Goal: Task Accomplishment & Management: Complete application form

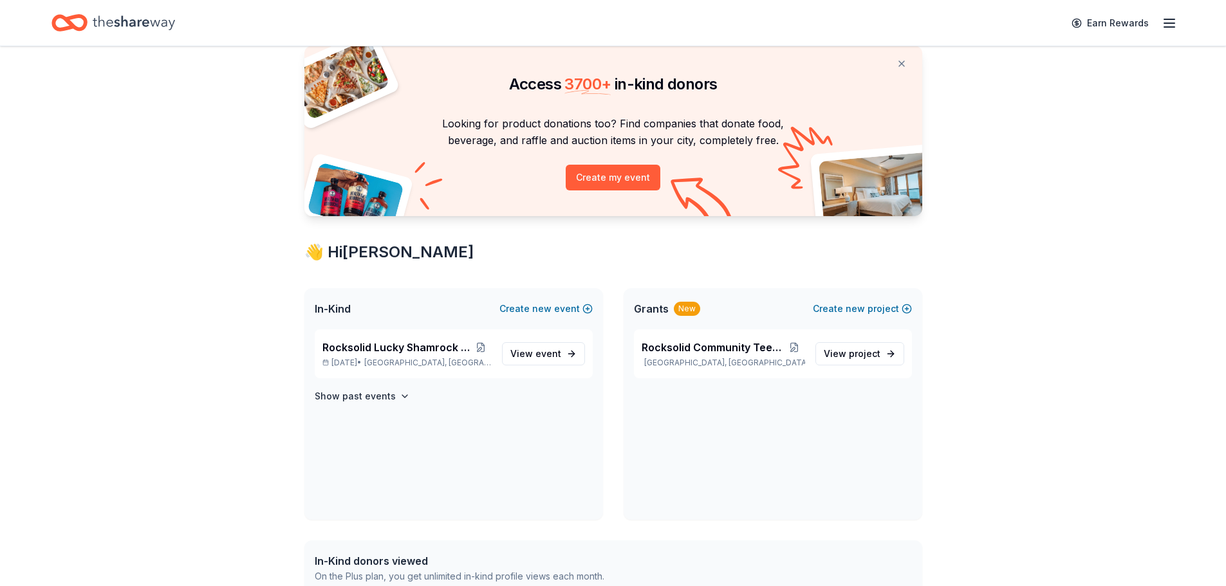
scroll to position [64, 0]
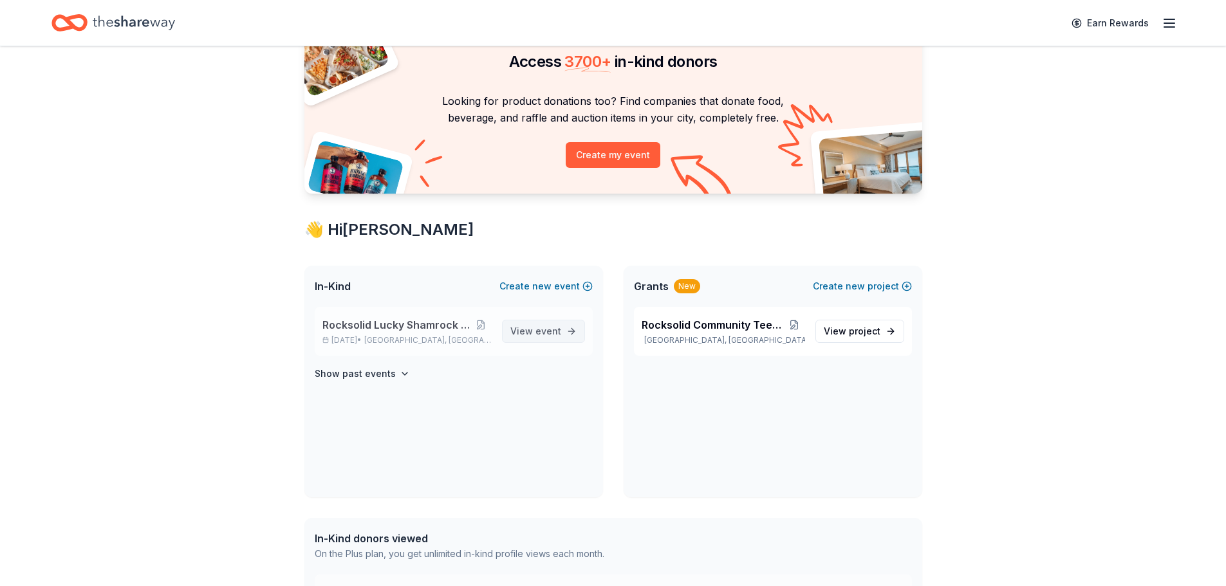
click at [539, 331] on span "event" at bounding box center [548, 331] width 26 height 11
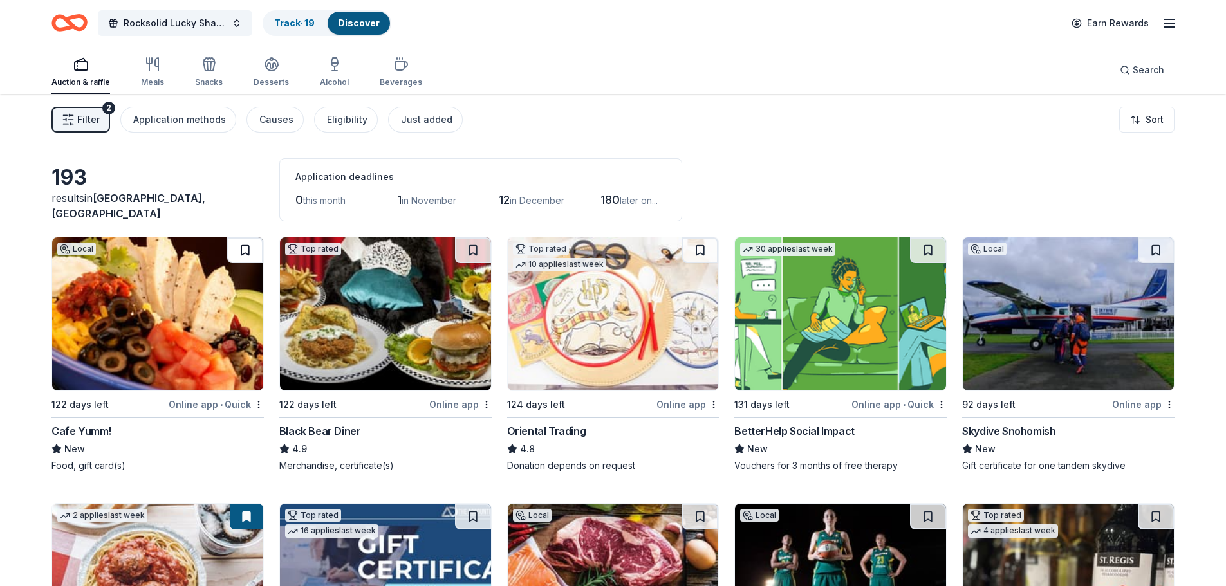
click at [242, 252] on button at bounding box center [245, 250] width 36 height 26
click at [263, 398] on div "Online app • Quick" at bounding box center [216, 404] width 95 height 16
click at [304, 24] on link "Track · 20" at bounding box center [295, 22] width 42 height 11
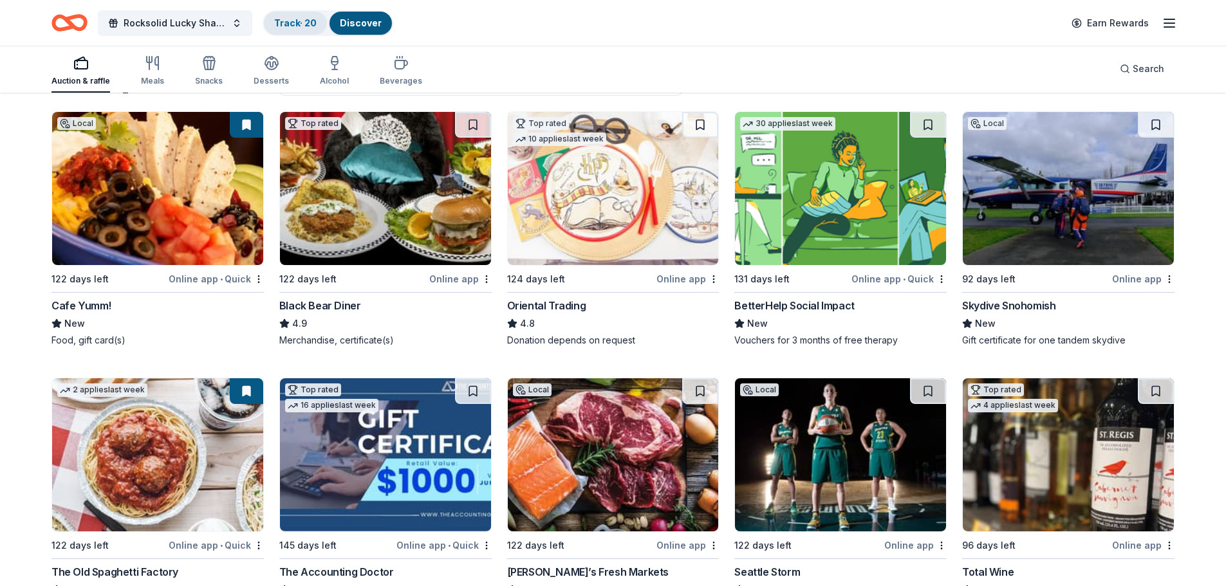
scroll to position [129, 0]
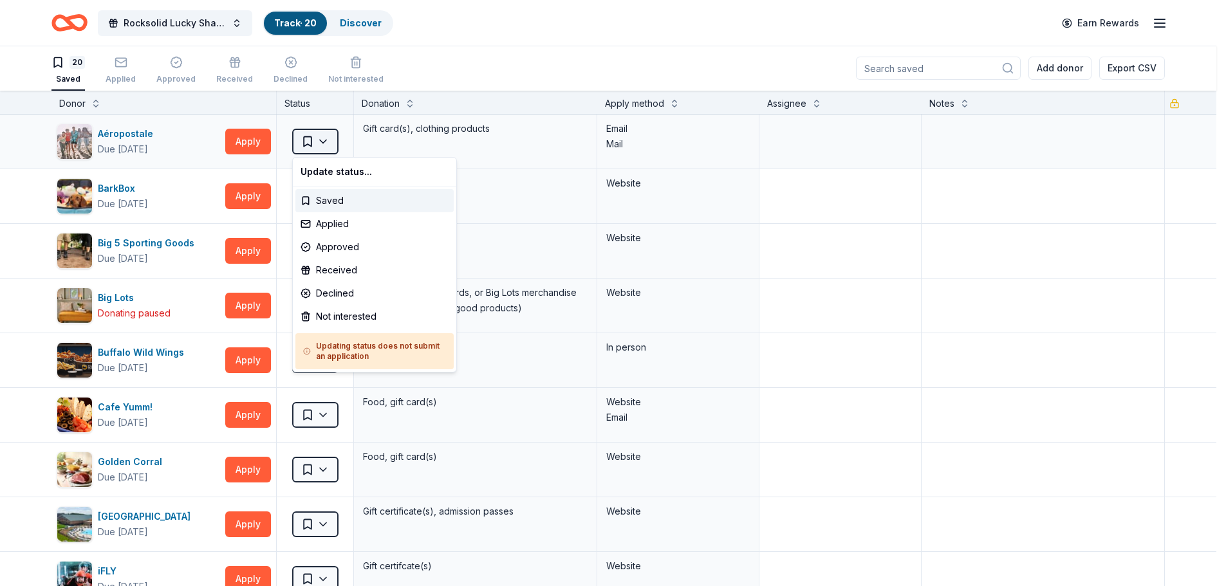
click at [324, 134] on html "Rocksolid Lucky Shamrock Auction Track · 20 Discover Earn Rewards 20 Saved Appl…" at bounding box center [613, 292] width 1226 height 586
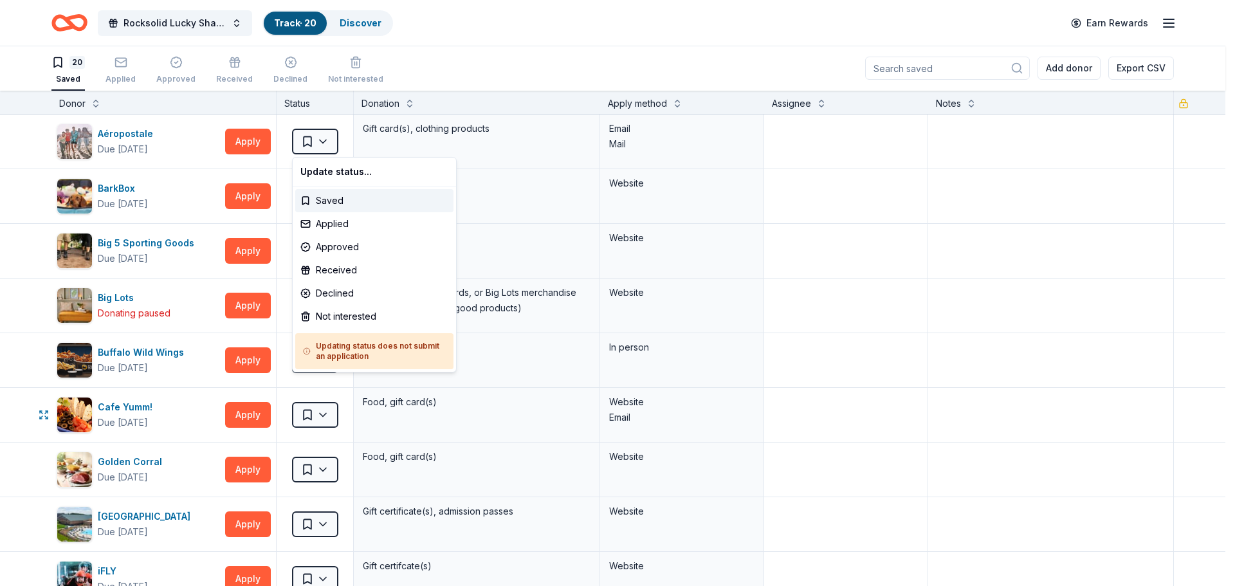
click at [326, 419] on html "Rocksolid Lucky Shamrock Auction Track · 20 Discover Earn Rewards 20 Saved Appl…" at bounding box center [617, 292] width 1235 height 586
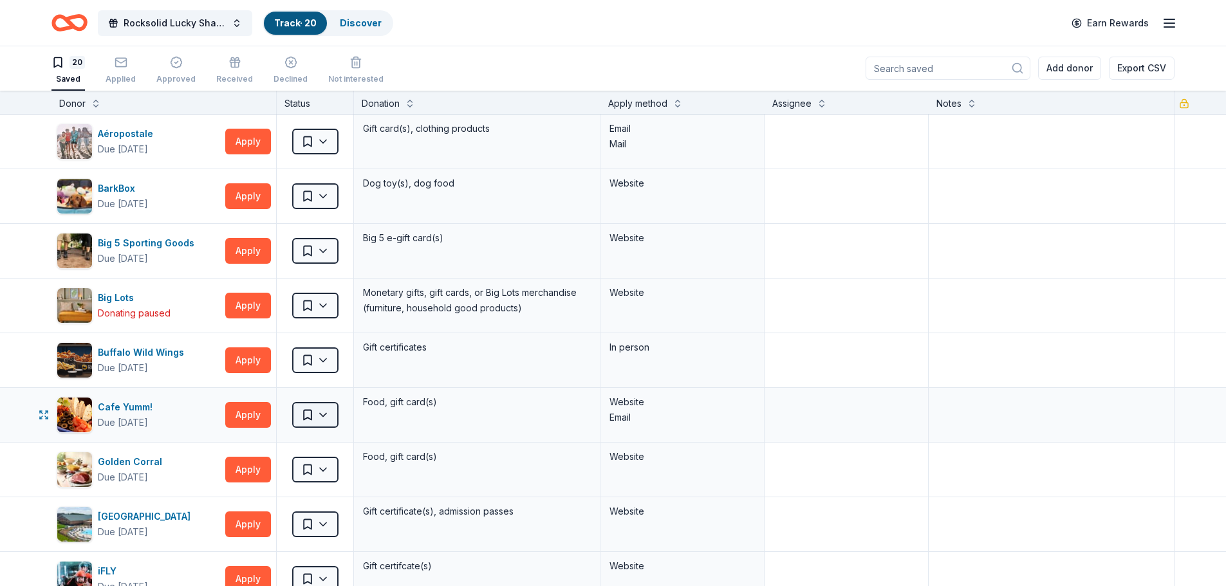
click at [320, 414] on html "Rocksolid Lucky Shamrock Auction Track · 20 Discover Earn Rewards 20 Saved Appl…" at bounding box center [613, 292] width 1226 height 586
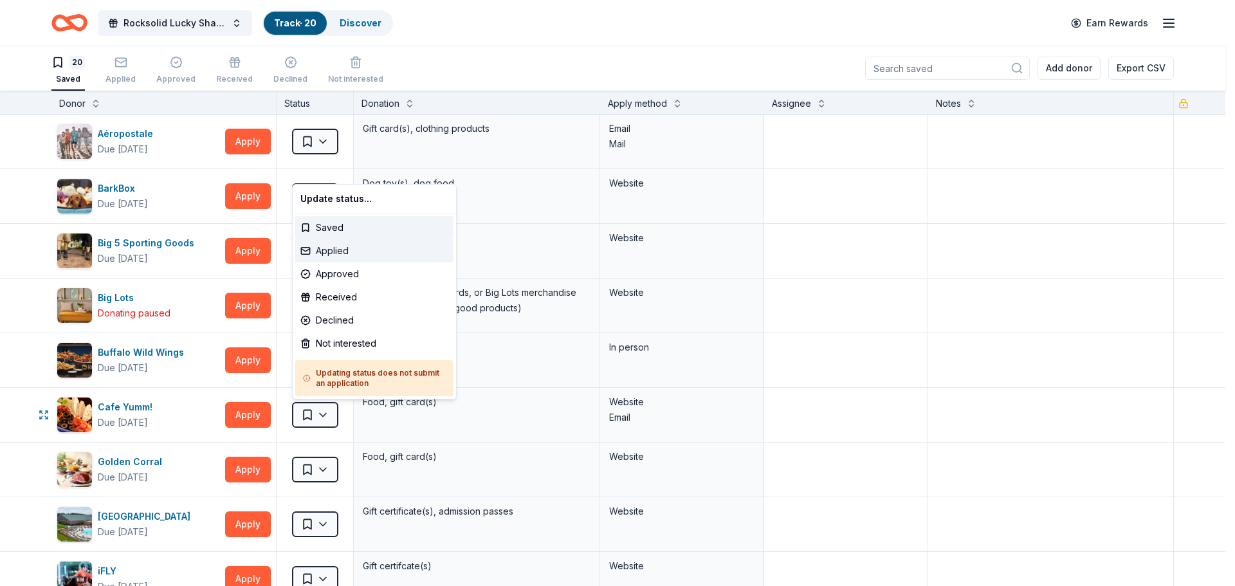
click at [327, 252] on div "Applied" at bounding box center [374, 250] width 158 height 23
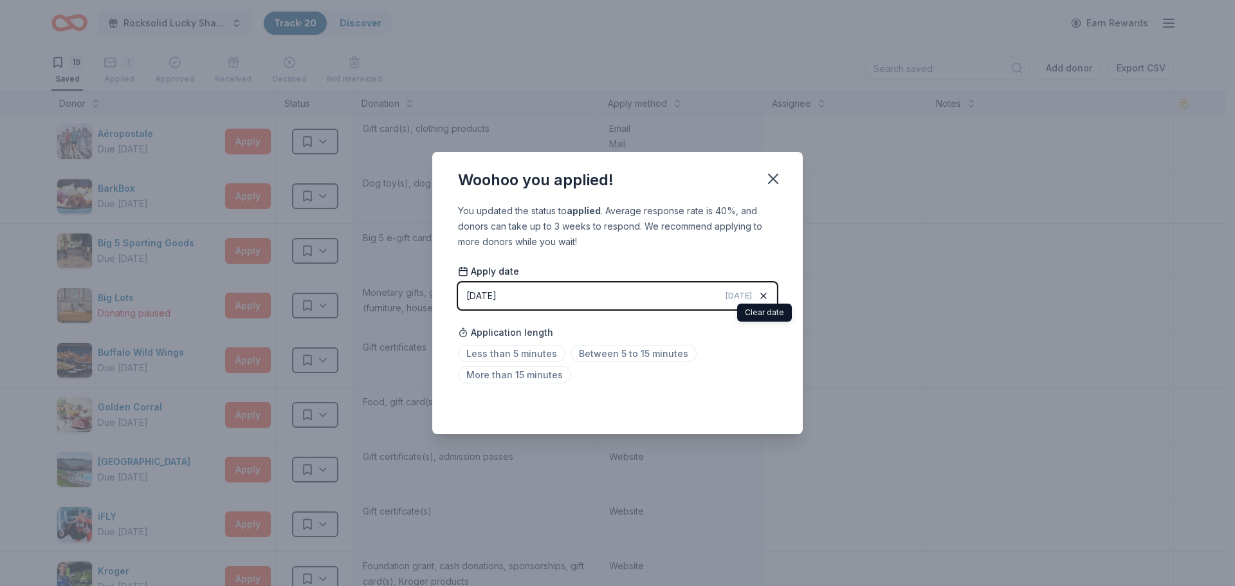
click at [763, 293] on icon "button" at bounding box center [764, 296] width 10 height 10
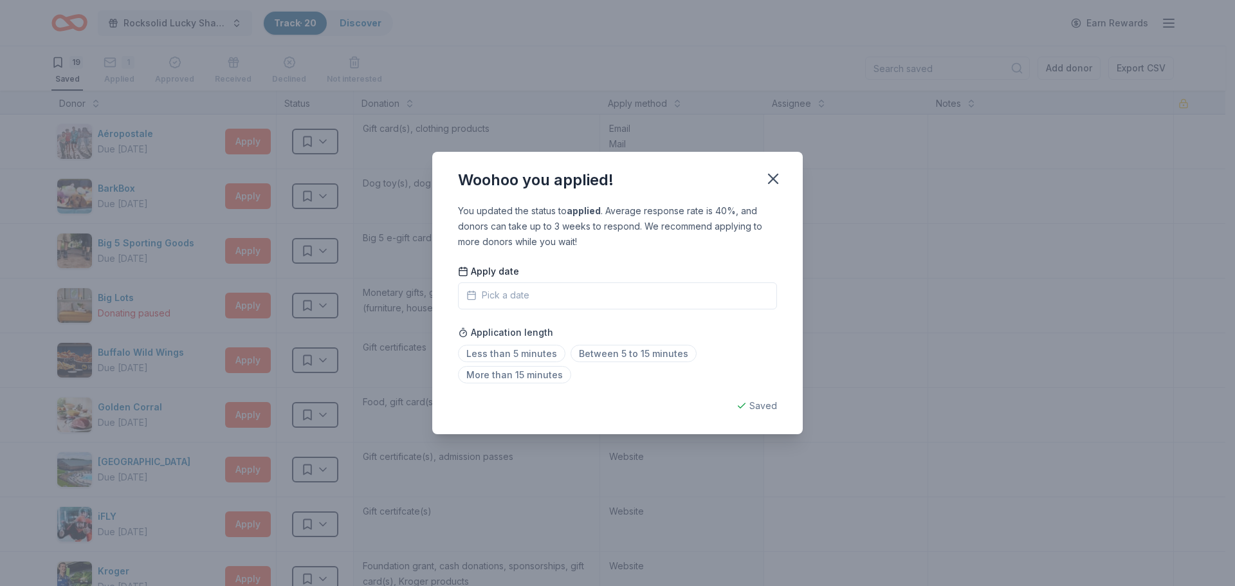
click at [511, 298] on span "Pick a date" at bounding box center [498, 295] width 63 height 15
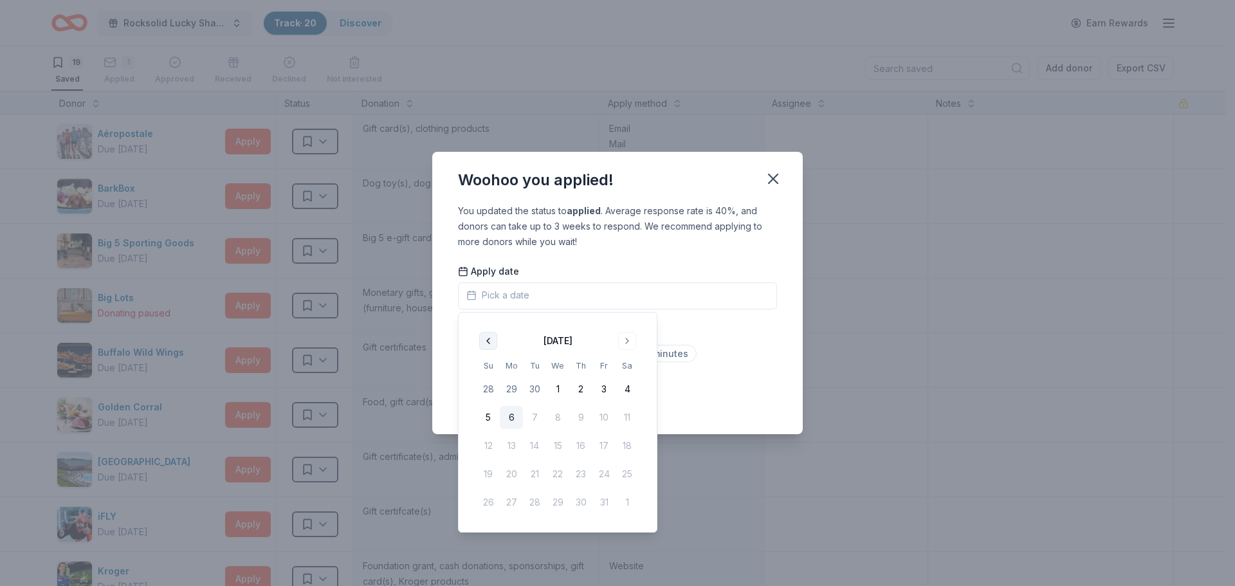
click at [488, 338] on button "Go to previous month" at bounding box center [488, 341] width 18 height 18
click at [512, 475] on button "22" at bounding box center [511, 474] width 23 height 23
click at [889, 373] on div "Woohoo you applied! You updated the status to applied . Average response rate i…" at bounding box center [617, 293] width 1235 height 586
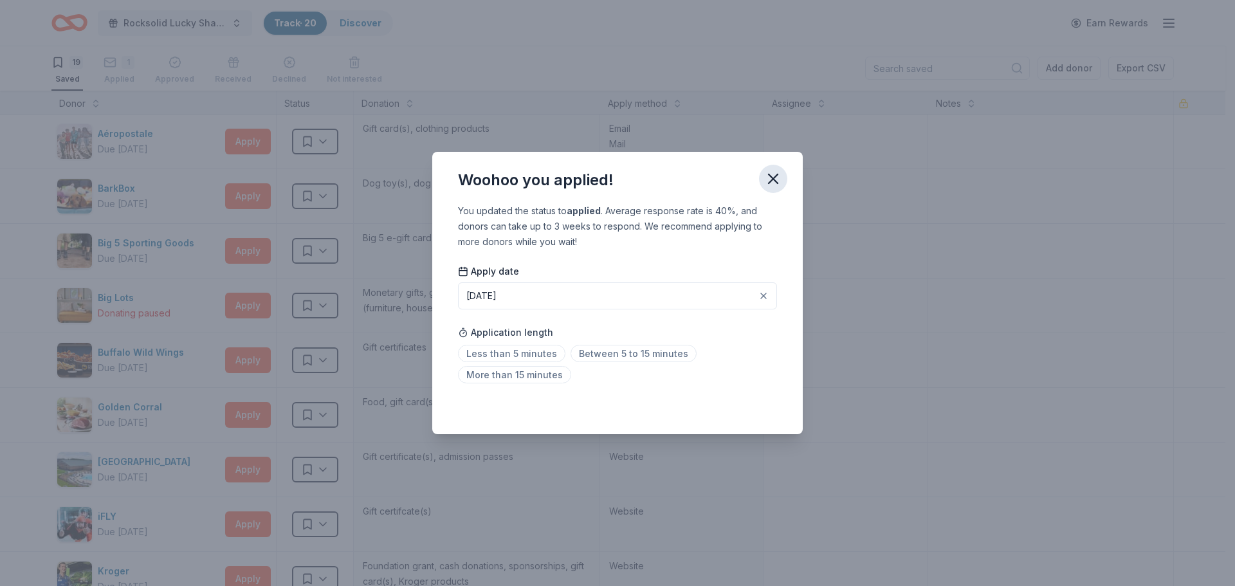
click at [769, 183] on icon "button" at bounding box center [773, 178] width 9 height 9
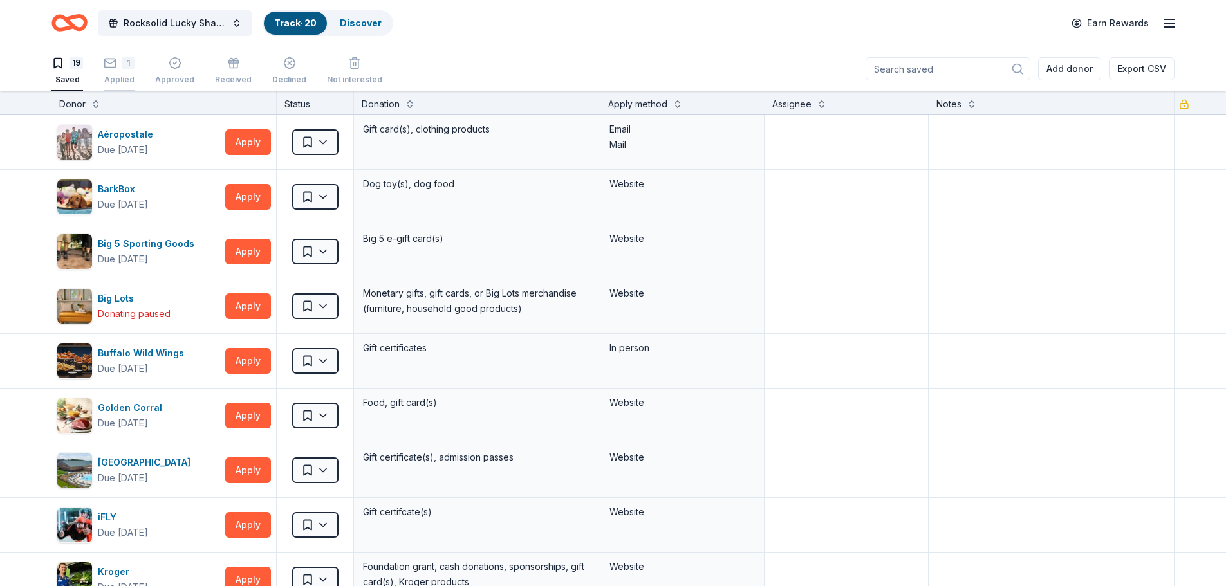
click at [110, 72] on div "1 Applied" at bounding box center [119, 71] width 31 height 28
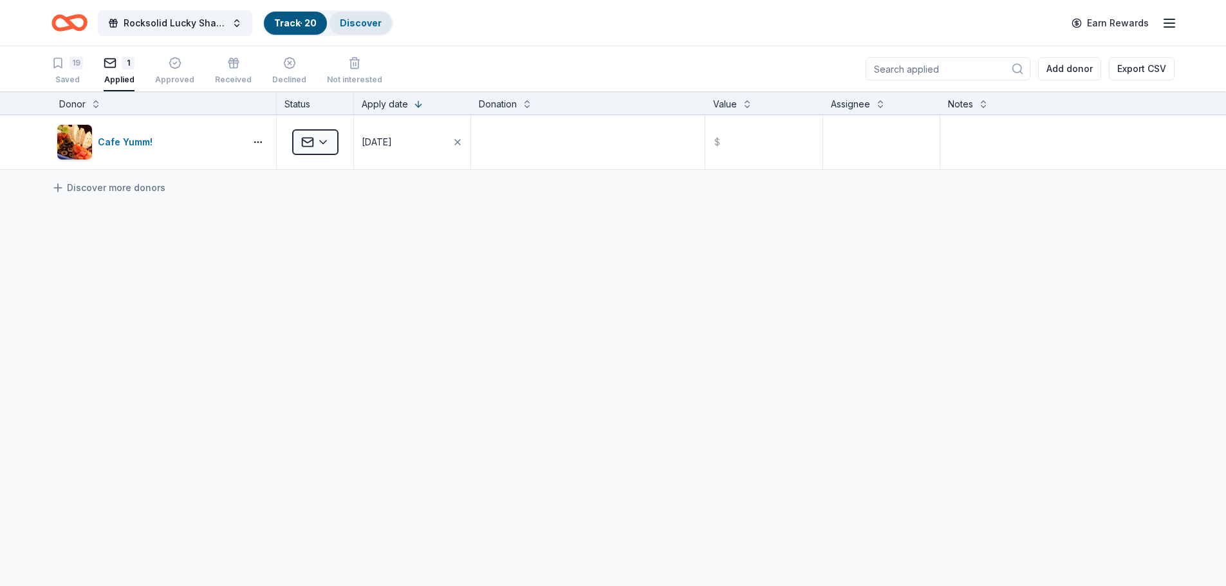
click at [357, 28] on link "Discover" at bounding box center [361, 22] width 42 height 11
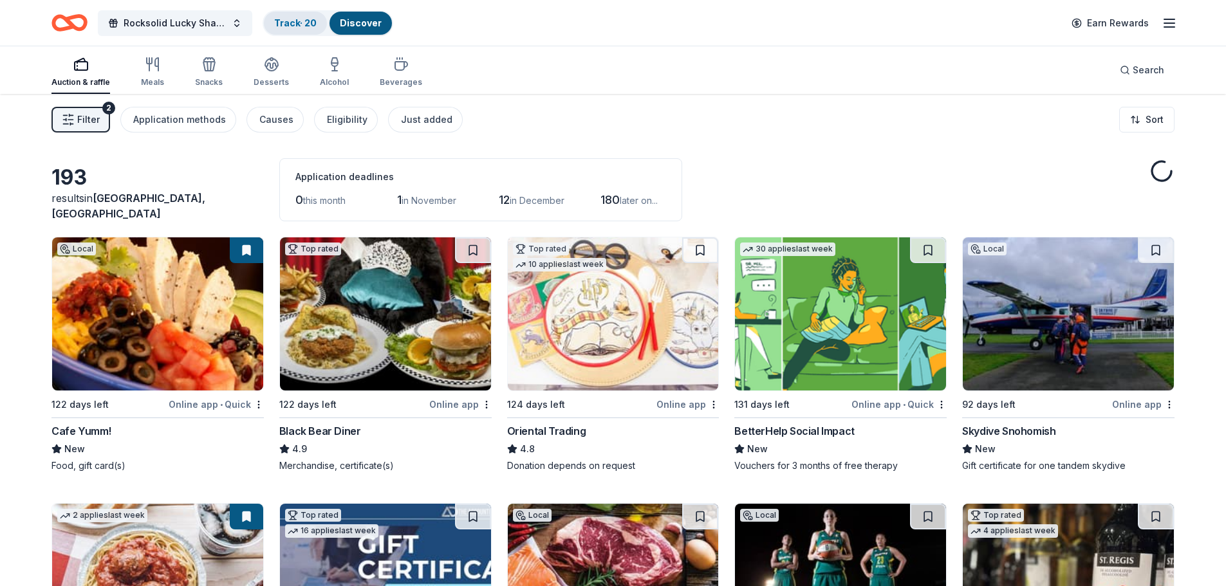
click at [275, 28] on link "Track · 20" at bounding box center [295, 22] width 42 height 11
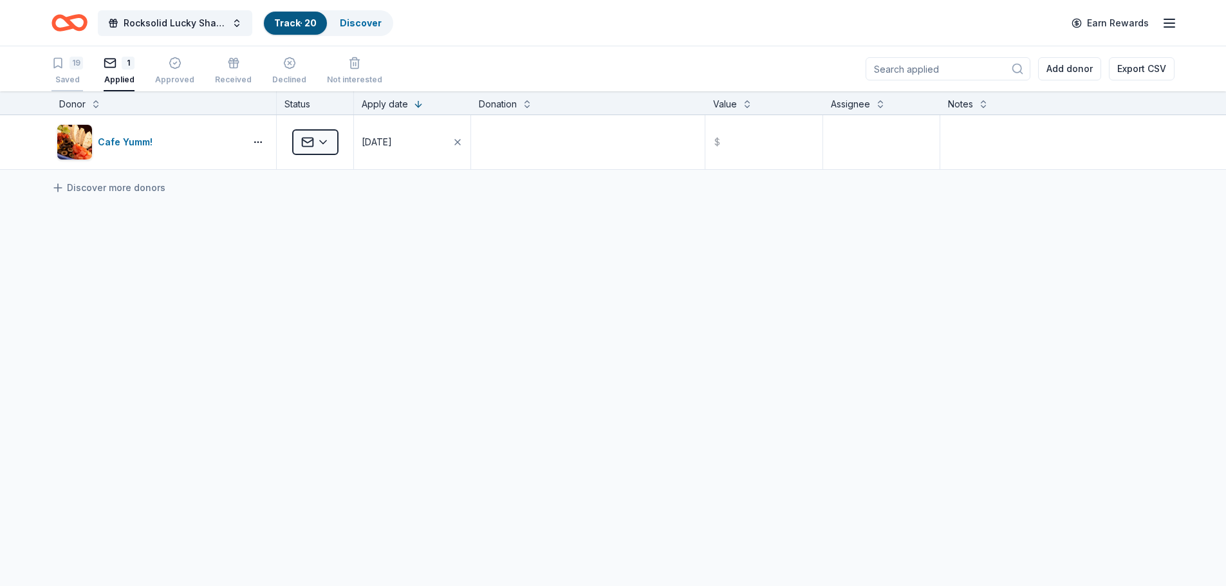
click at [66, 74] on div "19 Saved" at bounding box center [67, 71] width 32 height 28
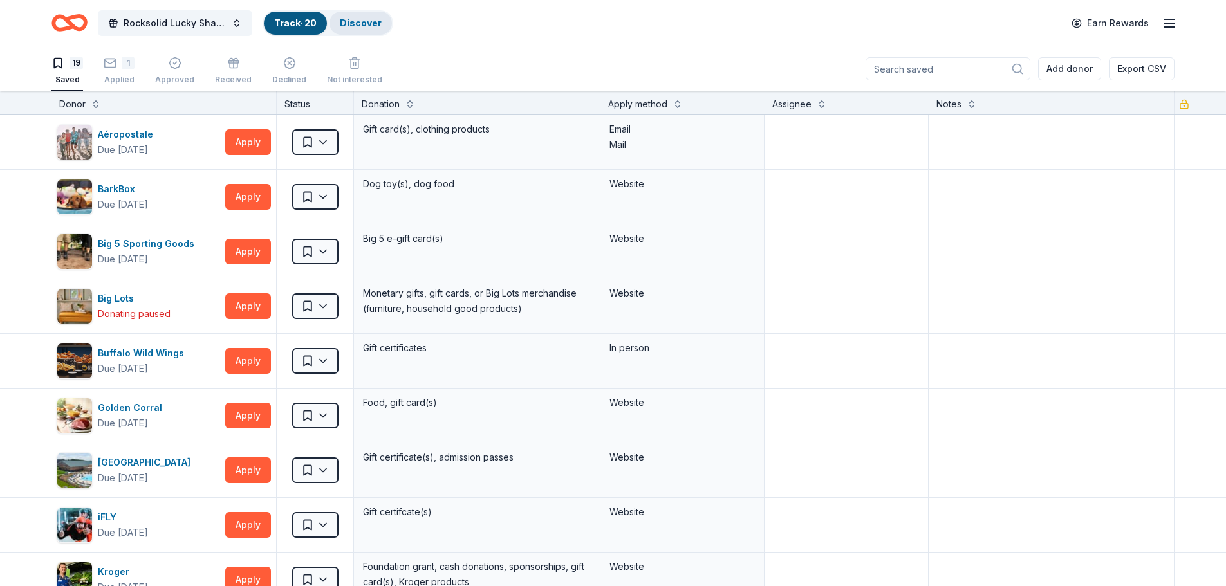
click at [359, 21] on link "Discover" at bounding box center [361, 22] width 42 height 11
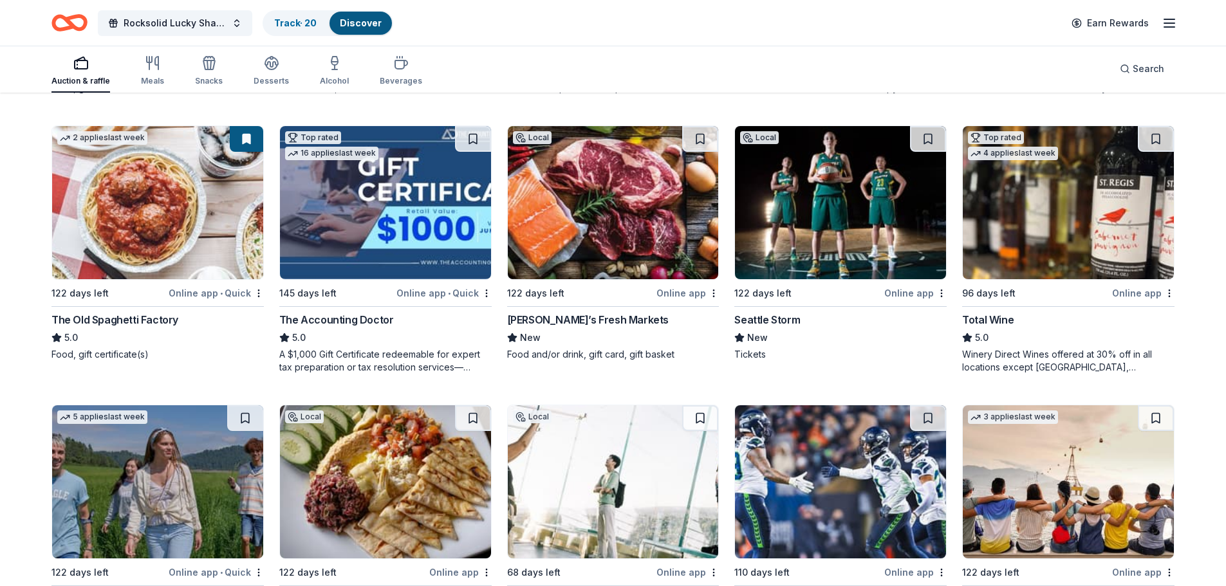
scroll to position [343, 0]
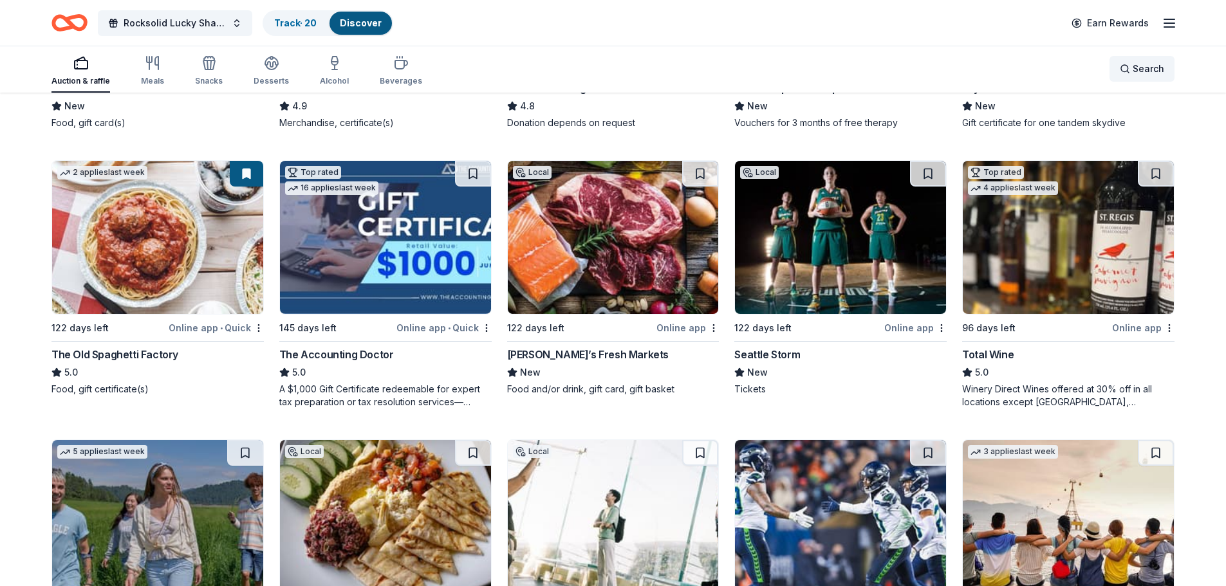
click at [1139, 68] on span "Search" at bounding box center [1148, 68] width 32 height 15
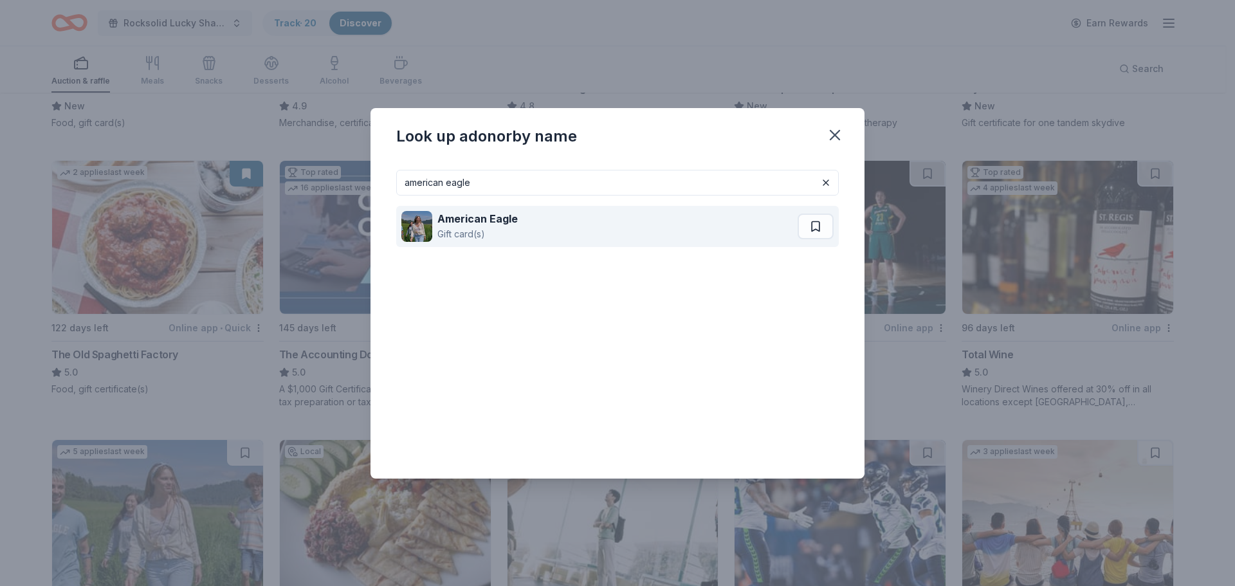
type input "american eagle"
click at [504, 221] on strong "American Eagle" at bounding box center [478, 218] width 80 height 13
drag, startPoint x: 808, startPoint y: 232, endPoint x: 808, endPoint y: 225, distance: 7.7
click at [808, 225] on button at bounding box center [816, 227] width 36 height 26
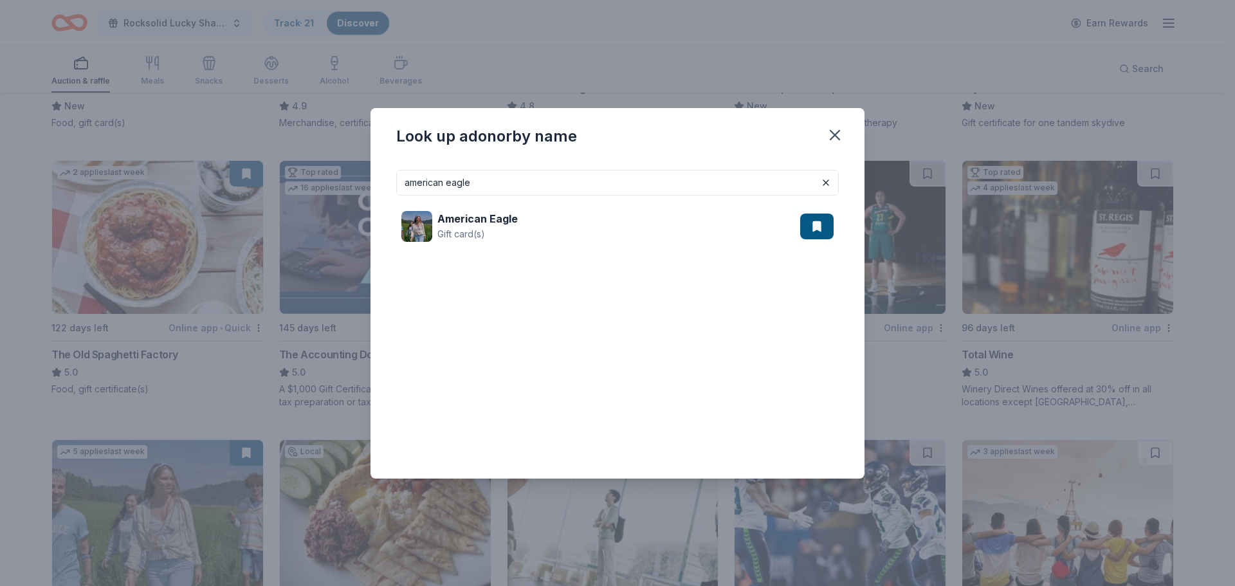
click at [362, 26] on div "Look up a donor by name american eagle American Eagle Gift card(s)" at bounding box center [617, 293] width 1235 height 586
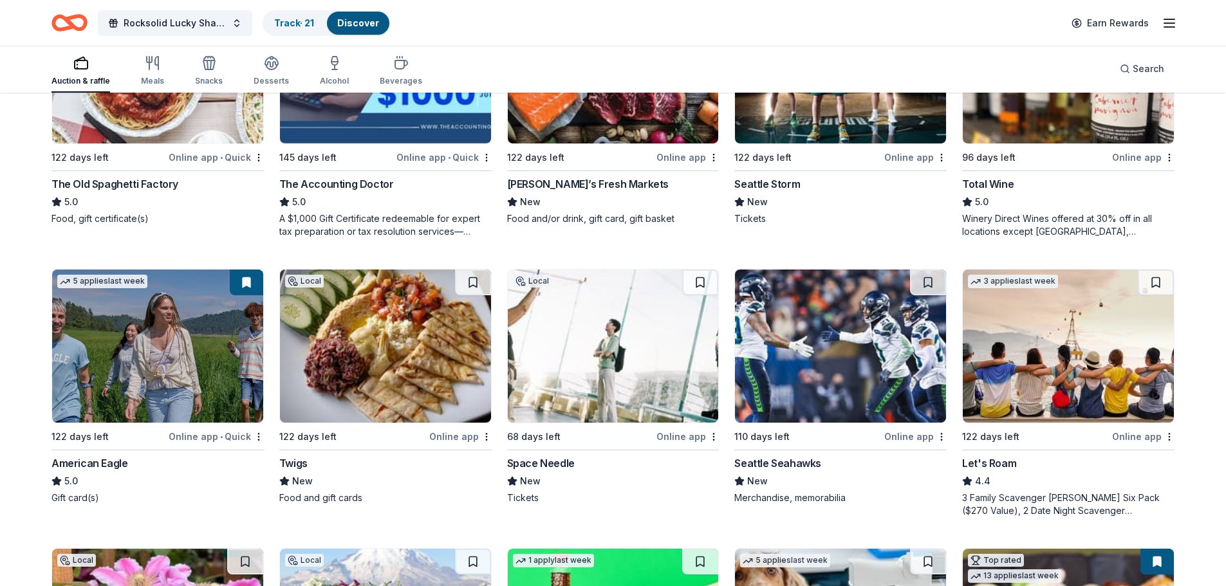
scroll to position [536, 0]
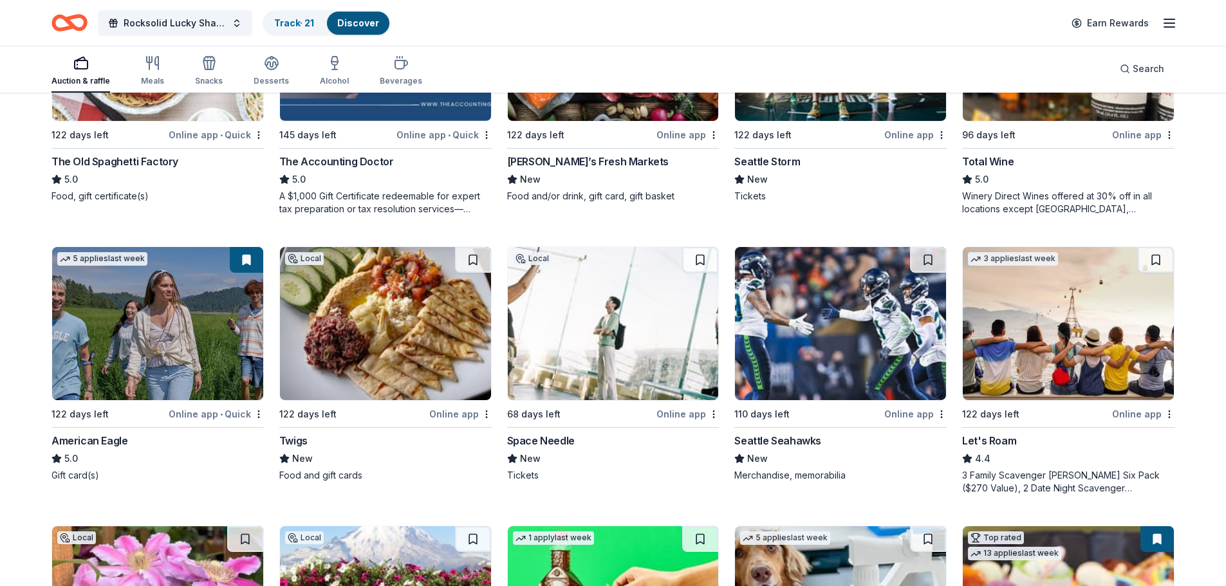
click at [240, 259] on button at bounding box center [246, 260] width 33 height 26
click at [291, 24] on link "Track · 21" at bounding box center [294, 22] width 40 height 11
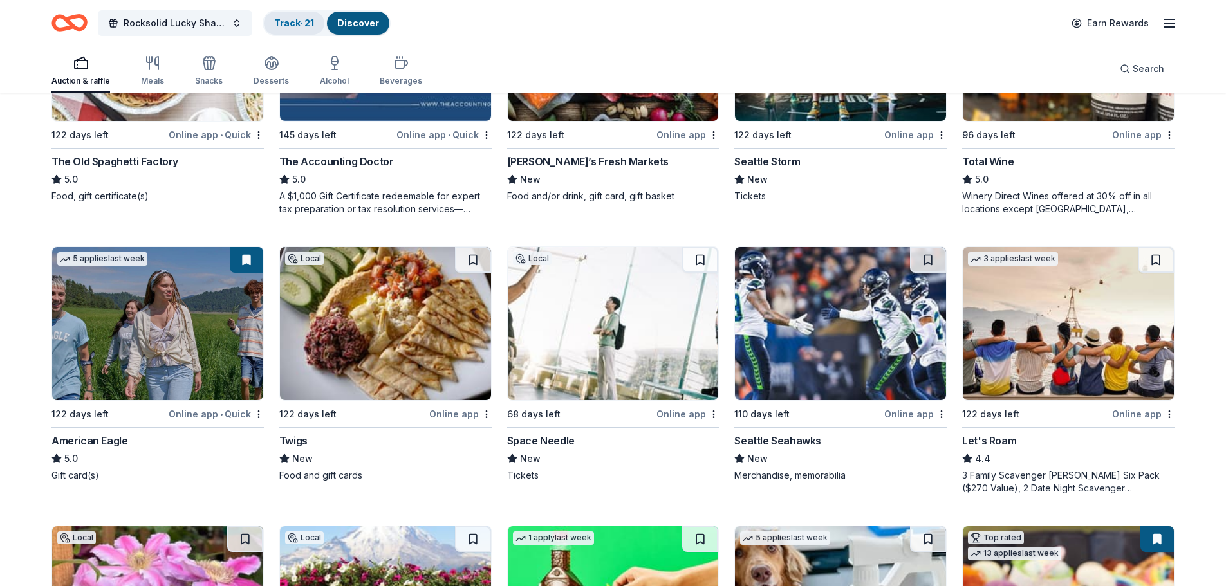
click at [291, 24] on link "Track · 21" at bounding box center [294, 22] width 40 height 11
click at [292, 27] on link "Track · 21" at bounding box center [294, 22] width 40 height 11
click at [308, 31] on div "Track · 21" at bounding box center [294, 23] width 60 height 23
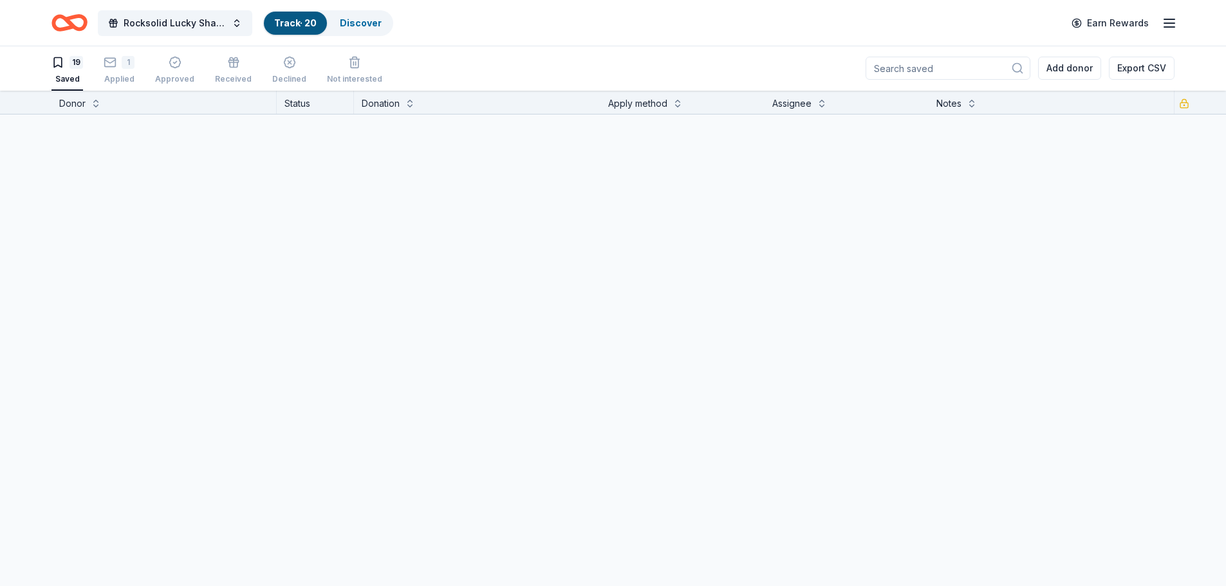
scroll to position [1, 0]
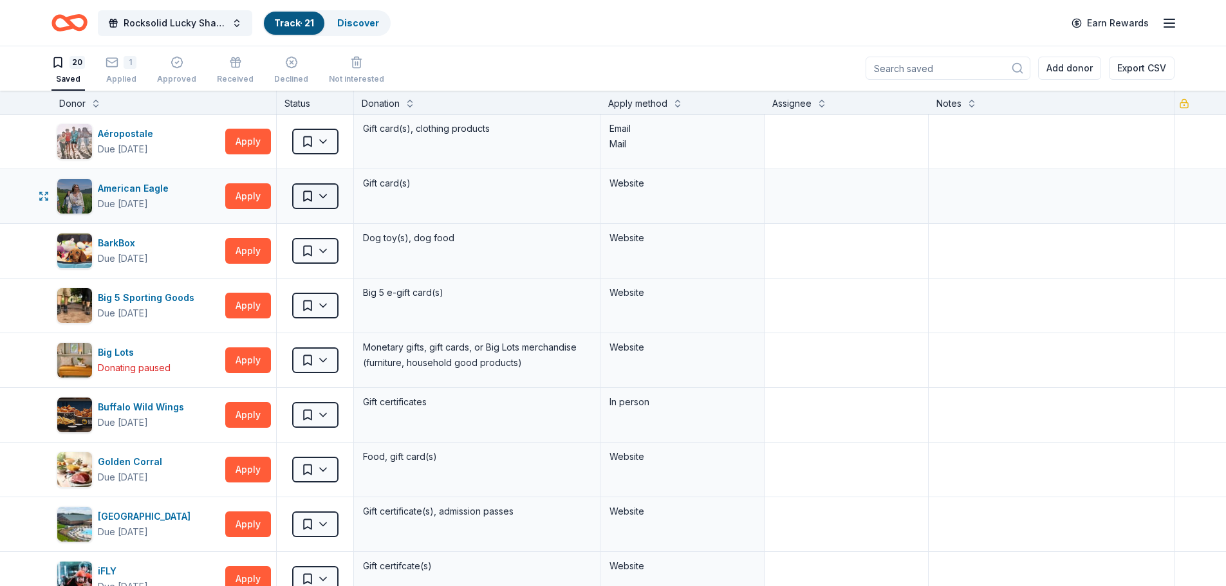
click at [328, 198] on html "Rocksolid Lucky Shamrock Auction Track · 21 Discover Earn Rewards 20 Saved 1 Ap…" at bounding box center [613, 292] width 1226 height 586
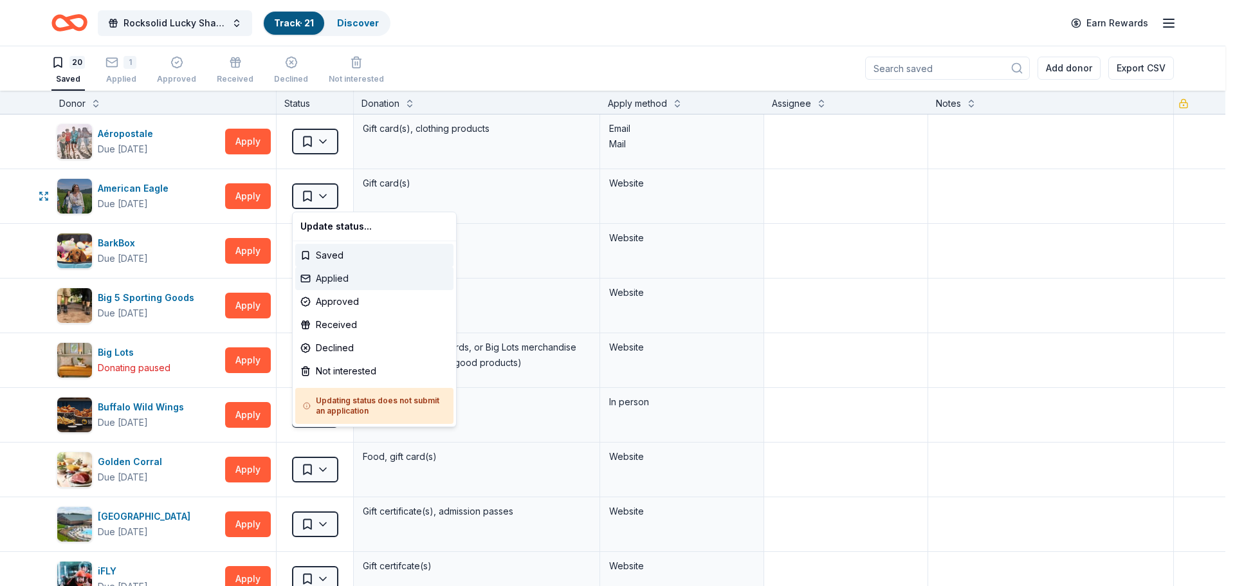
click at [326, 275] on div "Applied" at bounding box center [374, 278] width 158 height 23
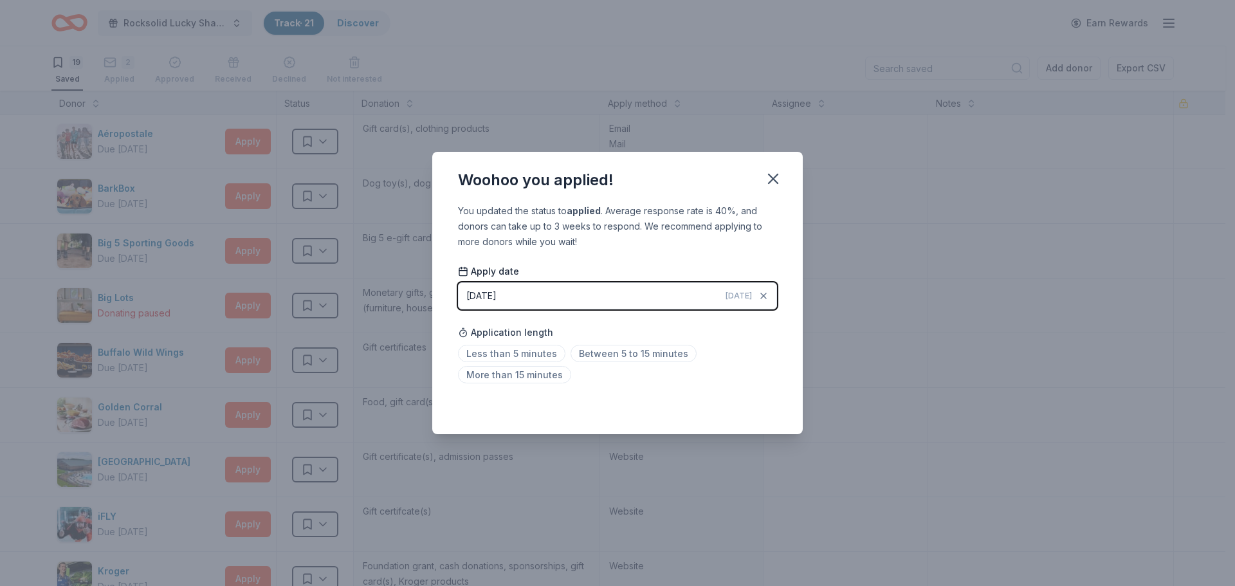
click at [737, 297] on span "[DATE]" at bounding box center [739, 296] width 26 height 10
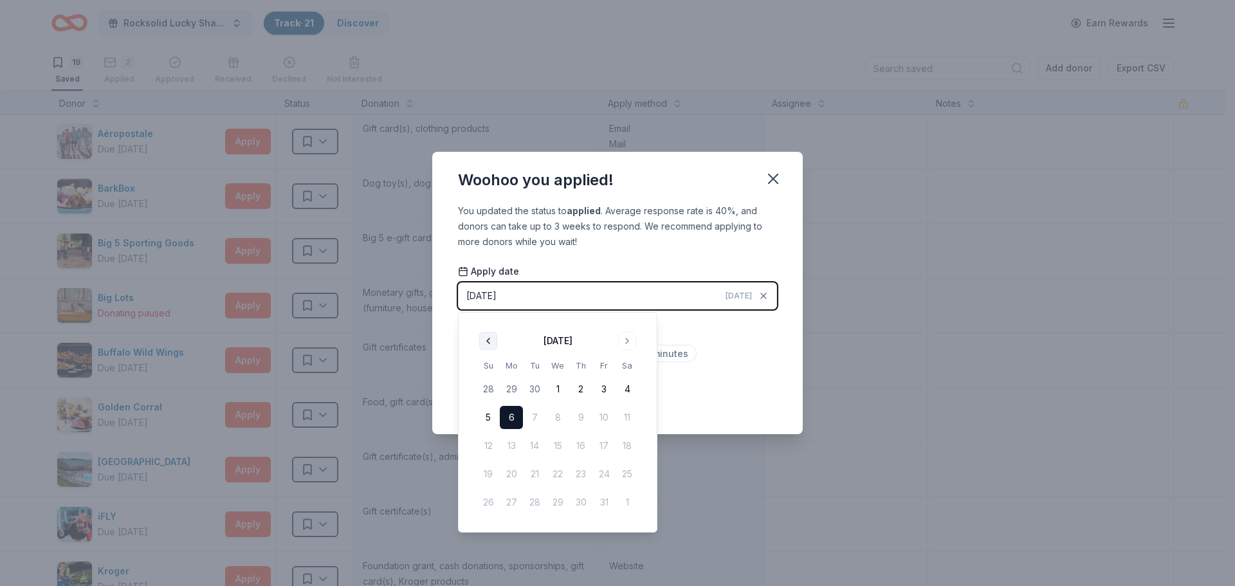
click at [490, 343] on button "Go to previous month" at bounding box center [488, 341] width 18 height 18
click at [562, 473] on button "24" at bounding box center [557, 474] width 23 height 23
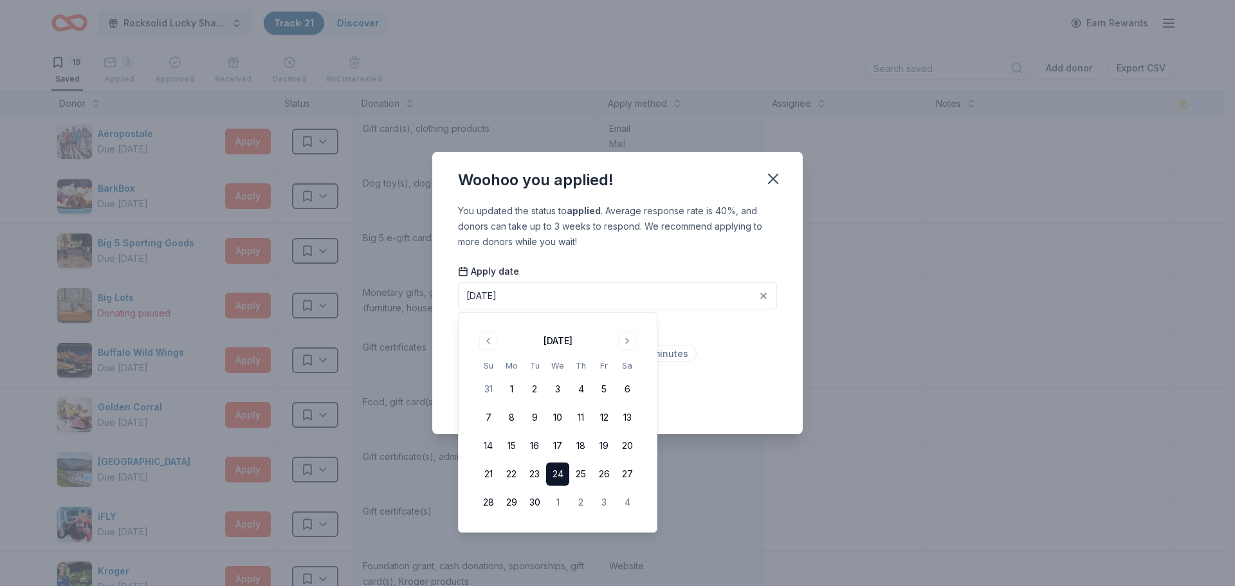
click at [781, 362] on div "You updated the status to applied . Average response rate is 40%, and donors ca…" at bounding box center [617, 319] width 371 height 232
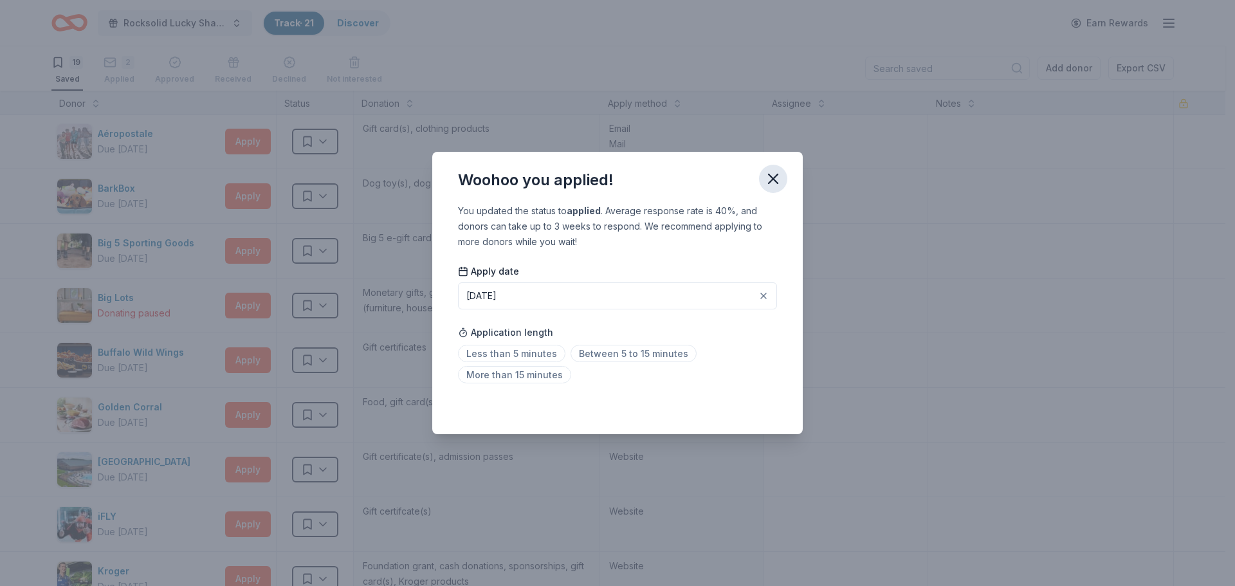
click at [767, 178] on icon "button" at bounding box center [773, 179] width 18 height 18
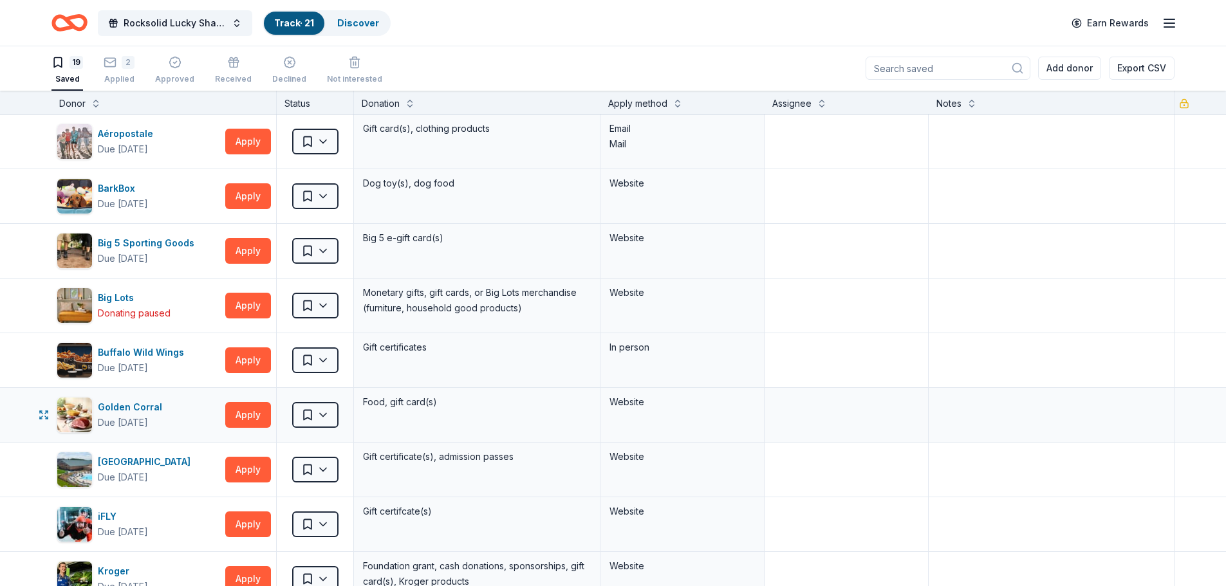
scroll to position [0, 0]
click at [356, 25] on link "Discover" at bounding box center [358, 22] width 42 height 11
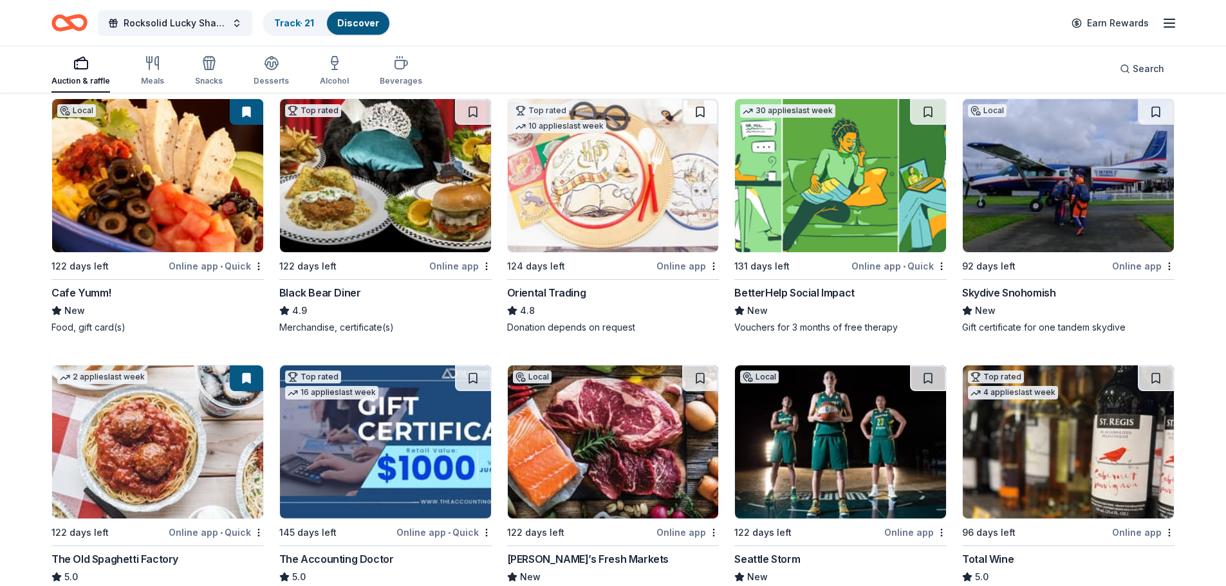
scroll to position [129, 0]
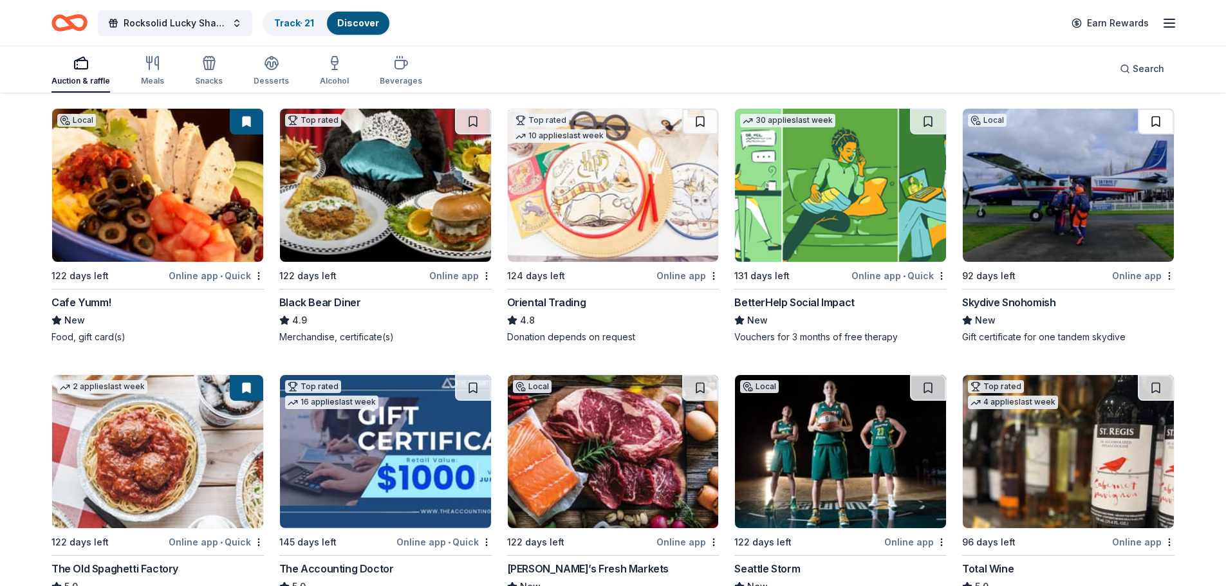
click at [1154, 124] on button at bounding box center [1156, 122] width 36 height 26
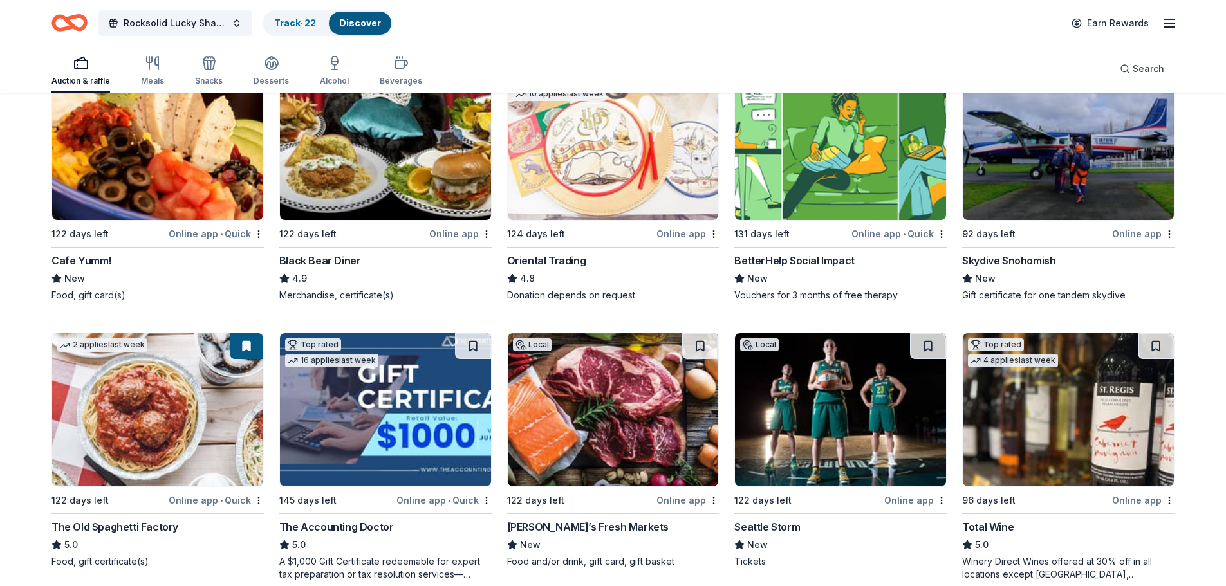
scroll to position [193, 0]
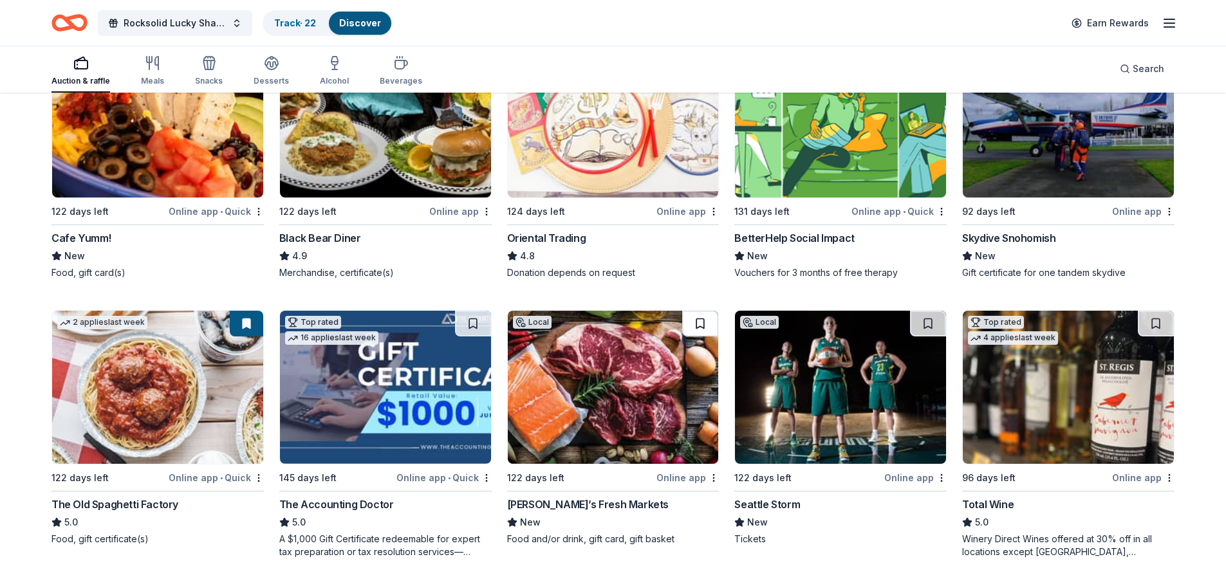
click at [692, 328] on button at bounding box center [700, 324] width 36 height 26
click at [917, 324] on button at bounding box center [928, 324] width 36 height 26
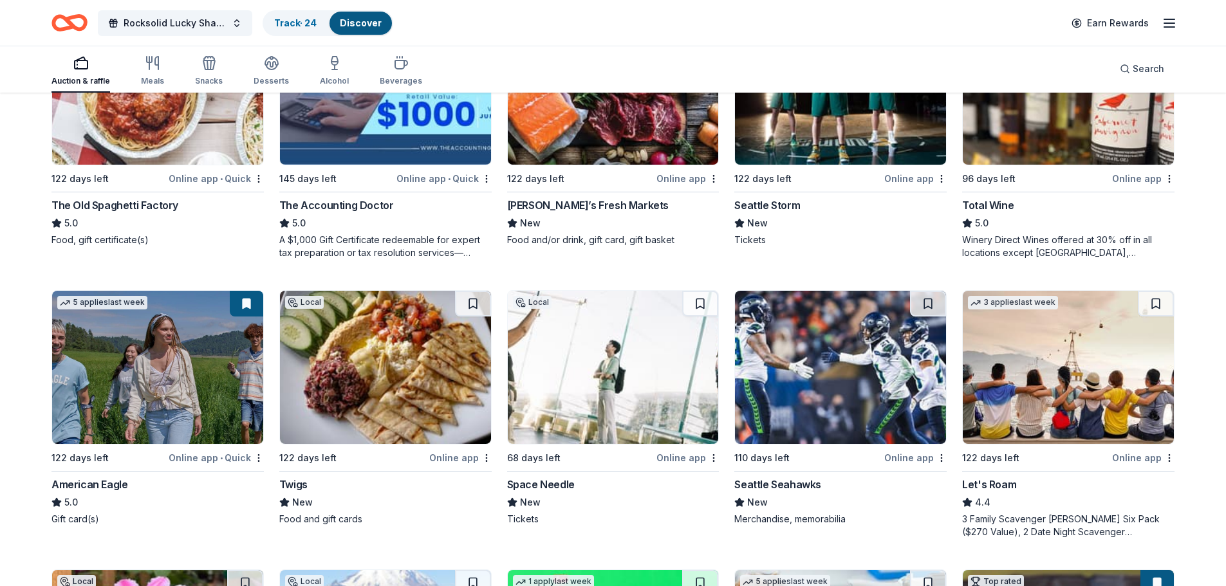
scroll to position [515, 0]
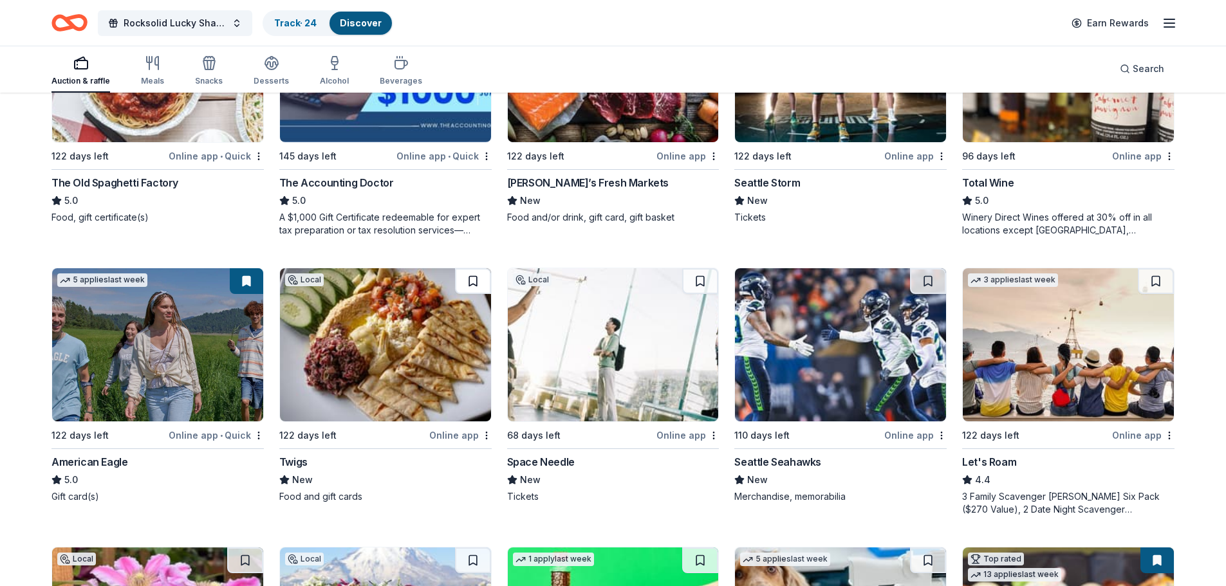
click at [470, 282] on button at bounding box center [473, 281] width 36 height 26
click at [701, 286] on button at bounding box center [700, 281] width 36 height 26
click at [924, 278] on button at bounding box center [928, 281] width 36 height 26
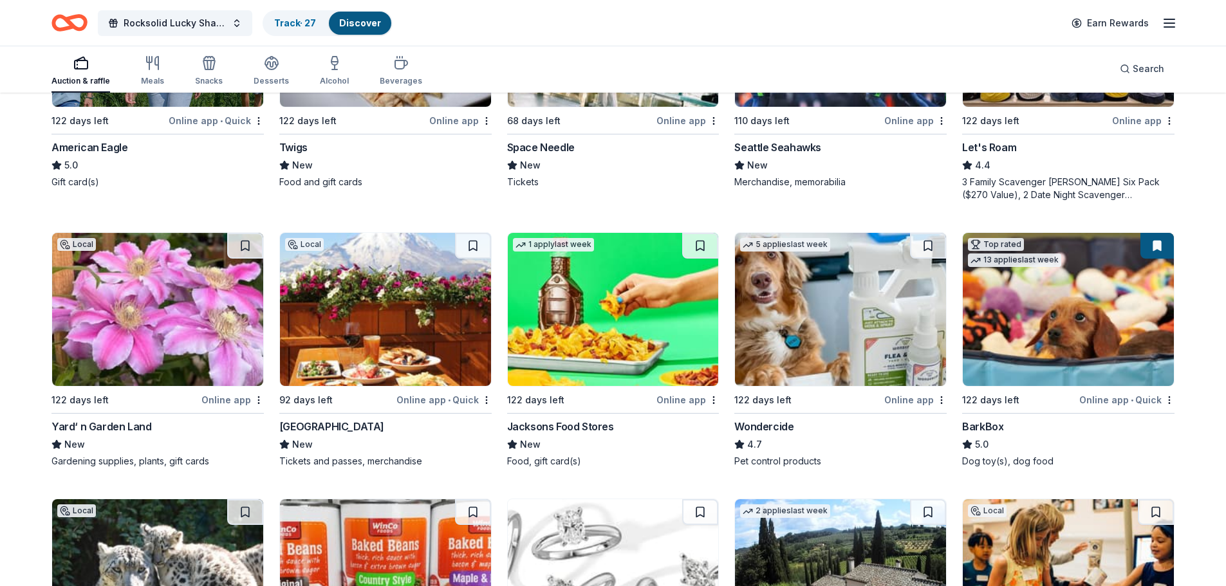
scroll to position [837, 0]
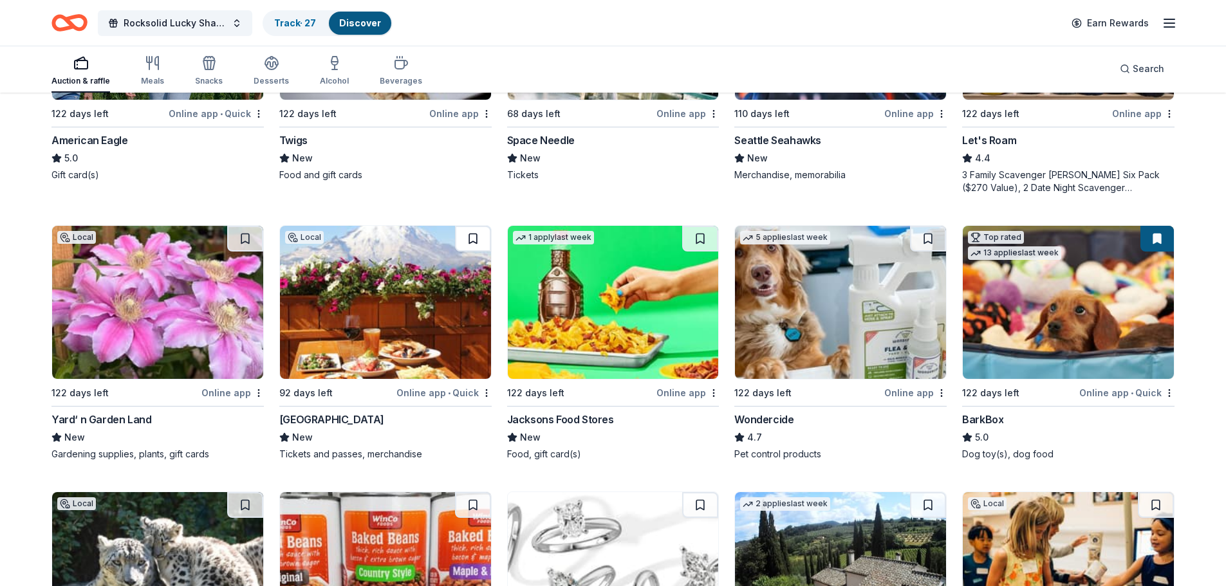
click at [474, 237] on button at bounding box center [473, 239] width 36 height 26
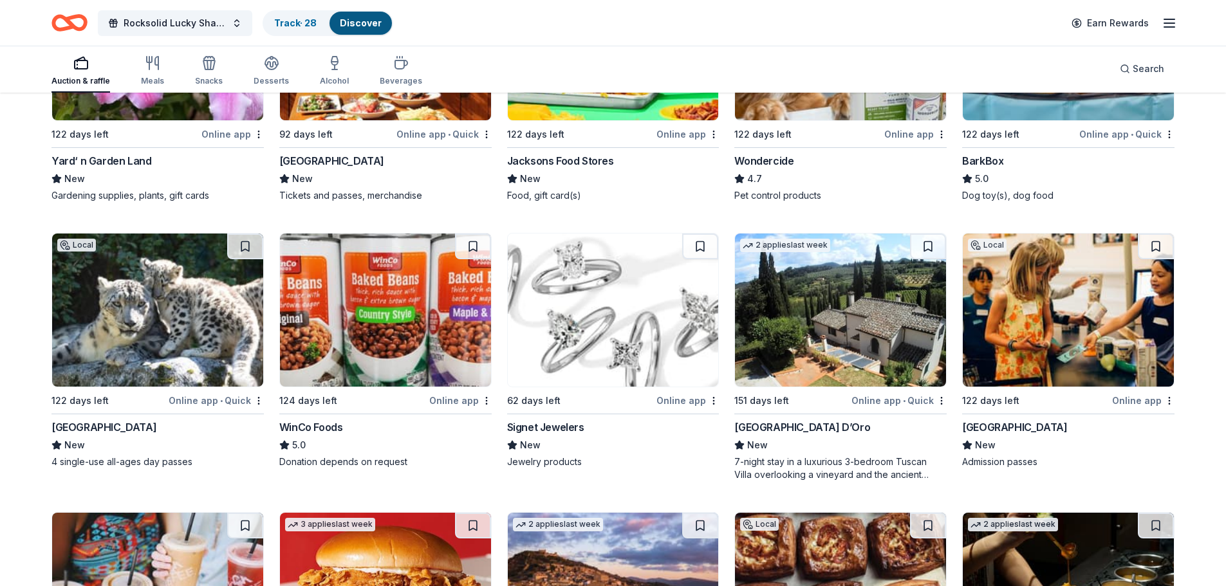
scroll to position [1094, 0]
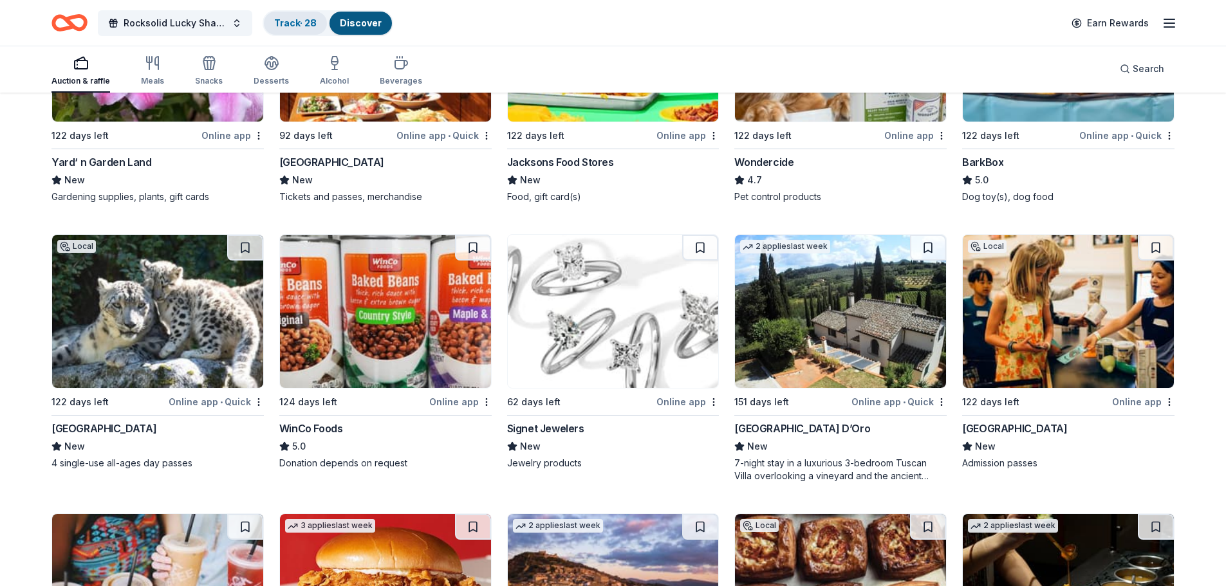
click at [284, 23] on link "Track · 28" at bounding box center [295, 22] width 42 height 11
click at [281, 26] on link "Track · 28" at bounding box center [295, 22] width 42 height 11
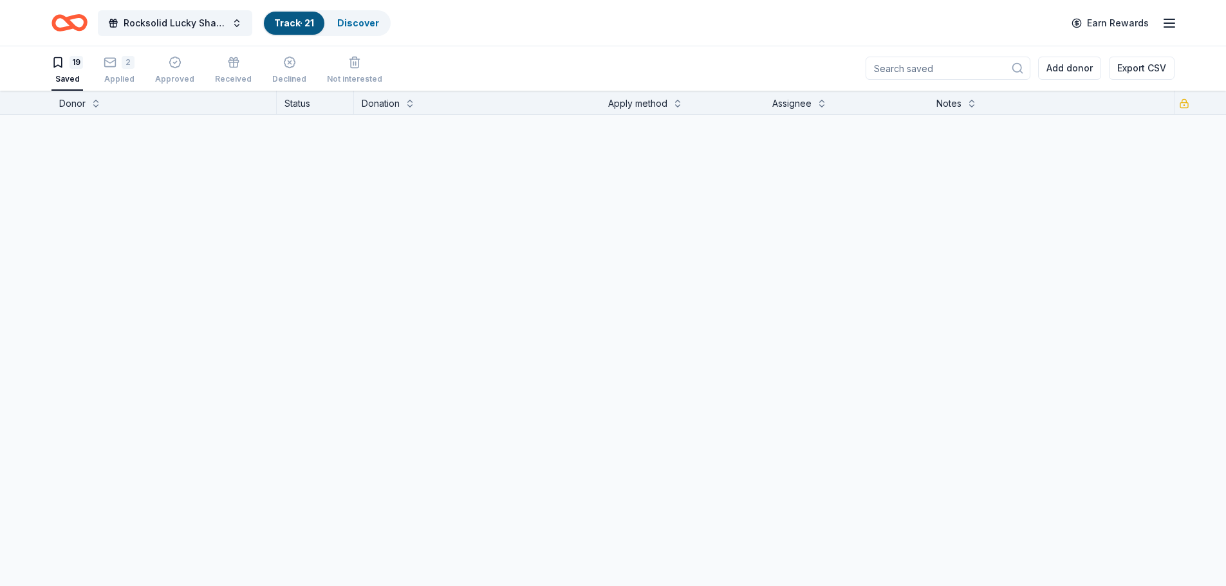
scroll to position [1, 0]
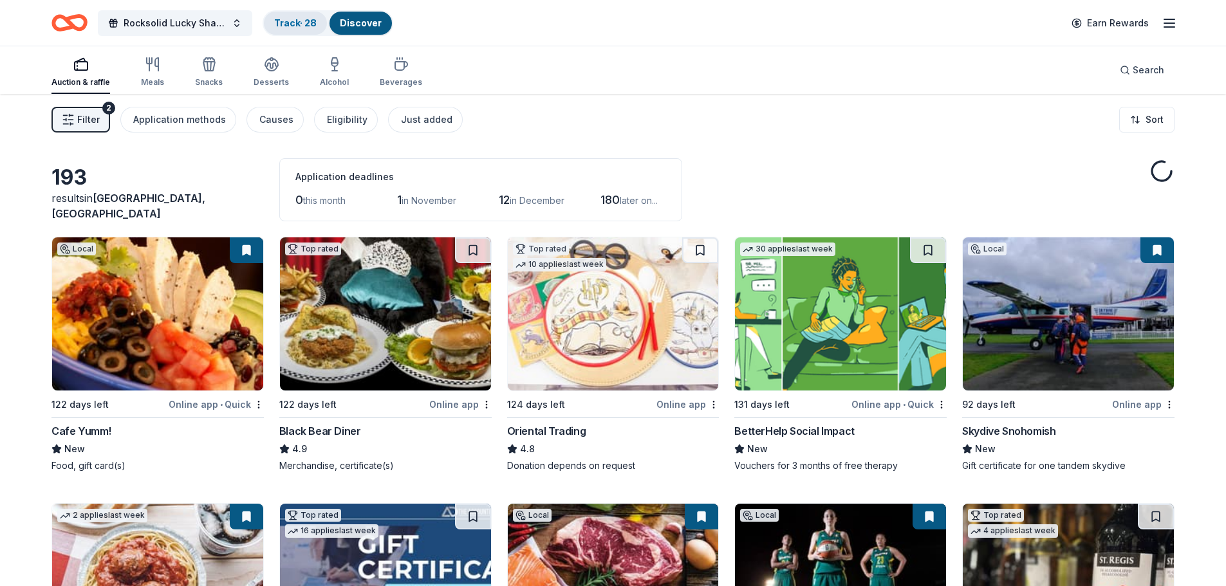
click at [288, 27] on link "Track · 28" at bounding box center [295, 22] width 42 height 11
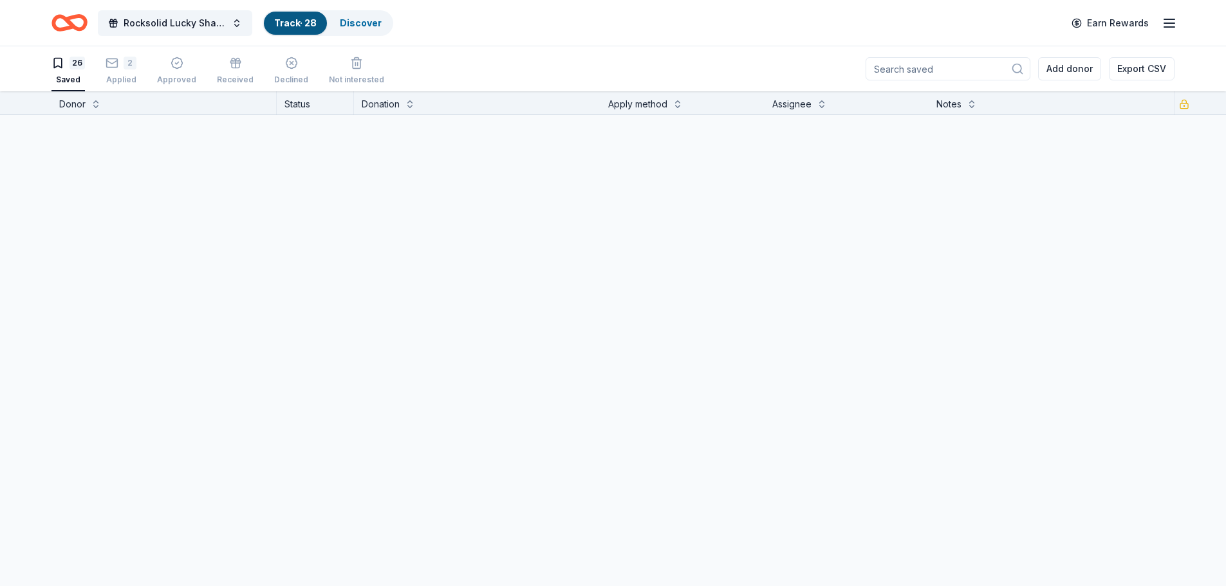
scroll to position [1, 0]
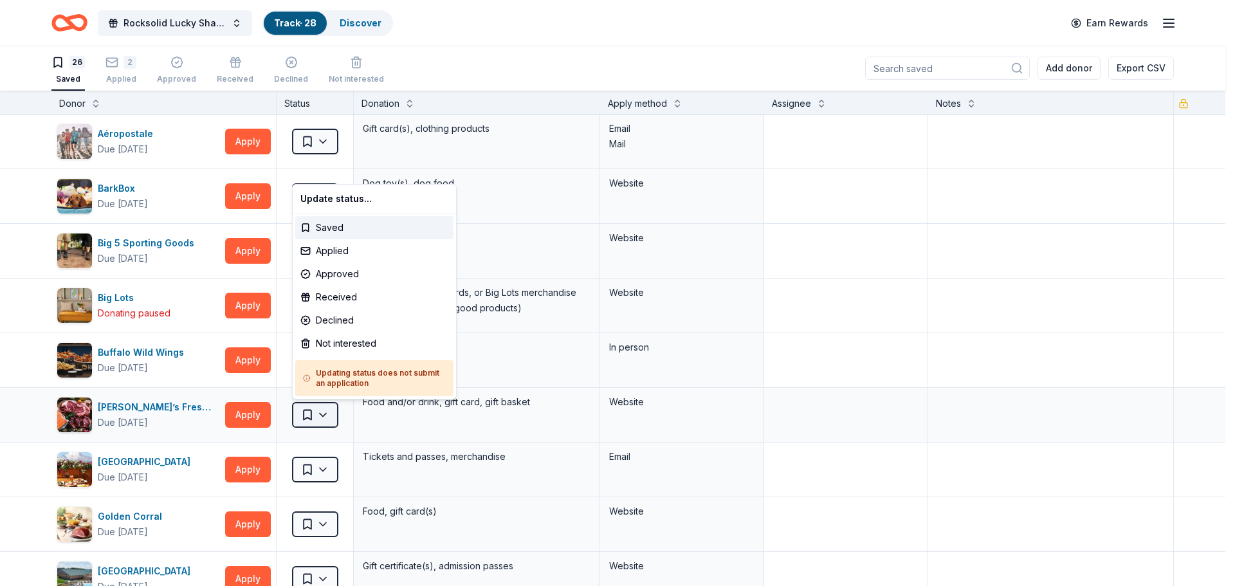
click at [323, 415] on html "Rocksolid Lucky Shamrock Auction Track · 28 Discover Earn Rewards 26 Saved 2 Ap…" at bounding box center [617, 292] width 1235 height 586
click at [340, 253] on div "Applied" at bounding box center [374, 250] width 158 height 23
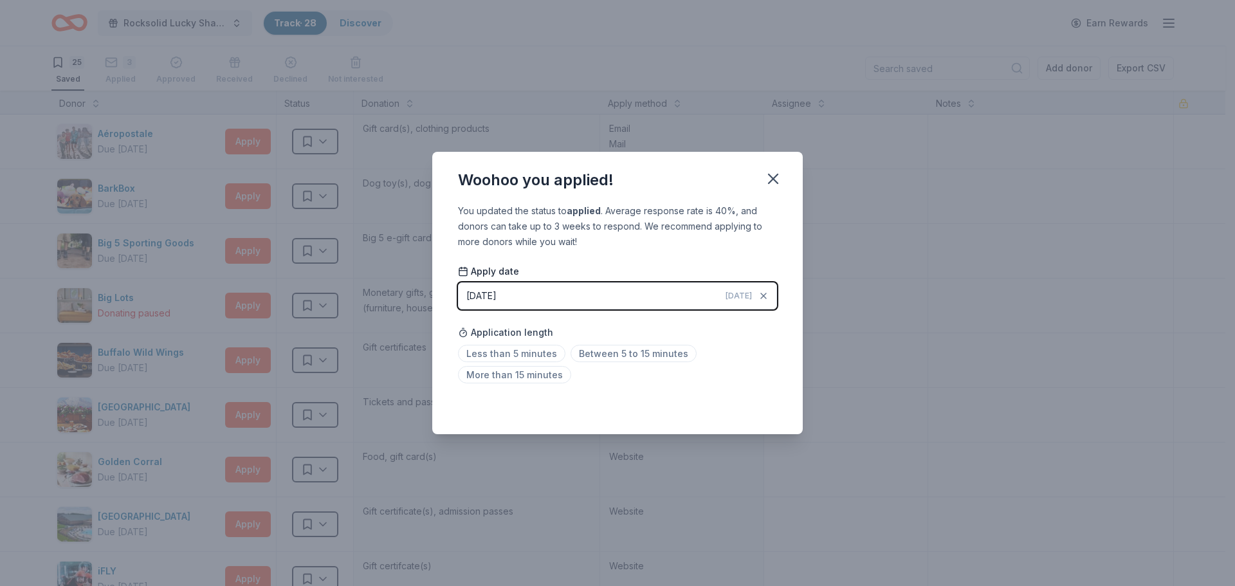
click at [741, 297] on span "[DATE]" at bounding box center [739, 296] width 26 height 10
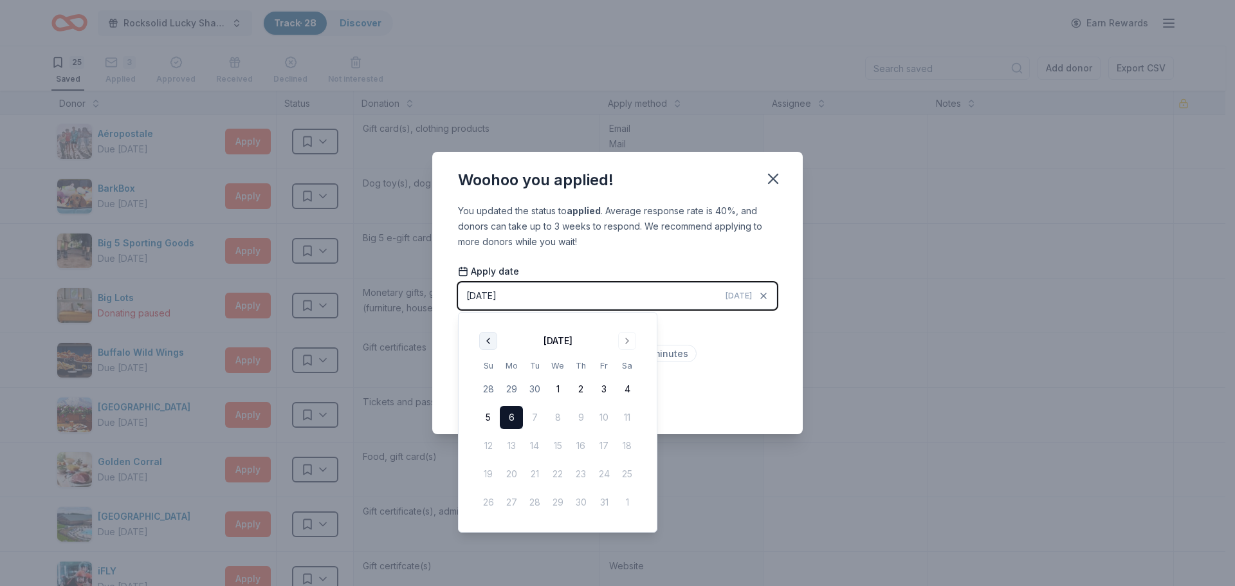
click at [492, 344] on button "Go to previous month" at bounding box center [488, 341] width 18 height 18
click at [560, 445] on button "17" at bounding box center [557, 445] width 23 height 23
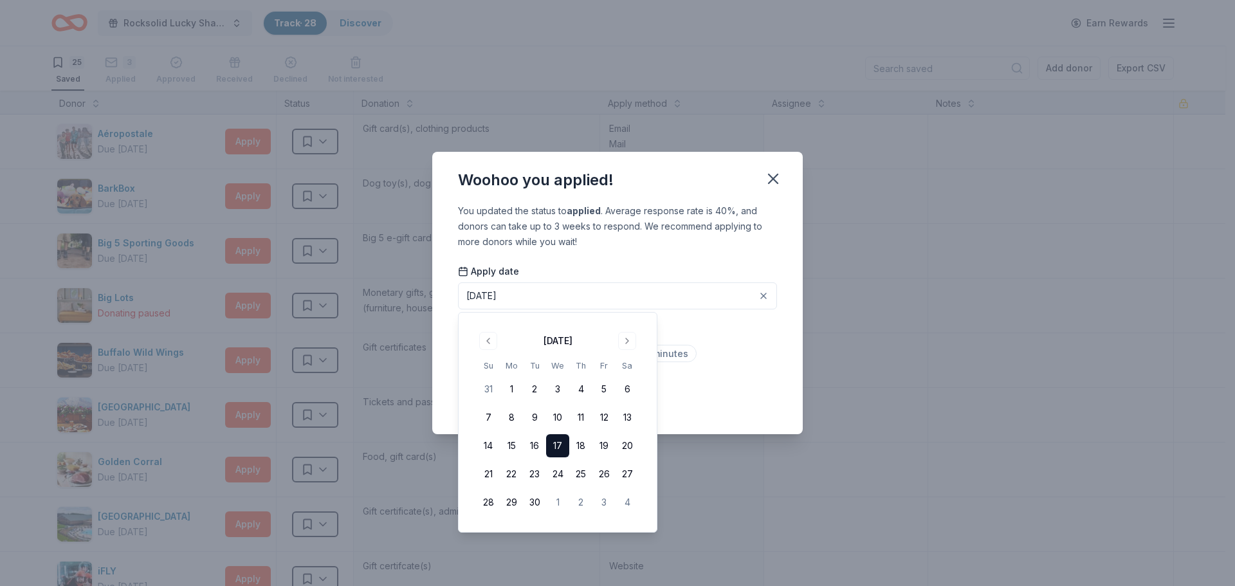
click at [827, 361] on div "Woohoo you applied! You updated the status to applied . Average response rate i…" at bounding box center [617, 293] width 1235 height 586
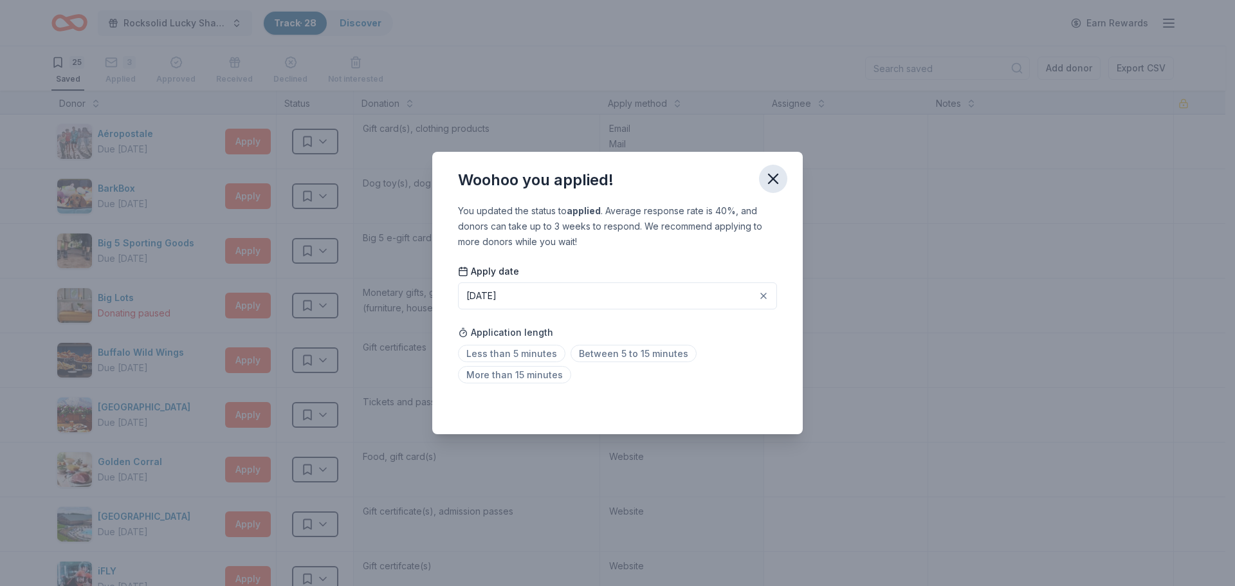
click at [777, 179] on icon "button" at bounding box center [773, 179] width 18 height 18
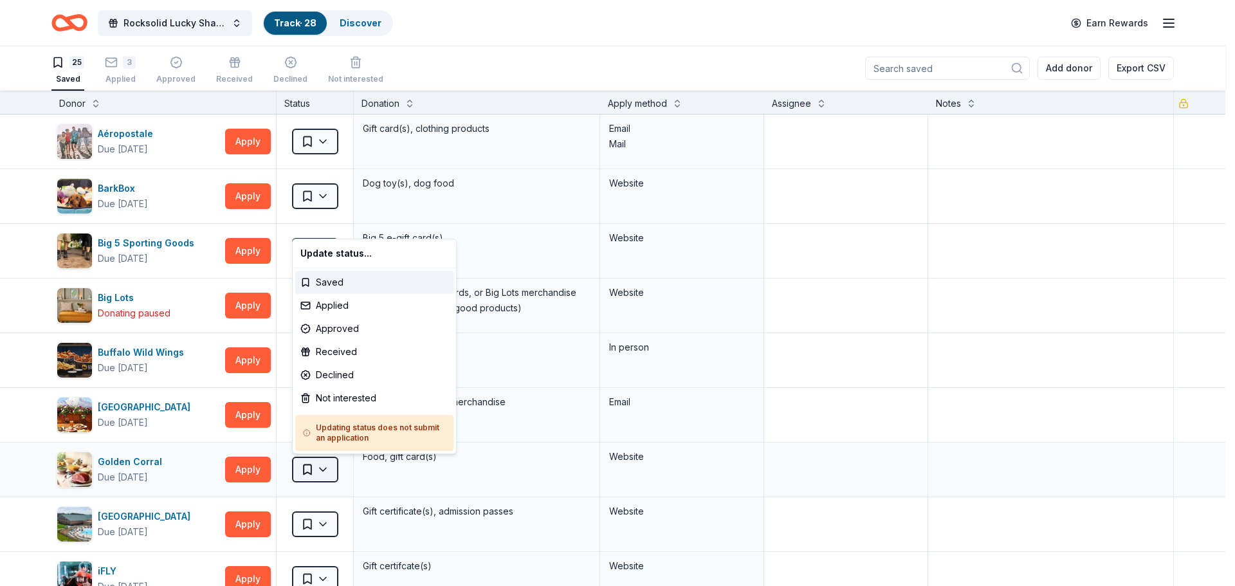
click at [328, 471] on html "Rocksolid Lucky Shamrock Auction Track · 28 Discover Earn Rewards 25 Saved 3 Ap…" at bounding box center [617, 292] width 1235 height 586
click at [345, 303] on div "Applied" at bounding box center [374, 305] width 158 height 23
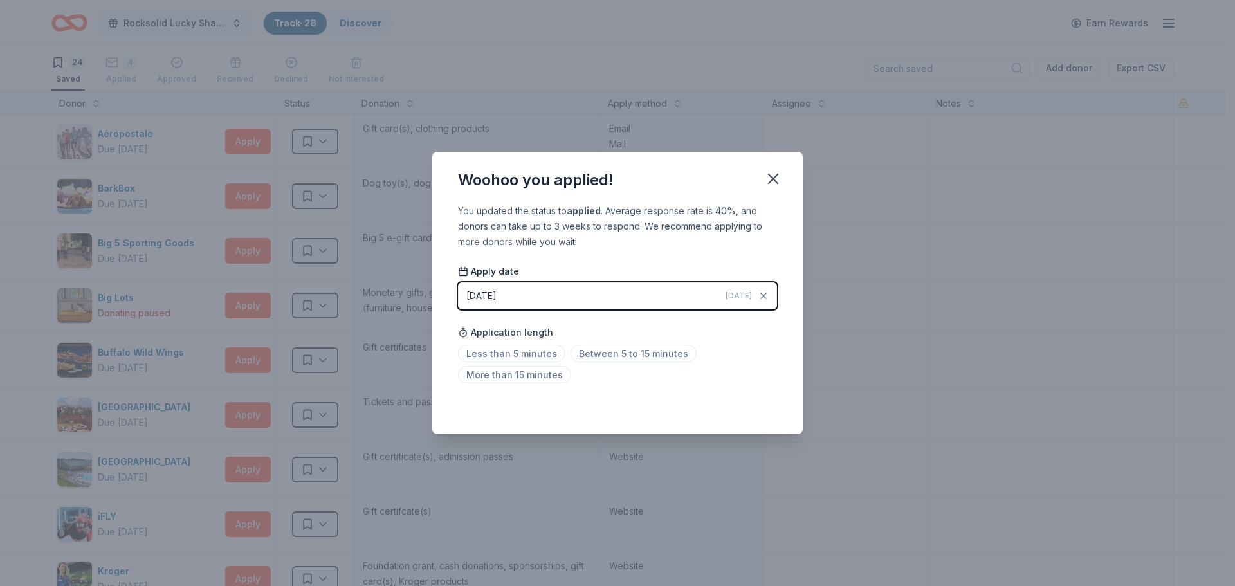
click at [744, 296] on span "[DATE]" at bounding box center [739, 296] width 26 height 10
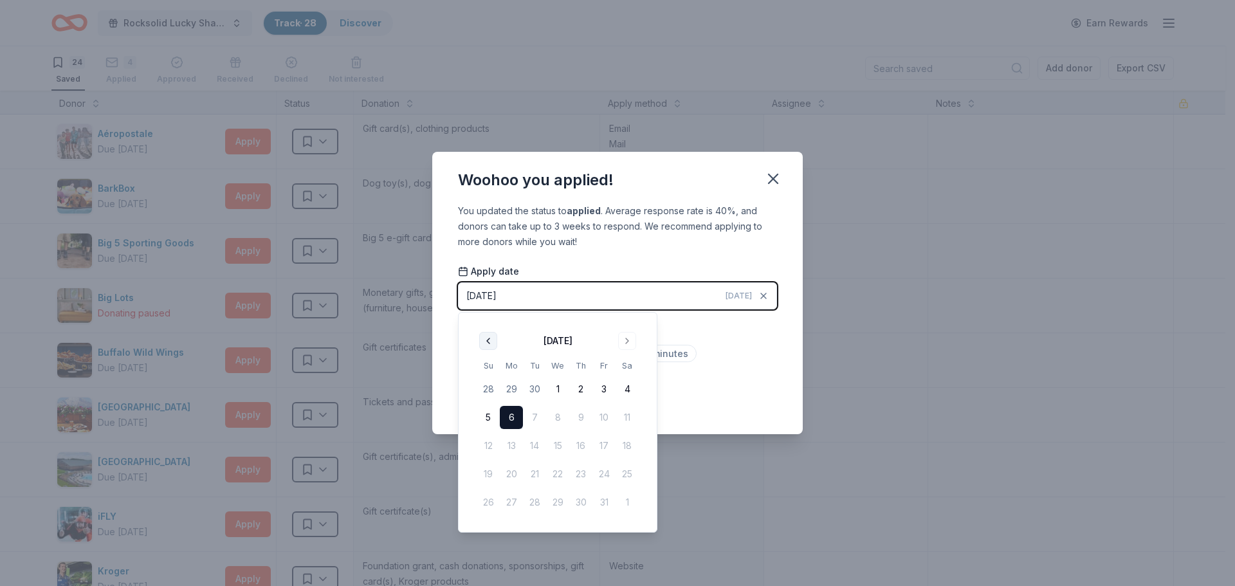
click at [486, 344] on button "Go to previous month" at bounding box center [488, 341] width 18 height 18
click at [515, 500] on button "29" at bounding box center [511, 502] width 23 height 23
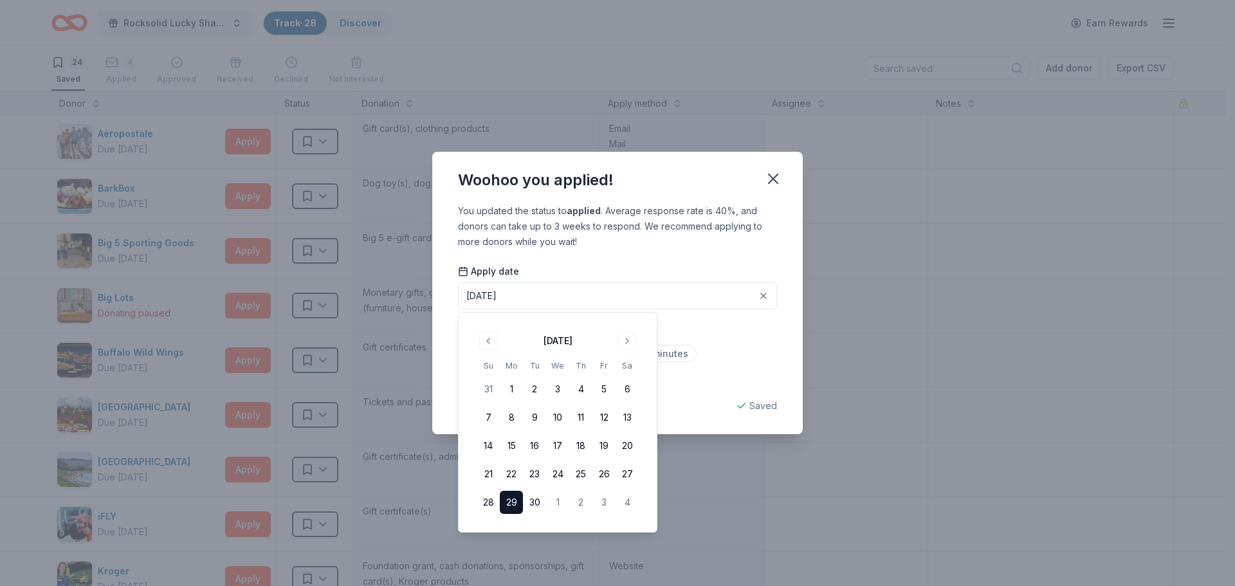
click at [809, 443] on div "Woohoo you applied! You updated the status to applied . Average response rate i…" at bounding box center [617, 293] width 1235 height 586
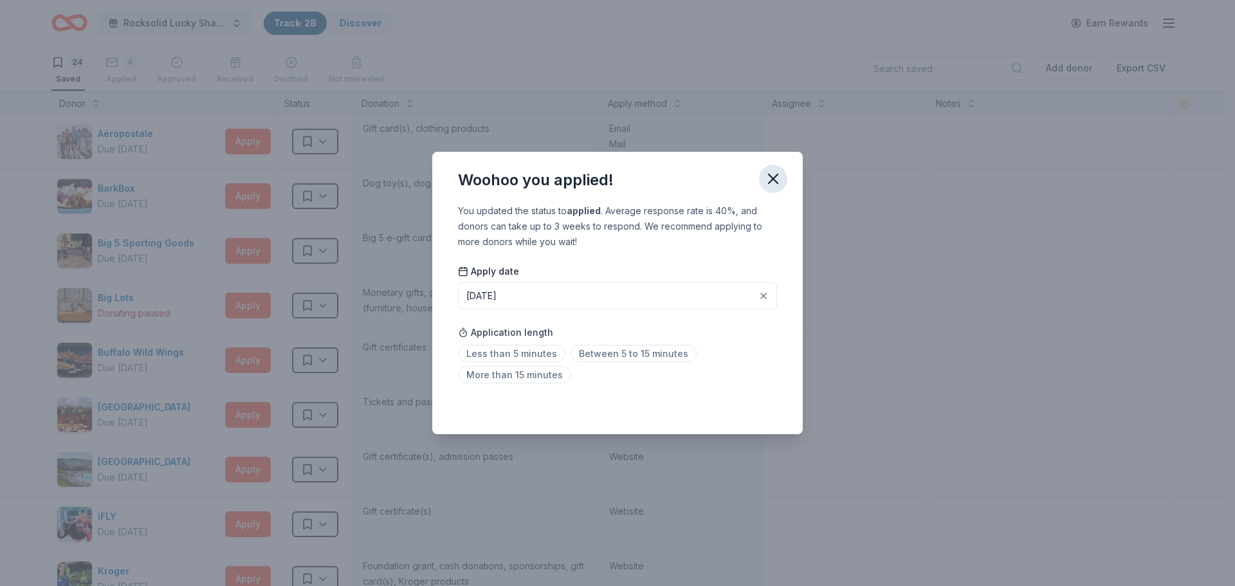
click at [771, 181] on icon "button" at bounding box center [773, 178] width 9 height 9
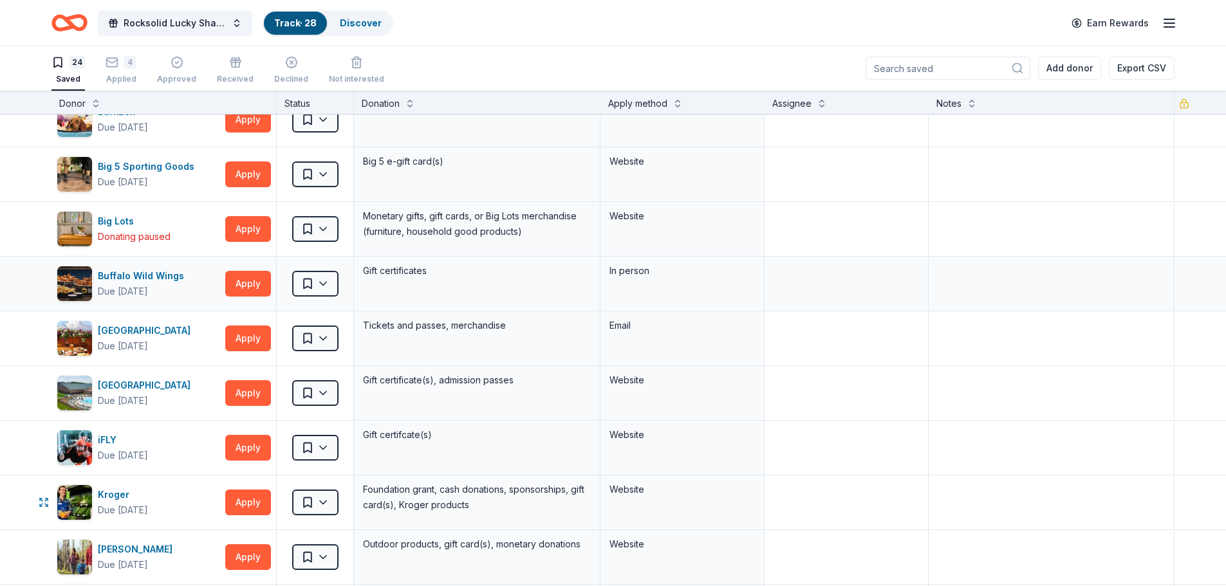
scroll to position [64, 0]
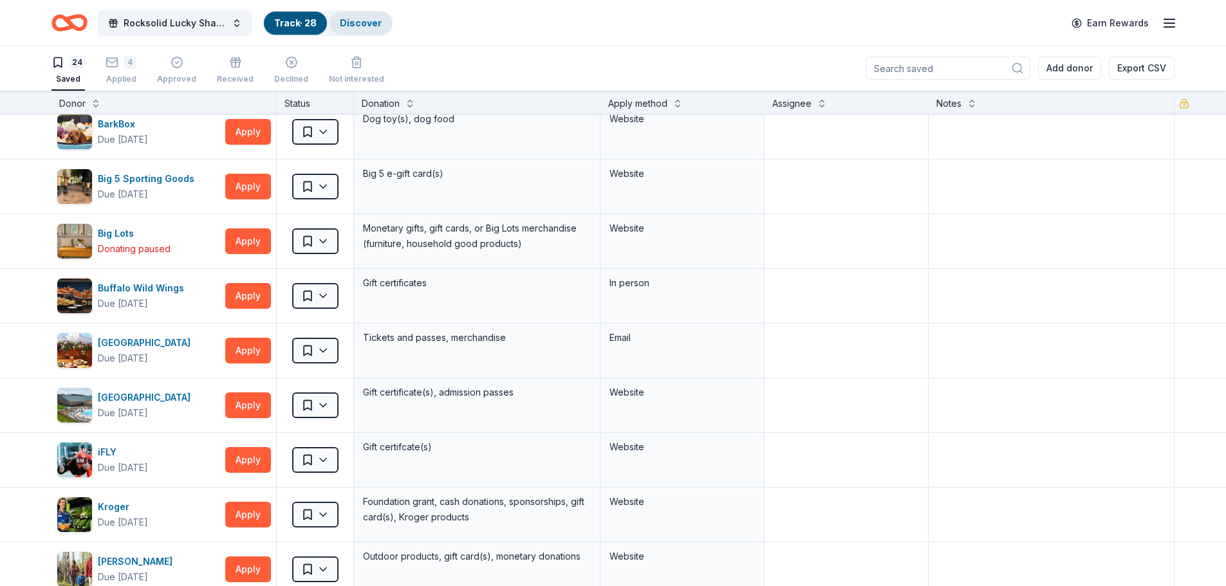
click at [358, 27] on link "Discover" at bounding box center [361, 22] width 42 height 11
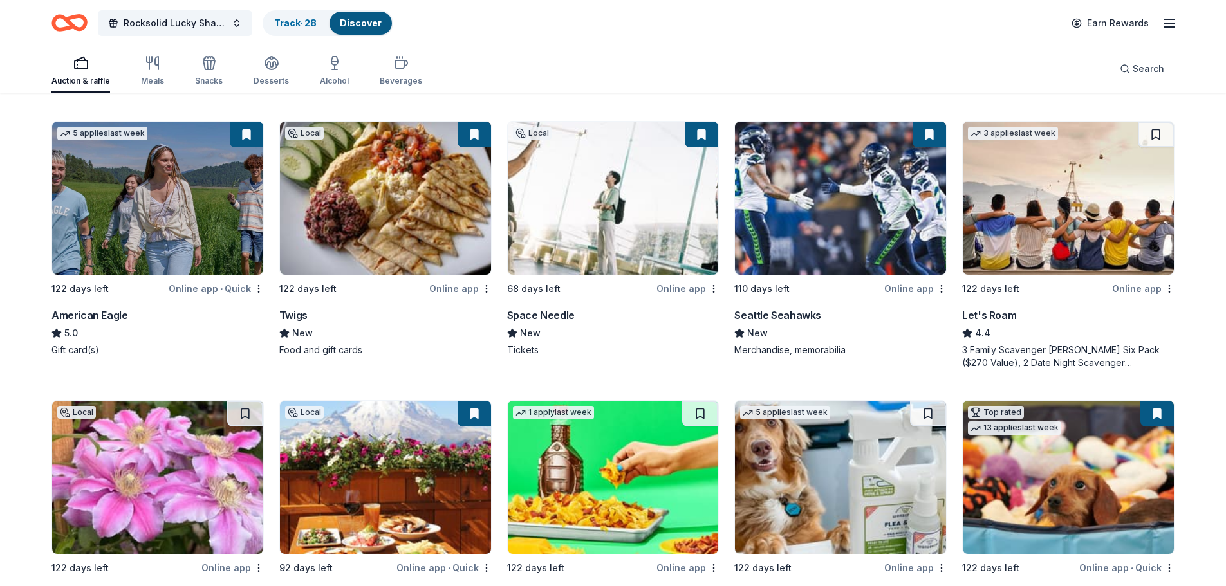
scroll to position [643, 0]
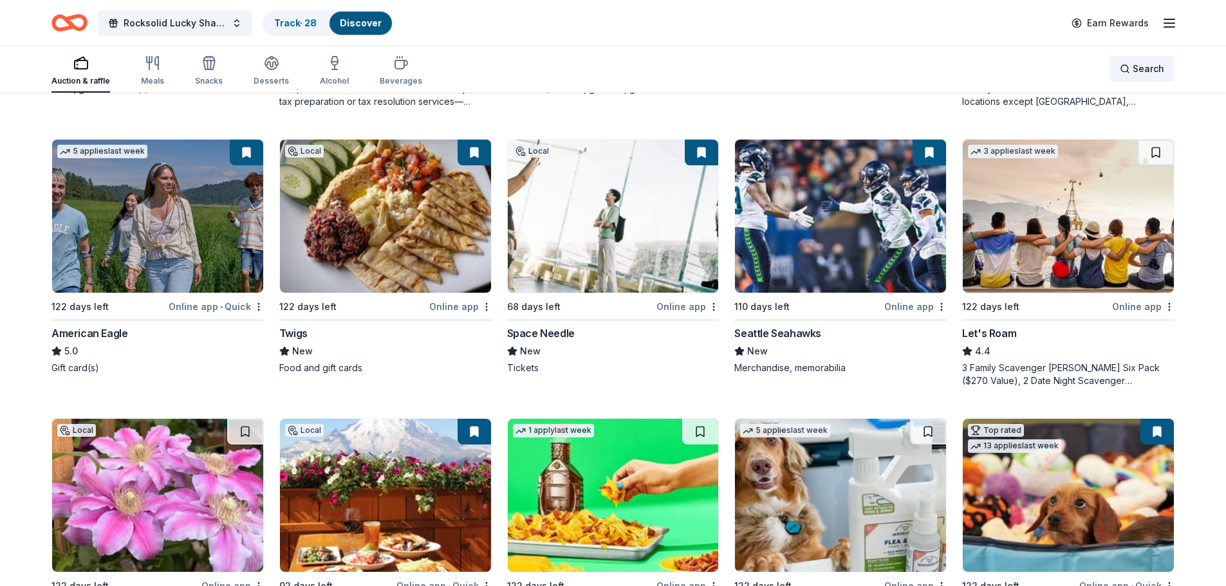
click at [1131, 72] on div "Search" at bounding box center [1142, 68] width 44 height 15
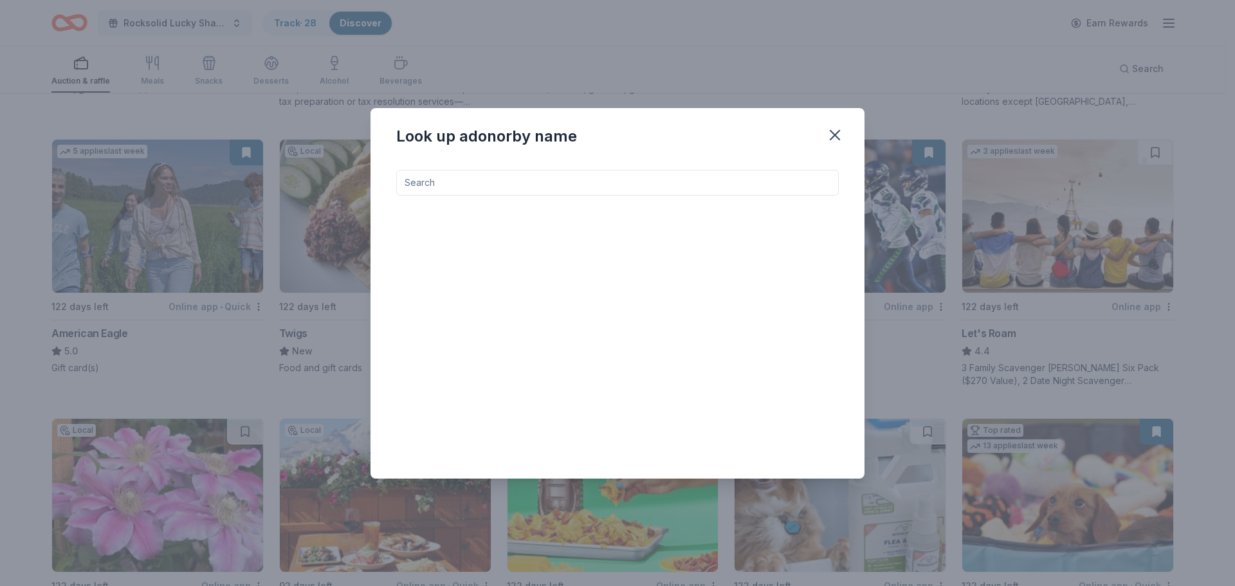
click at [495, 188] on input at bounding box center [617, 183] width 443 height 26
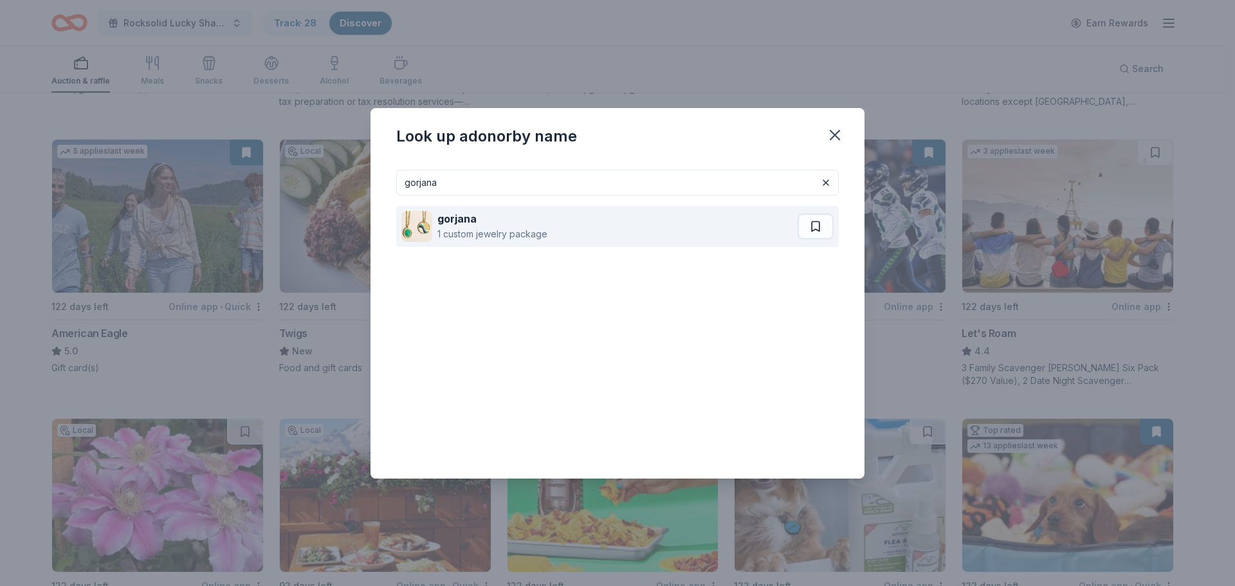
type input "gorjana"
click at [495, 235] on div "1 custom jewelry package" at bounding box center [493, 233] width 110 height 15
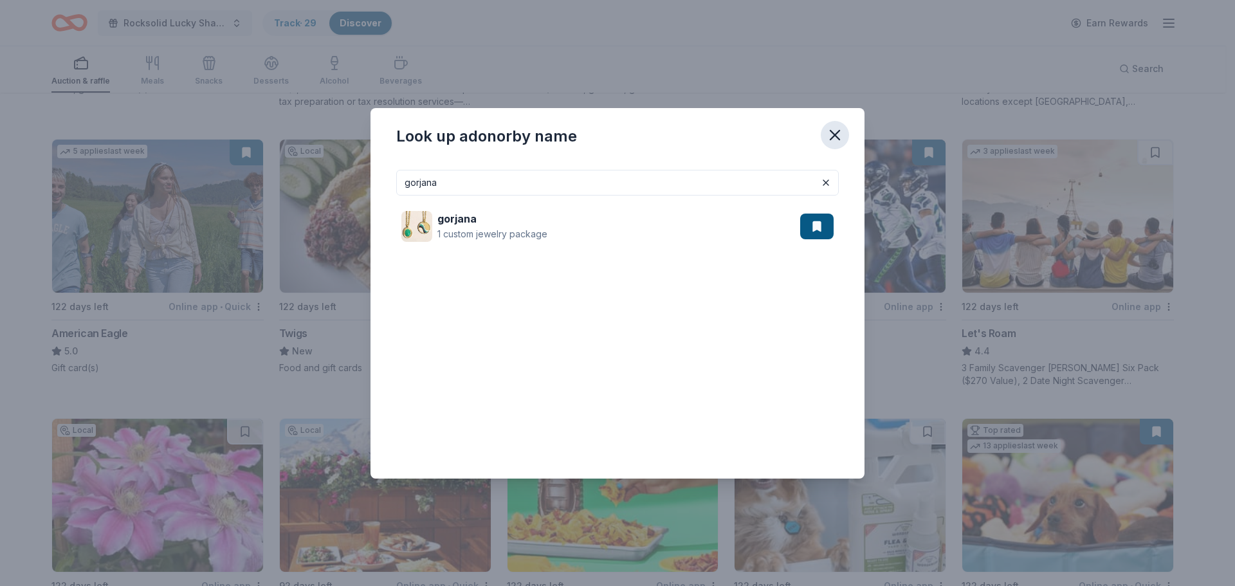
click at [835, 136] on icon "button" at bounding box center [835, 135] width 9 height 9
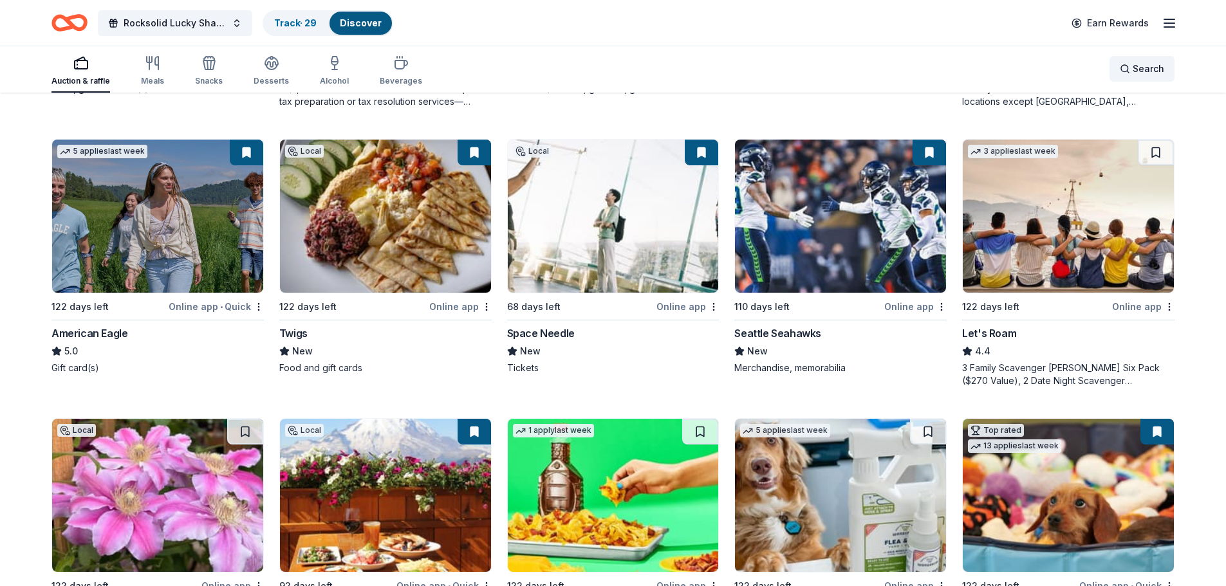
click at [1133, 72] on span "Search" at bounding box center [1148, 68] width 32 height 15
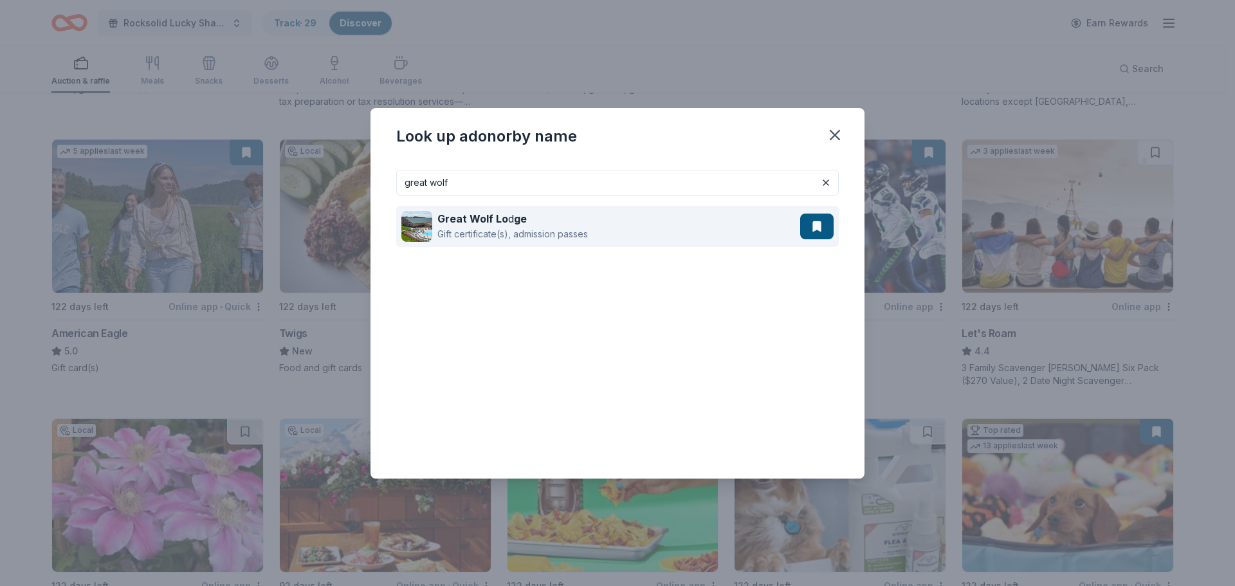
type input "great wolf"
click at [822, 232] on button at bounding box center [816, 227] width 33 height 26
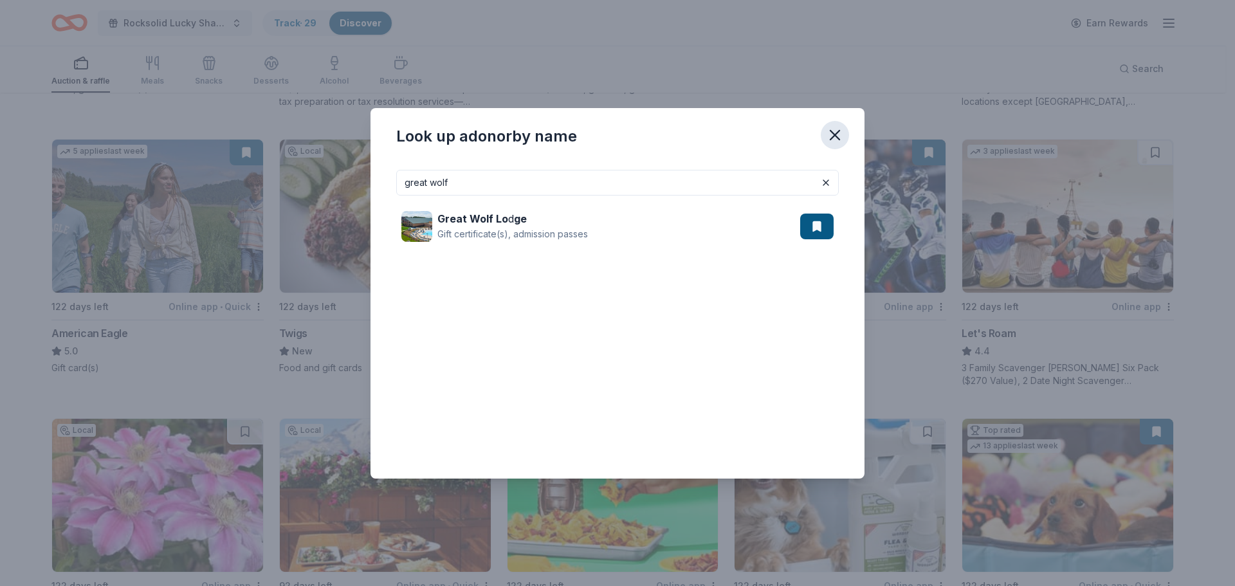
click at [834, 140] on icon "button" at bounding box center [835, 135] width 18 height 18
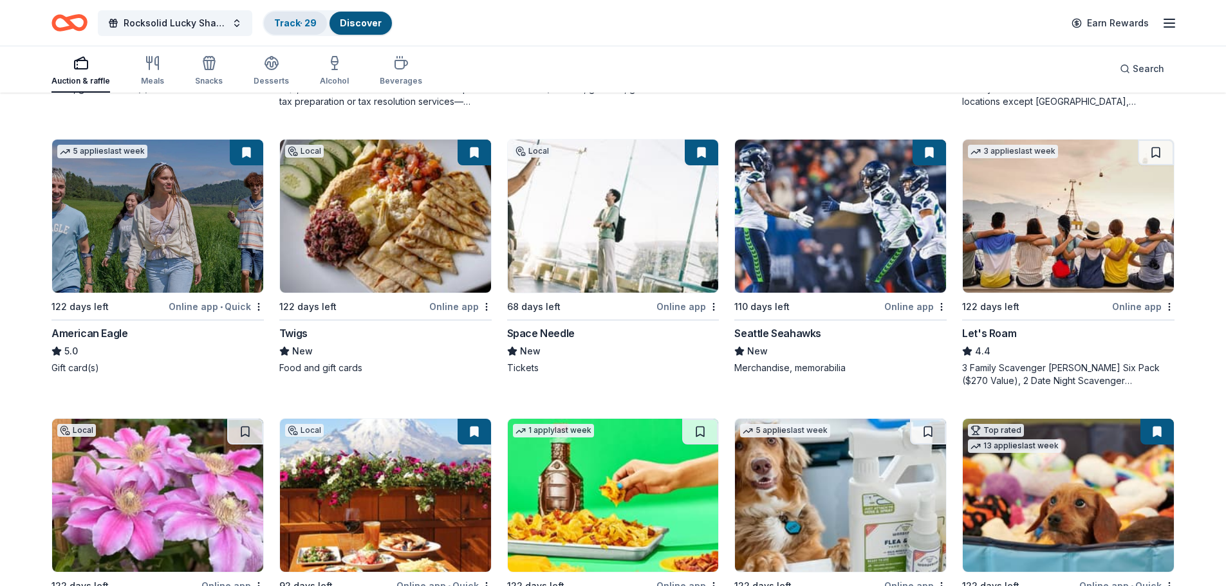
click at [287, 26] on link "Track · 29" at bounding box center [295, 22] width 42 height 11
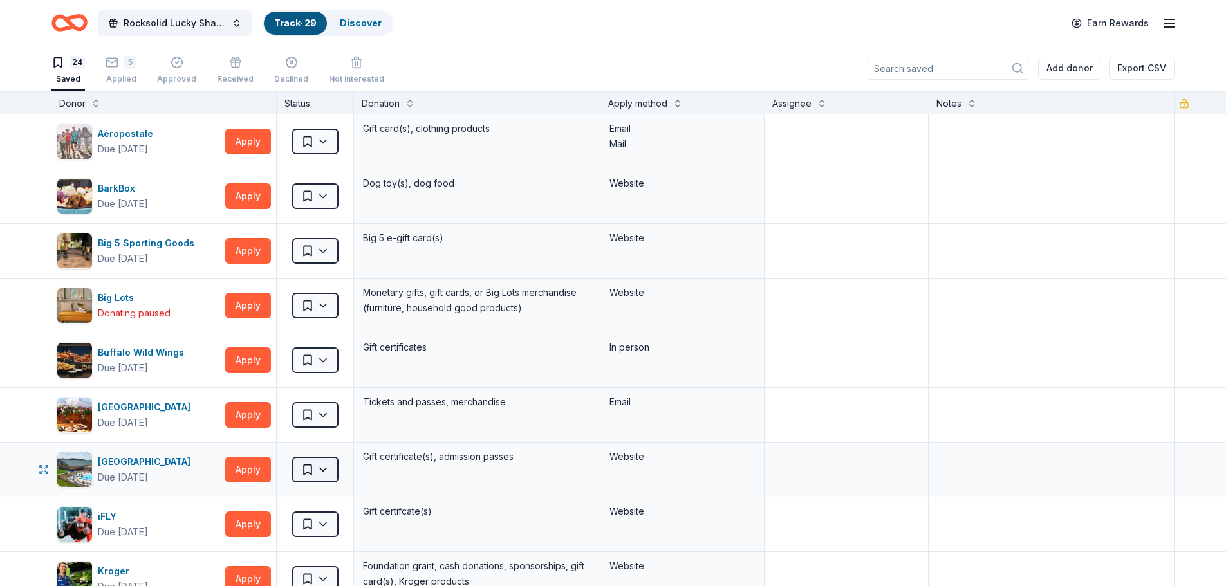
click at [322, 474] on html "Rocksolid Lucky Shamrock Auction Track · 29 Discover Earn Rewards 24 Saved 5 Ap…" at bounding box center [613, 292] width 1226 height 586
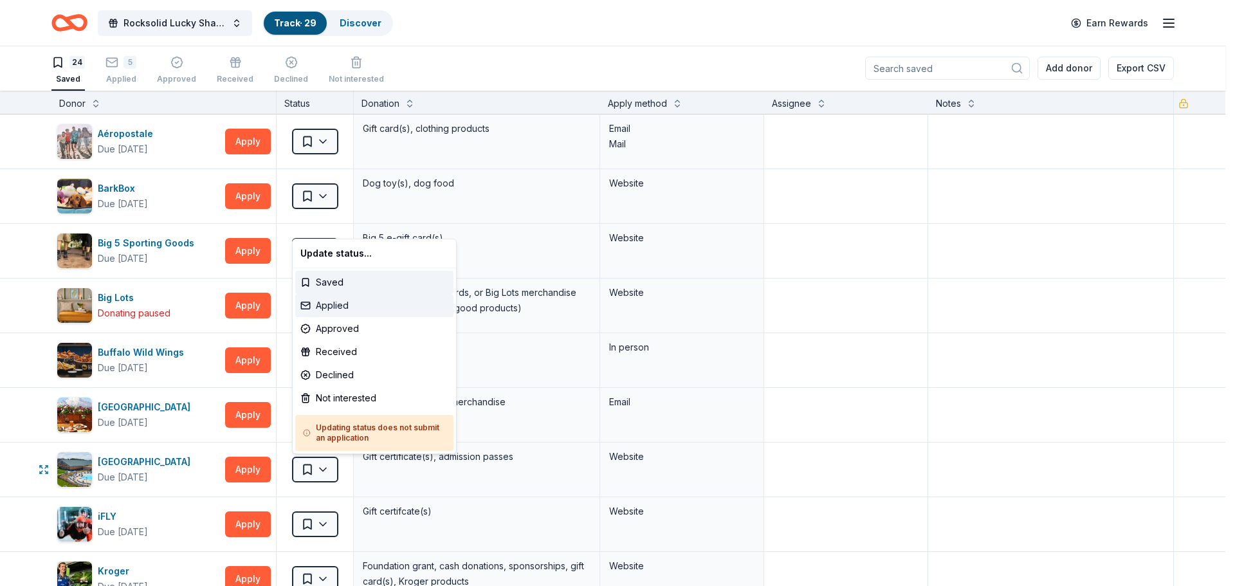
click at [337, 309] on div "Applied" at bounding box center [374, 305] width 158 height 23
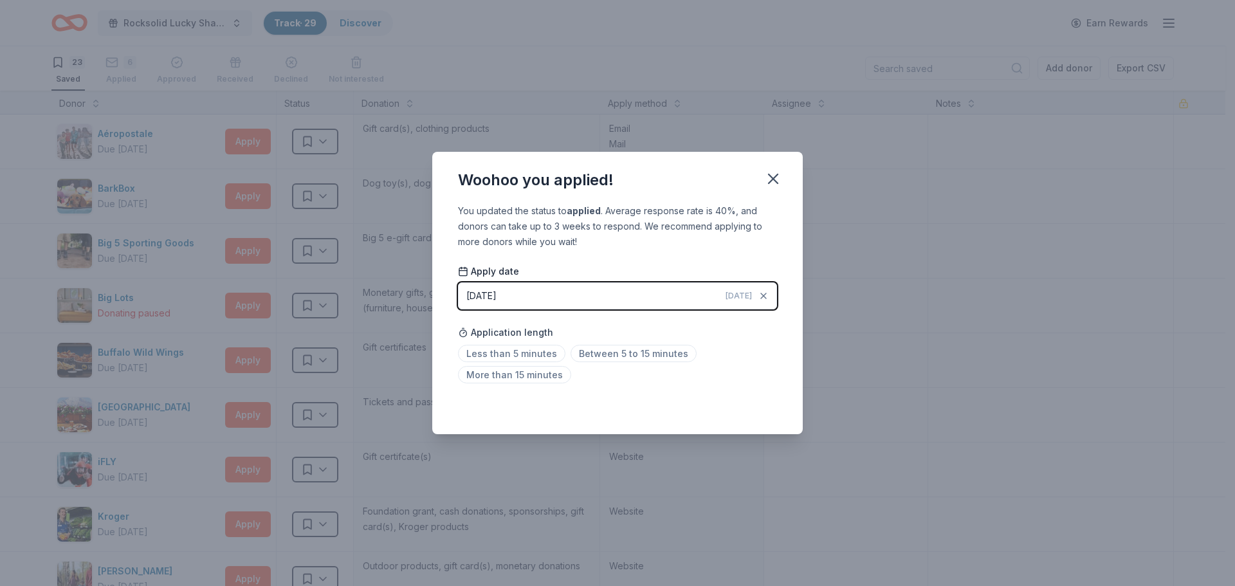
click at [743, 293] on span "[DATE]" at bounding box center [739, 296] width 26 height 10
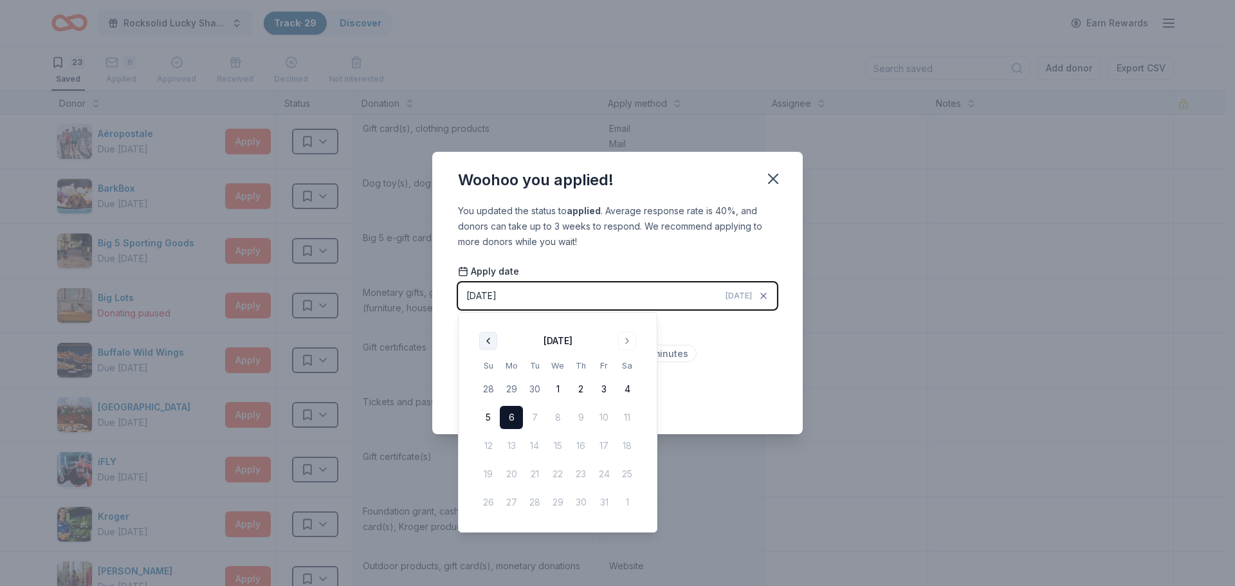
click at [484, 344] on button "Go to previous month" at bounding box center [488, 341] width 18 height 18
click at [510, 503] on button "29" at bounding box center [511, 502] width 23 height 23
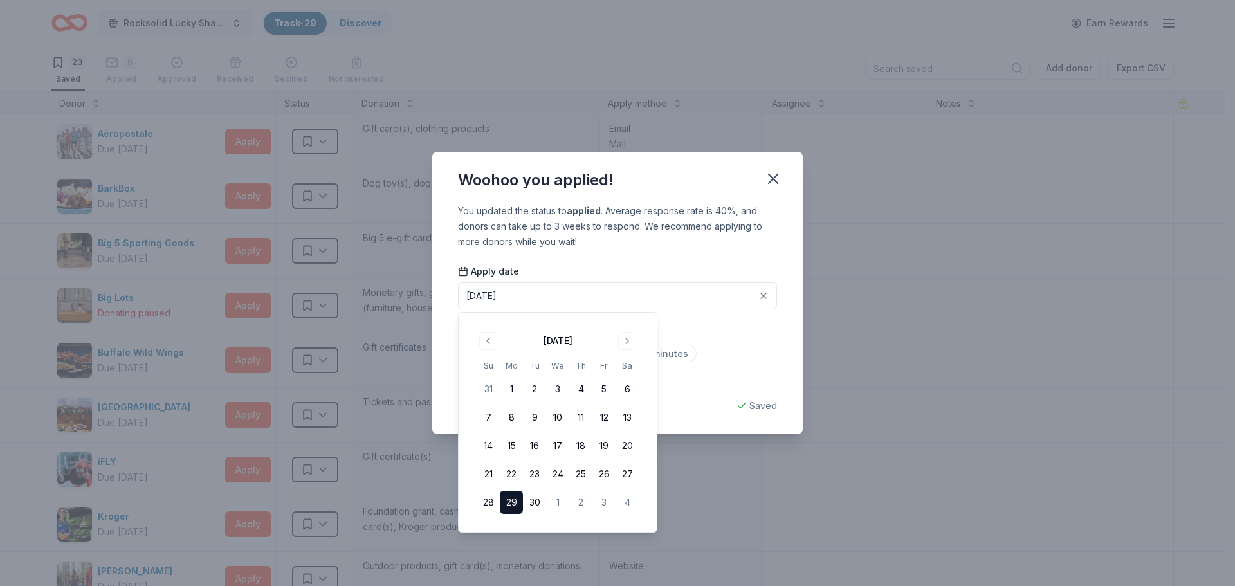
click at [859, 351] on div "Woohoo you applied! You updated the status to applied . Average response rate i…" at bounding box center [617, 293] width 1235 height 586
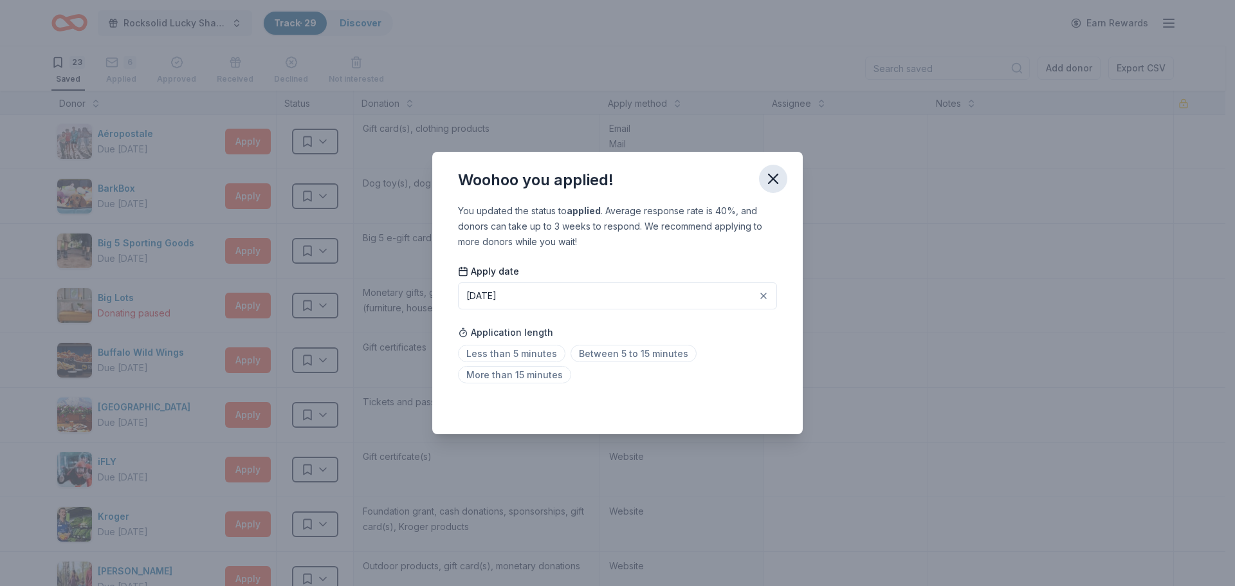
click at [775, 182] on icon "button" at bounding box center [773, 179] width 18 height 18
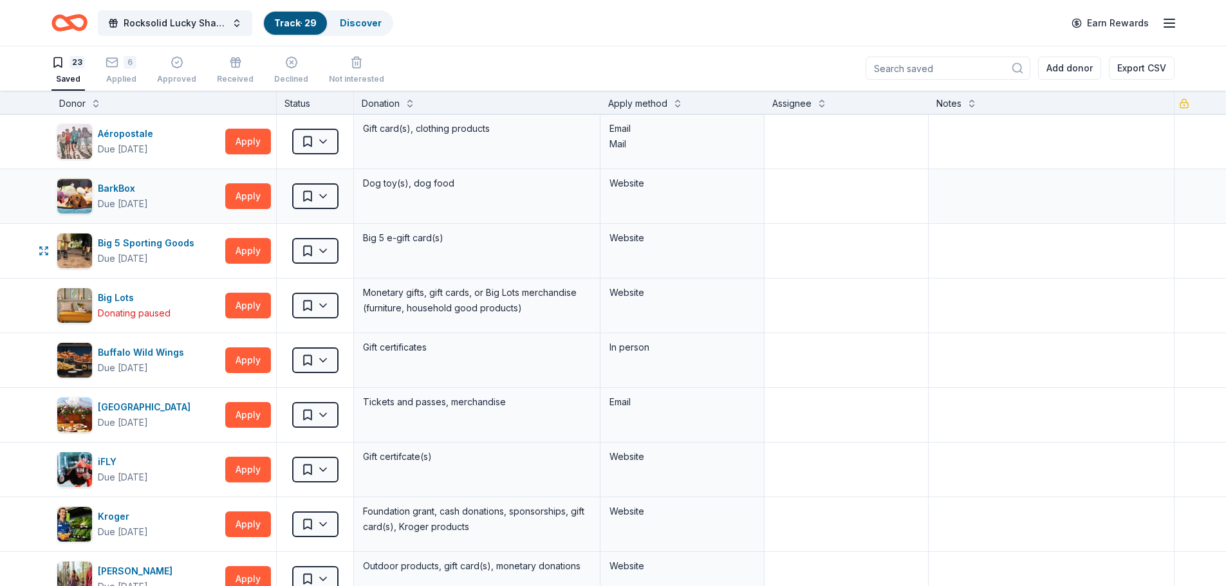
scroll to position [0, 0]
click at [349, 23] on link "Discover" at bounding box center [361, 22] width 42 height 11
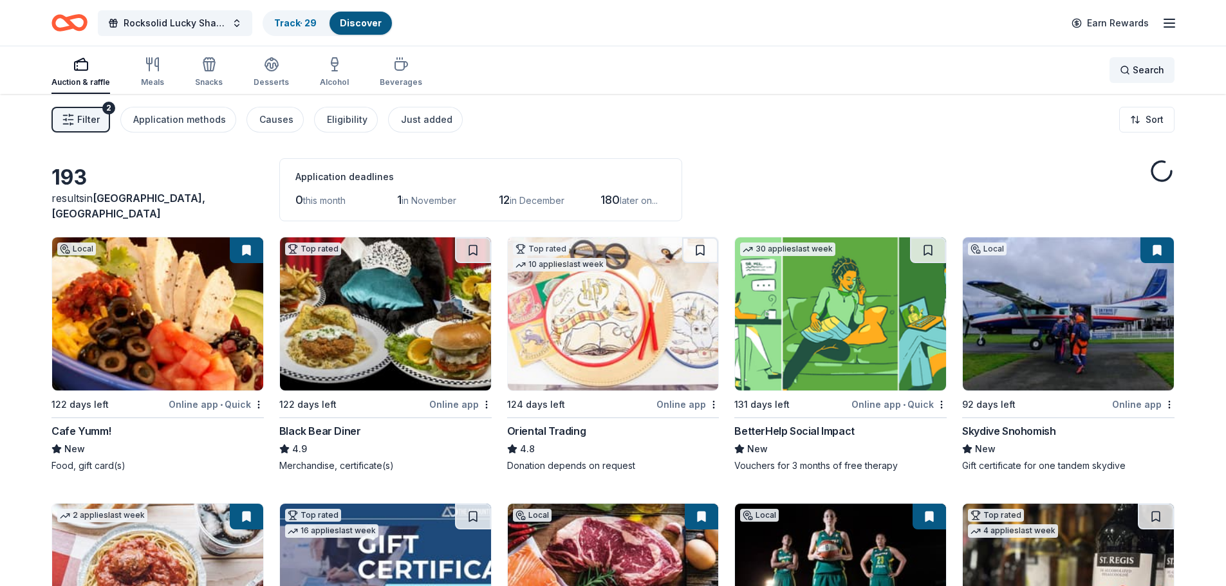
click at [1134, 72] on span "Search" at bounding box center [1148, 69] width 32 height 15
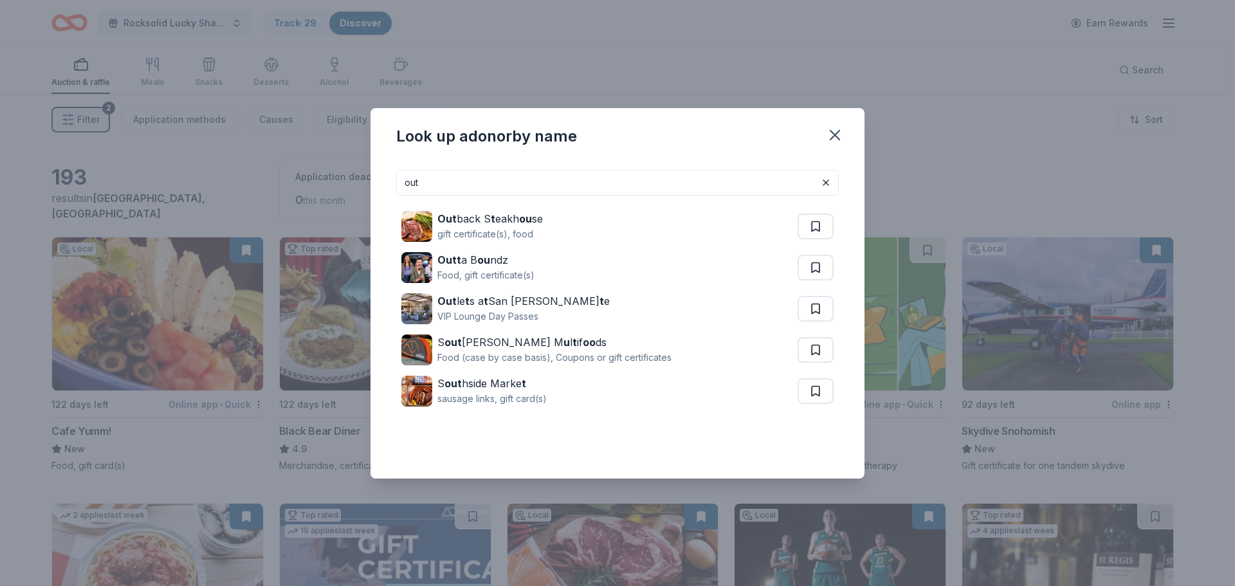
drag, startPoint x: 407, startPoint y: 181, endPoint x: 388, endPoint y: 178, distance: 18.8
click at [389, 178] on div "out Out back S t eakh ou se gift certificate(s), food Outt a B ou ndz Food, gif…" at bounding box center [618, 319] width 494 height 319
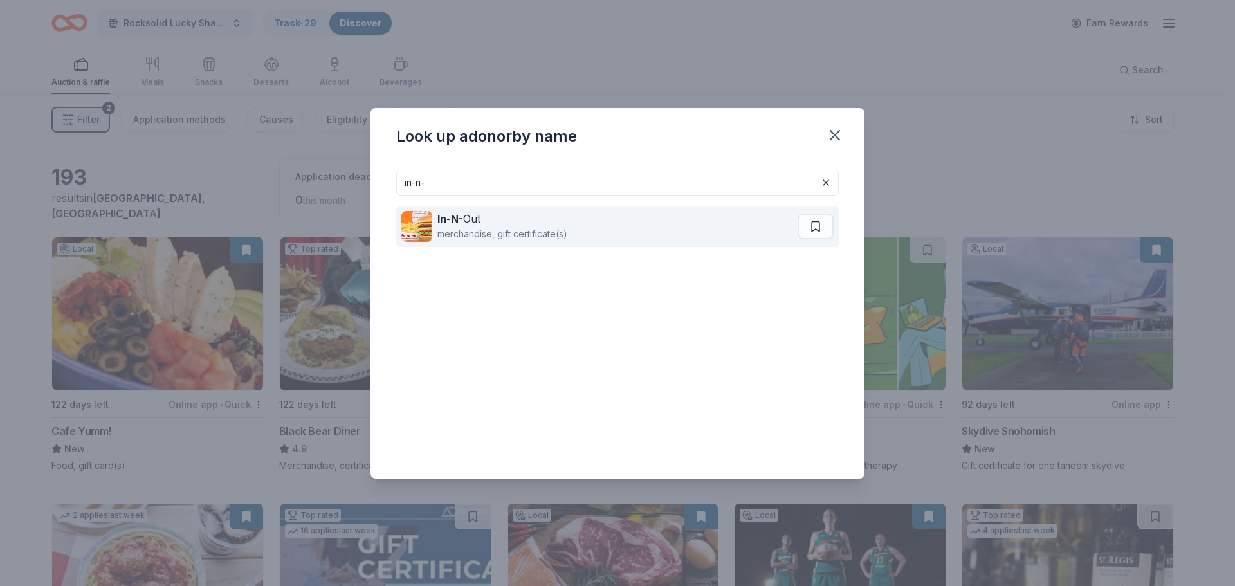
type input "in-n-"
click at [456, 211] on div "In-N- Out" at bounding box center [503, 218] width 130 height 15
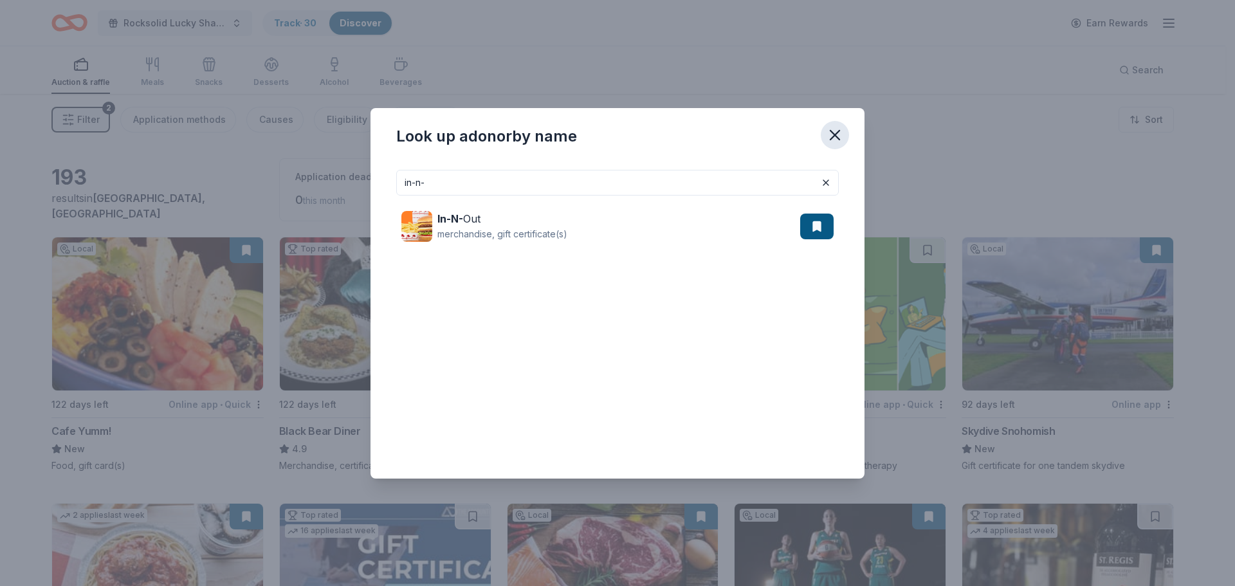
click at [830, 138] on icon "button" at bounding box center [835, 135] width 18 height 18
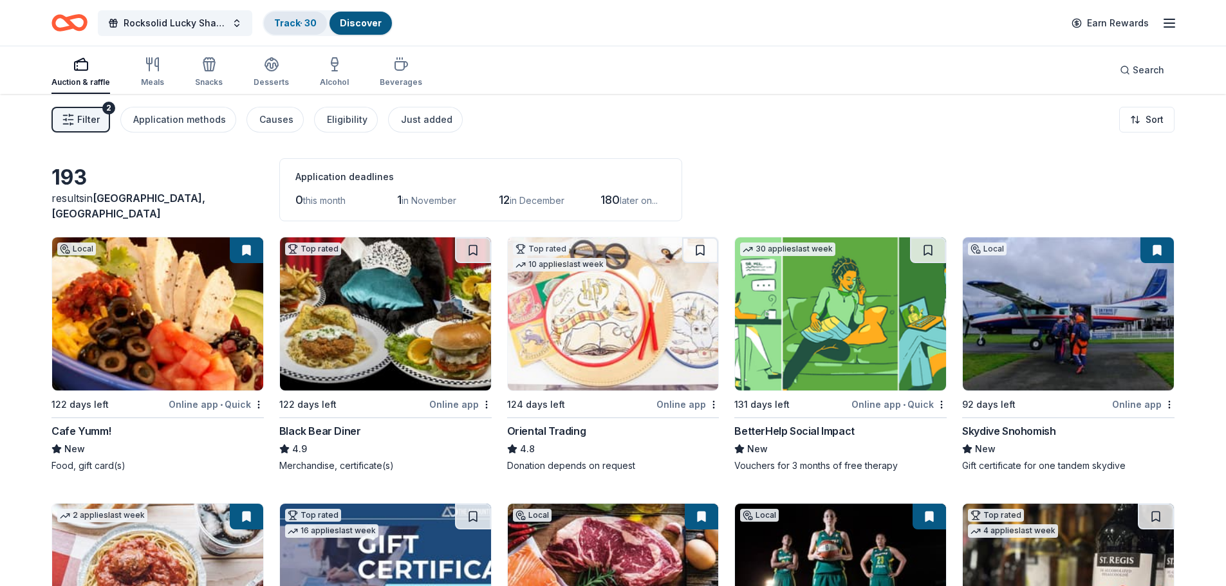
click at [290, 24] on link "Track · 30" at bounding box center [295, 22] width 42 height 11
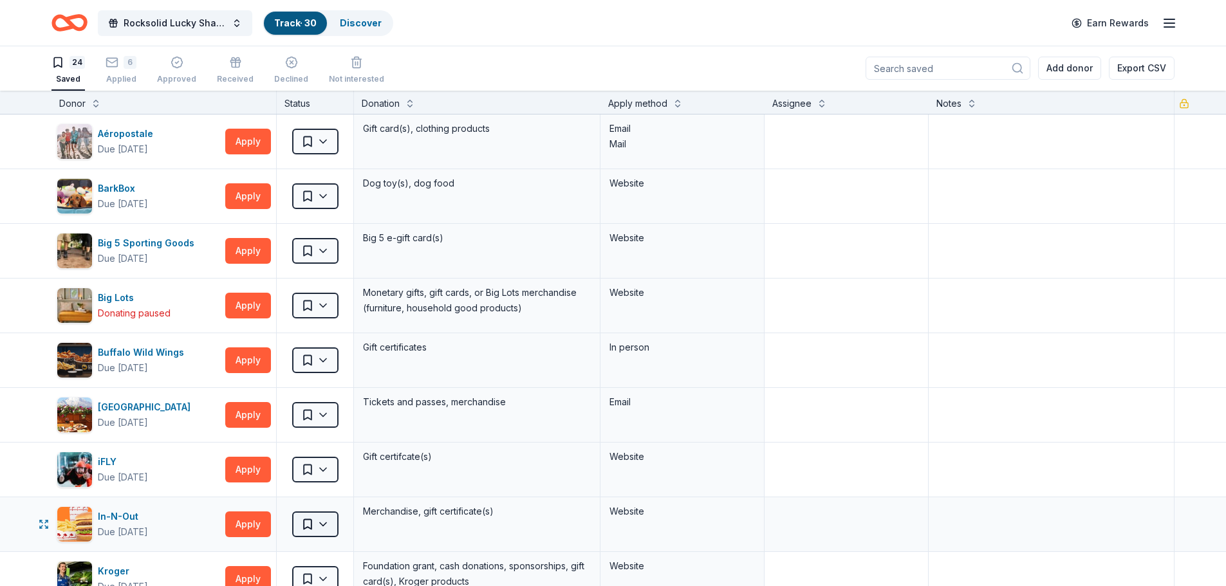
click at [328, 526] on html "Rocksolid Lucky Shamrock Auction Track · 30 Discover Earn Rewards 24 Saved 6 Ap…" at bounding box center [613, 292] width 1226 height 586
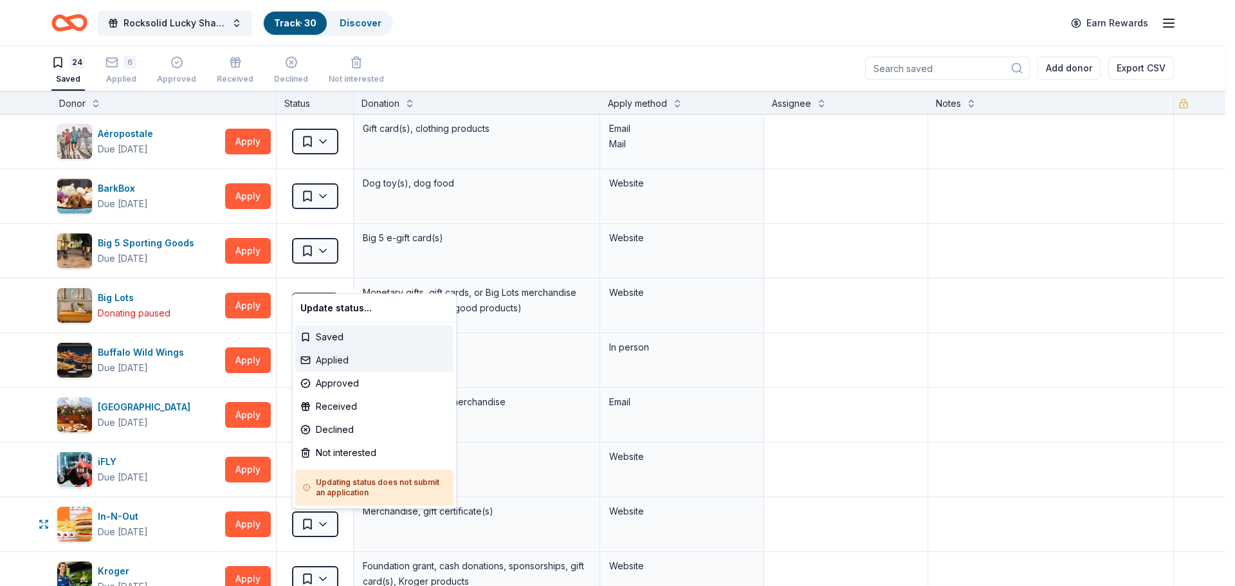
click at [338, 356] on div "Applied" at bounding box center [374, 360] width 158 height 23
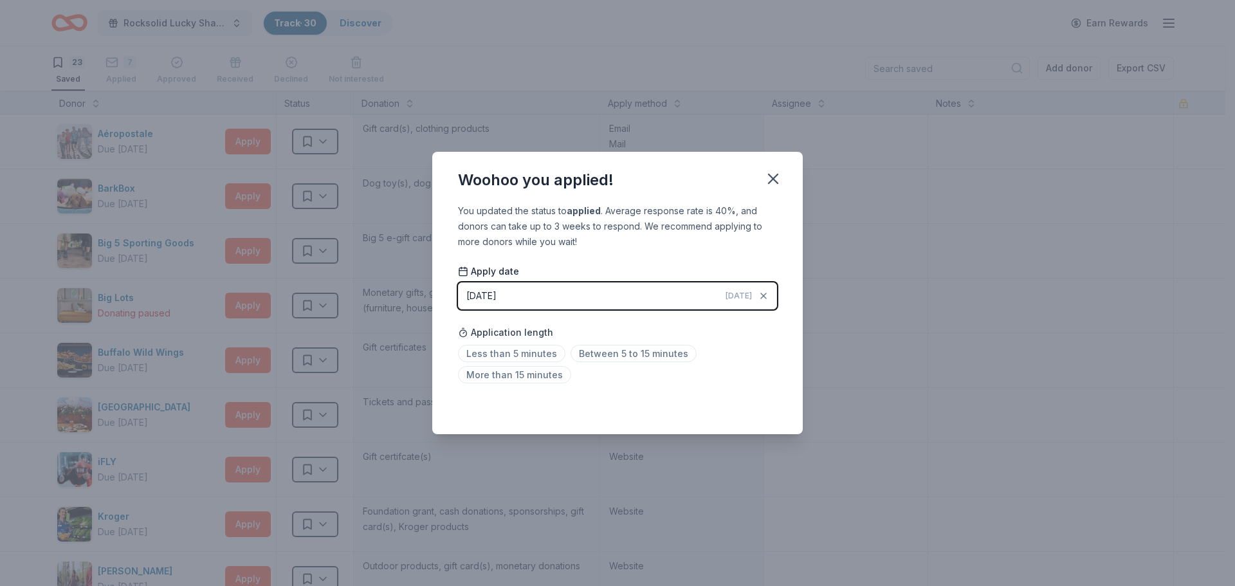
click at [678, 295] on button "10/06/2025 Today" at bounding box center [617, 295] width 319 height 27
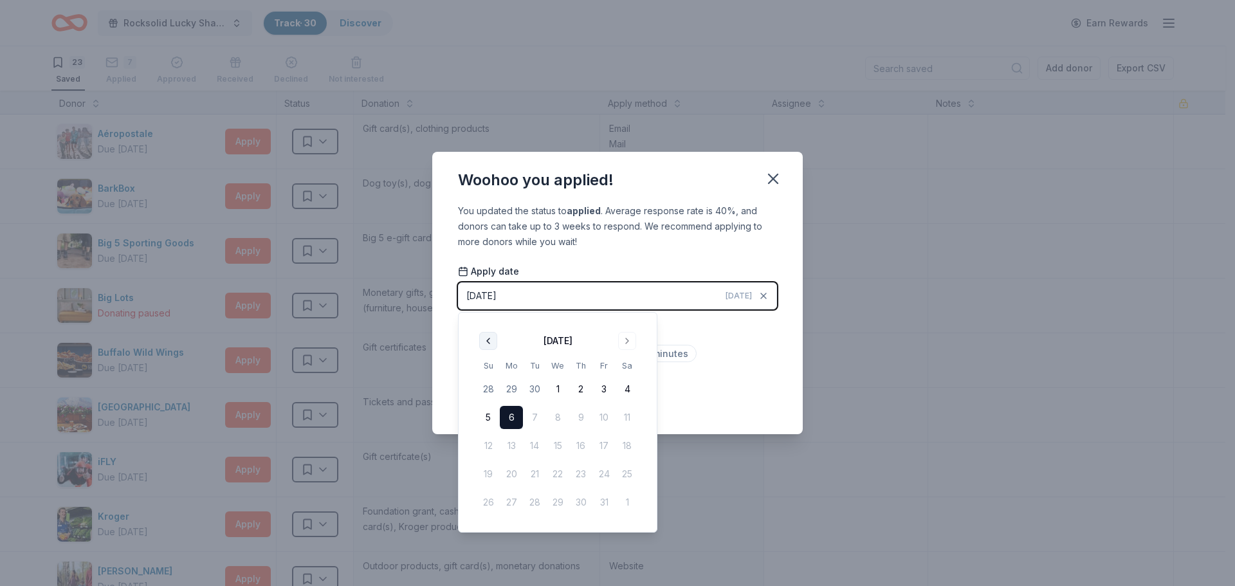
click at [485, 340] on button "Go to previous month" at bounding box center [488, 341] width 18 height 18
click at [511, 495] on button "29" at bounding box center [511, 502] width 23 height 23
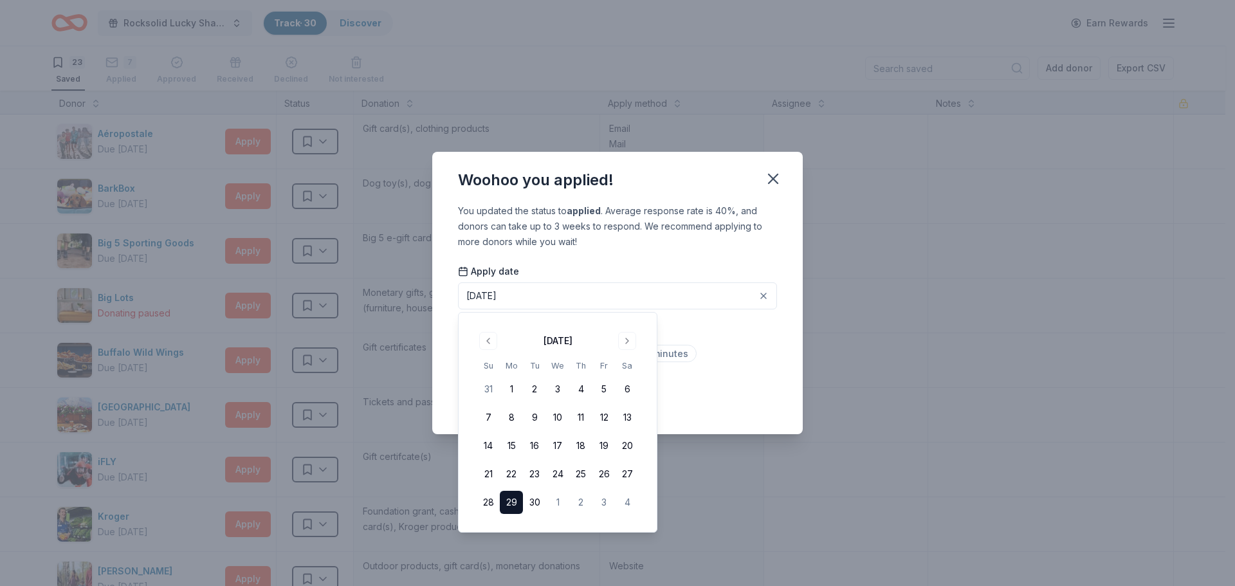
click at [853, 393] on div "Woohoo you applied! You updated the status to applied . Average response rate i…" at bounding box center [617, 293] width 1235 height 586
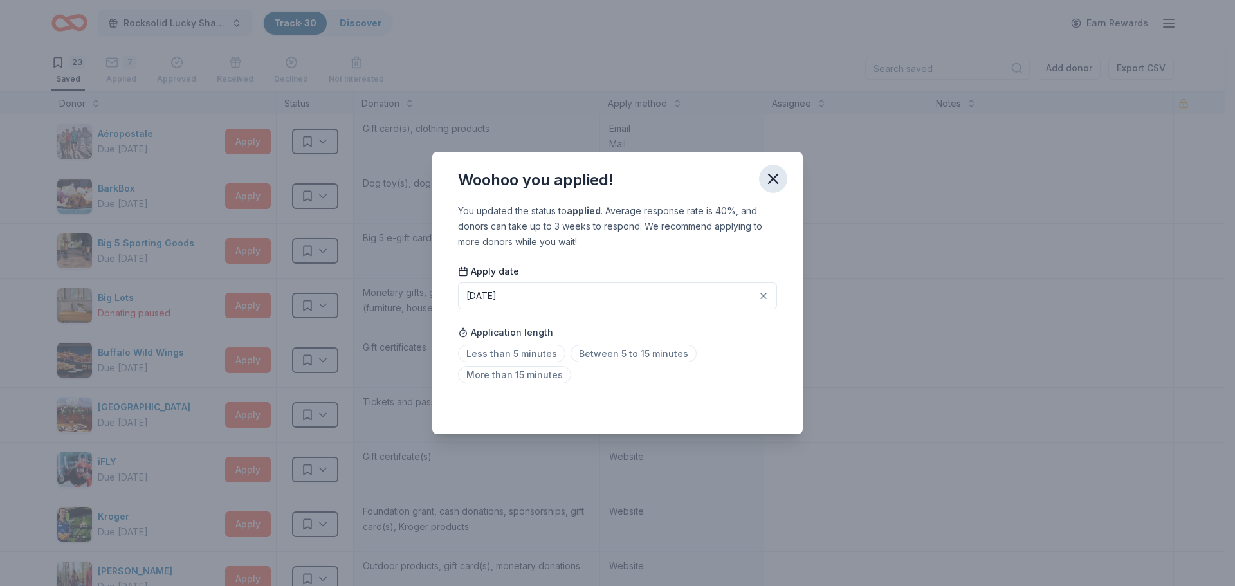
click at [774, 181] on icon "button" at bounding box center [773, 179] width 18 height 18
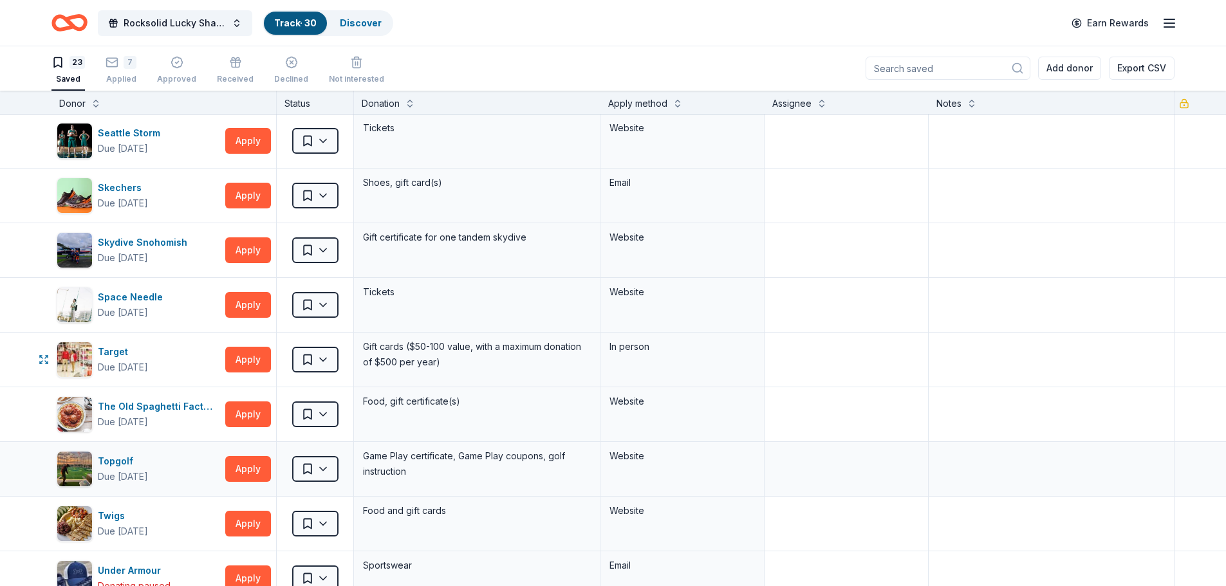
scroll to position [772, 0]
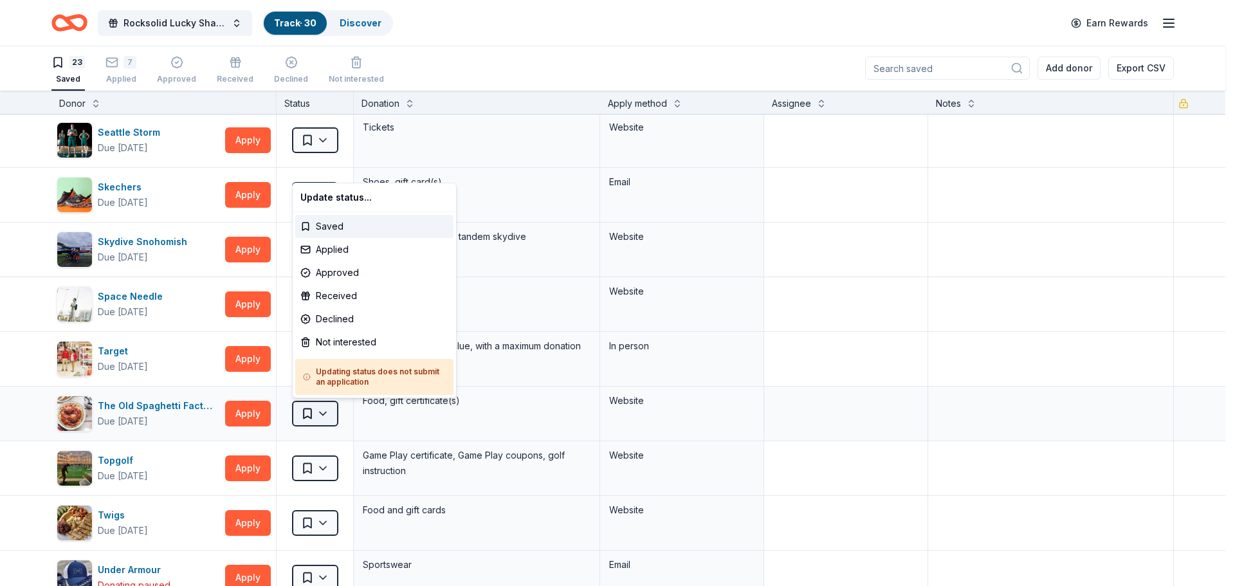
click at [326, 409] on html "Rocksolid Lucky Shamrock Auction Track · 30 Discover Earn Rewards 23 Saved 7 Ap…" at bounding box center [617, 292] width 1235 height 586
click at [323, 248] on div "Applied" at bounding box center [374, 249] width 158 height 23
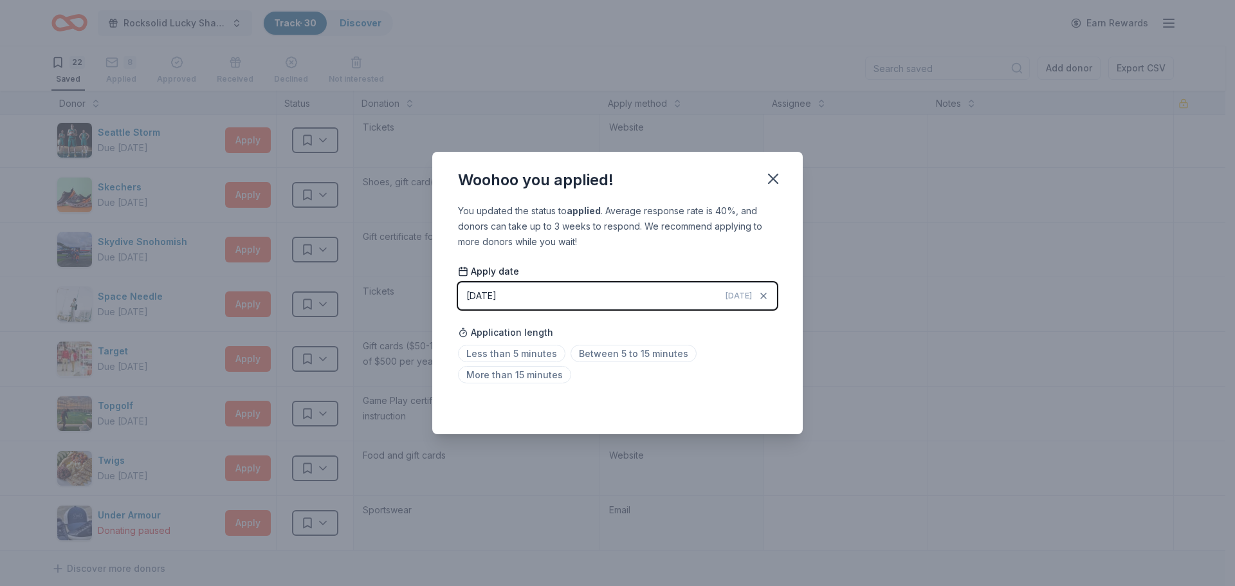
click at [734, 296] on span "[DATE]" at bounding box center [739, 296] width 26 height 10
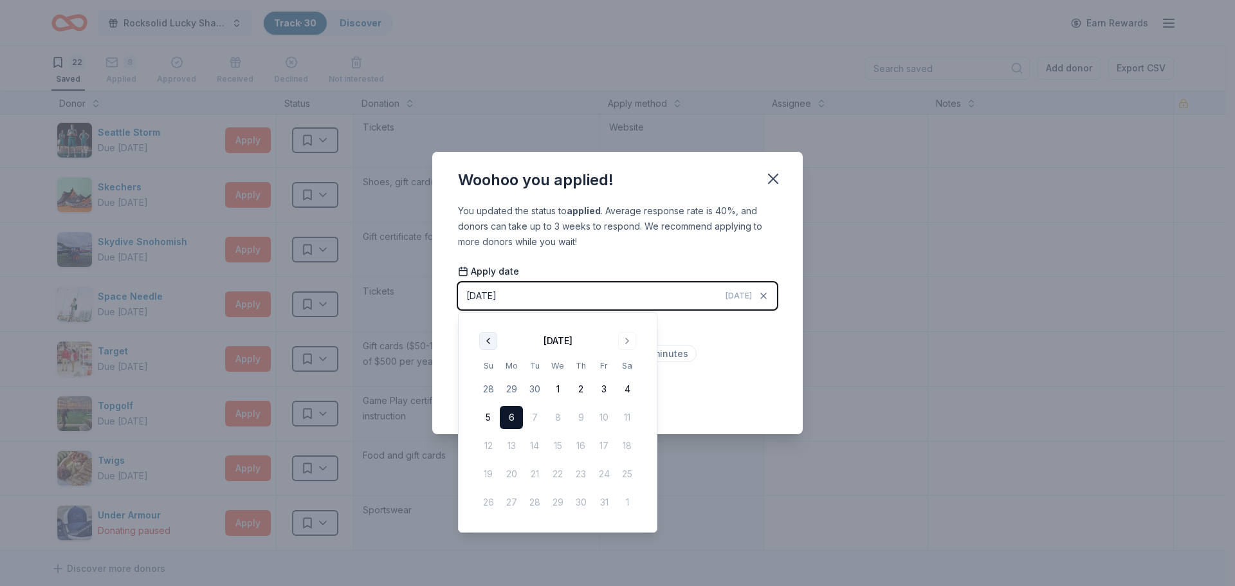
click at [483, 342] on button "Go to previous month" at bounding box center [488, 341] width 18 height 18
click at [554, 470] on button "24" at bounding box center [557, 474] width 23 height 23
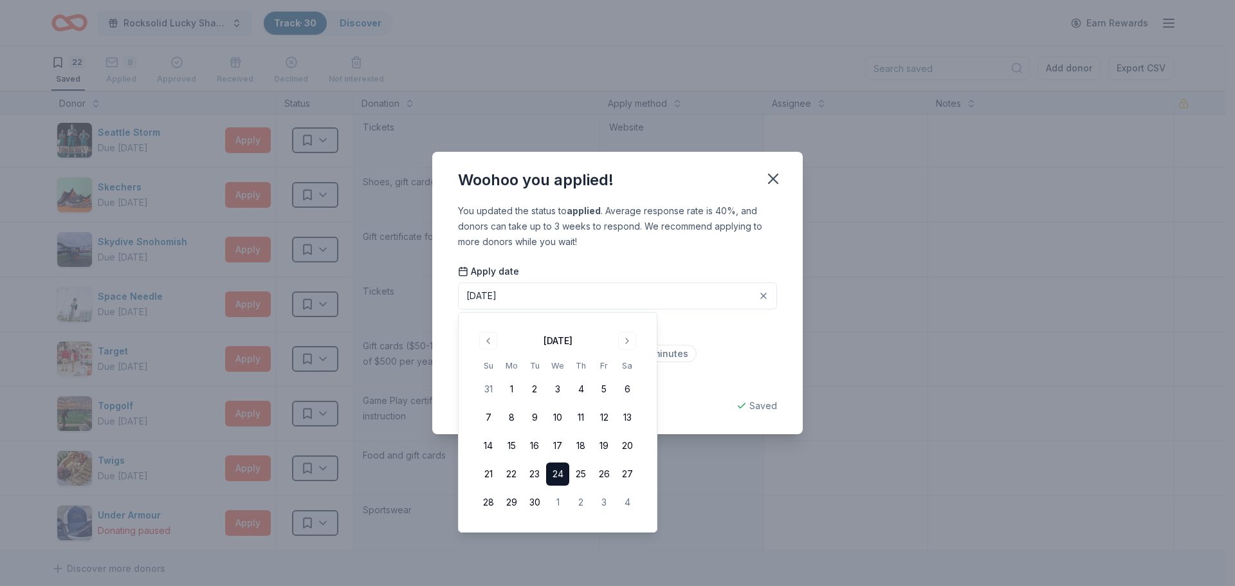
click at [831, 302] on div "Woohoo you applied! You updated the status to applied . Average response rate i…" at bounding box center [617, 293] width 1235 height 586
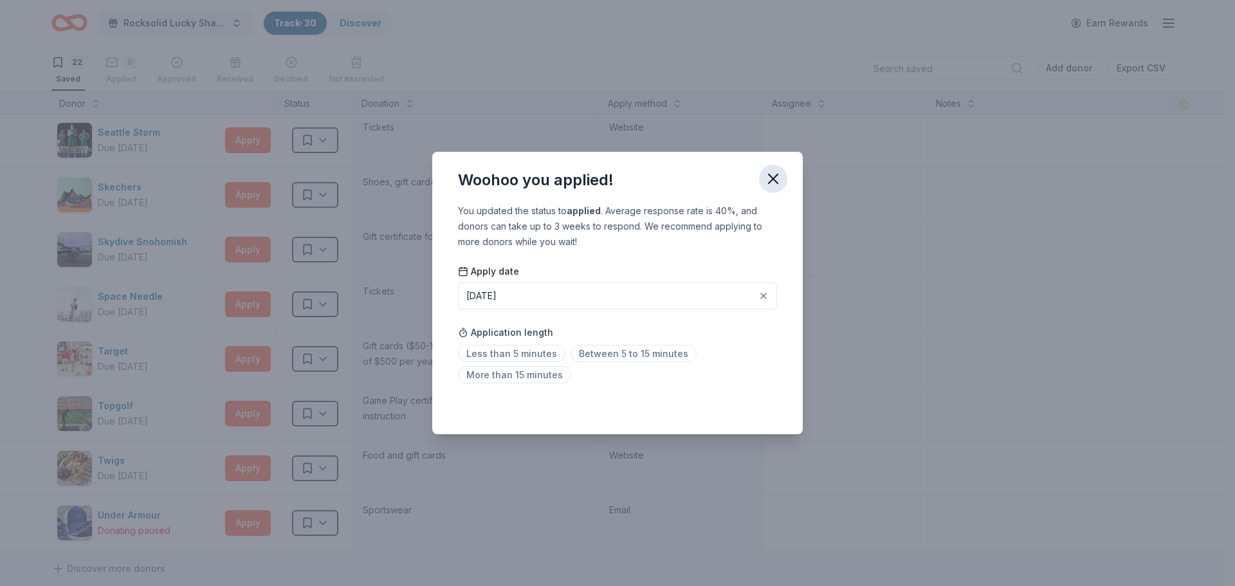
click at [773, 171] on icon "button" at bounding box center [773, 179] width 18 height 18
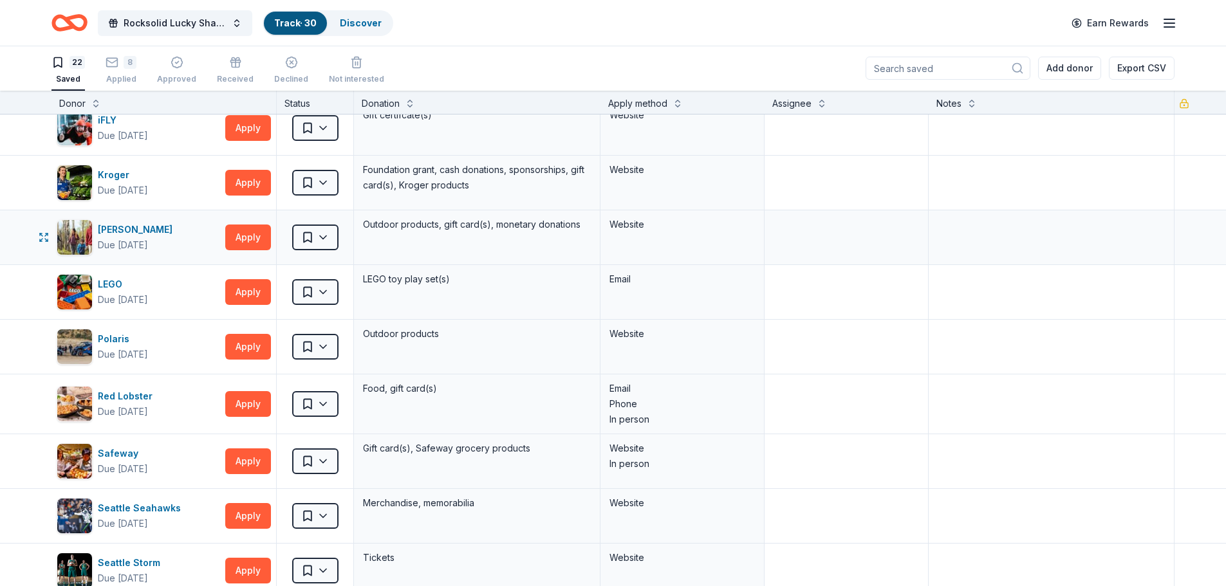
scroll to position [322, 0]
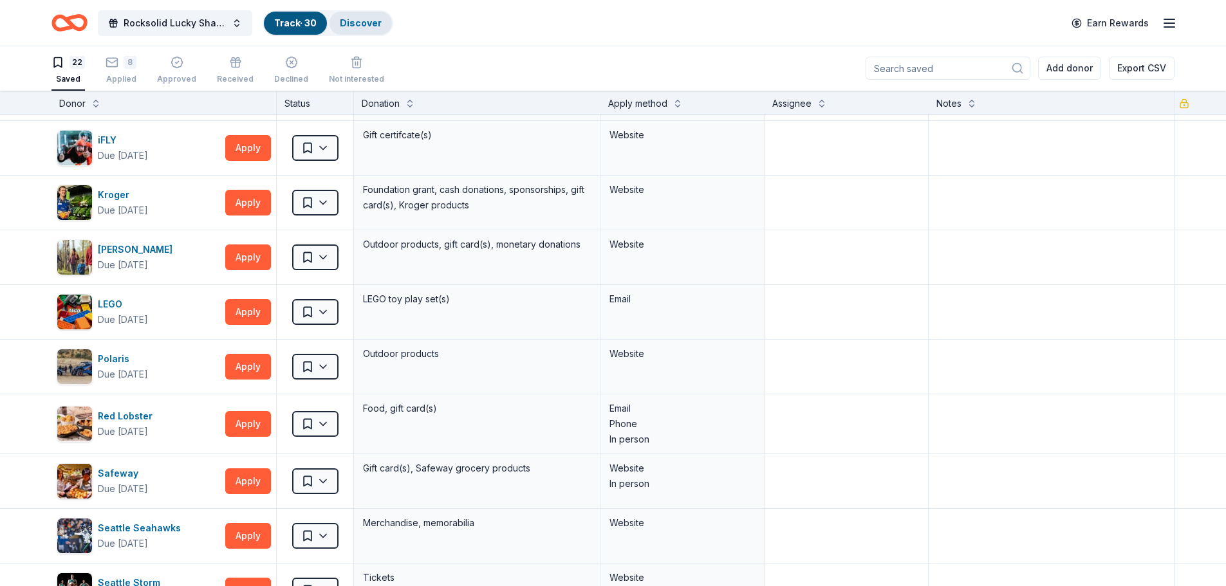
click at [360, 27] on link "Discover" at bounding box center [361, 22] width 42 height 11
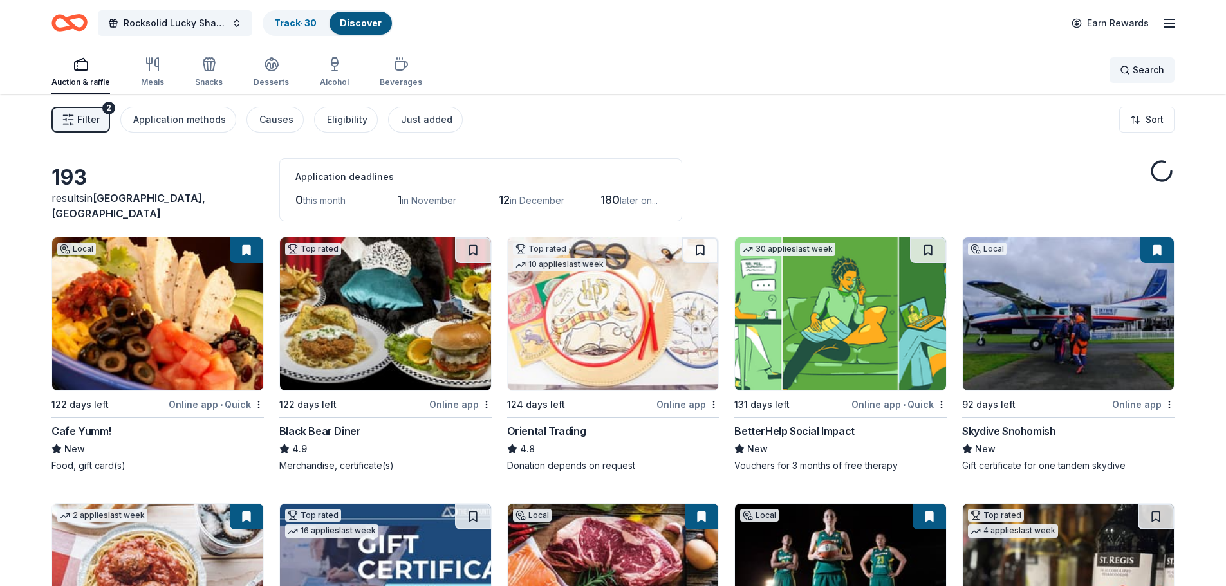
click at [1142, 71] on span "Search" at bounding box center [1148, 69] width 32 height 15
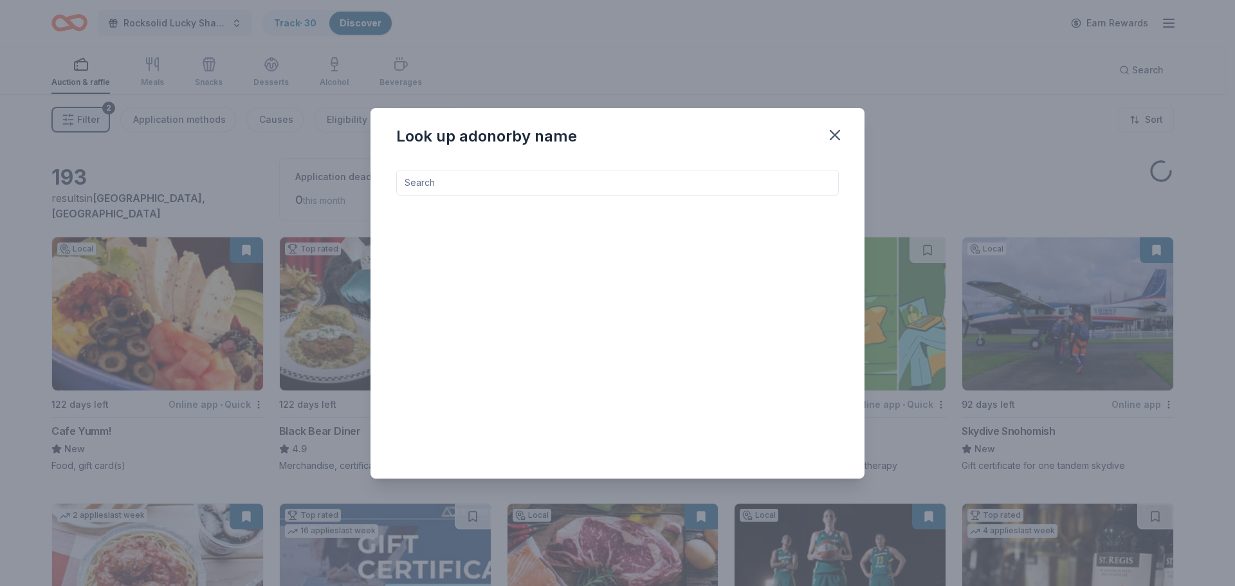
click at [597, 183] on input at bounding box center [617, 183] width 443 height 26
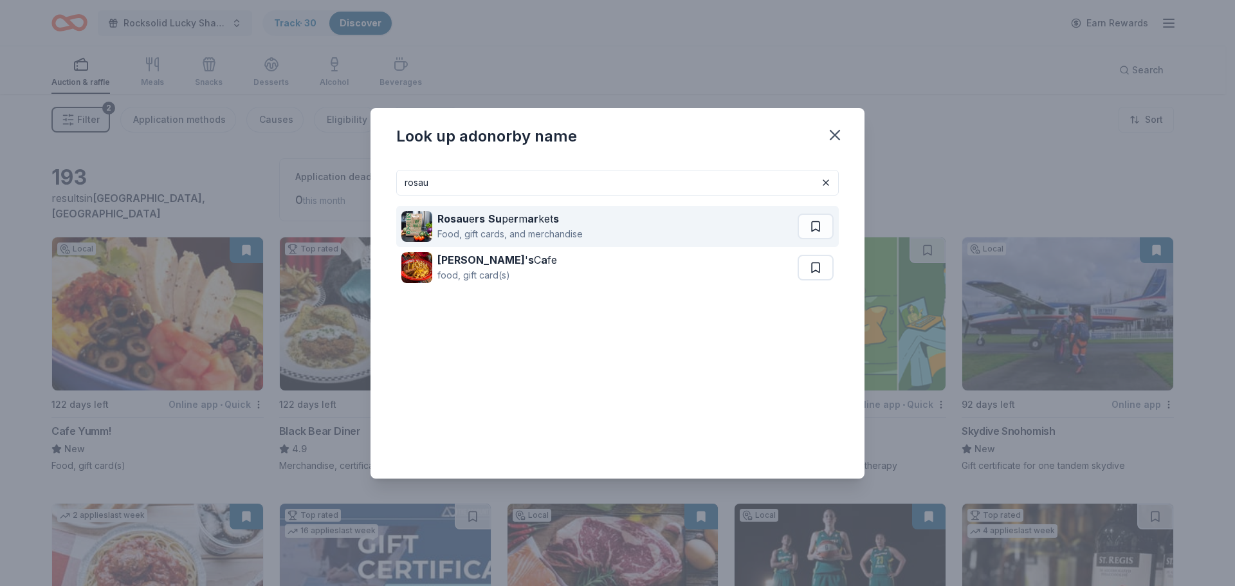
type input "rosau"
click at [580, 223] on div "Rosau e rs Su pe r m ar ket s" at bounding box center [510, 218] width 145 height 15
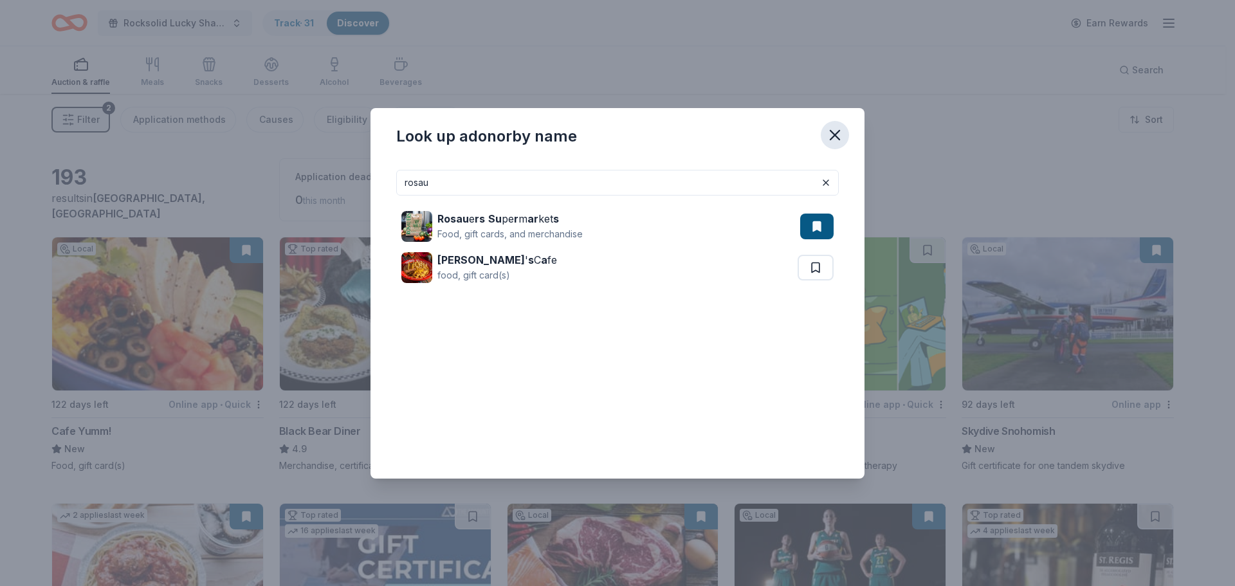
click at [837, 137] on icon "button" at bounding box center [835, 135] width 18 height 18
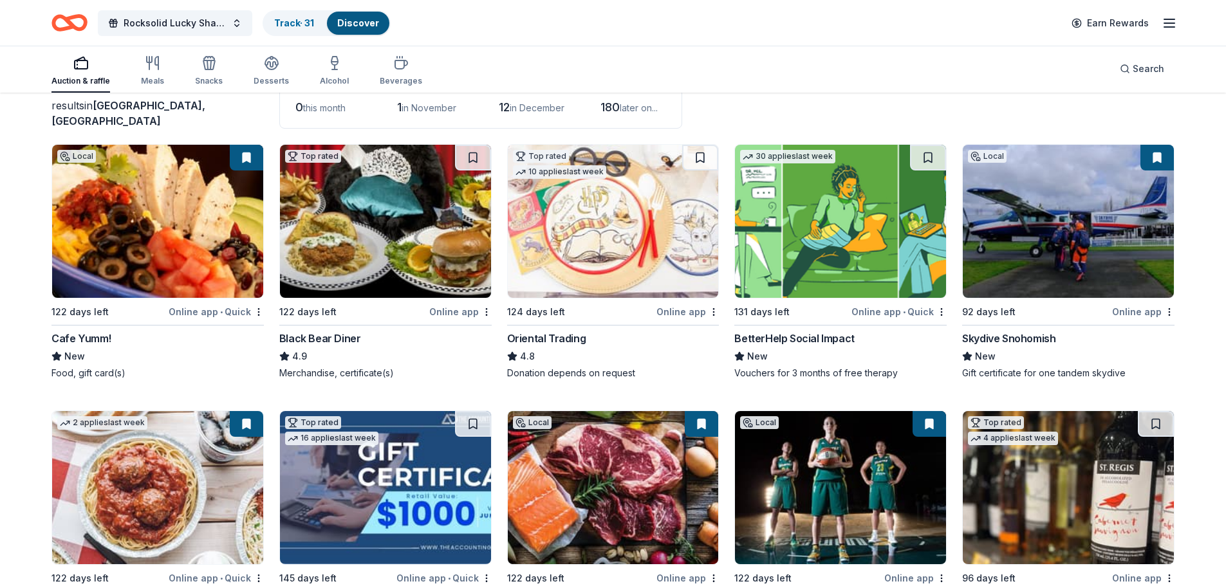
scroll to position [129, 0]
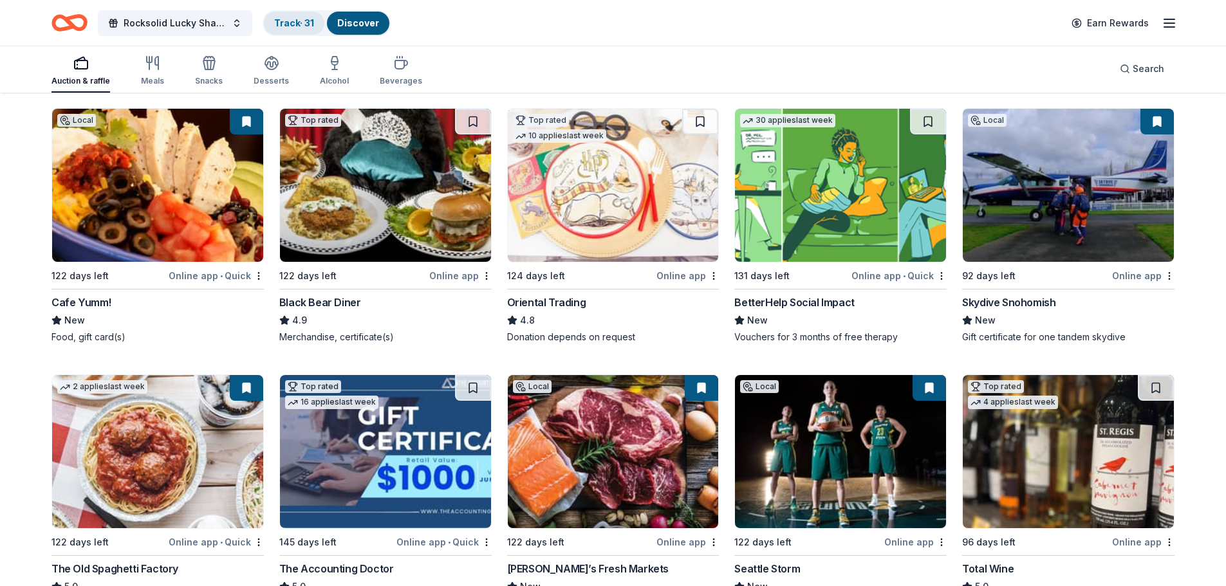
click at [301, 22] on link "Track · 31" at bounding box center [294, 22] width 40 height 11
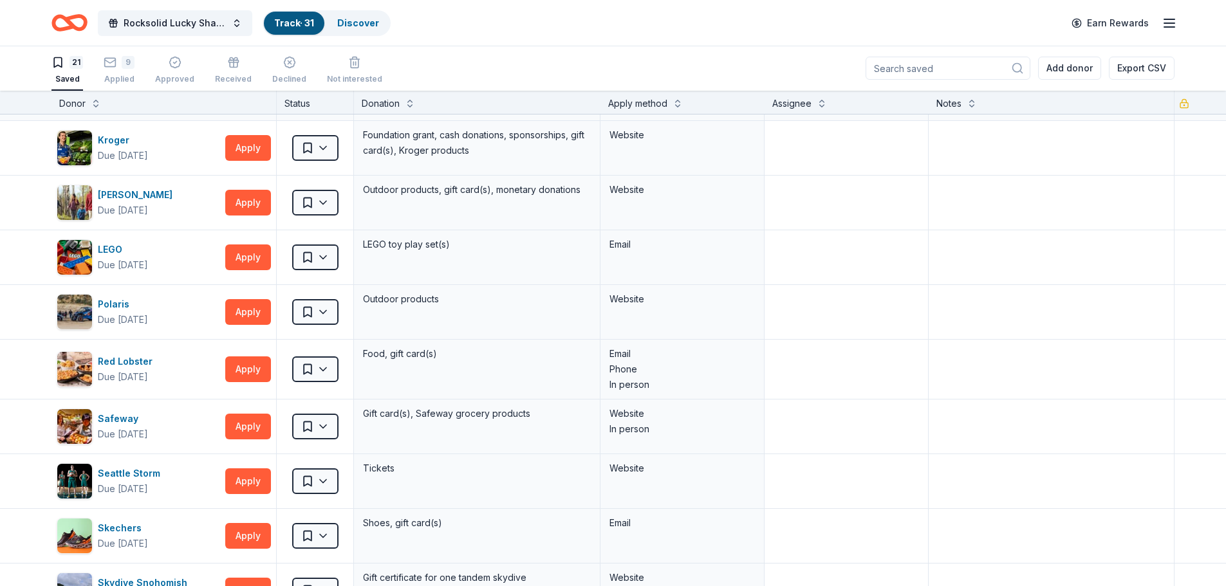
scroll to position [386, 0]
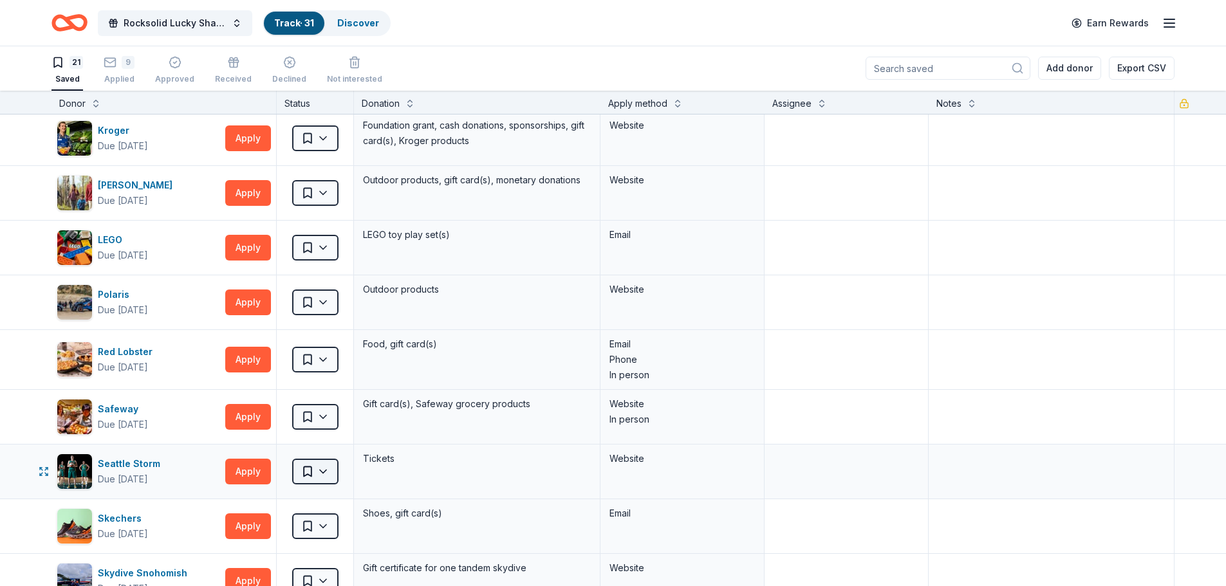
click at [328, 473] on html "Rocksolid Lucky Shamrock Auction Track · 31 Discover Earn Rewards 21 Saved 9 Ap…" at bounding box center [613, 292] width 1226 height 586
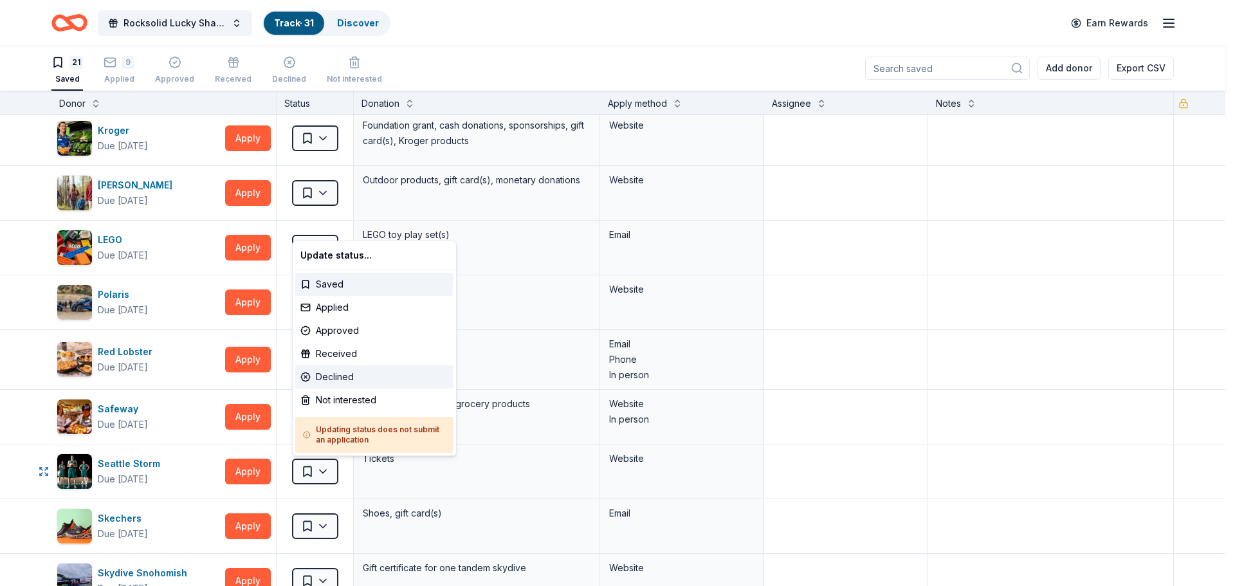
click at [338, 377] on div "Declined" at bounding box center [374, 376] width 158 height 23
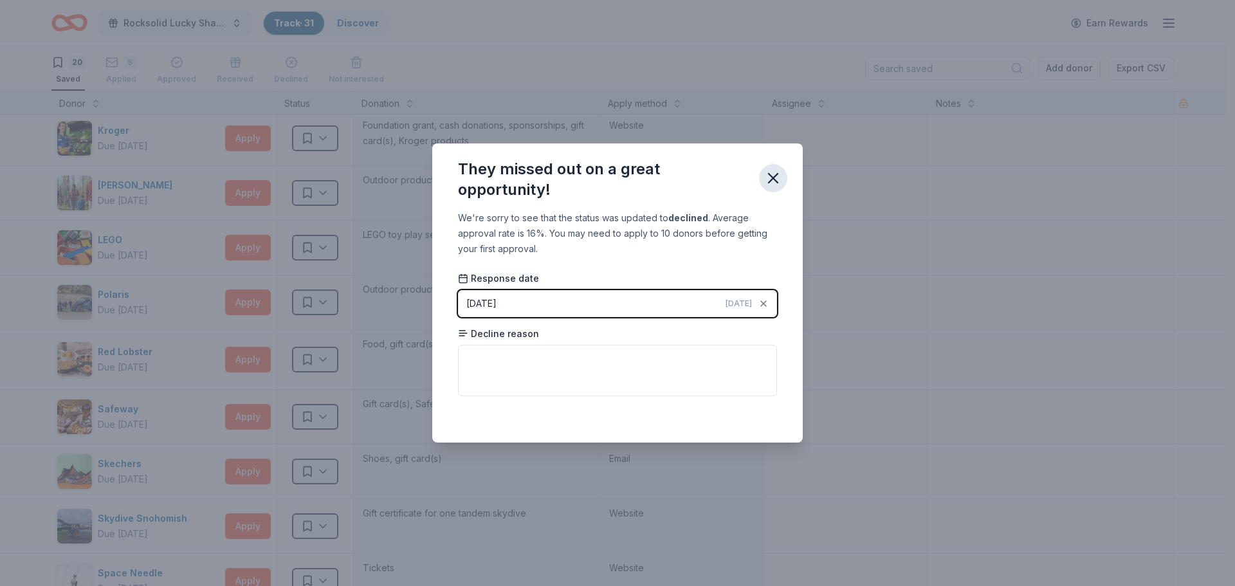
click at [775, 179] on icon "button" at bounding box center [773, 178] width 18 height 18
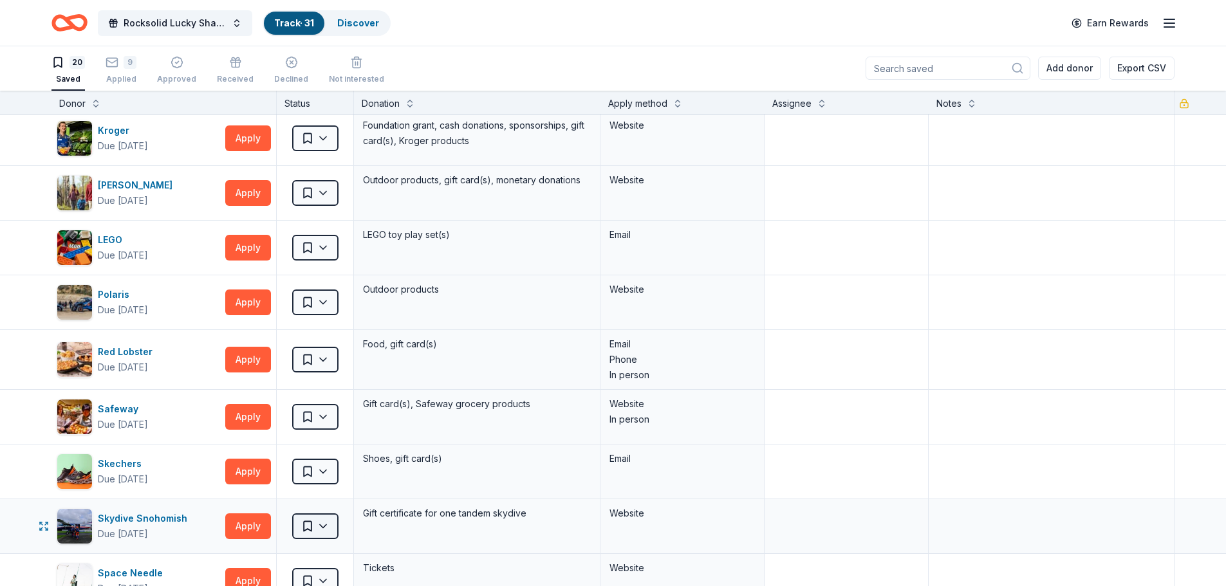
click at [322, 525] on html "Rocksolid Lucky Shamrock Auction Track · 31 Discover Earn Rewards 20 Saved 9 Ap…" at bounding box center [613, 292] width 1226 height 586
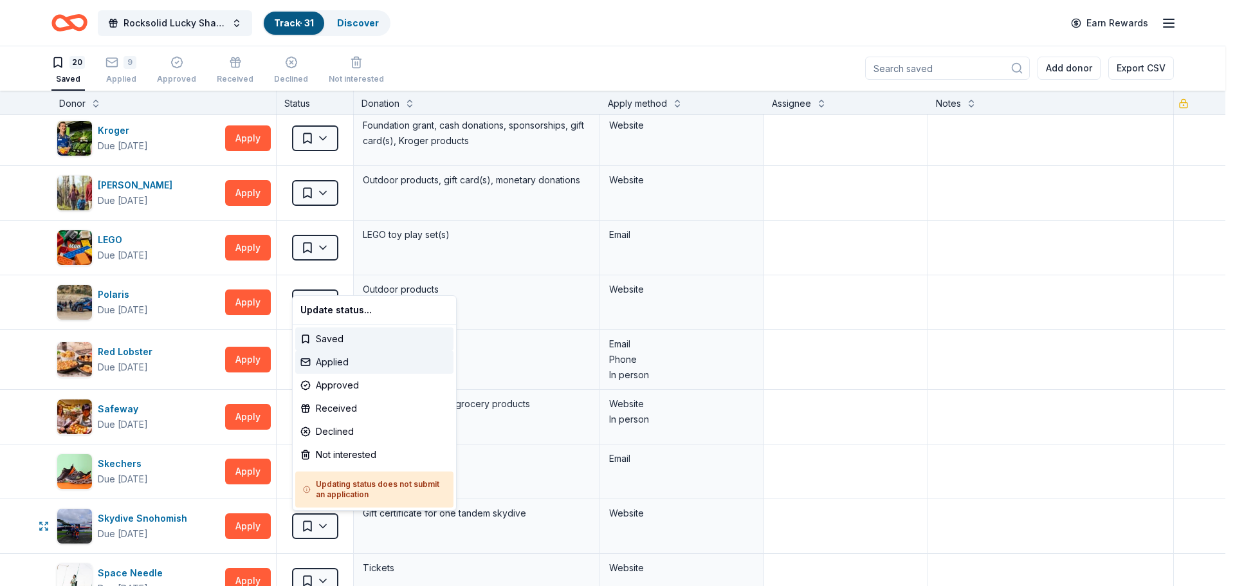
click at [331, 361] on div "Applied" at bounding box center [374, 362] width 158 height 23
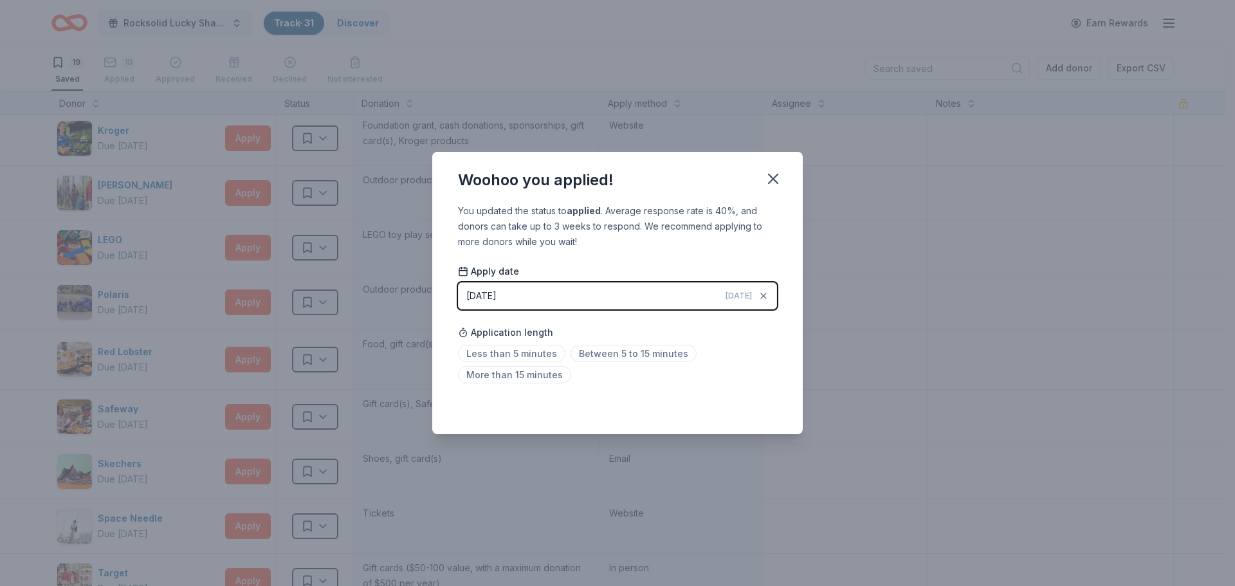
click at [735, 297] on span "[DATE]" at bounding box center [739, 296] width 26 height 10
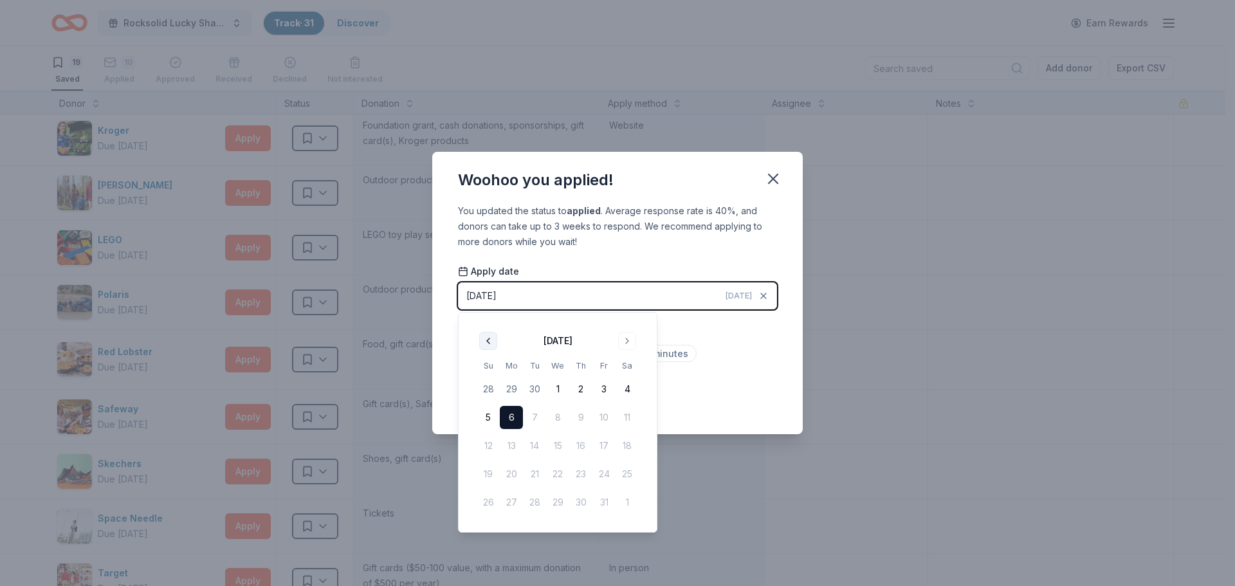
click at [488, 341] on button "Go to previous month" at bounding box center [488, 341] width 18 height 18
click at [562, 471] on button "24" at bounding box center [557, 474] width 23 height 23
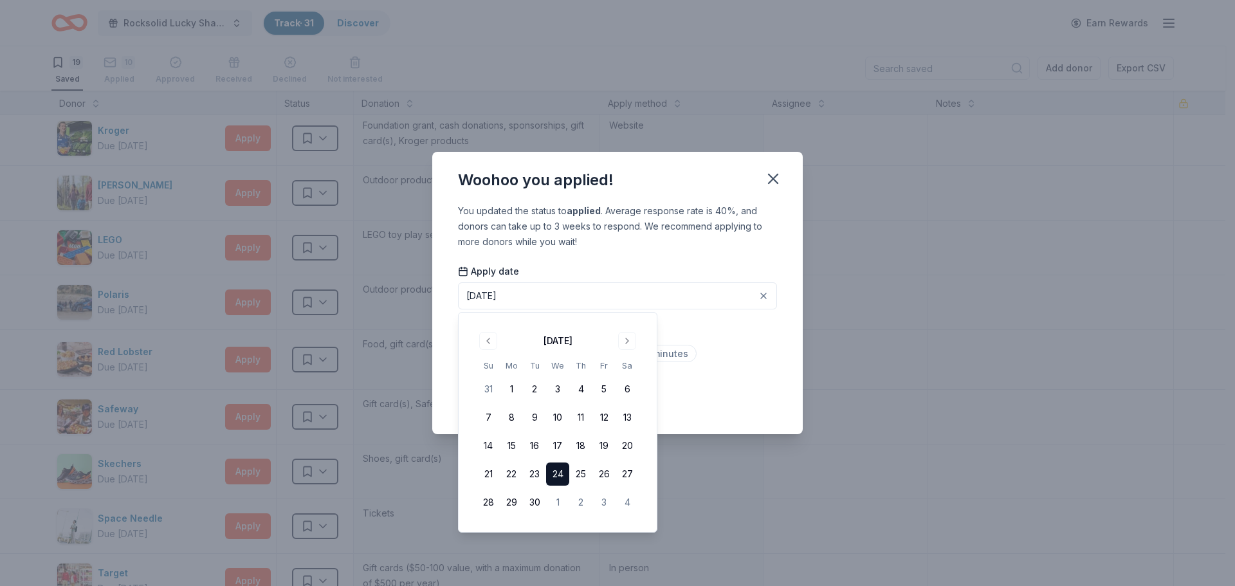
click at [716, 463] on div "Woohoo you applied! You updated the status to applied . Average response rate i…" at bounding box center [617, 293] width 1235 height 586
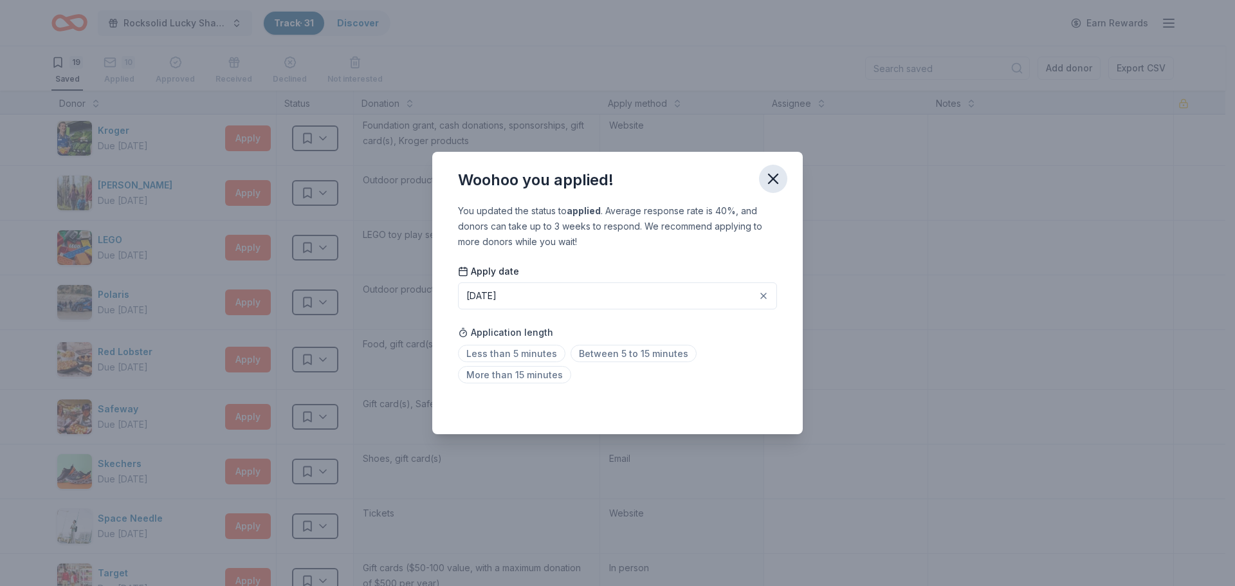
click at [773, 175] on icon "button" at bounding box center [773, 179] width 18 height 18
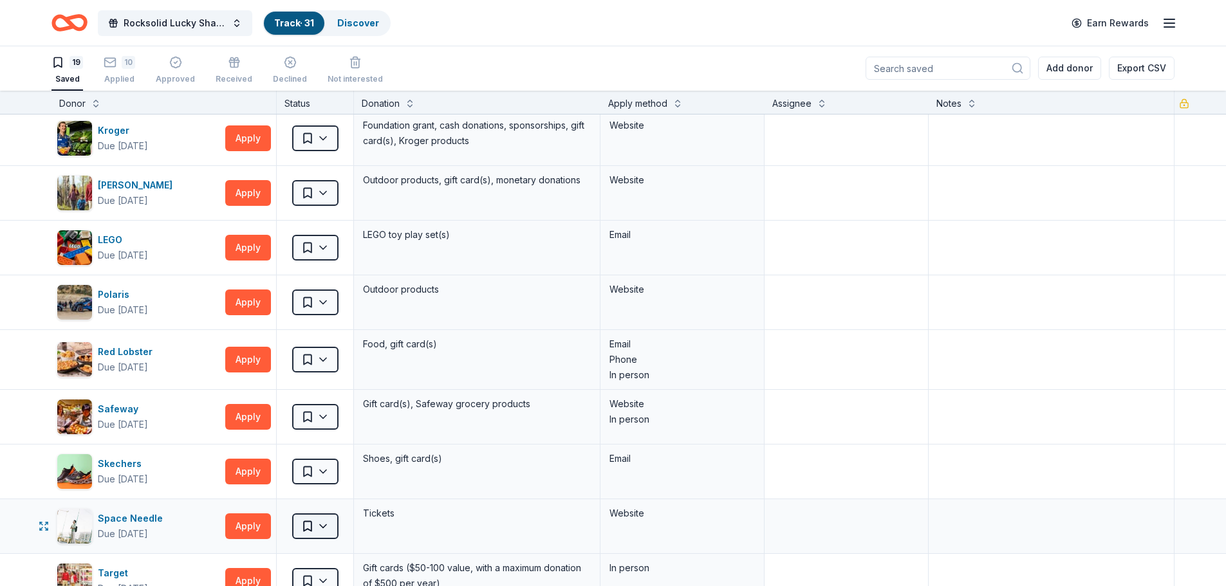
click at [325, 527] on html "Rocksolid Lucky Shamrock Auction Track · 31 Discover Earn Rewards 19 Saved 10 A…" at bounding box center [613, 292] width 1226 height 586
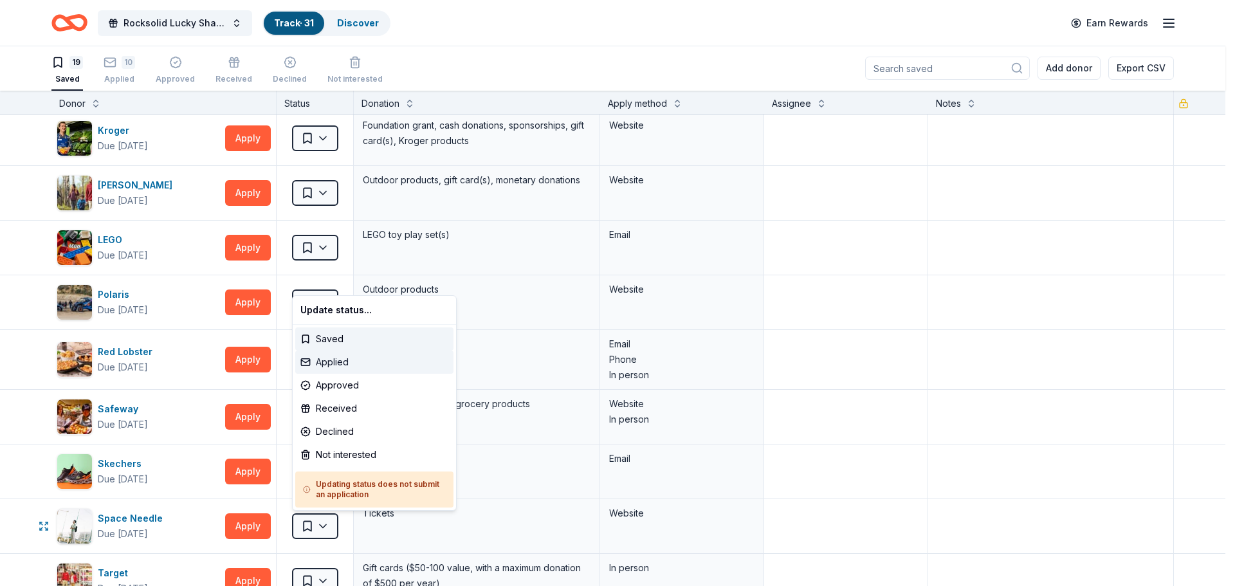
click at [349, 362] on div "Applied" at bounding box center [374, 362] width 158 height 23
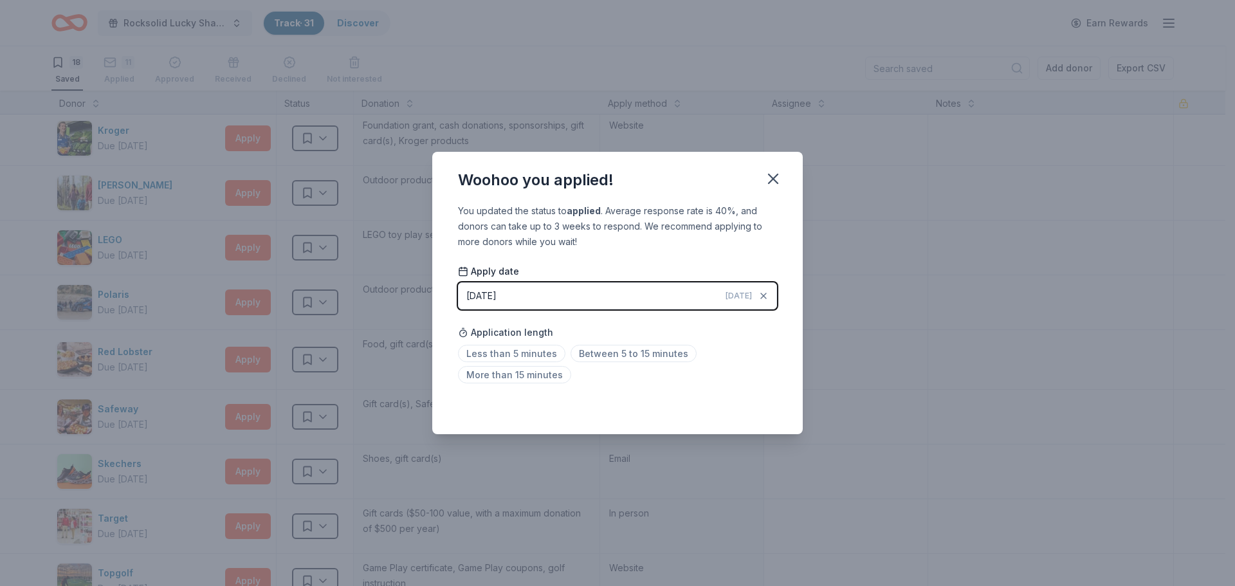
click at [737, 297] on span "[DATE]" at bounding box center [739, 296] width 26 height 10
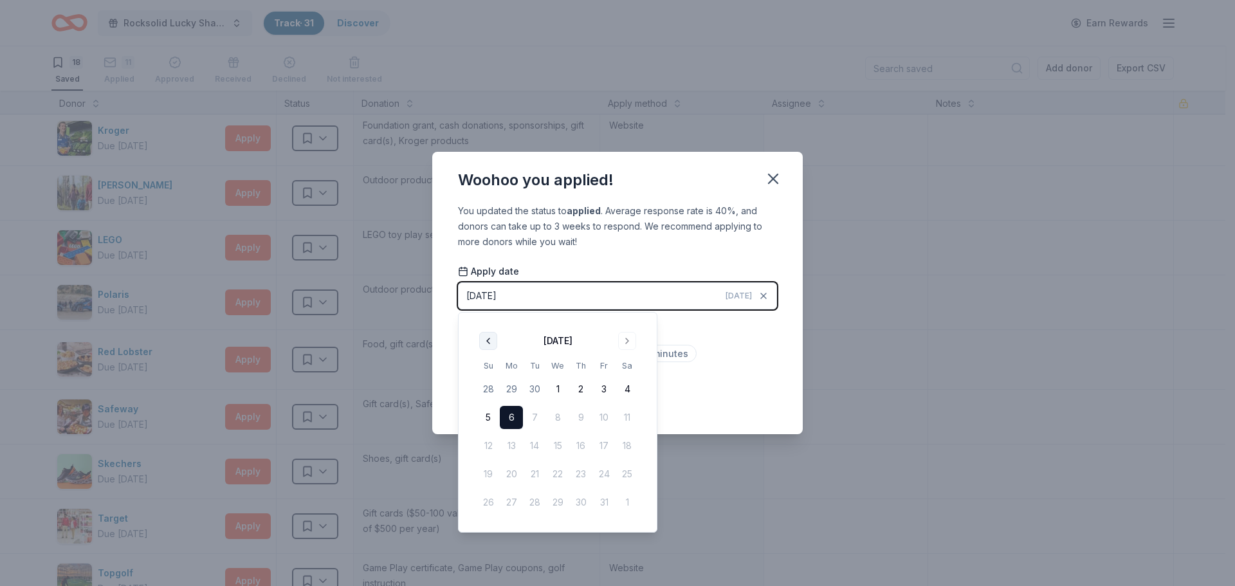
click at [488, 341] on button "Go to previous month" at bounding box center [488, 341] width 18 height 18
click at [606, 473] on button "26" at bounding box center [604, 474] width 23 height 23
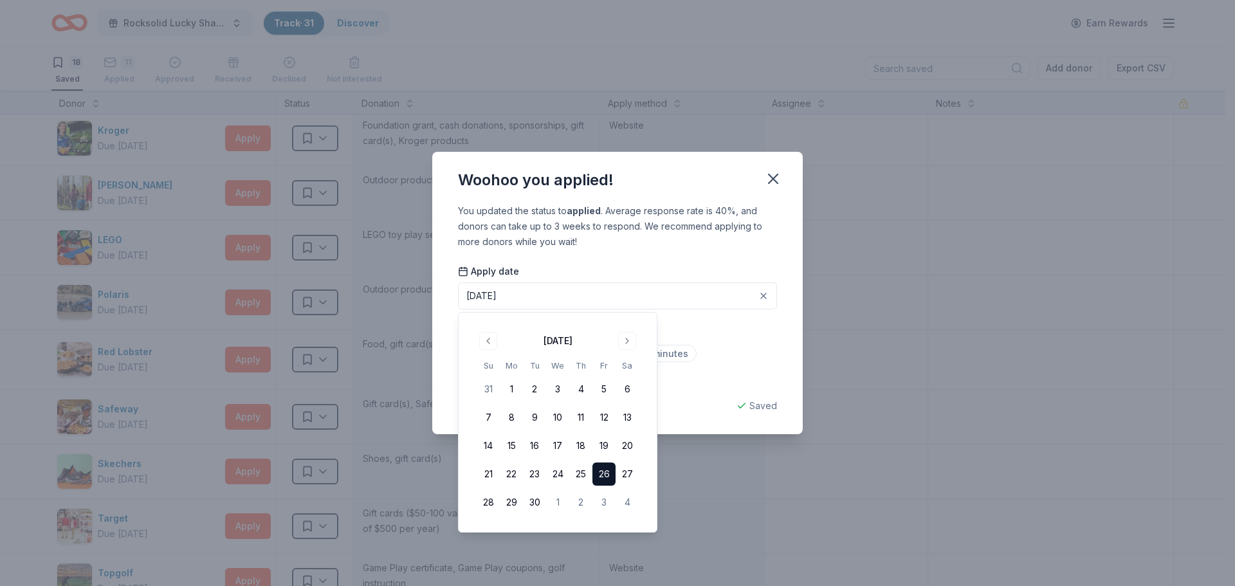
click at [846, 436] on div "Woohoo you applied! You updated the status to applied . Average response rate i…" at bounding box center [617, 293] width 1235 height 586
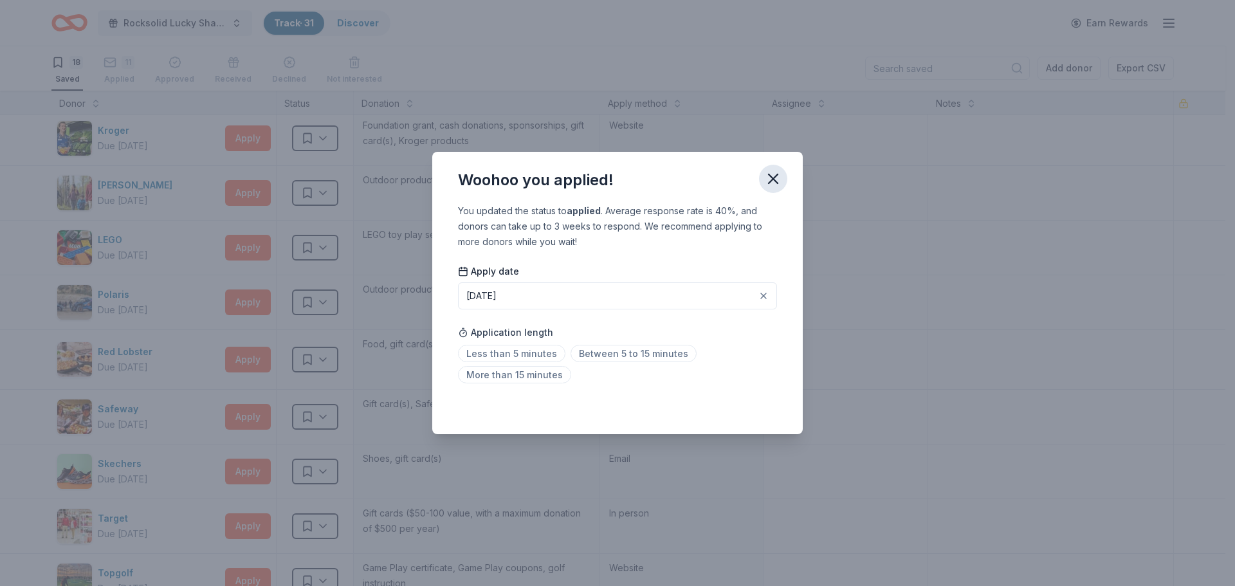
click at [777, 174] on icon "button" at bounding box center [773, 178] width 9 height 9
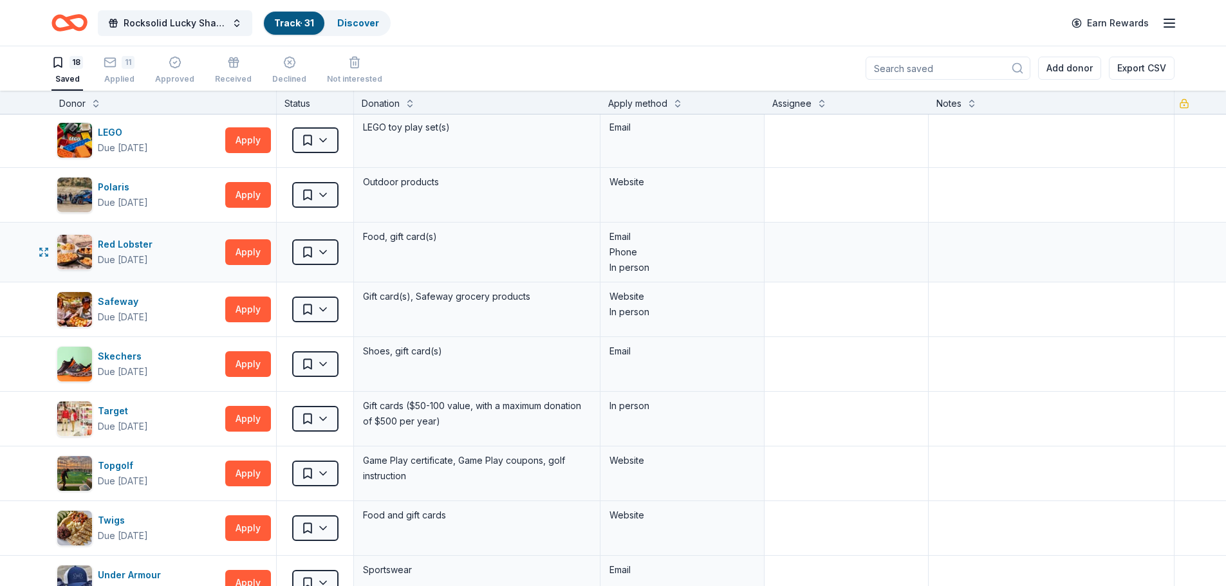
scroll to position [515, 0]
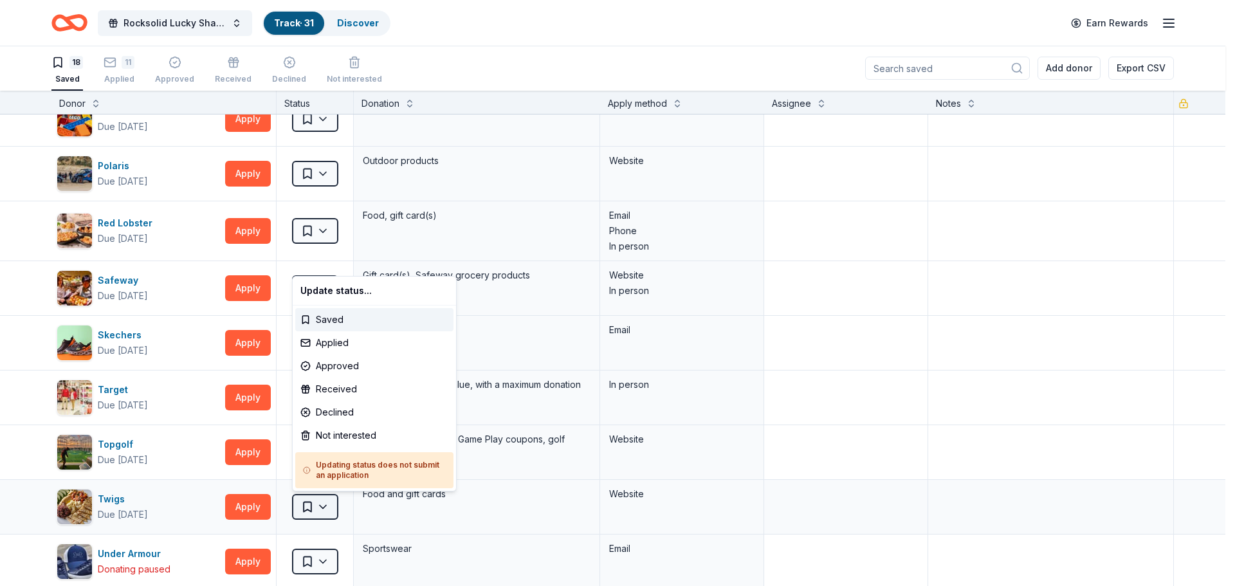
click at [328, 508] on html "Rocksolid Lucky Shamrock Auction Track · 31 Discover Earn Rewards 18 Saved 11 A…" at bounding box center [617, 292] width 1235 height 586
click at [335, 339] on div "Applied" at bounding box center [374, 342] width 158 height 23
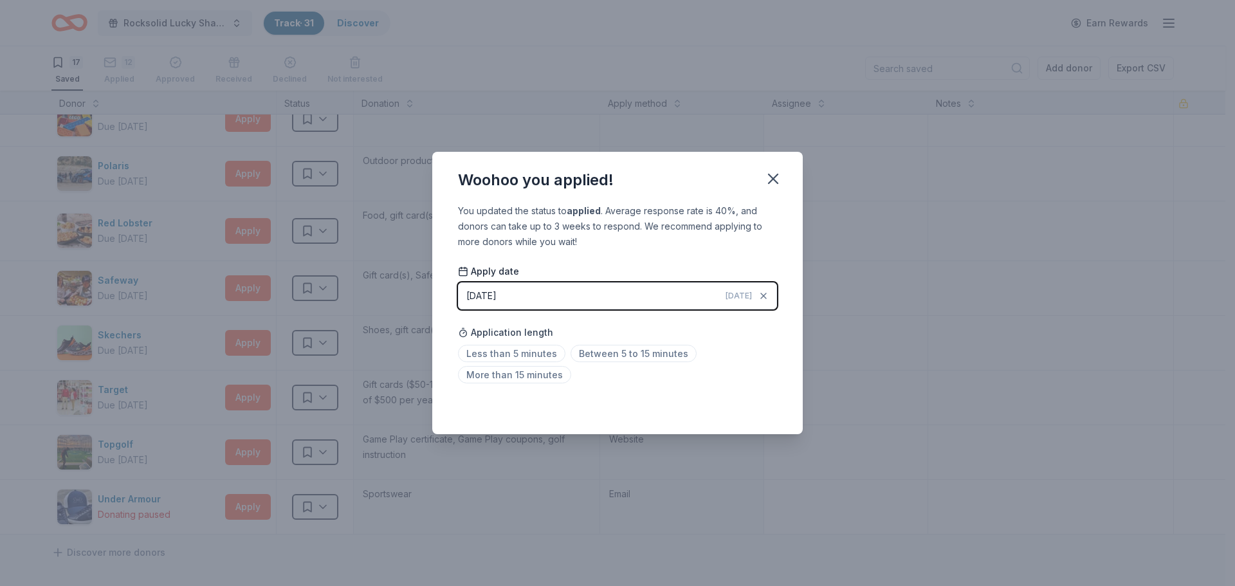
click at [730, 293] on span "[DATE]" at bounding box center [739, 296] width 26 height 10
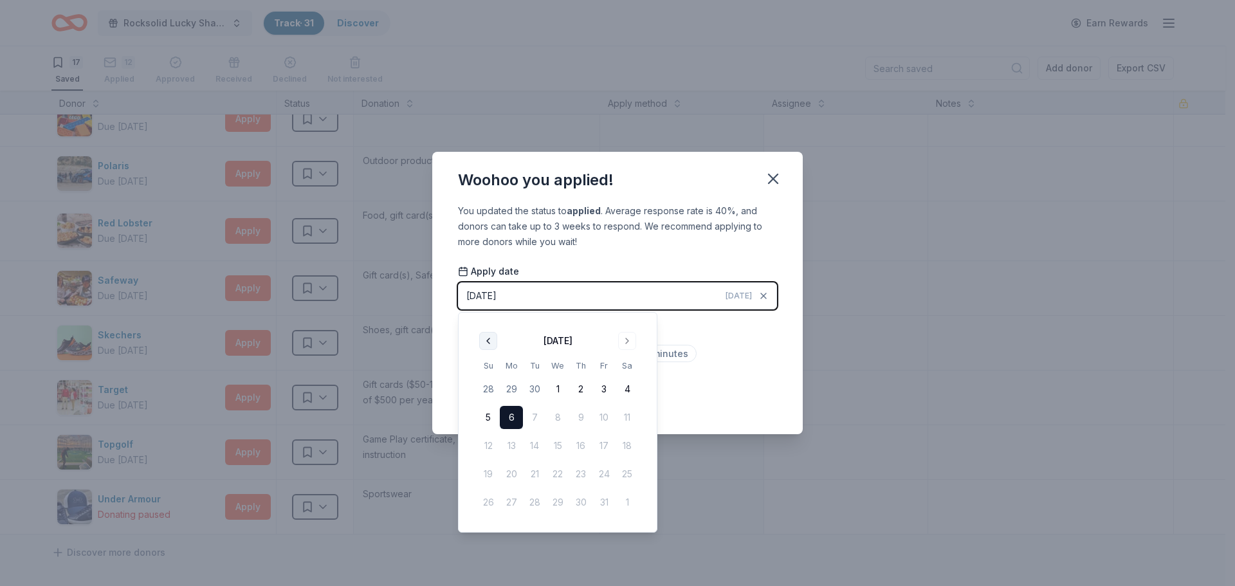
click at [488, 344] on button "Go to previous month" at bounding box center [488, 341] width 18 height 18
click at [596, 473] on button "26" at bounding box center [604, 474] width 23 height 23
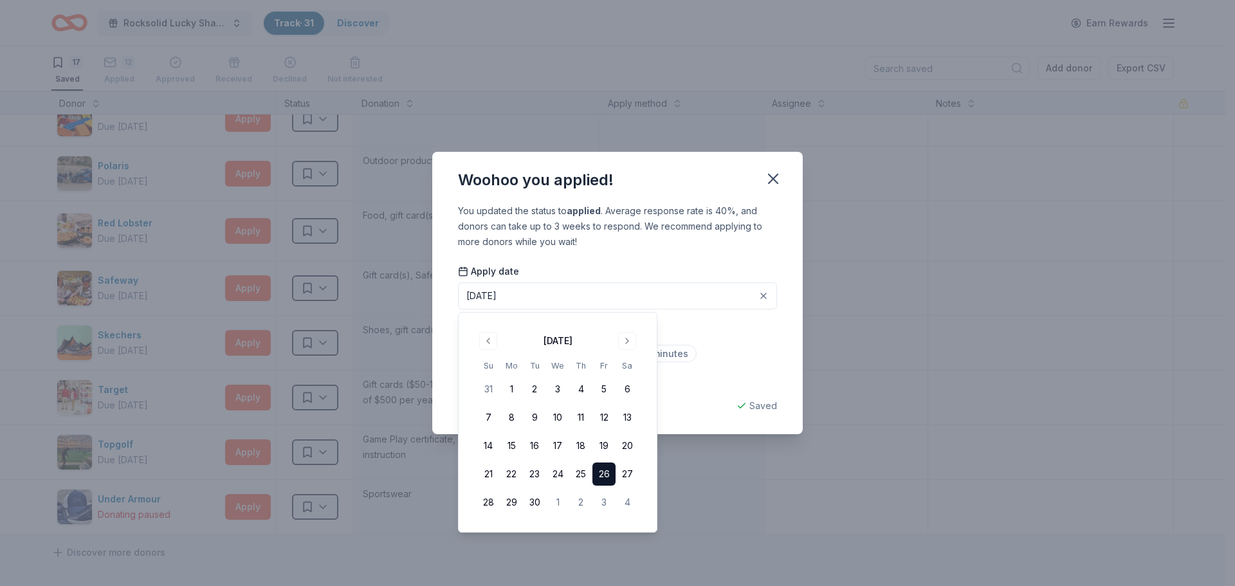
click at [835, 303] on div "Woohoo you applied! You updated the status to applied . Average response rate i…" at bounding box center [617, 293] width 1235 height 586
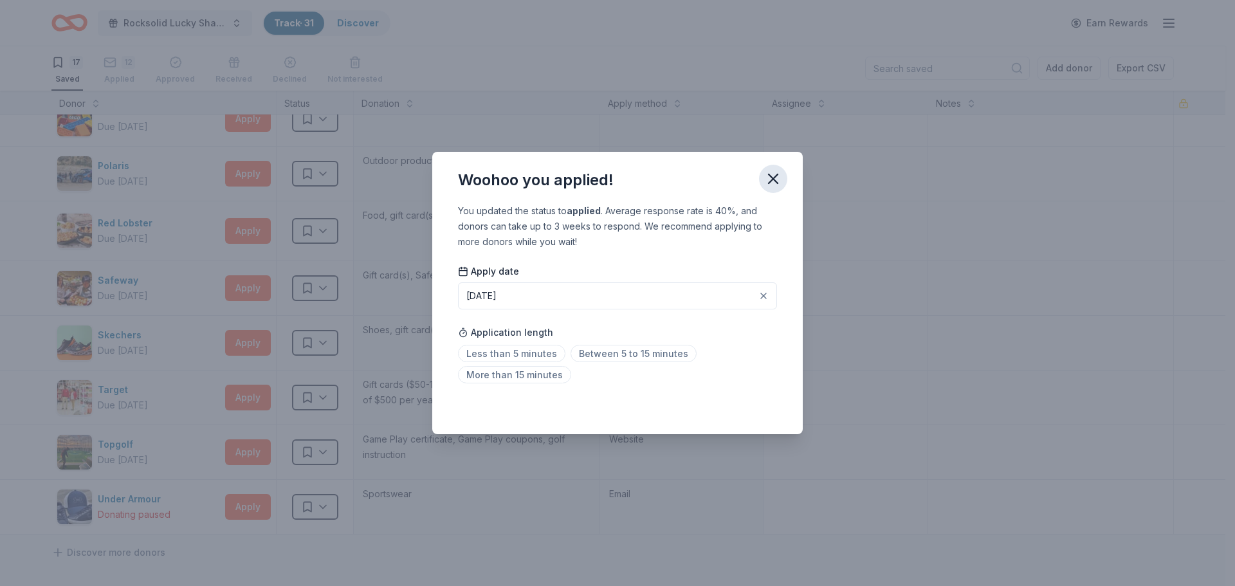
click at [774, 177] on icon "button" at bounding box center [773, 178] width 9 height 9
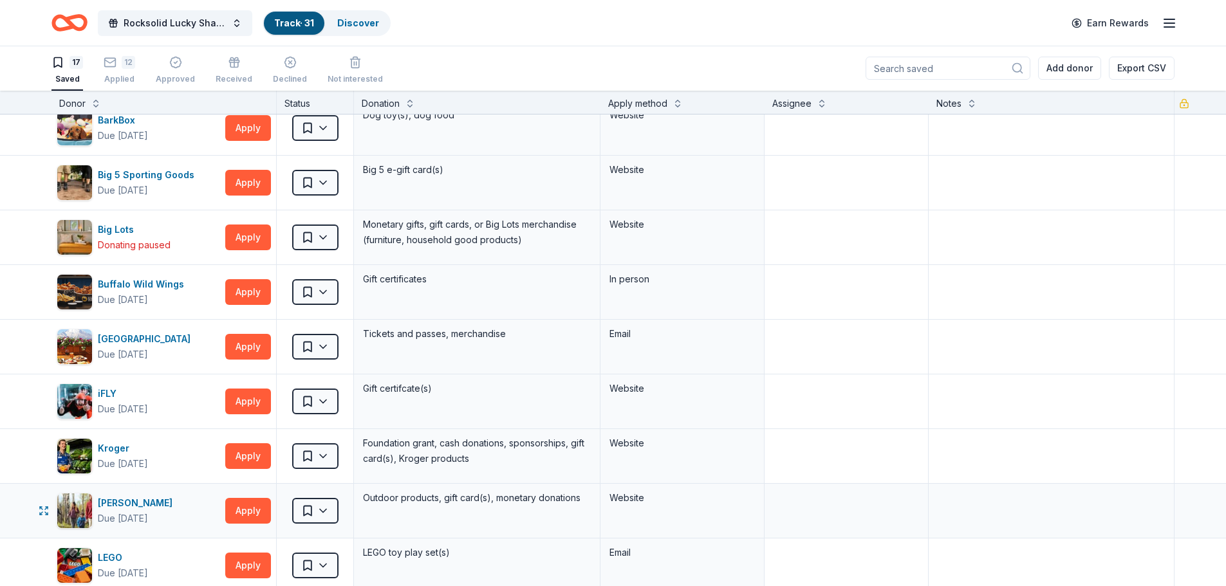
scroll to position [0, 0]
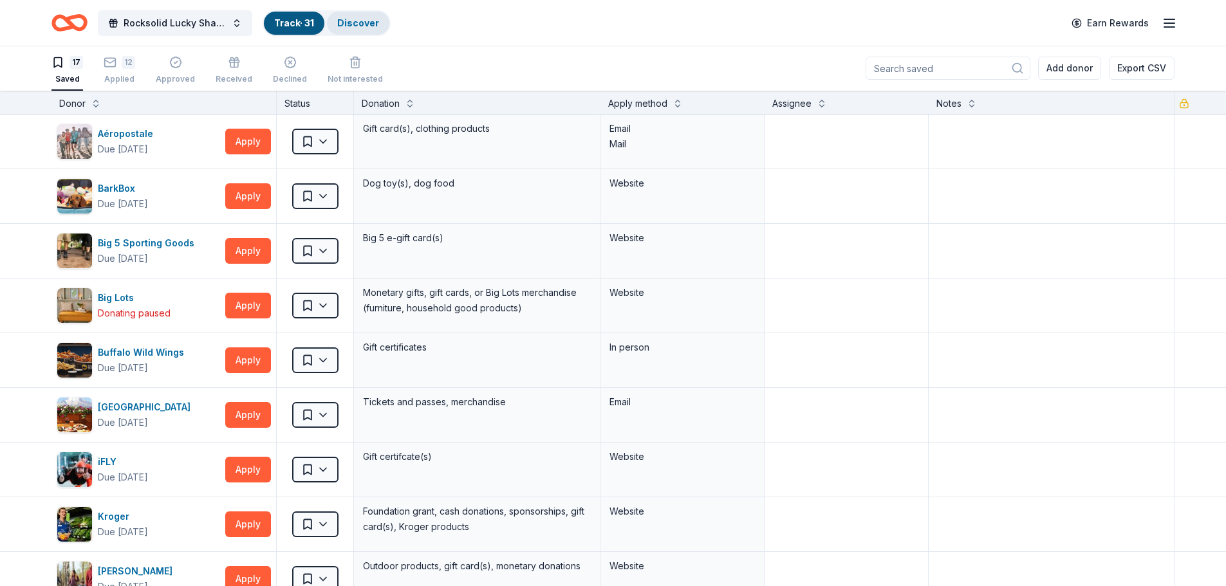
click at [342, 25] on link "Discover" at bounding box center [358, 22] width 42 height 11
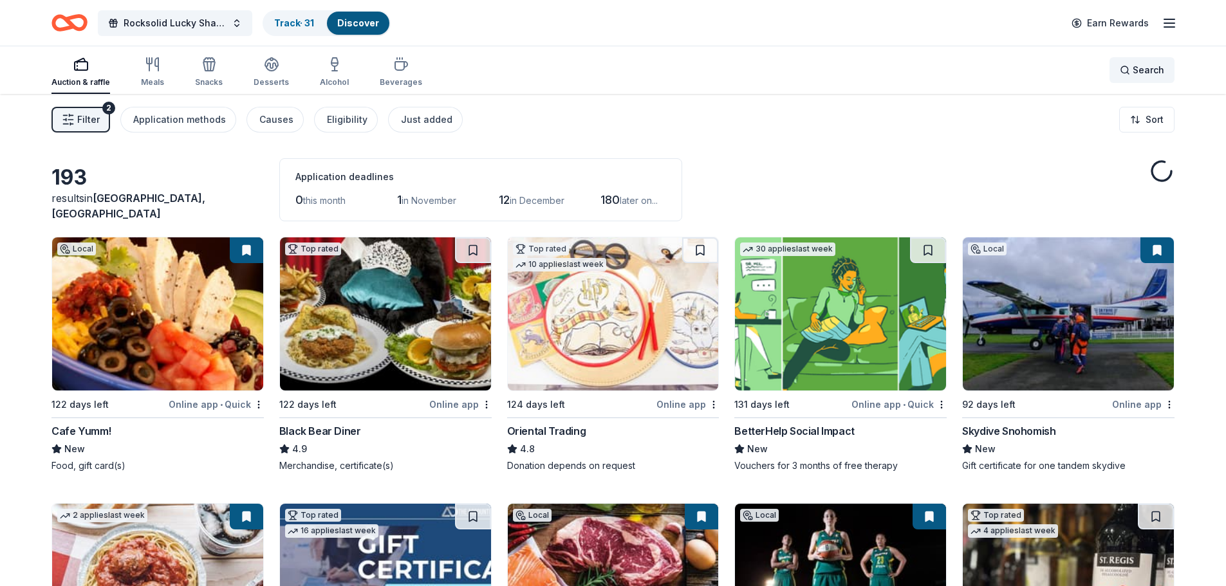
click at [1140, 72] on span "Search" at bounding box center [1148, 69] width 32 height 15
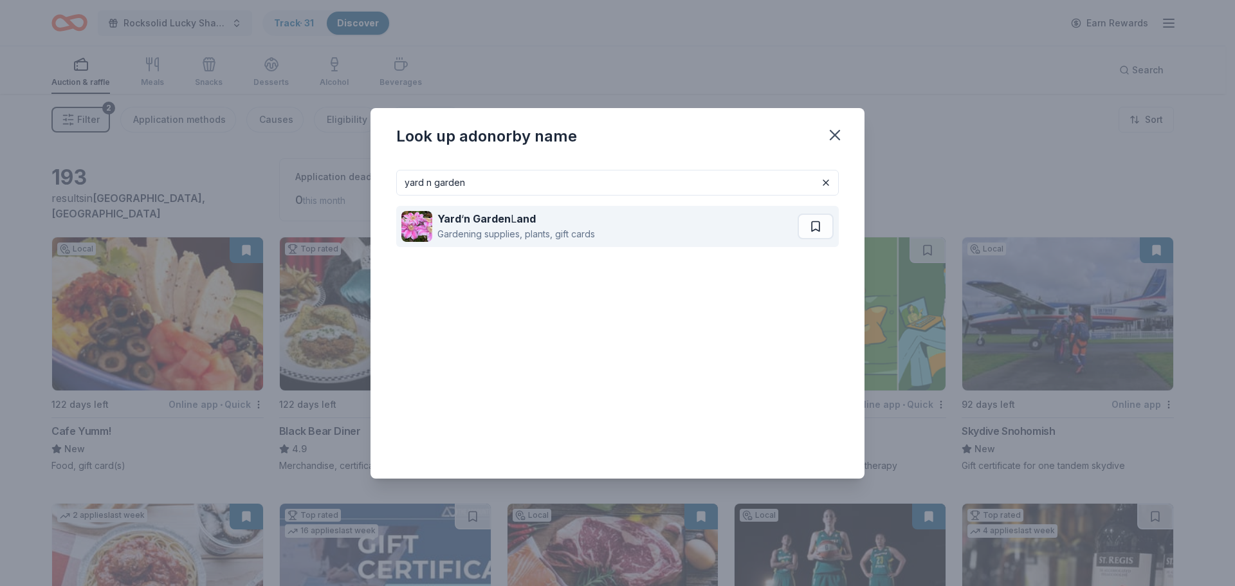
type input "yard n garden"
click at [494, 227] on div "Gardening supplies, plants, gift cards" at bounding box center [517, 233] width 158 height 15
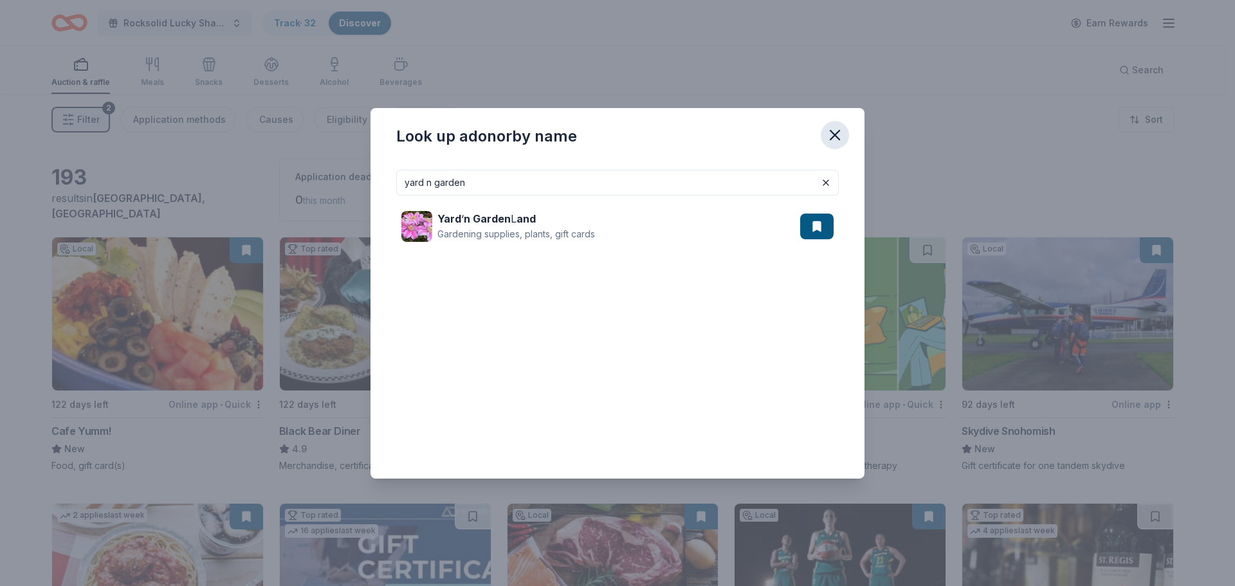
click at [829, 136] on icon "button" at bounding box center [835, 135] width 18 height 18
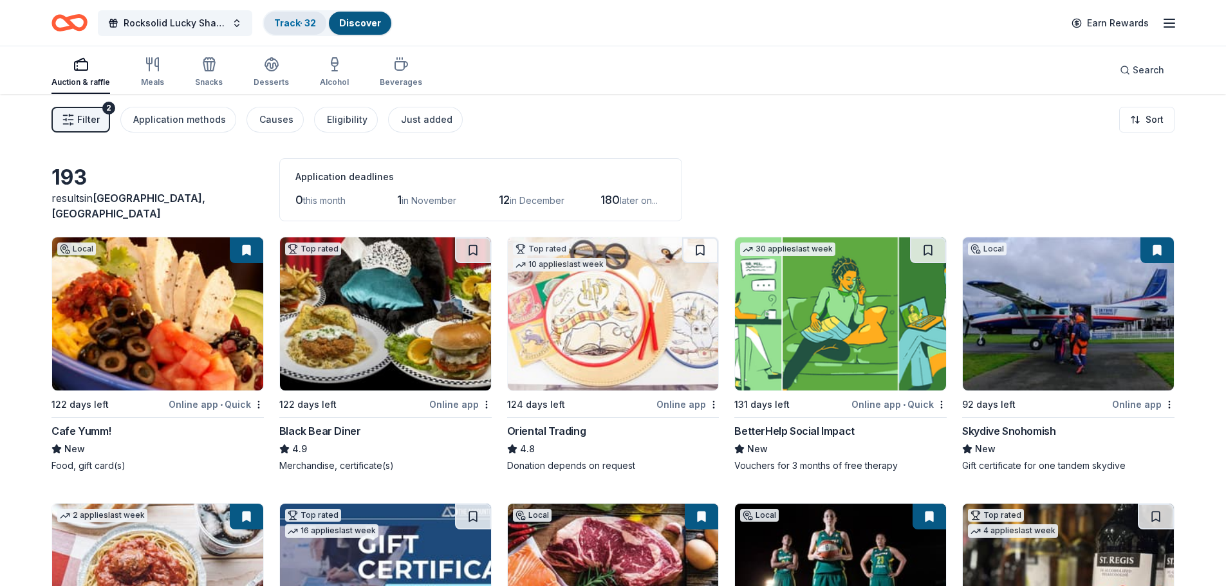
click at [281, 27] on link "Track · 32" at bounding box center [295, 22] width 42 height 11
click at [282, 25] on link "Track · 32" at bounding box center [295, 22] width 42 height 11
click at [299, 21] on link "Track · 32" at bounding box center [295, 22] width 42 height 11
click at [299, 20] on link "Track · 32" at bounding box center [295, 22] width 42 height 11
click at [298, 20] on link "Track · 32" at bounding box center [295, 22] width 42 height 11
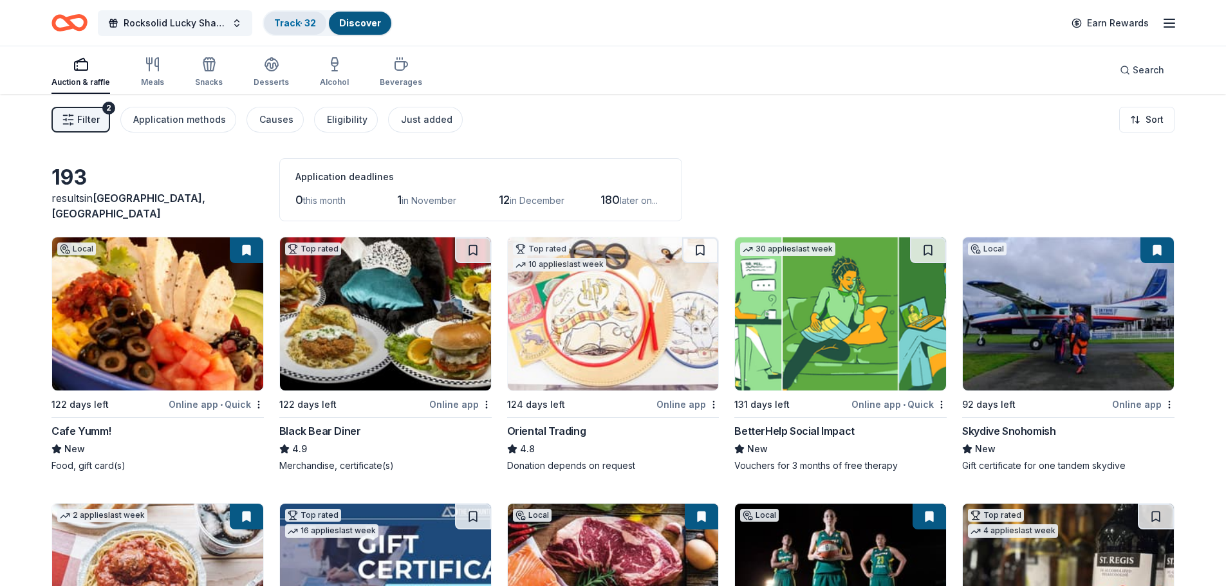
click at [284, 25] on link "Track · 32" at bounding box center [295, 22] width 42 height 11
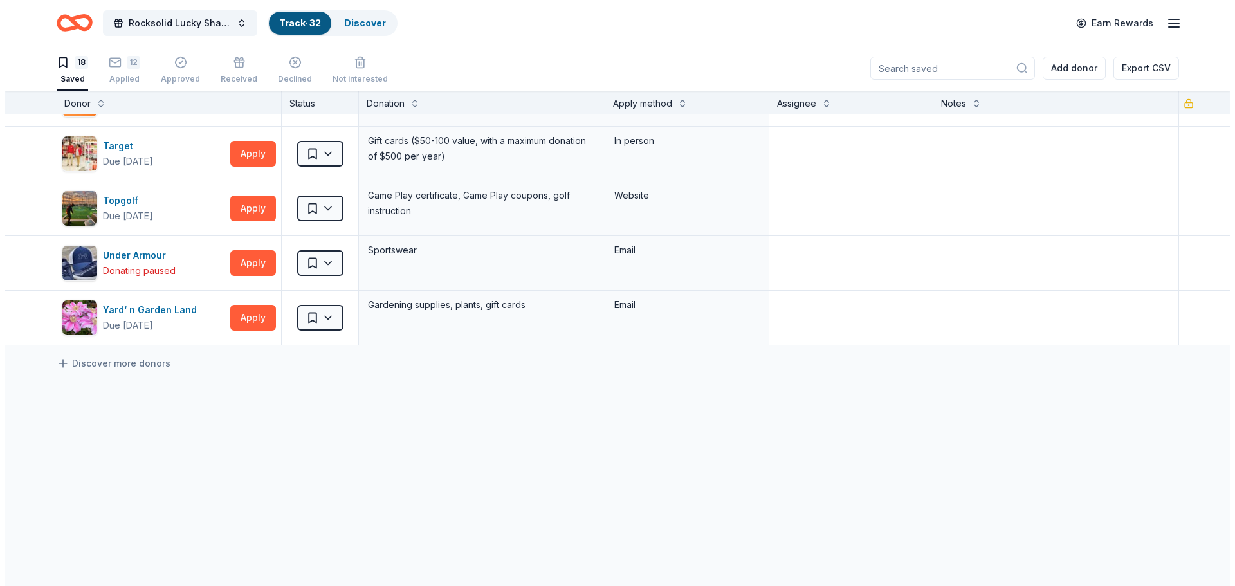
scroll to position [760, 0]
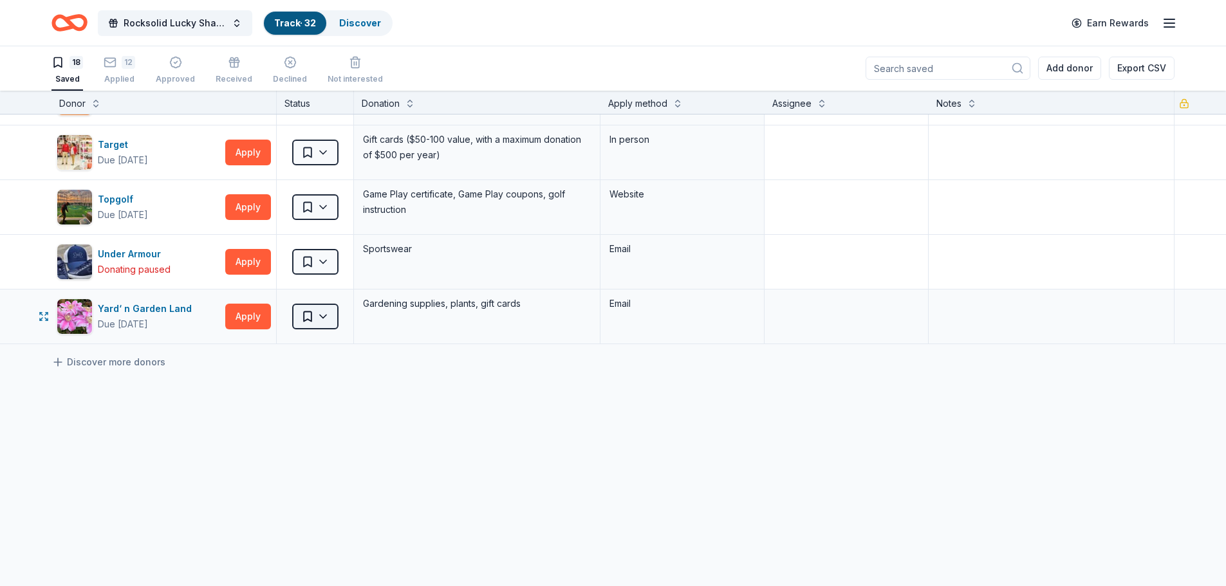
click at [327, 315] on html "Rocksolid Lucky Shamrock Auction Track · 32 Discover Earn Rewards 18 Saved 12 A…" at bounding box center [613, 292] width 1226 height 586
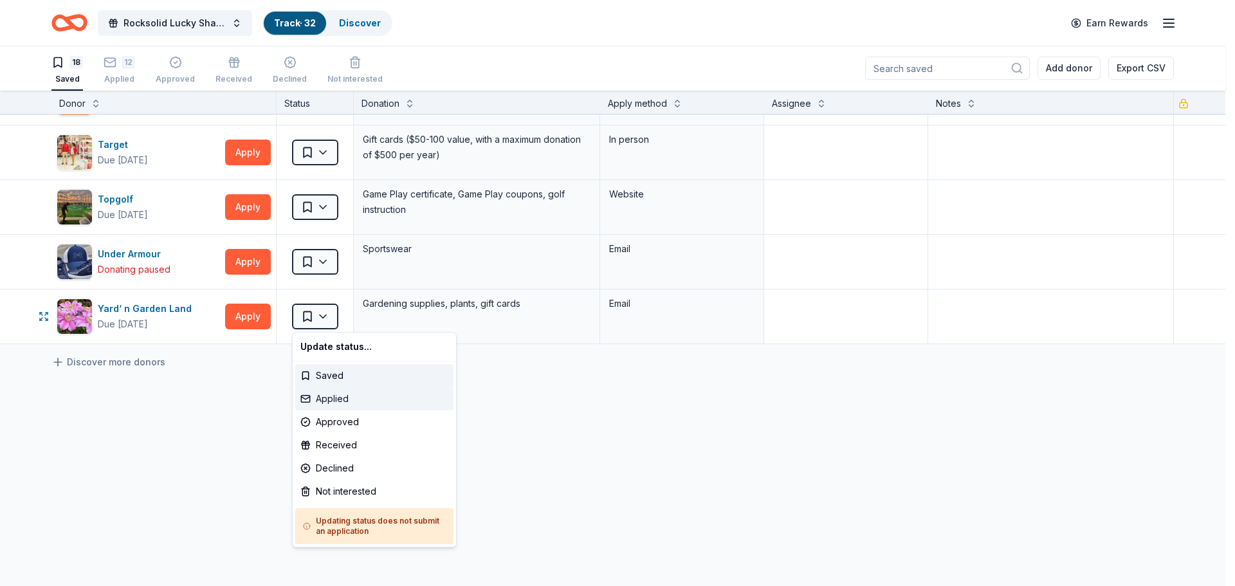
click at [324, 401] on div "Applied" at bounding box center [374, 398] width 158 height 23
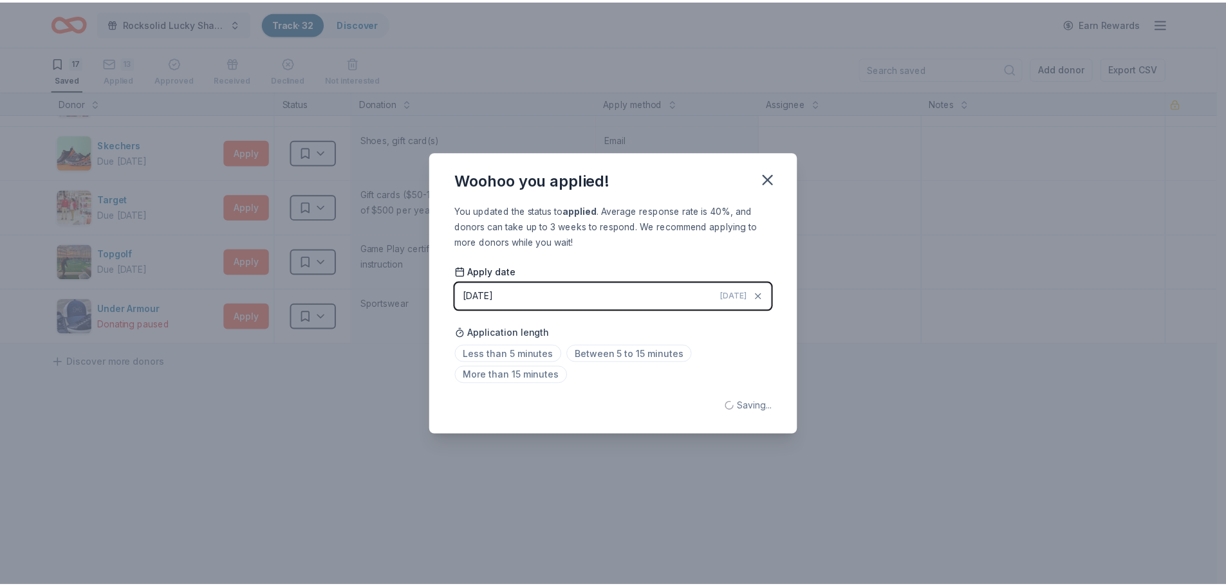
scroll to position [705, 0]
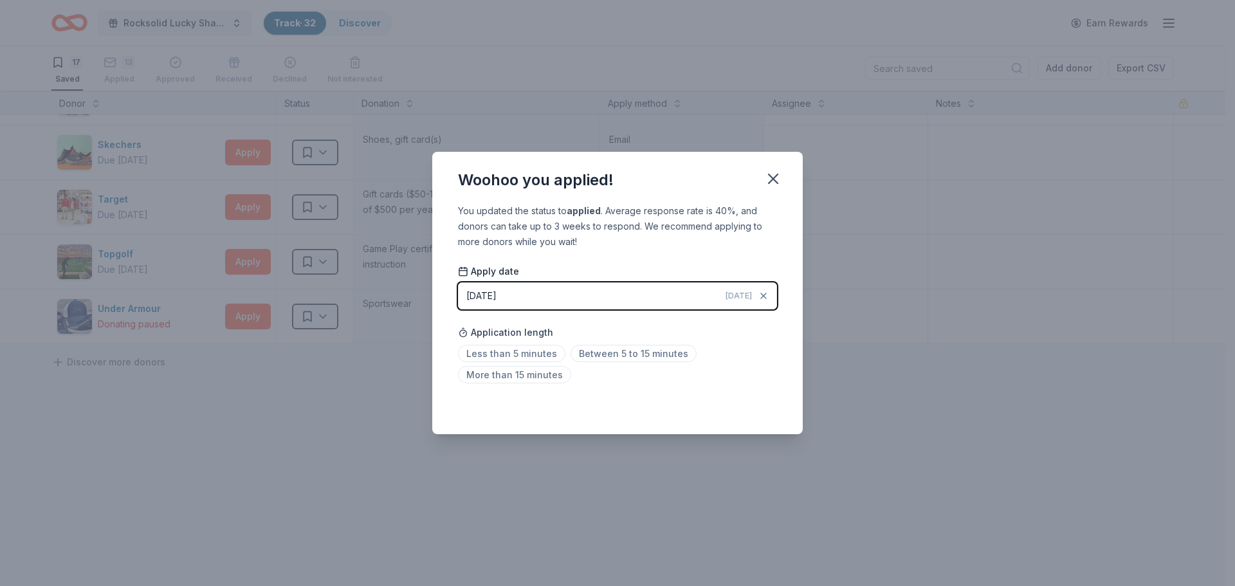
click at [744, 296] on span "[DATE]" at bounding box center [739, 296] width 26 height 10
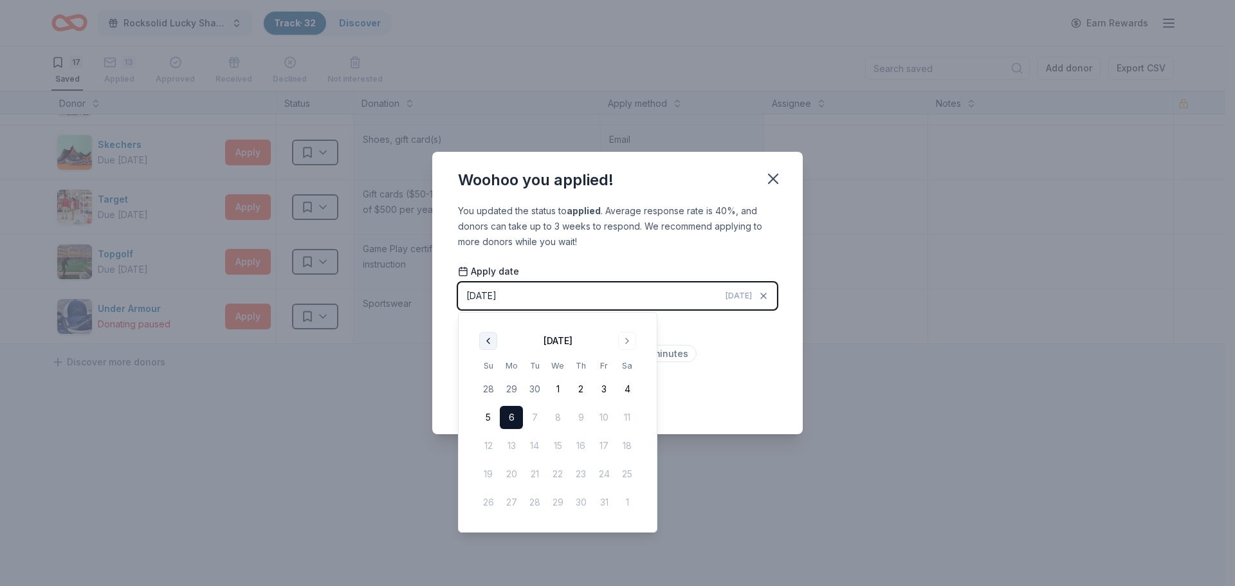
click at [487, 345] on button "Go to previous month" at bounding box center [488, 341] width 18 height 18
click at [598, 471] on button "26" at bounding box center [604, 474] width 23 height 23
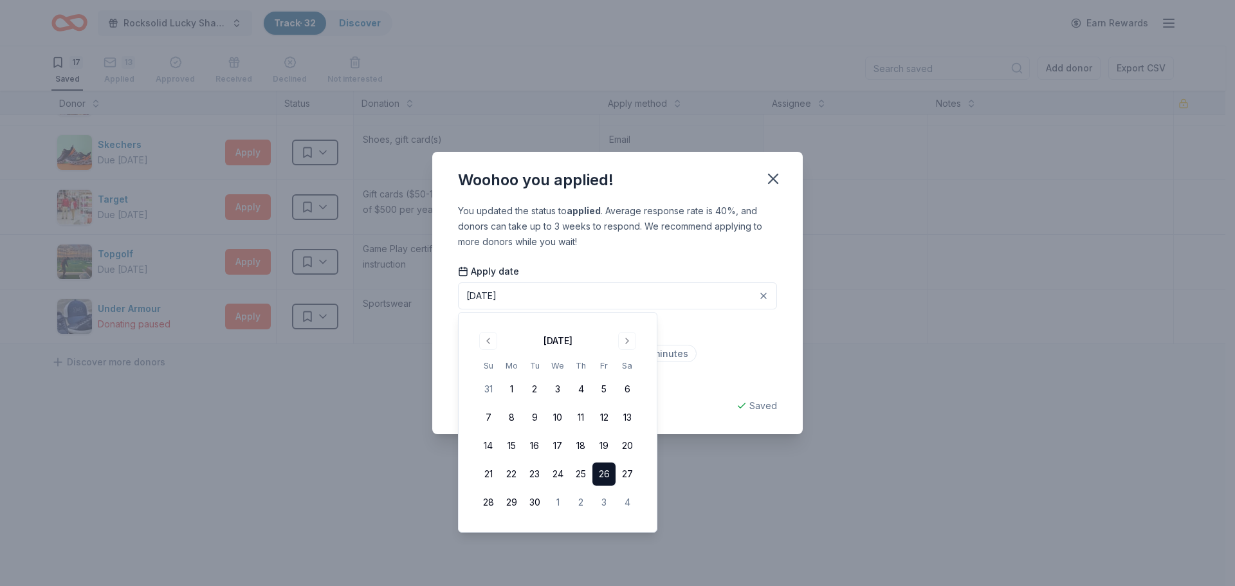
click at [849, 370] on div "Woohoo you applied! You updated the status to applied . Average response rate i…" at bounding box center [617, 293] width 1235 height 586
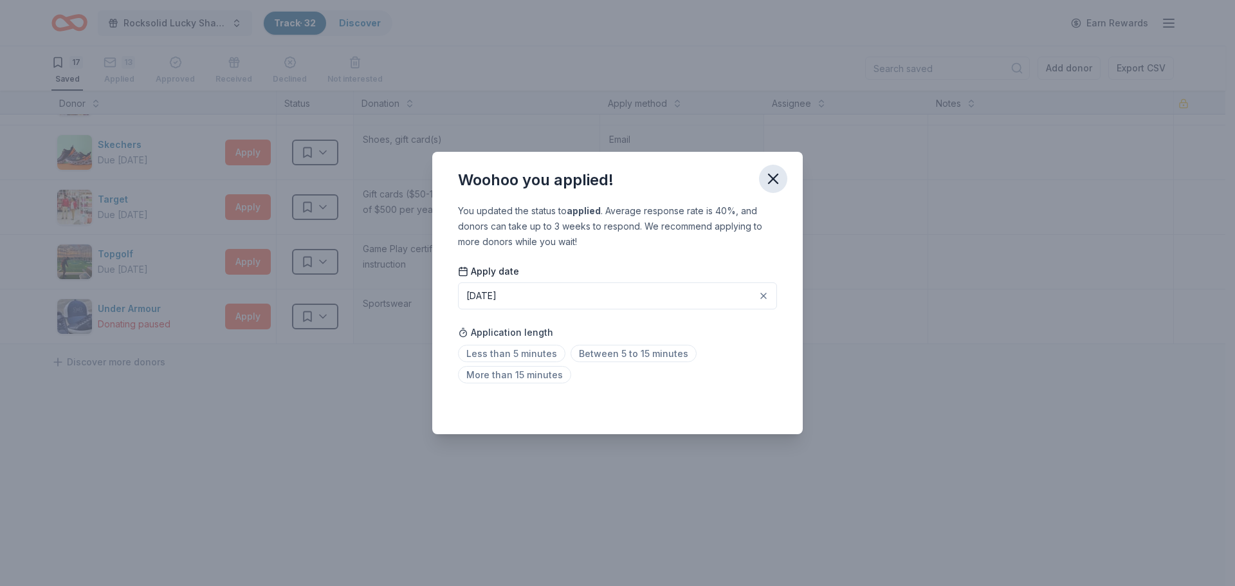
click at [767, 182] on icon "button" at bounding box center [773, 179] width 18 height 18
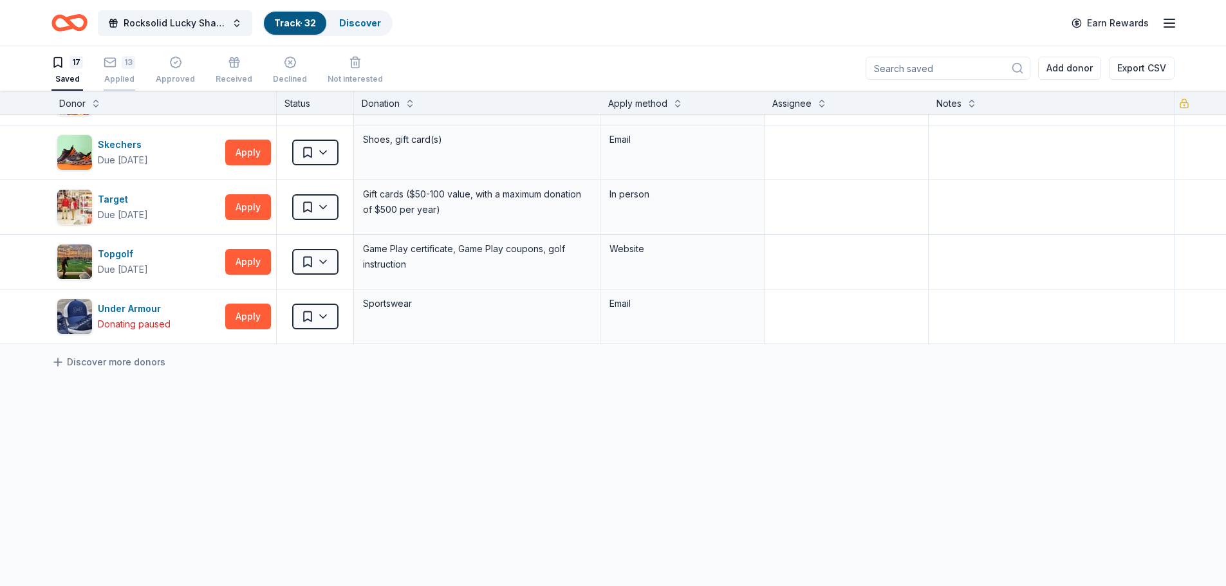
click at [125, 77] on div "Applied" at bounding box center [120, 79] width 32 height 10
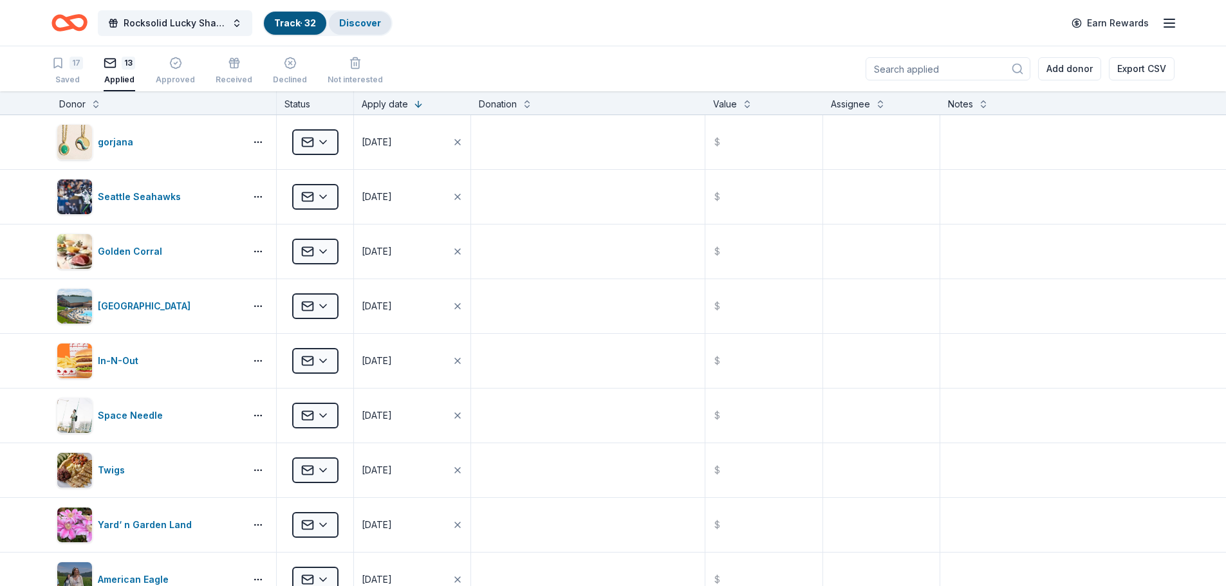
click at [356, 27] on link "Discover" at bounding box center [360, 22] width 42 height 11
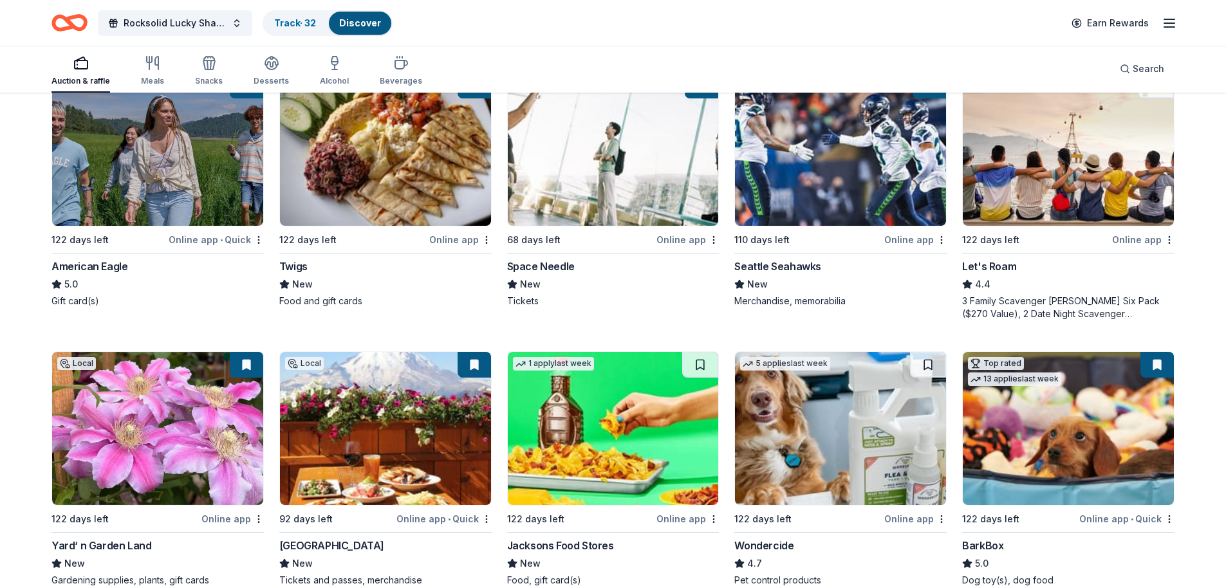
scroll to position [772, 0]
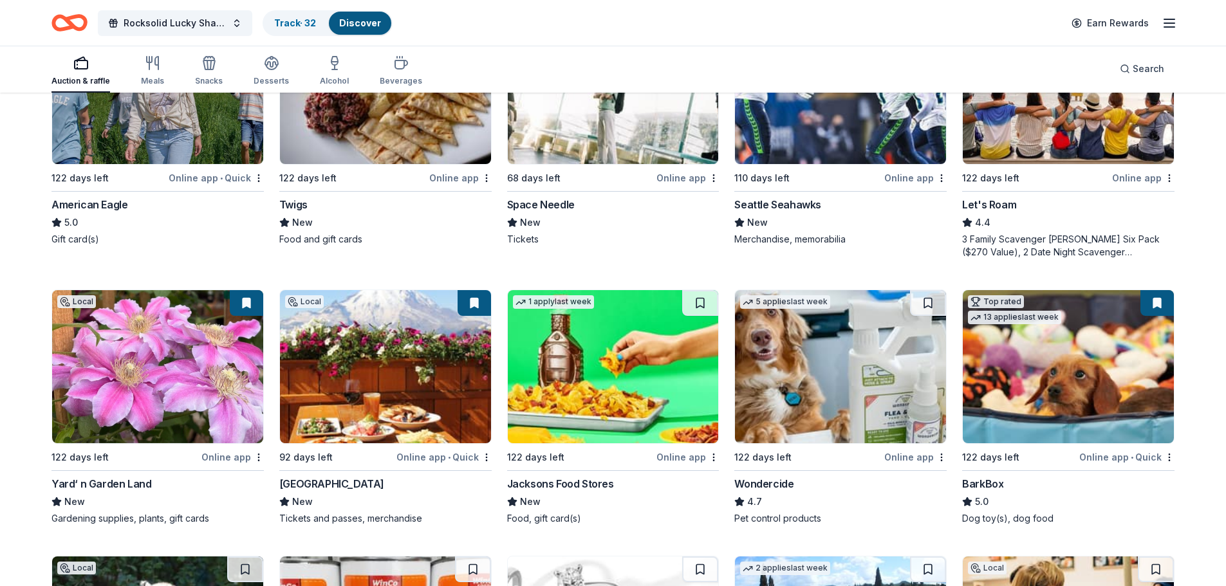
click at [469, 304] on button at bounding box center [474, 303] width 33 height 26
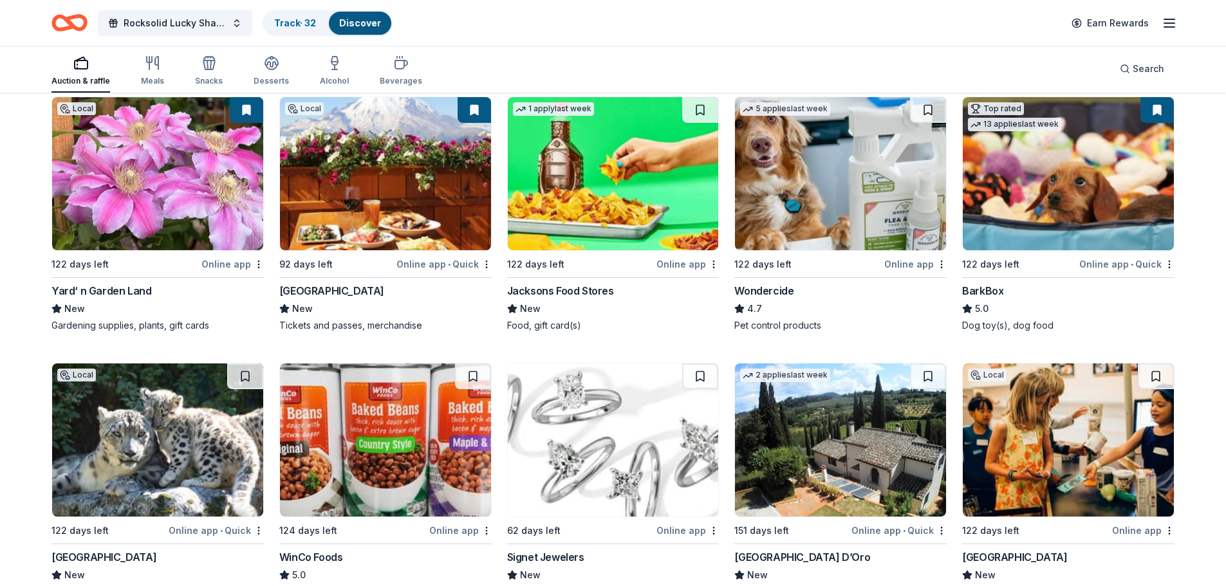
scroll to position [1030, 0]
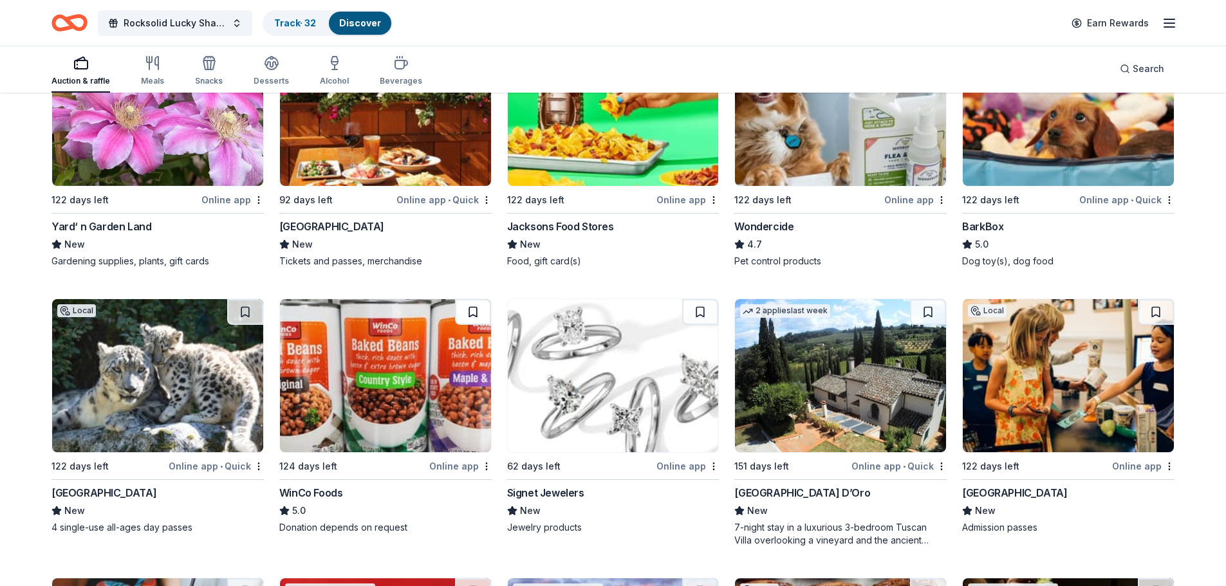
click at [466, 311] on button at bounding box center [473, 312] width 36 height 26
click at [698, 315] on button at bounding box center [700, 312] width 36 height 26
click at [931, 313] on button at bounding box center [928, 312] width 36 height 26
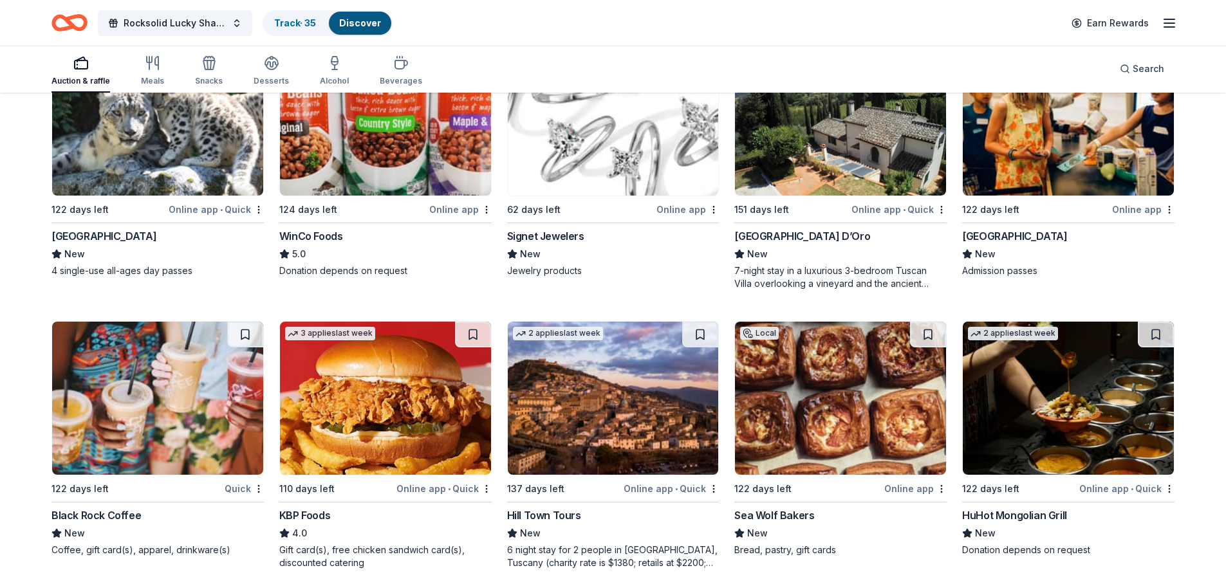
scroll to position [1287, 0]
click at [245, 334] on button at bounding box center [245, 334] width 36 height 26
click at [477, 336] on button at bounding box center [473, 334] width 36 height 26
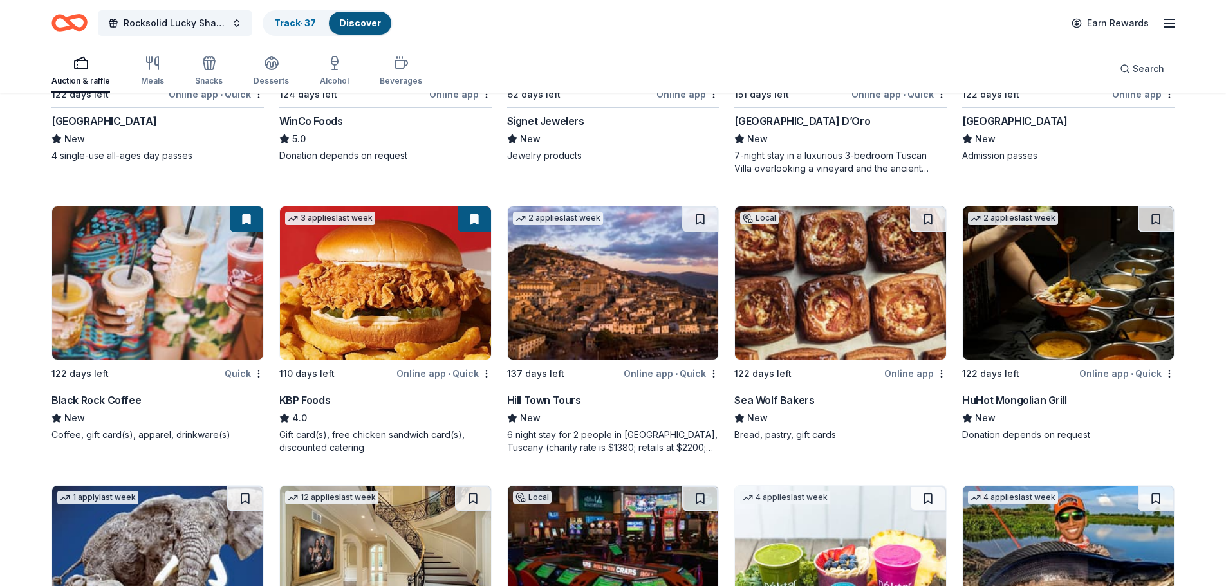
scroll to position [1416, 0]
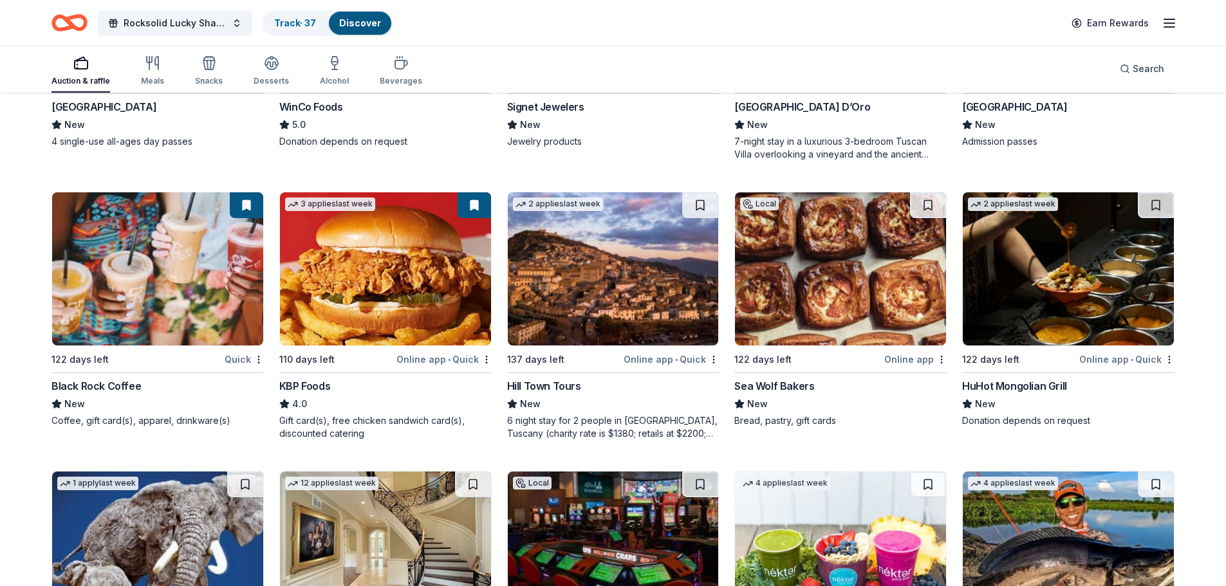
click at [1042, 322] on img at bounding box center [1068, 268] width 211 height 153
click at [1152, 203] on button at bounding box center [1156, 205] width 36 height 26
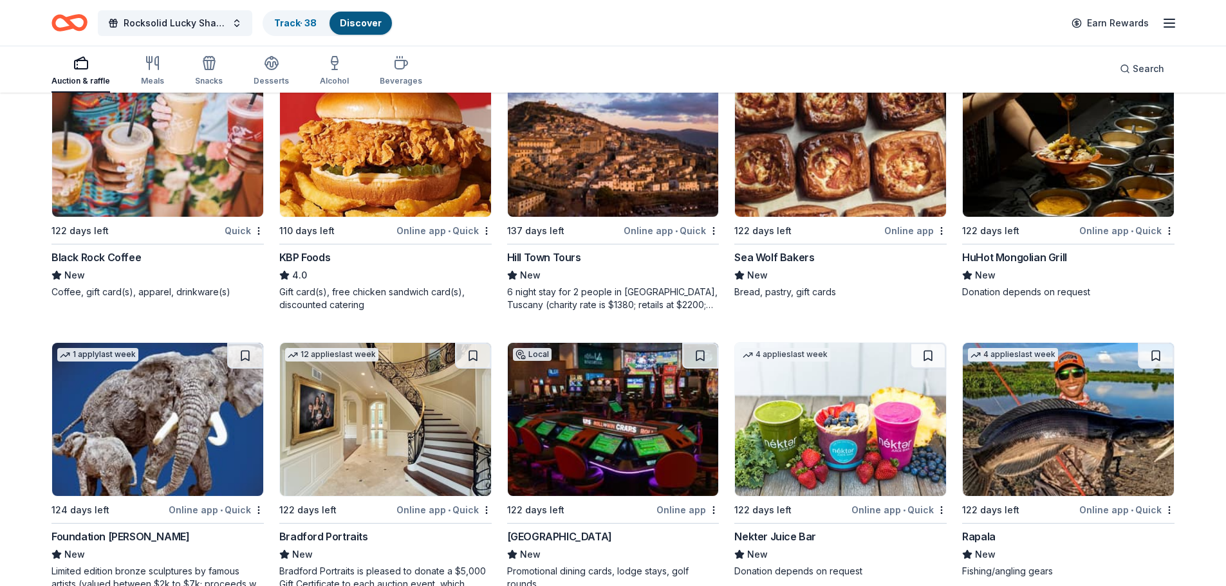
scroll to position [1609, 0]
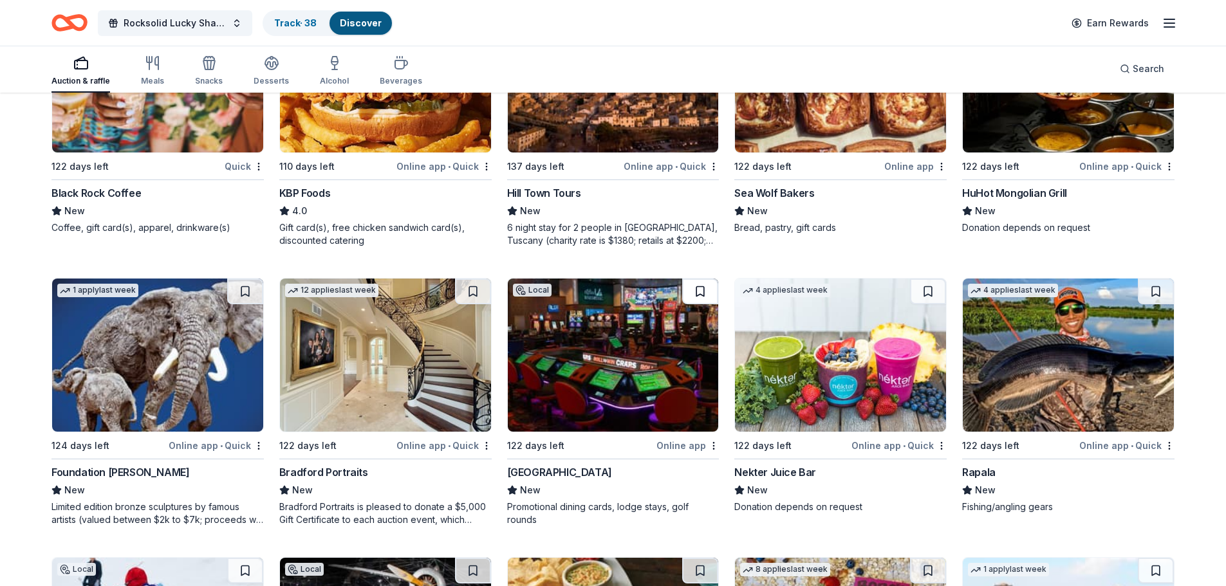
click at [700, 293] on button at bounding box center [700, 292] width 36 height 26
click at [930, 293] on button at bounding box center [928, 292] width 36 height 26
click at [1151, 297] on button at bounding box center [1156, 292] width 36 height 26
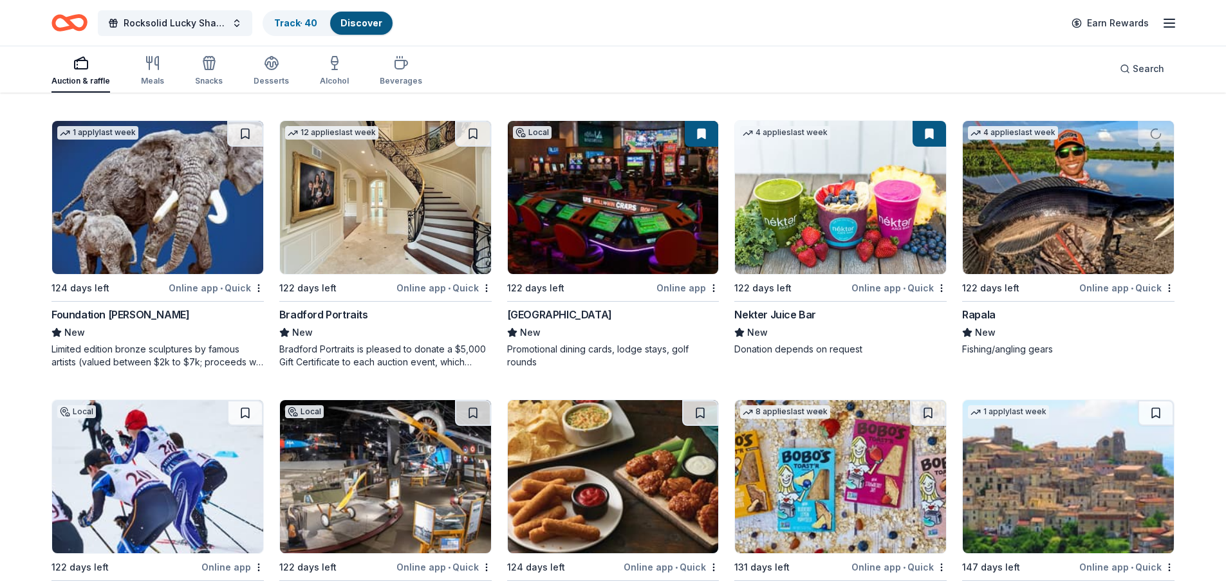
scroll to position [1802, 0]
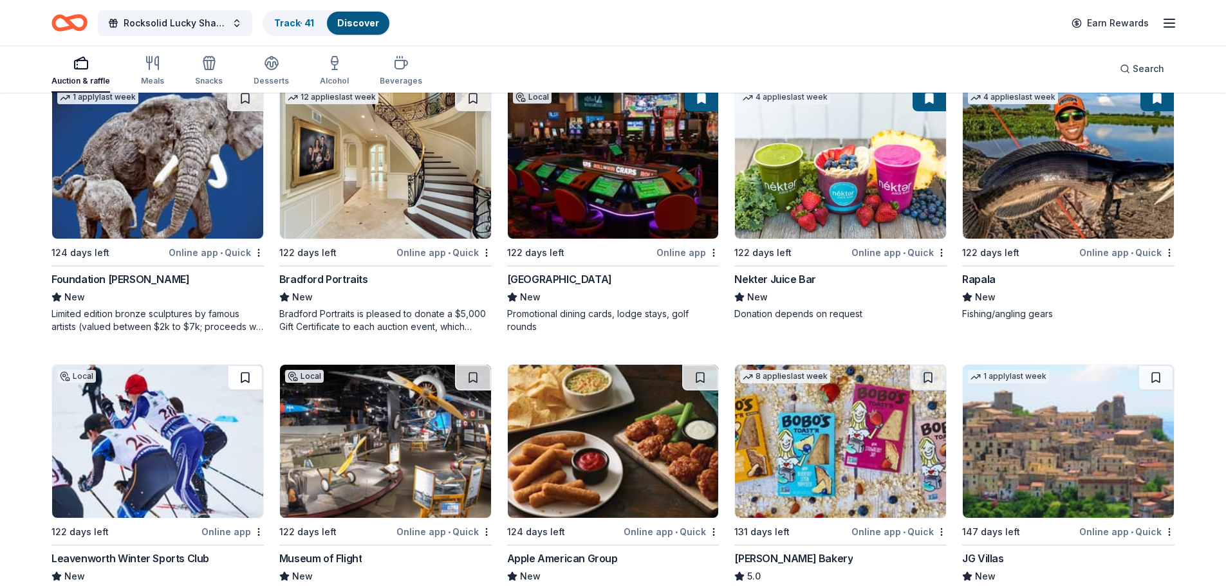
click at [245, 378] on button at bounding box center [245, 378] width 36 height 26
click at [474, 376] on button at bounding box center [473, 378] width 36 height 26
click at [696, 377] on button at bounding box center [700, 378] width 36 height 26
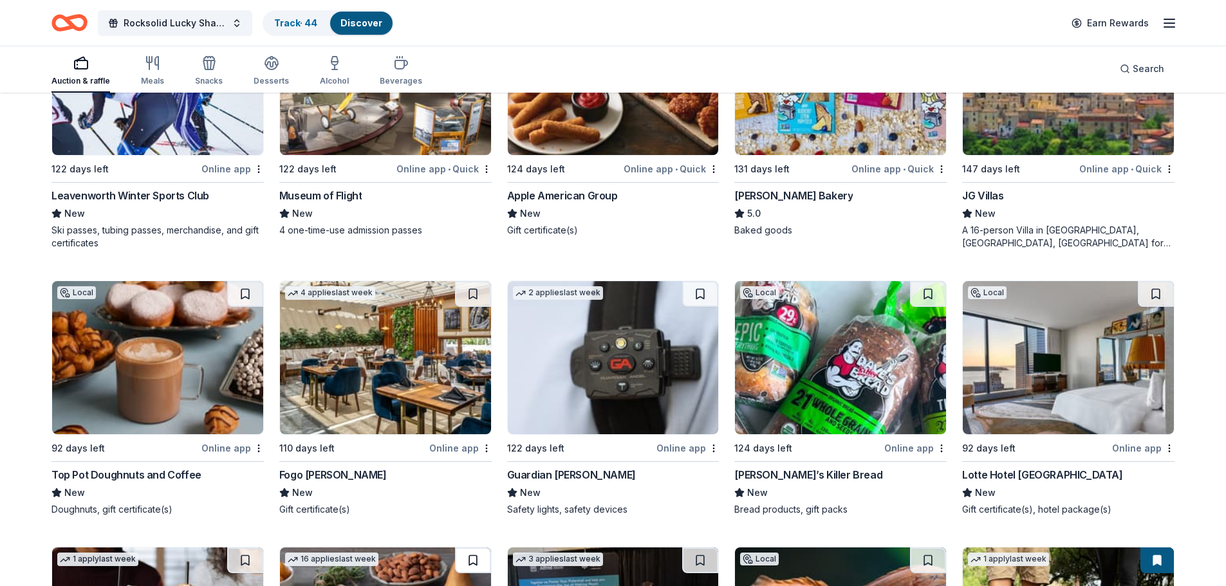
scroll to position [2253, 0]
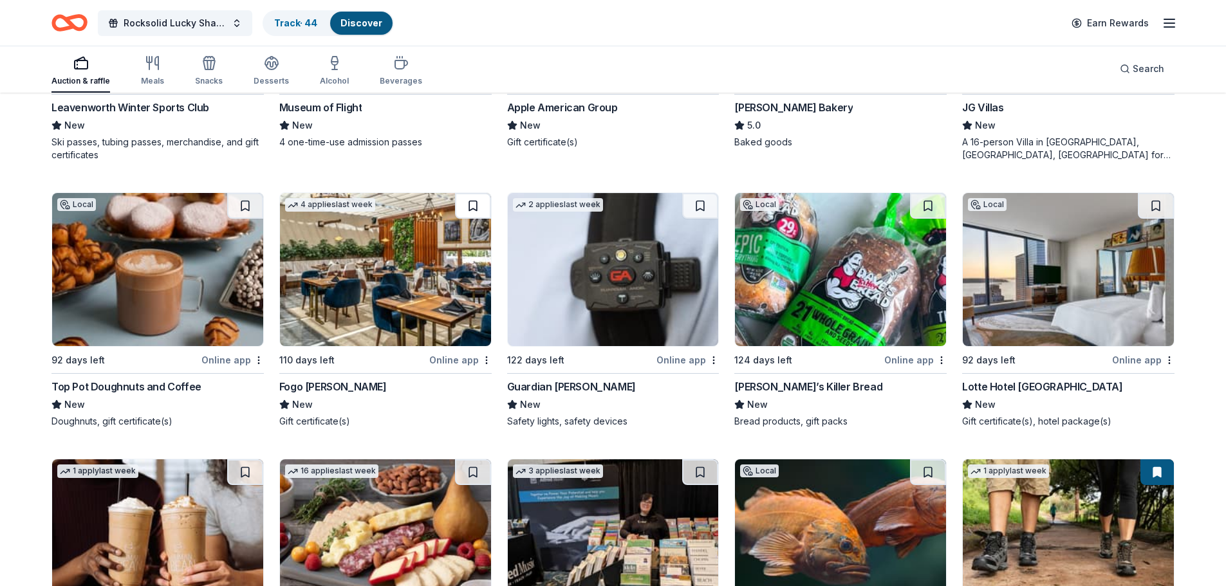
click at [470, 207] on button at bounding box center [473, 206] width 36 height 26
click at [696, 203] on button at bounding box center [700, 206] width 36 height 26
click at [923, 210] on button at bounding box center [928, 206] width 36 height 26
click at [1151, 208] on button at bounding box center [1156, 206] width 36 height 26
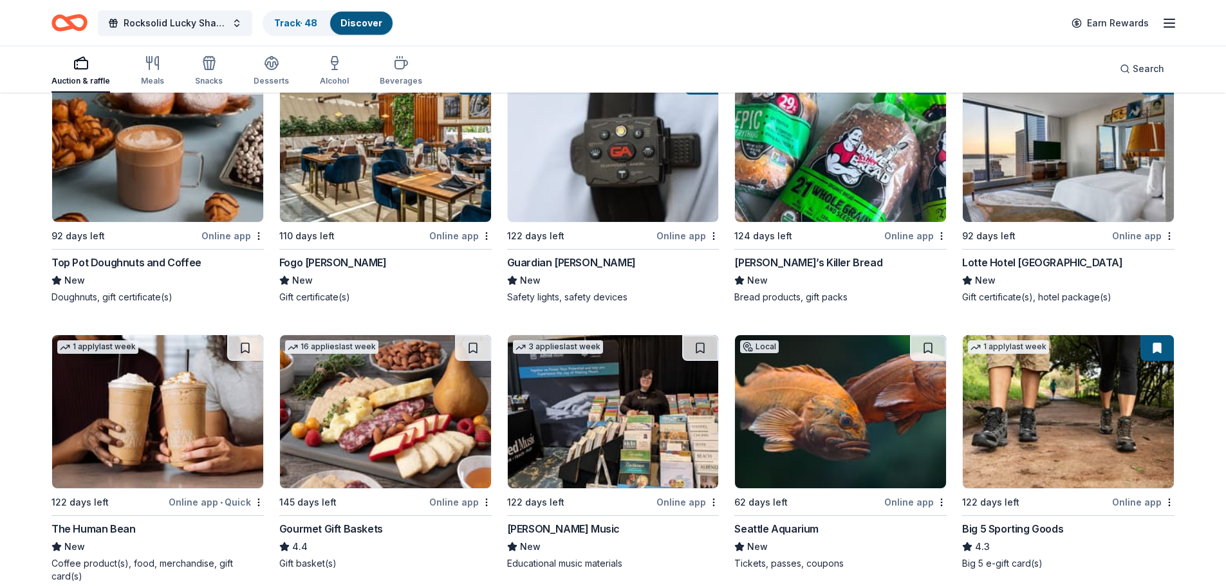
scroll to position [2381, 0]
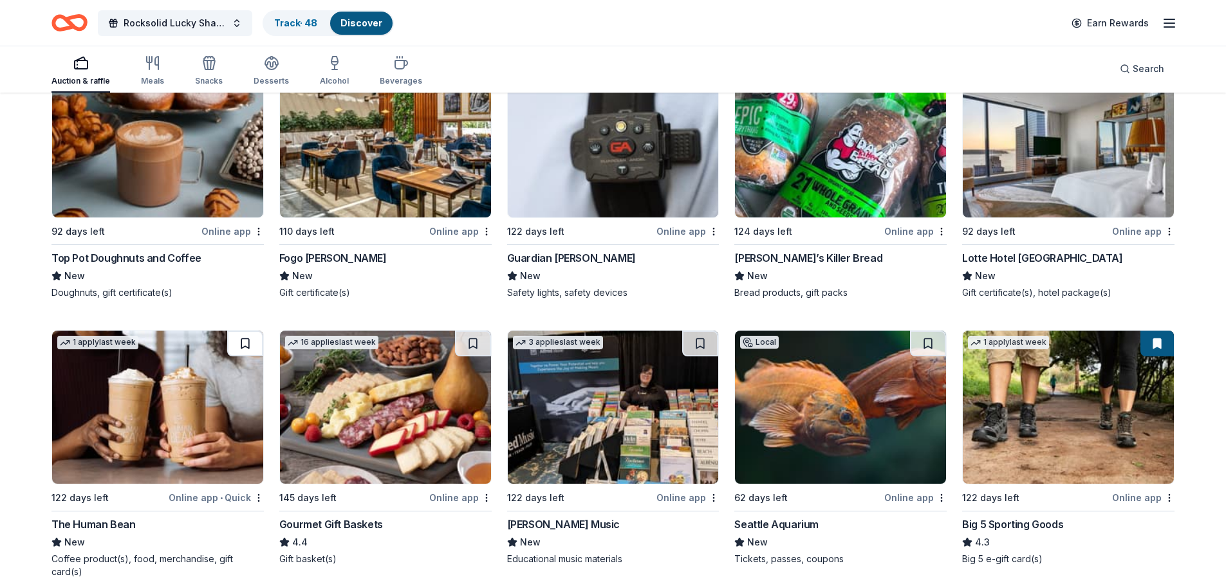
click at [248, 341] on button at bounding box center [245, 344] width 36 height 26
click at [919, 345] on button at bounding box center [928, 344] width 36 height 26
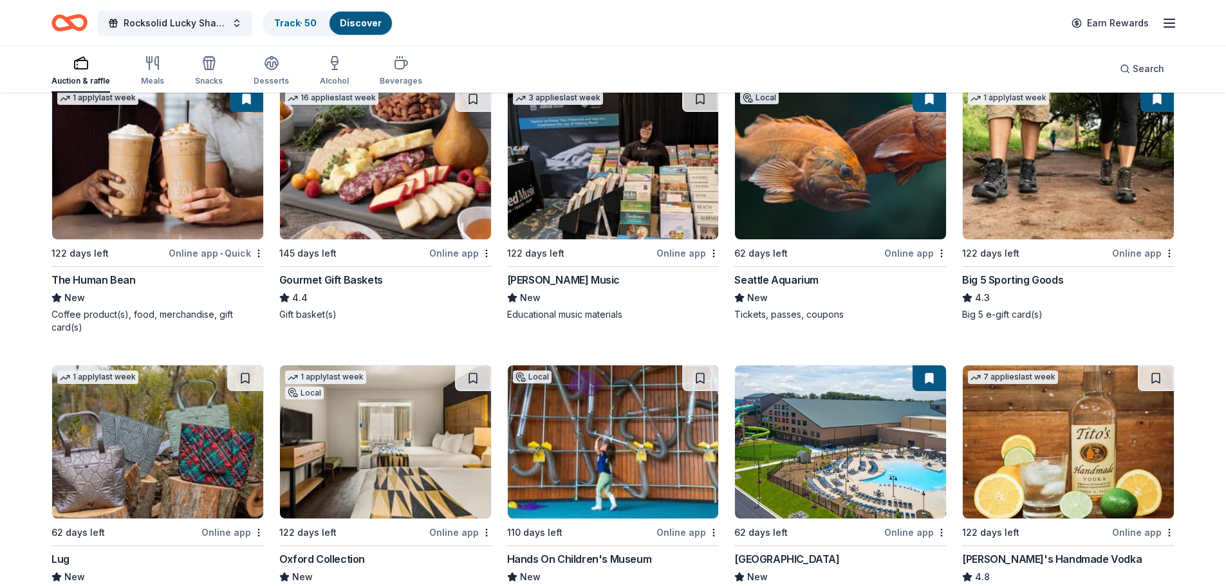
scroll to position [2703, 0]
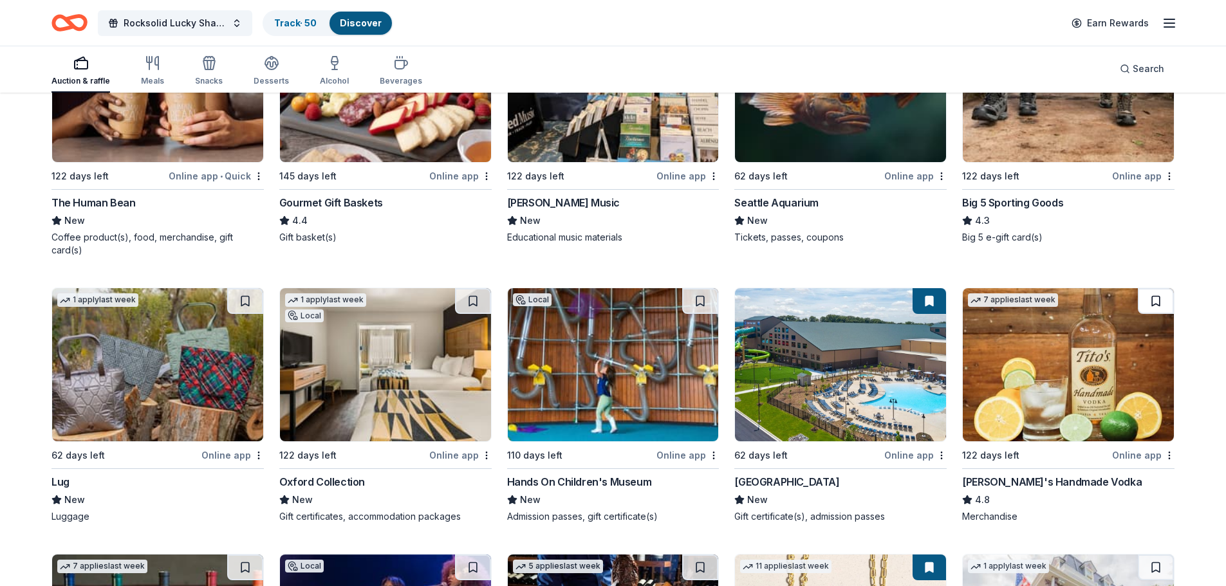
click at [1158, 289] on button at bounding box center [1156, 301] width 36 height 26
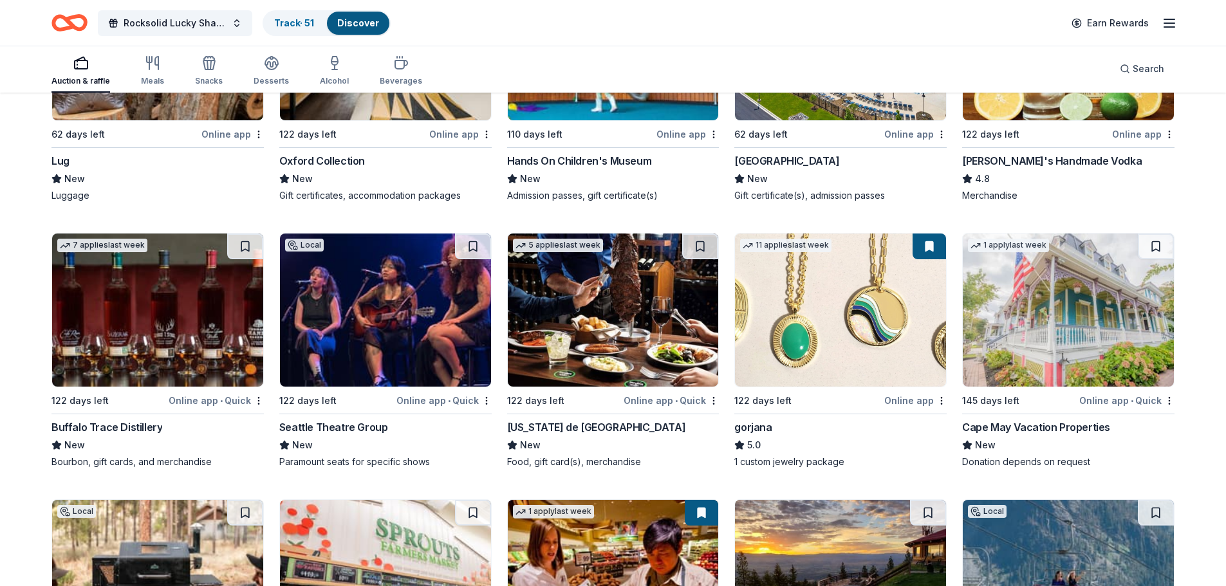
scroll to position [3025, 0]
click at [1158, 234] on button at bounding box center [1156, 246] width 36 height 26
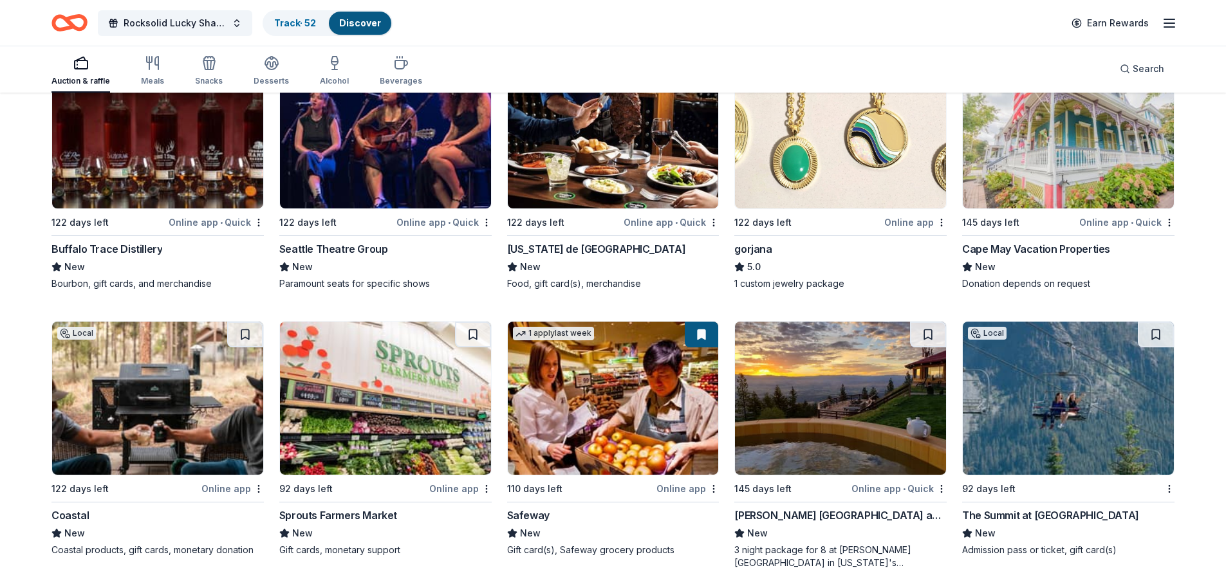
scroll to position [3218, 0]
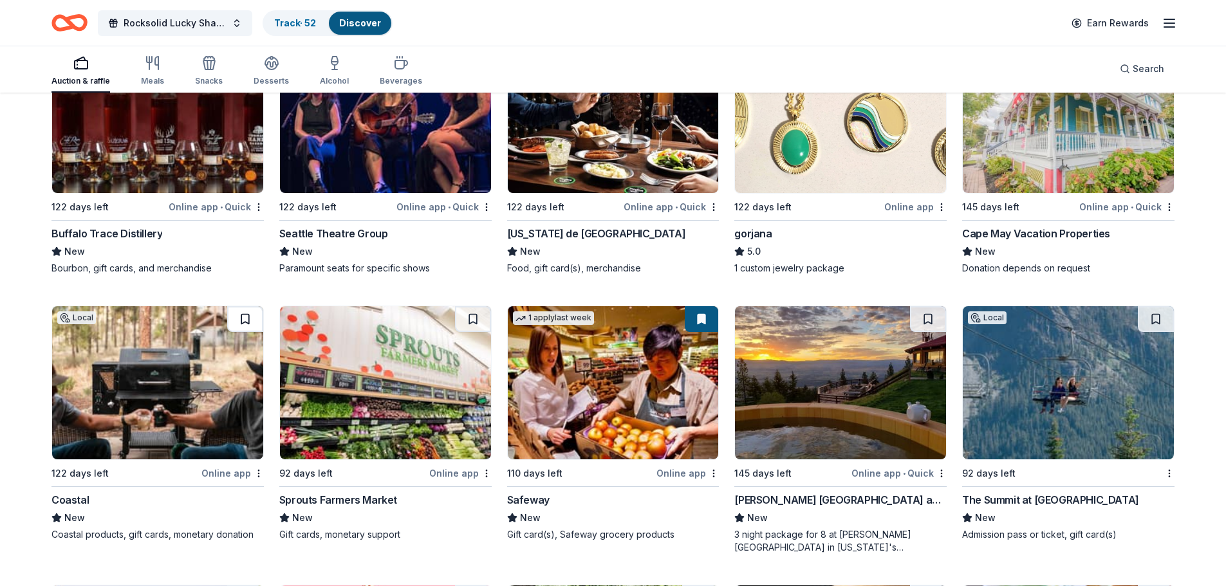
click at [245, 309] on button at bounding box center [245, 319] width 36 height 26
click at [1149, 311] on button at bounding box center [1156, 319] width 36 height 26
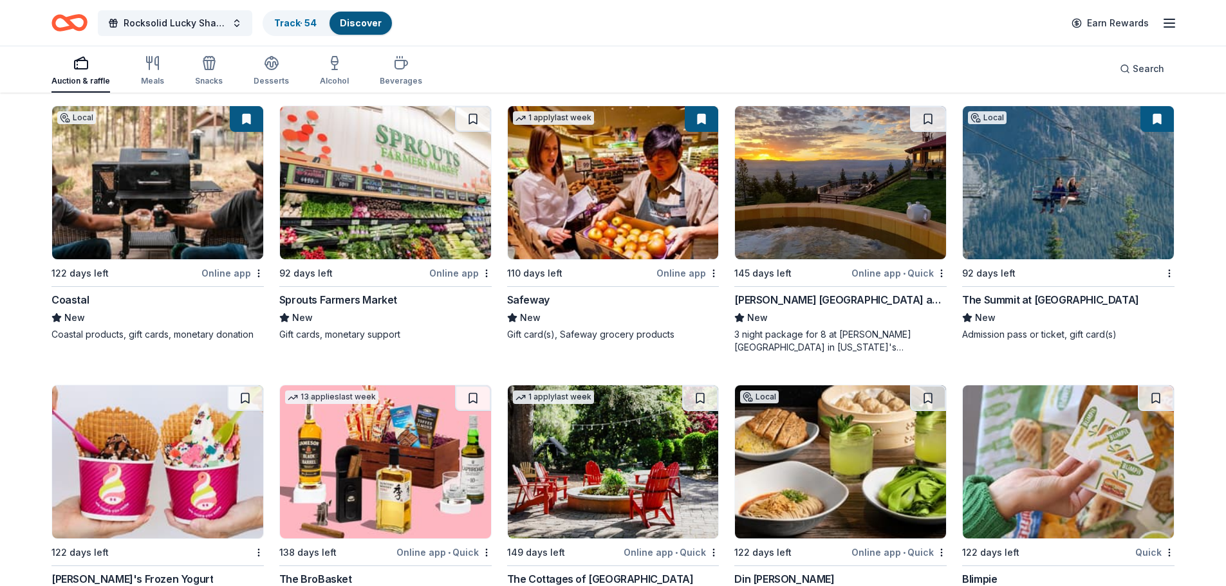
scroll to position [3475, 0]
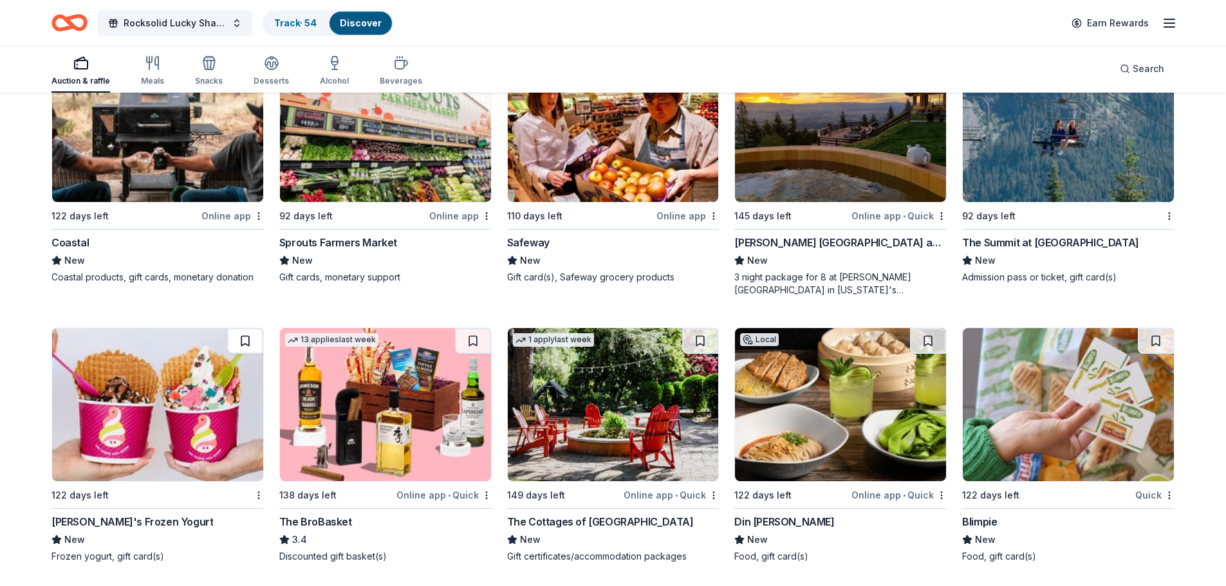
click at [233, 329] on button at bounding box center [245, 341] width 36 height 26
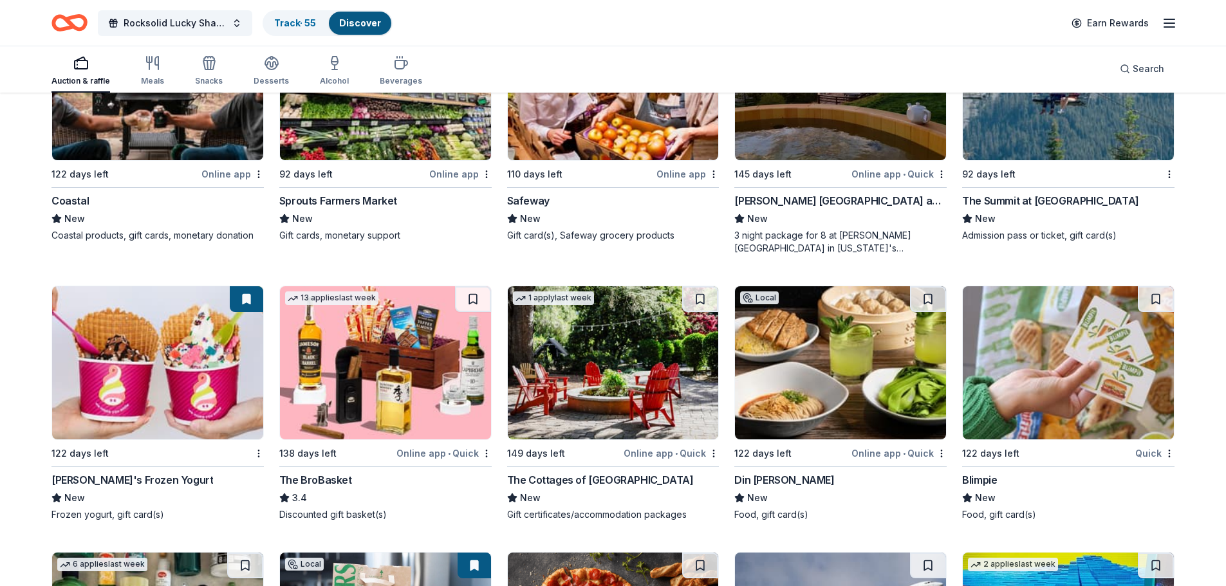
scroll to position [3540, 0]
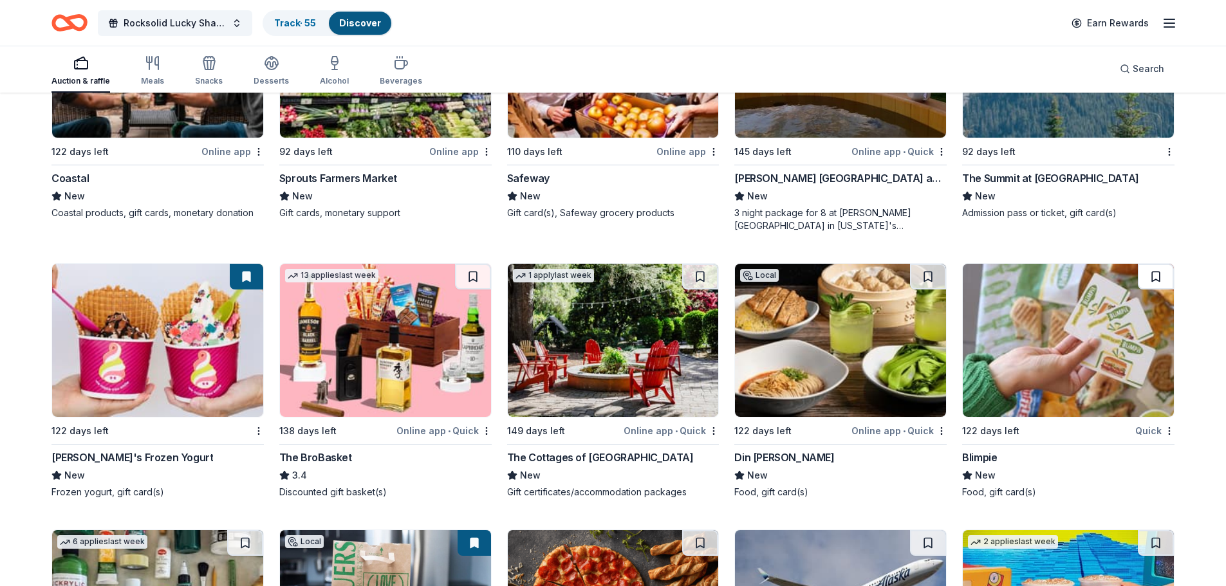
click at [1156, 264] on button at bounding box center [1156, 277] width 36 height 26
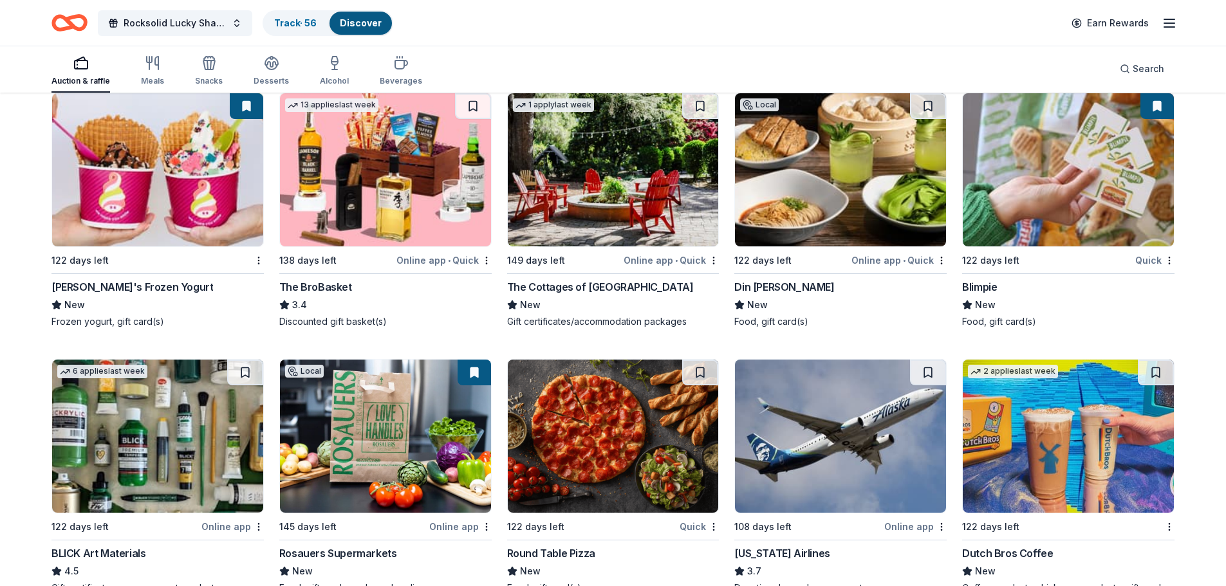
scroll to position [3733, 0]
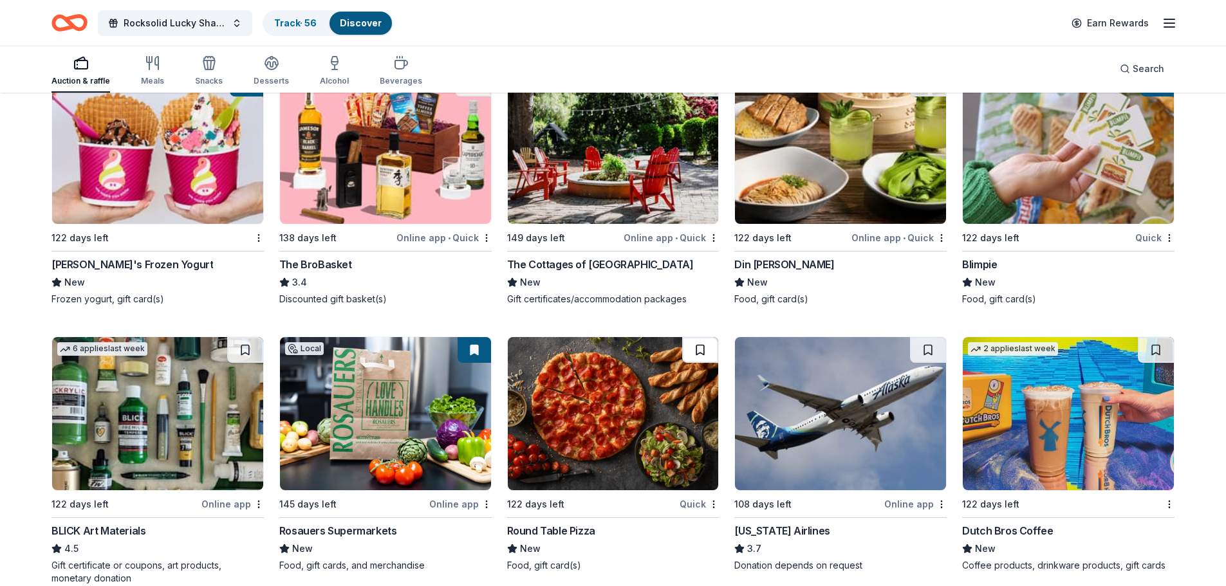
click at [694, 340] on button at bounding box center [700, 350] width 36 height 26
click at [925, 337] on button at bounding box center [928, 350] width 36 height 26
click at [1149, 341] on button at bounding box center [1156, 350] width 36 height 26
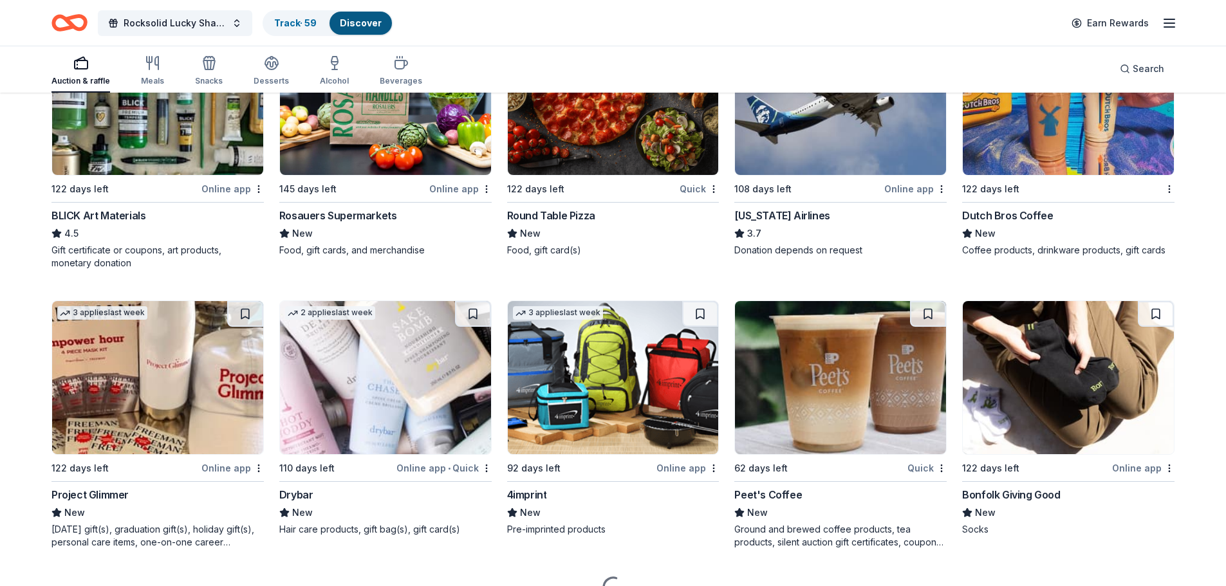
scroll to position [4054, 0]
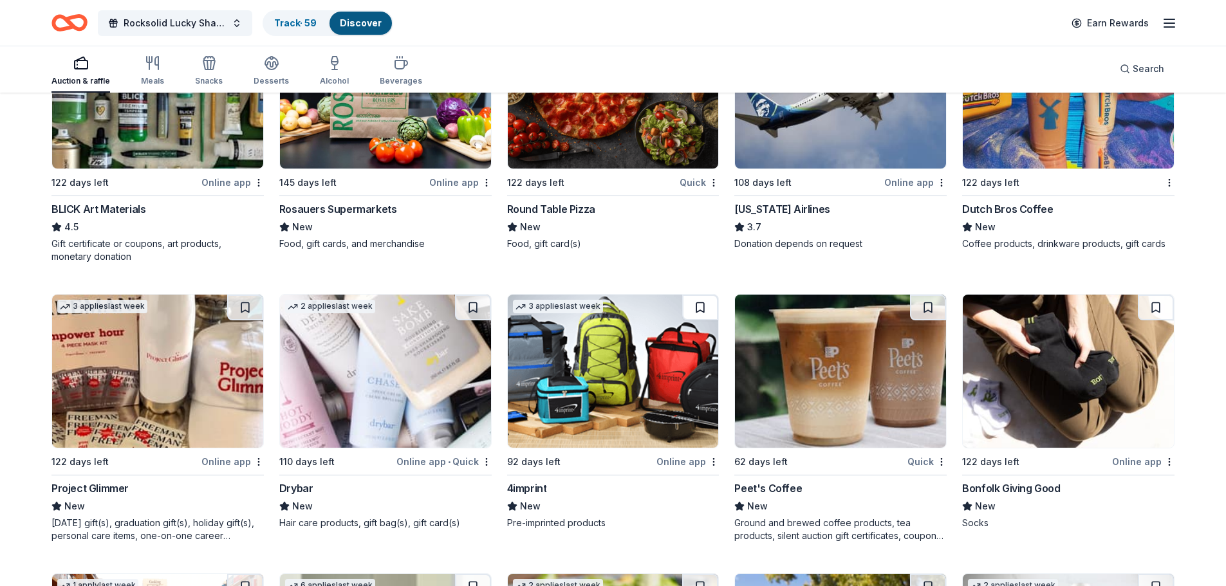
click at [698, 295] on button at bounding box center [700, 308] width 36 height 26
click at [923, 295] on button at bounding box center [928, 308] width 36 height 26
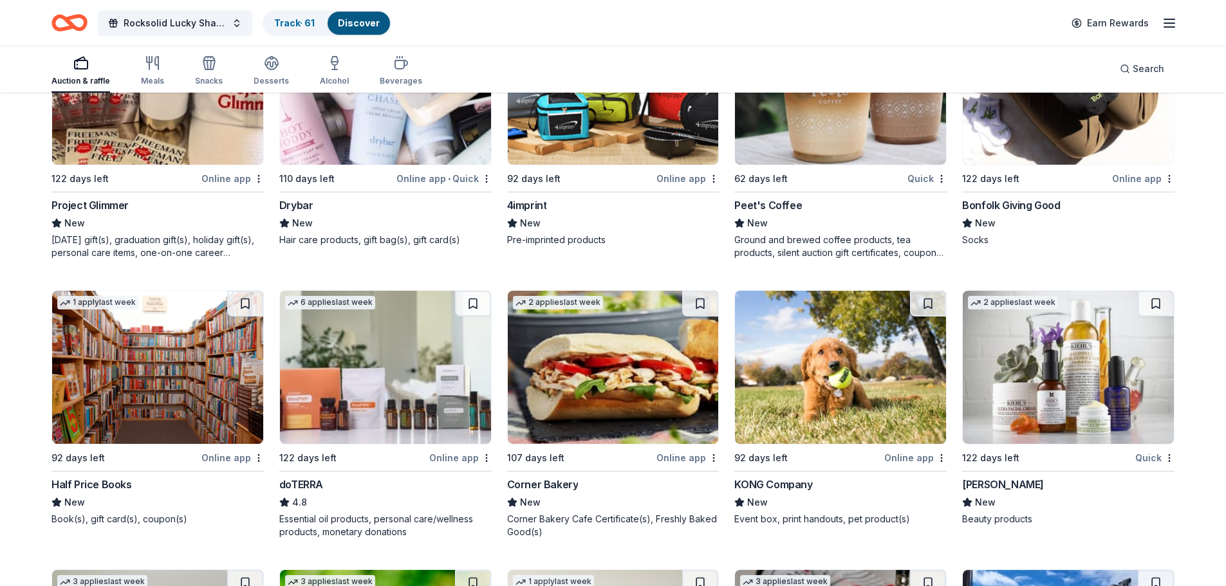
scroll to position [4376, 0]
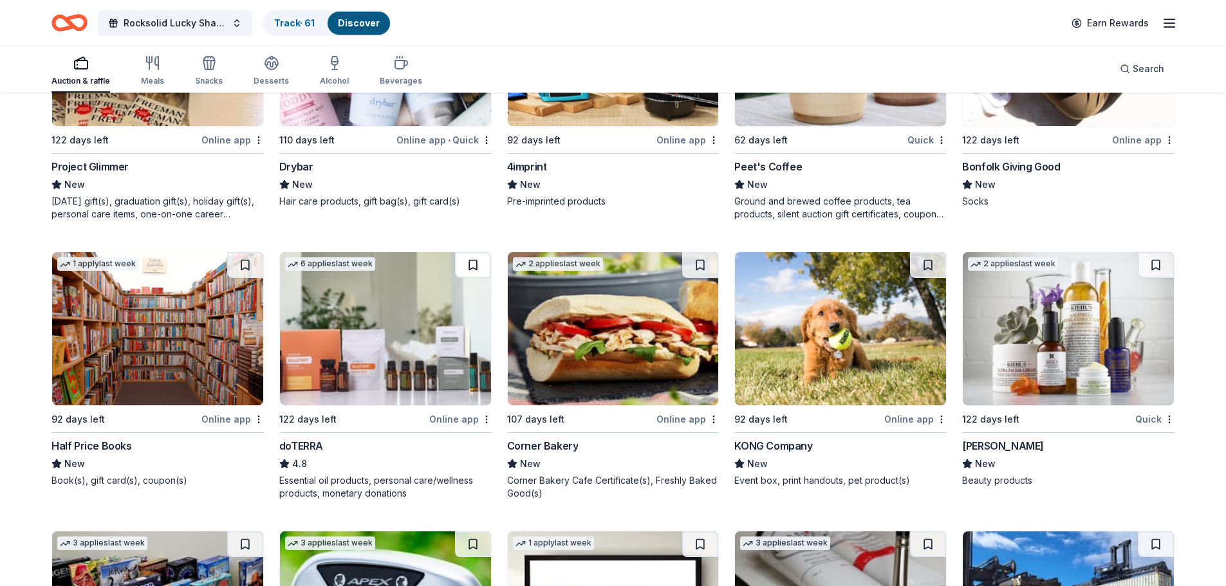
click at [468, 255] on button at bounding box center [473, 265] width 36 height 26
click at [927, 252] on button at bounding box center [928, 265] width 36 height 26
click at [1158, 252] on button at bounding box center [1156, 265] width 36 height 26
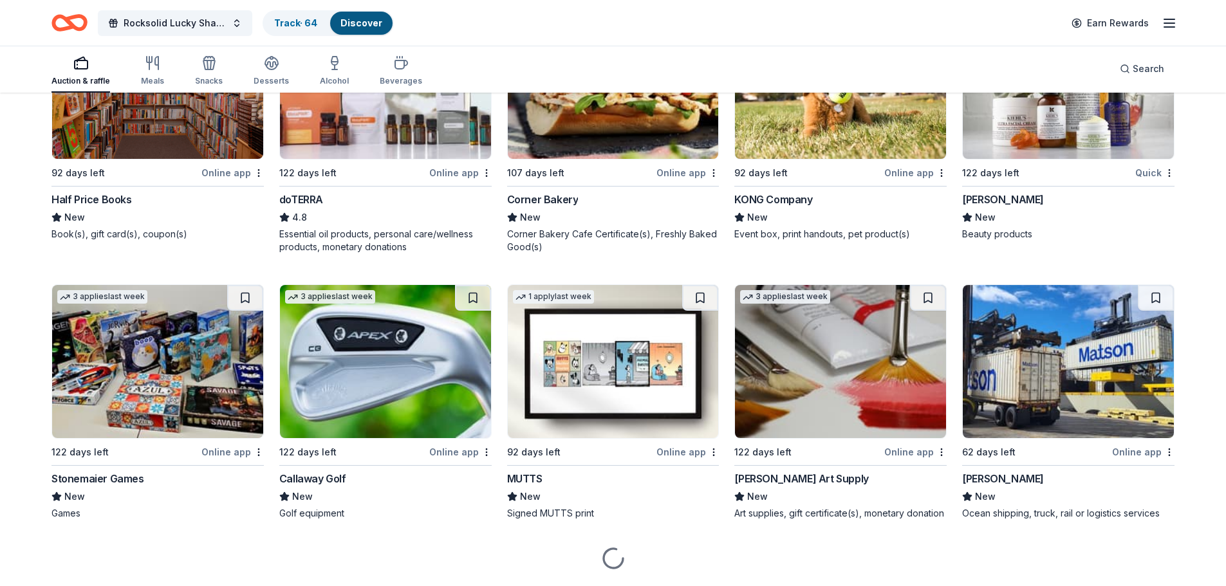
scroll to position [4634, 0]
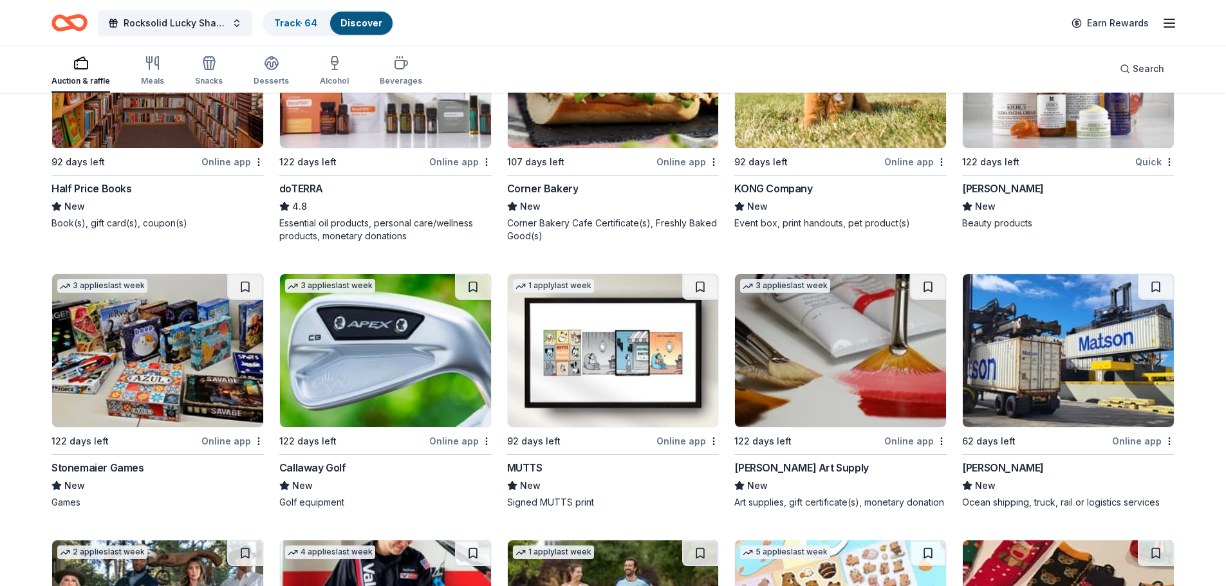
click at [468, 276] on button at bounding box center [473, 287] width 36 height 26
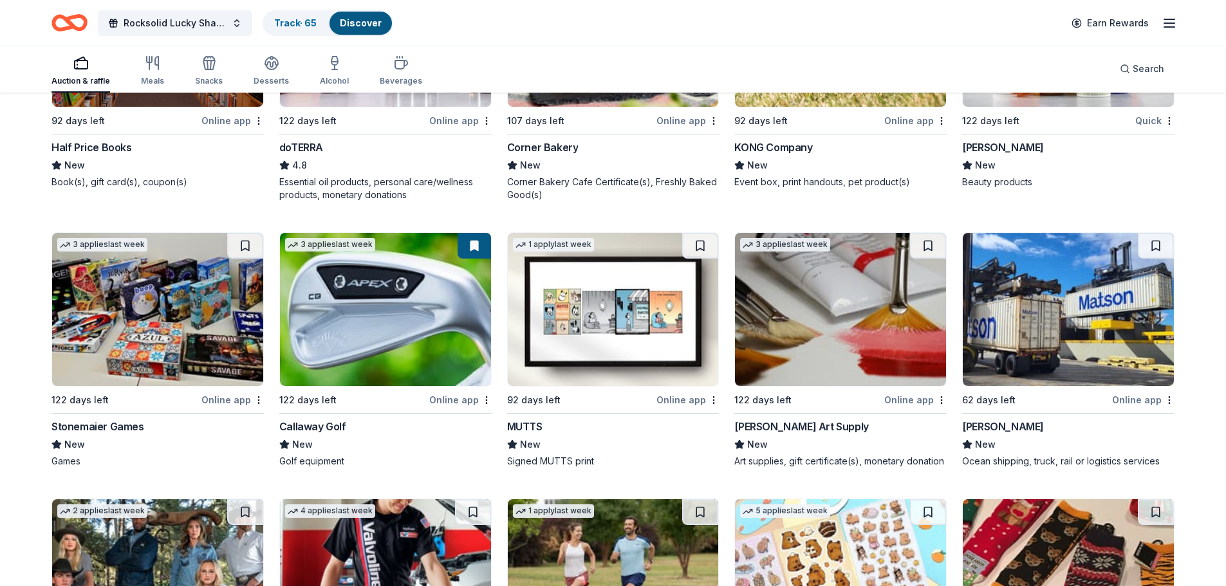
scroll to position [4698, 0]
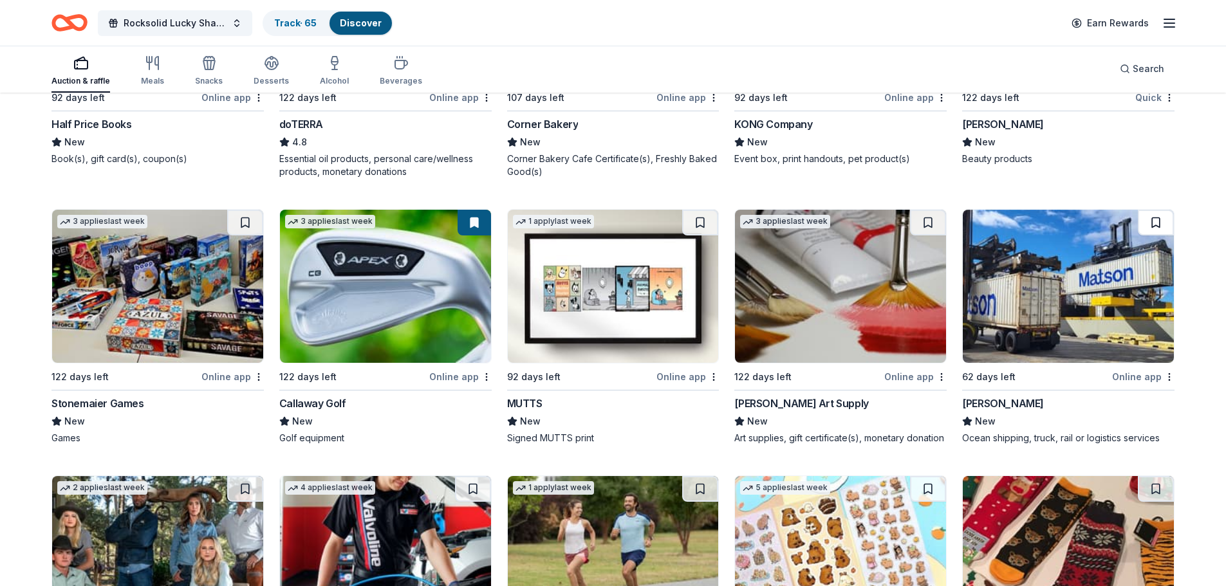
click at [1156, 210] on button at bounding box center [1156, 223] width 36 height 26
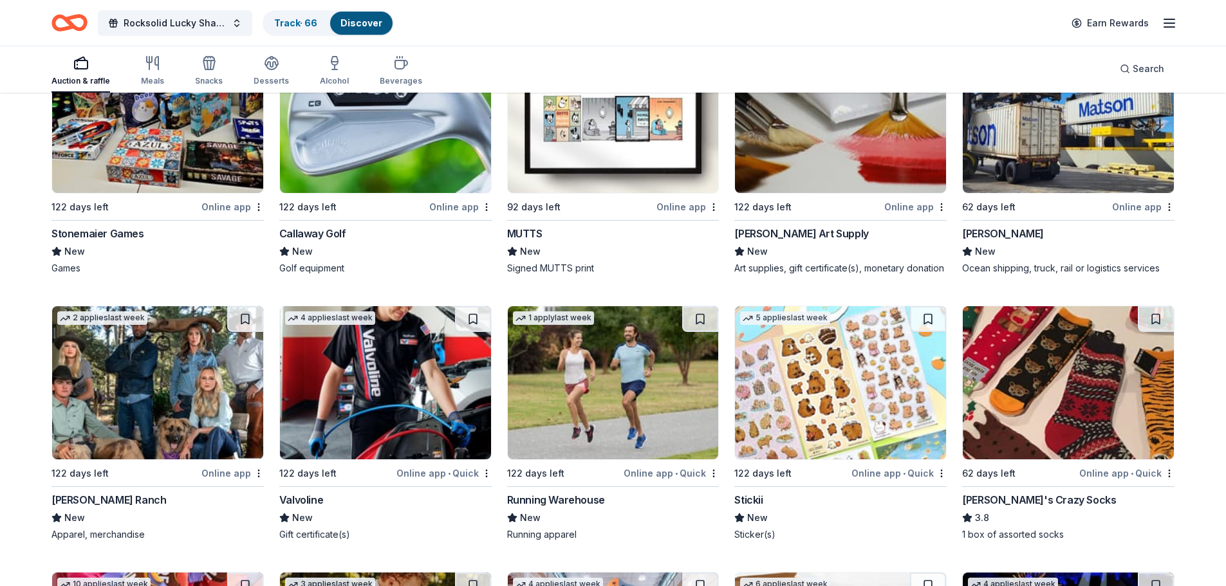
scroll to position [4891, 0]
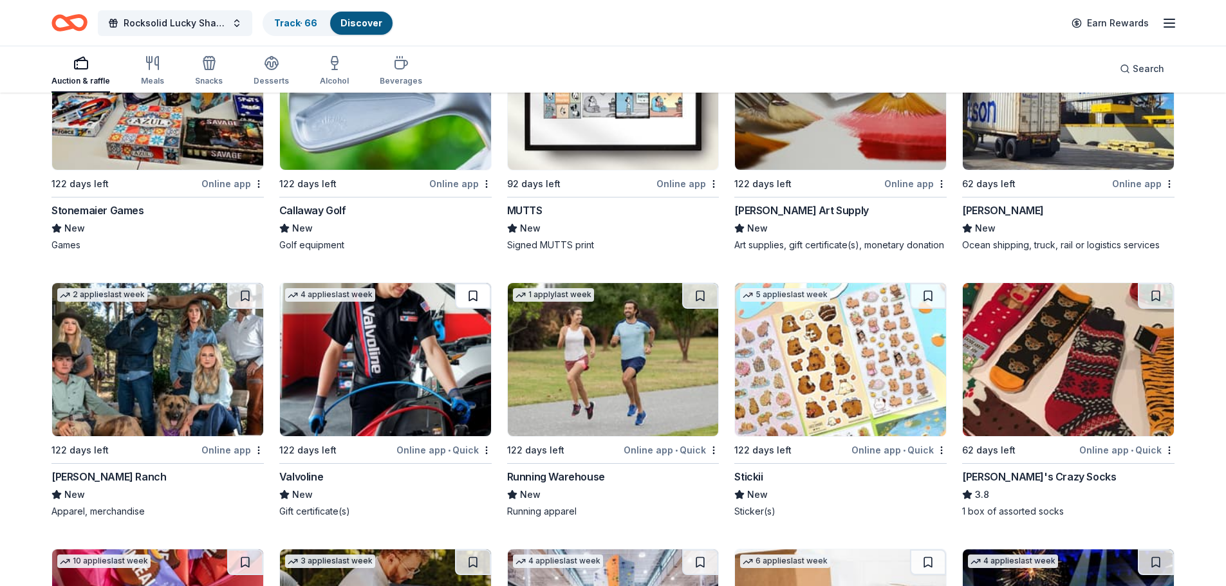
click at [475, 283] on button at bounding box center [473, 296] width 36 height 26
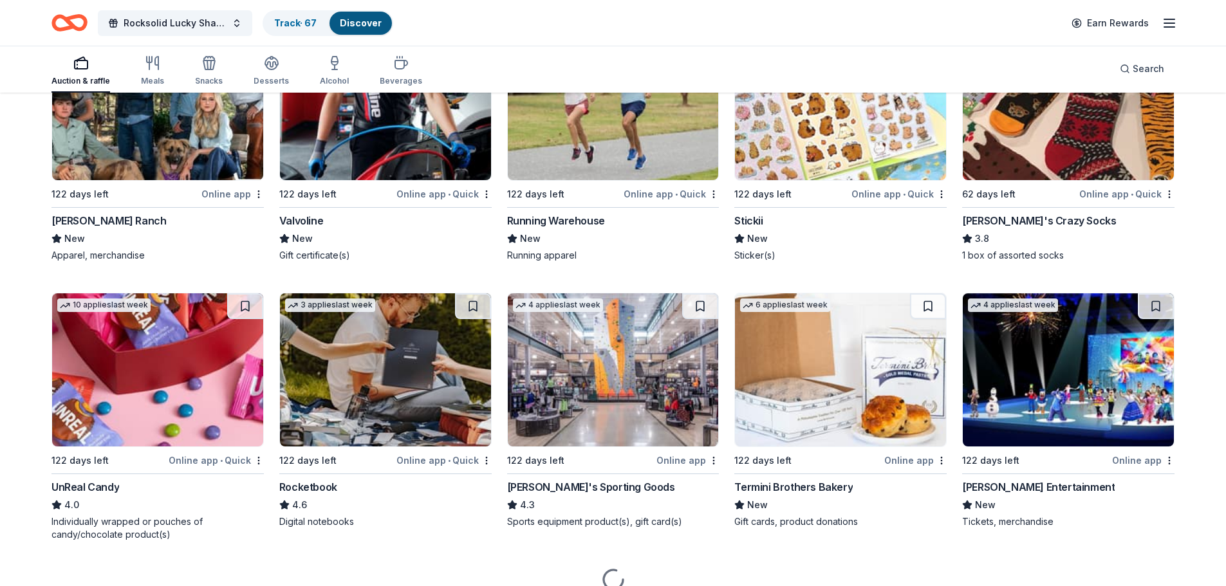
scroll to position [5148, 0]
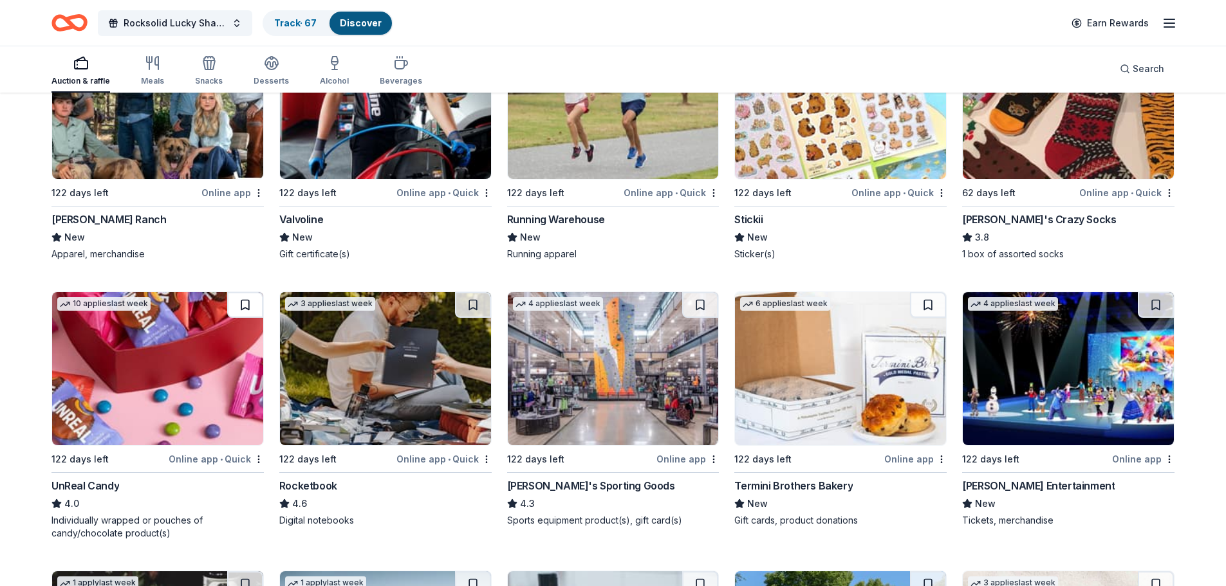
click at [240, 292] on button at bounding box center [245, 305] width 36 height 26
click at [699, 293] on button at bounding box center [700, 305] width 36 height 26
click at [1157, 296] on button at bounding box center [1156, 305] width 36 height 26
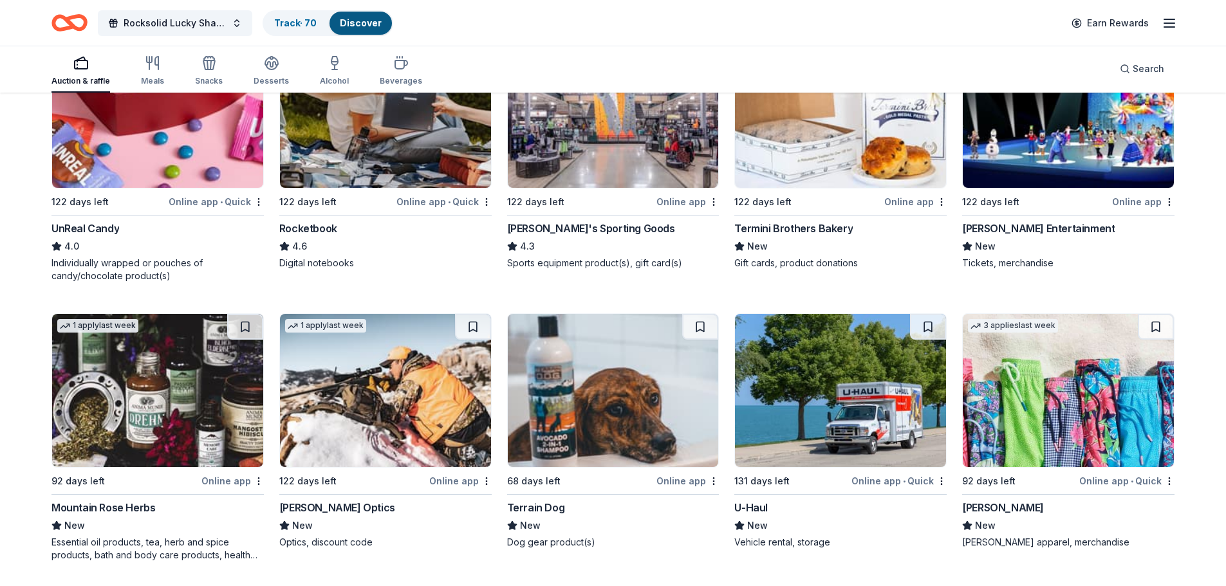
scroll to position [5470, 0]
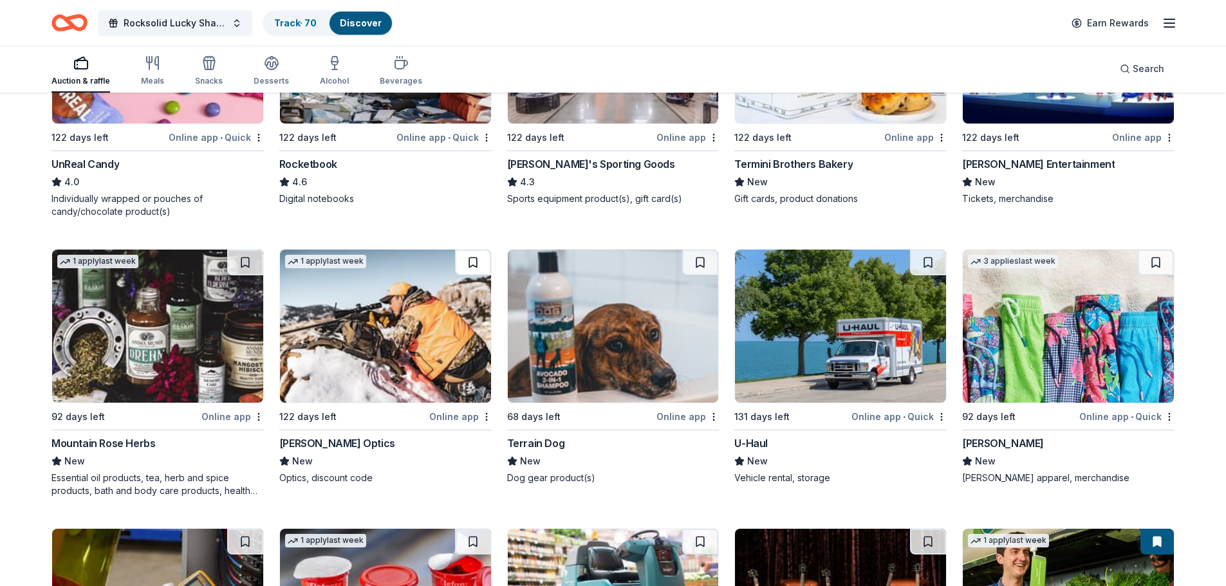
click at [475, 250] on button at bounding box center [473, 263] width 36 height 26
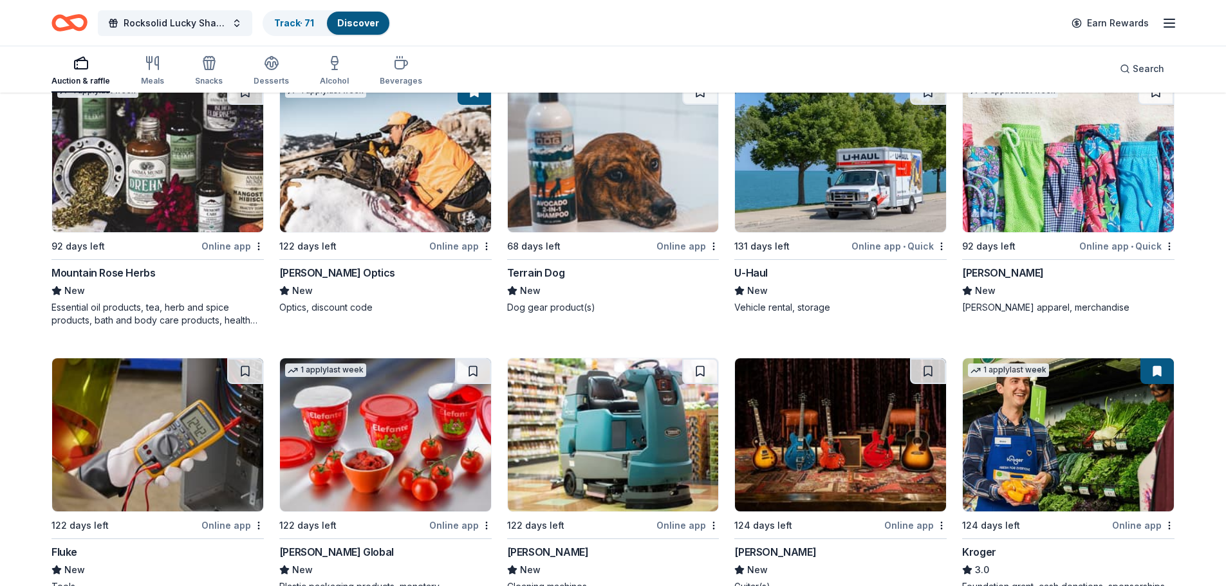
scroll to position [5663, 0]
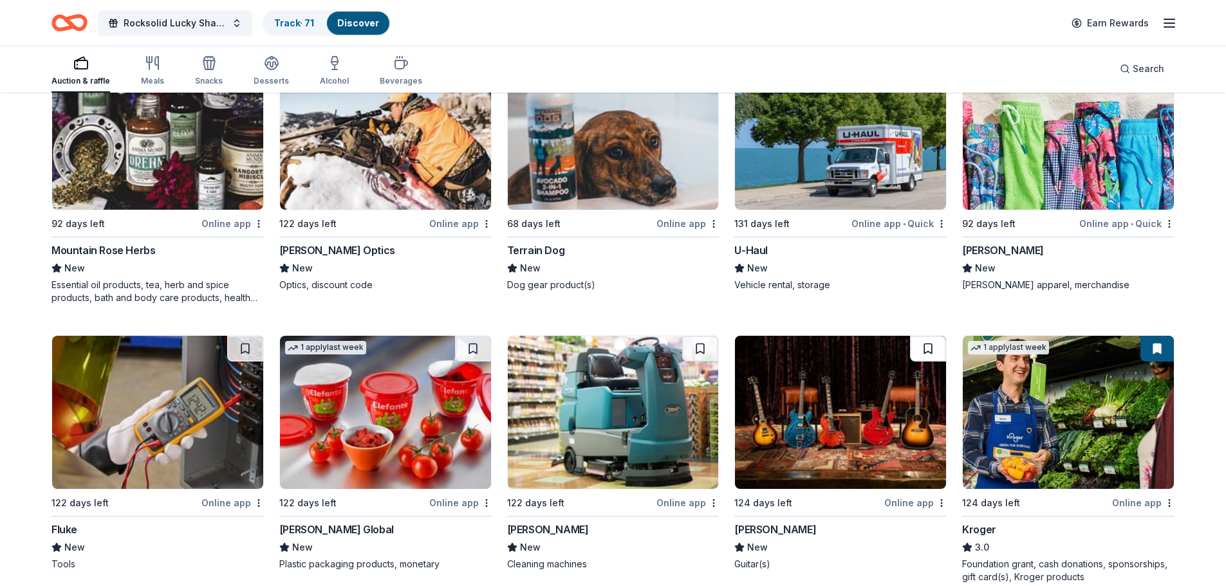
click at [925, 336] on button at bounding box center [928, 349] width 36 height 26
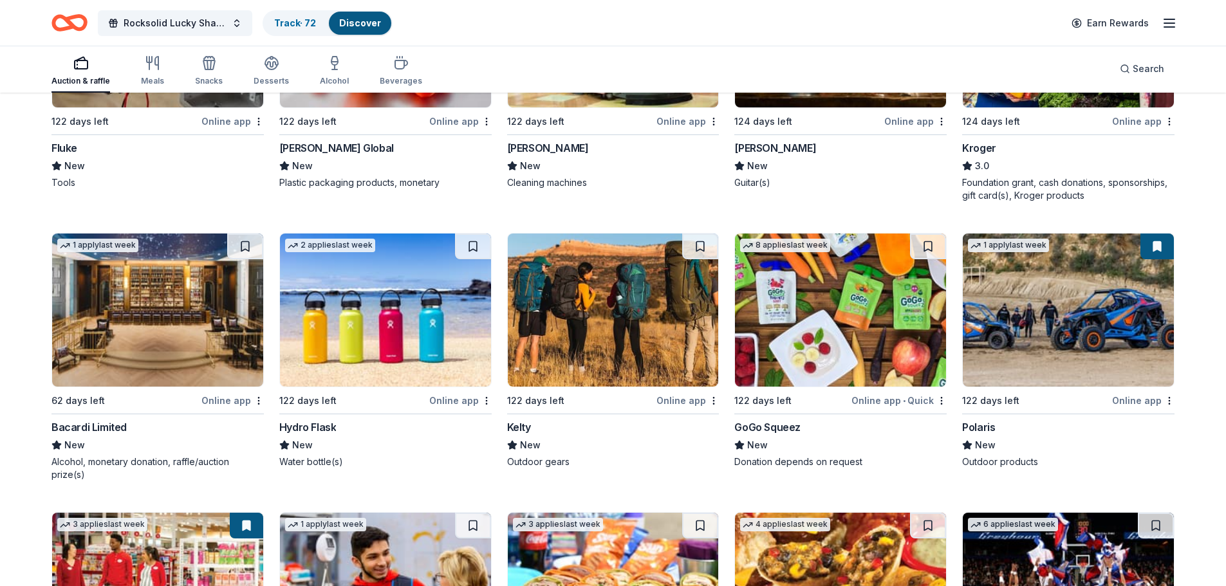
scroll to position [6049, 0]
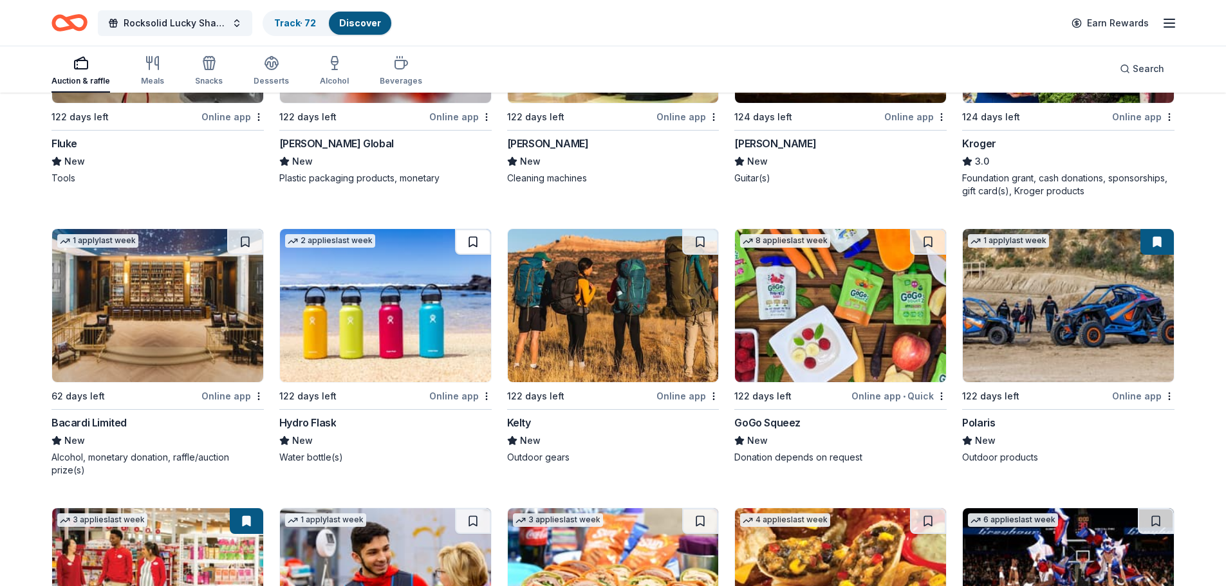
click at [470, 229] on button at bounding box center [473, 242] width 36 height 26
click at [698, 230] on button at bounding box center [700, 242] width 36 height 26
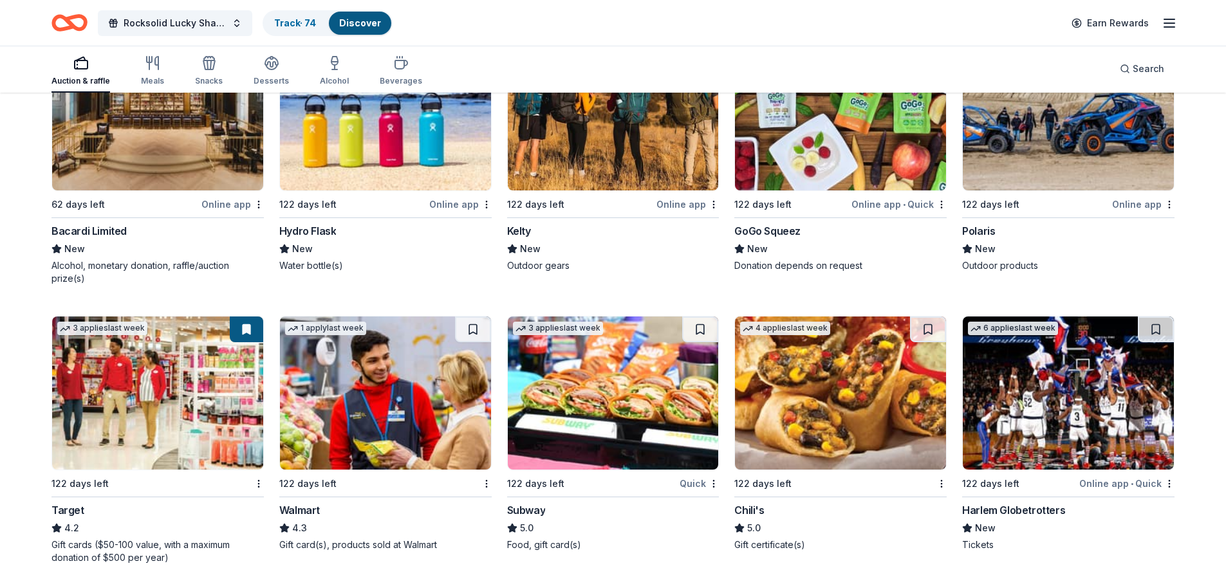
scroll to position [6307, 0]
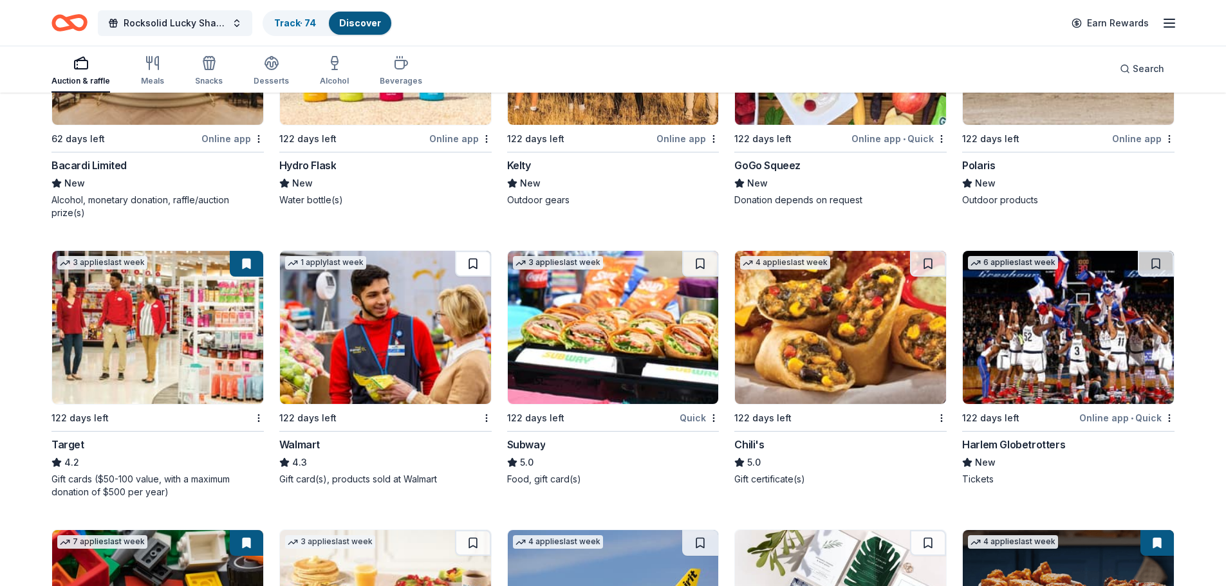
click at [468, 251] on button at bounding box center [473, 264] width 36 height 26
click at [696, 251] on button at bounding box center [700, 264] width 36 height 26
click at [919, 251] on button at bounding box center [928, 264] width 36 height 26
click at [1147, 254] on button at bounding box center [1156, 264] width 36 height 26
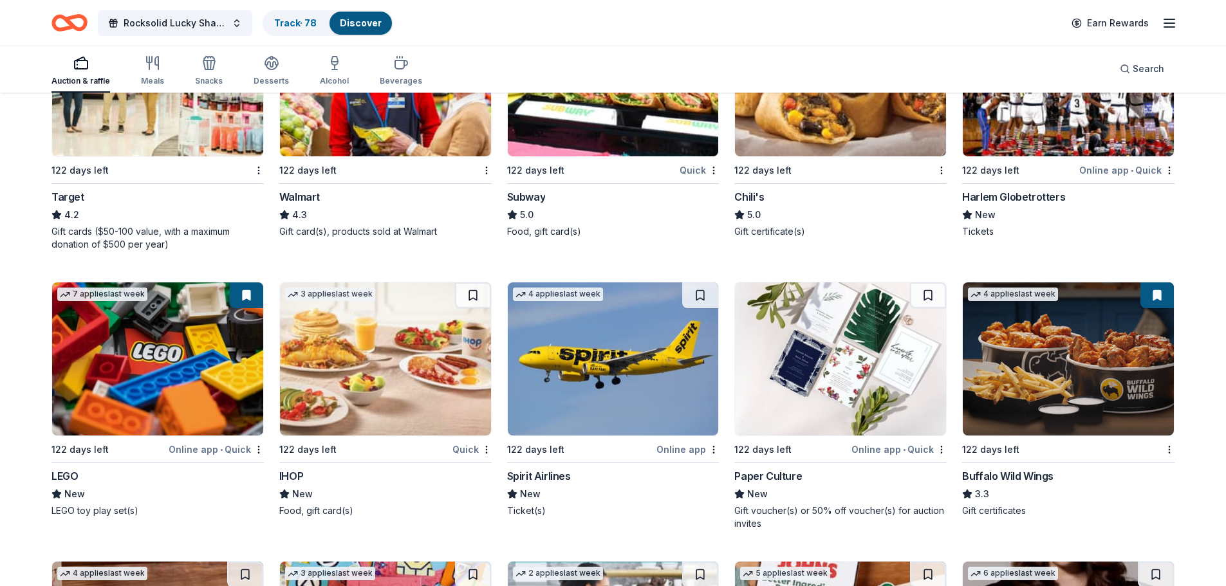
scroll to position [6564, 0]
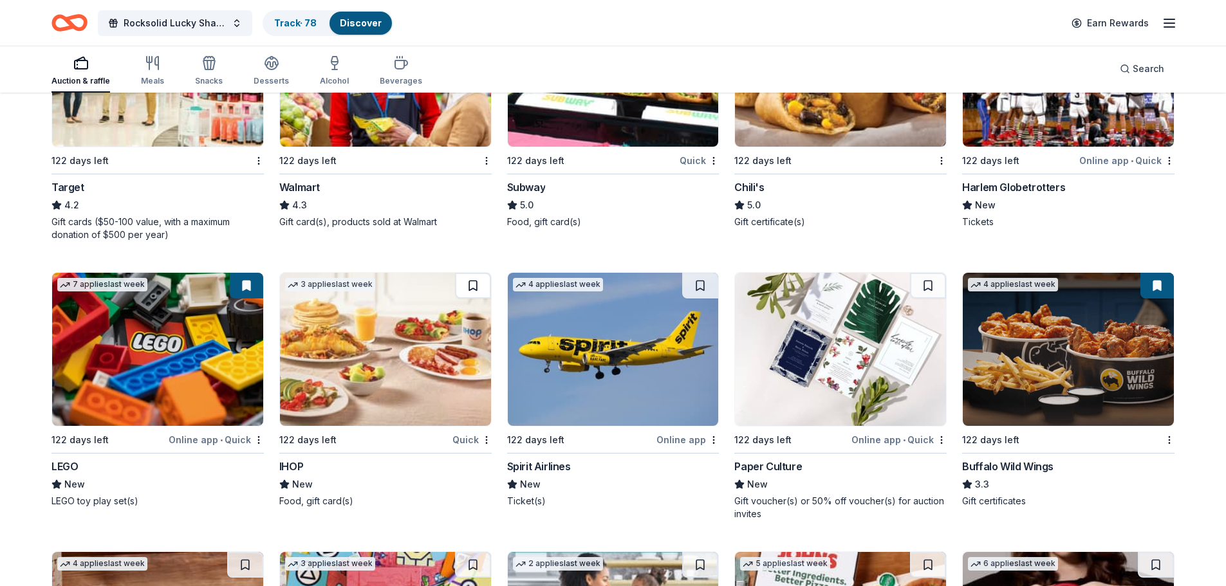
click at [467, 274] on button at bounding box center [473, 286] width 36 height 26
click at [692, 273] on button at bounding box center [700, 286] width 36 height 26
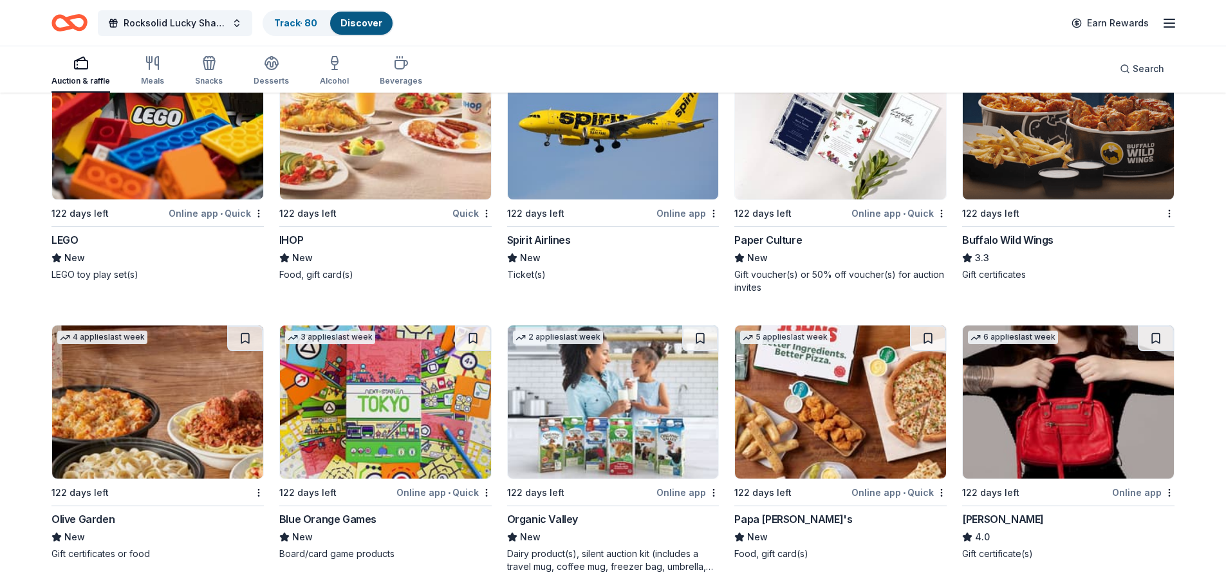
scroll to position [6821, 0]
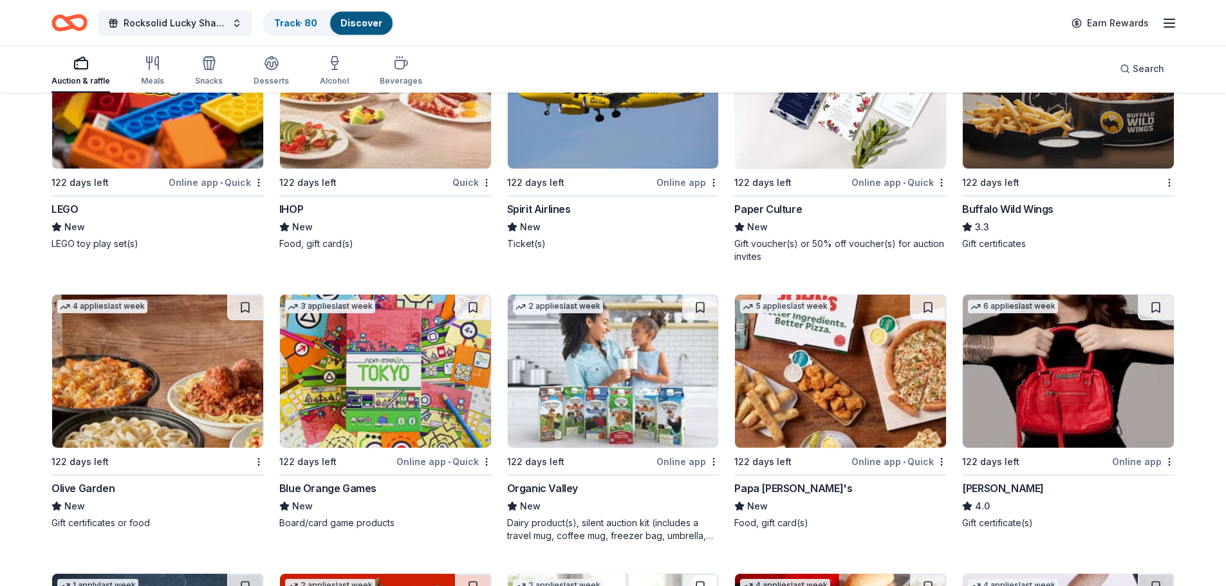
click at [244, 295] on button at bounding box center [245, 308] width 36 height 26
click at [703, 295] on button at bounding box center [700, 308] width 36 height 26
click at [930, 295] on button at bounding box center [928, 308] width 36 height 26
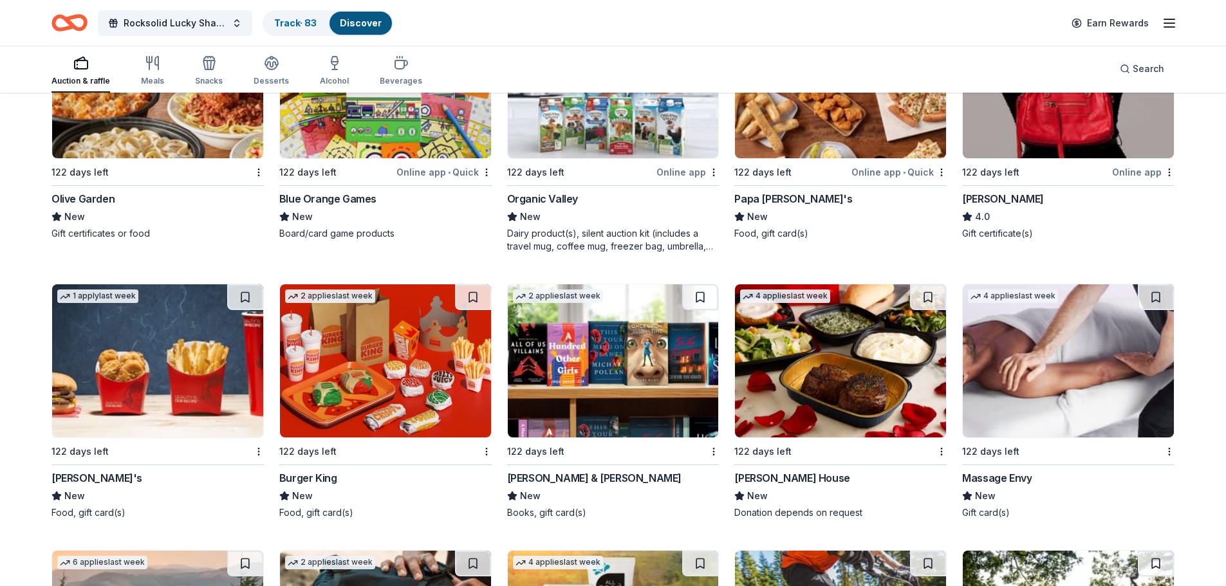
scroll to position [7143, 0]
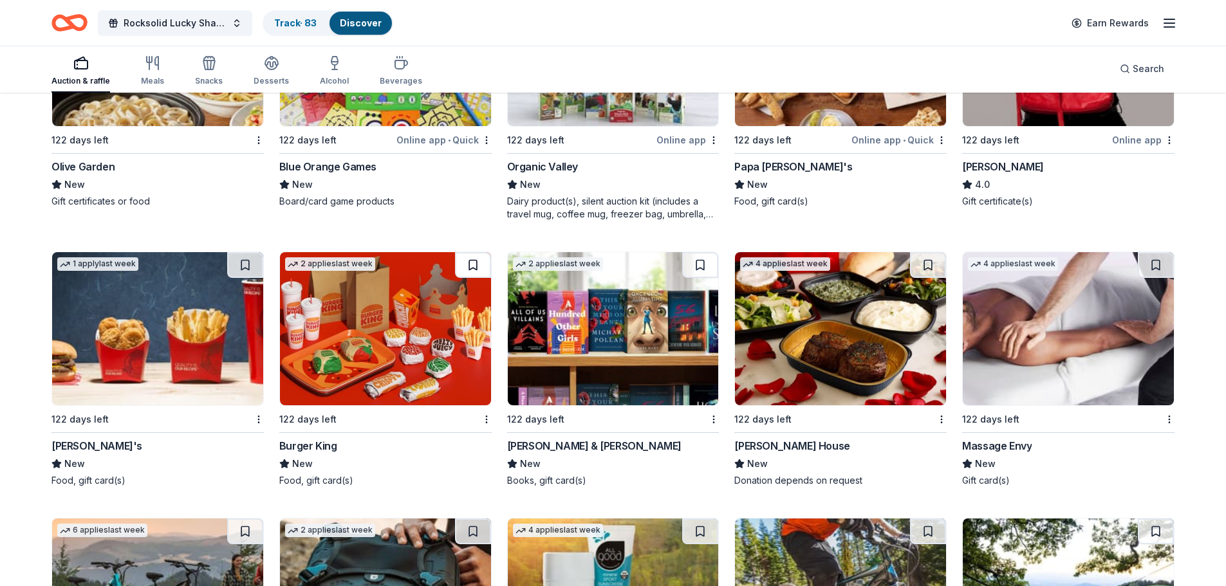
click at [472, 255] on button at bounding box center [473, 265] width 36 height 26
click at [245, 256] on button at bounding box center [245, 265] width 36 height 26
click at [690, 255] on button at bounding box center [700, 265] width 36 height 26
click at [929, 252] on button at bounding box center [928, 265] width 36 height 26
click at [1156, 253] on button at bounding box center [1156, 265] width 36 height 26
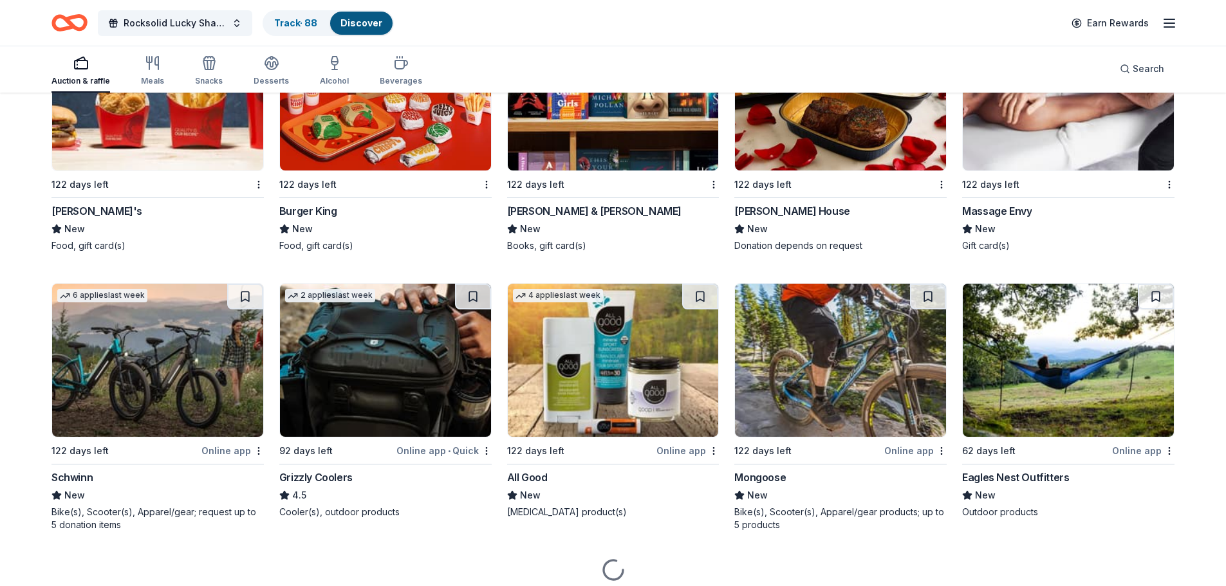
scroll to position [7401, 0]
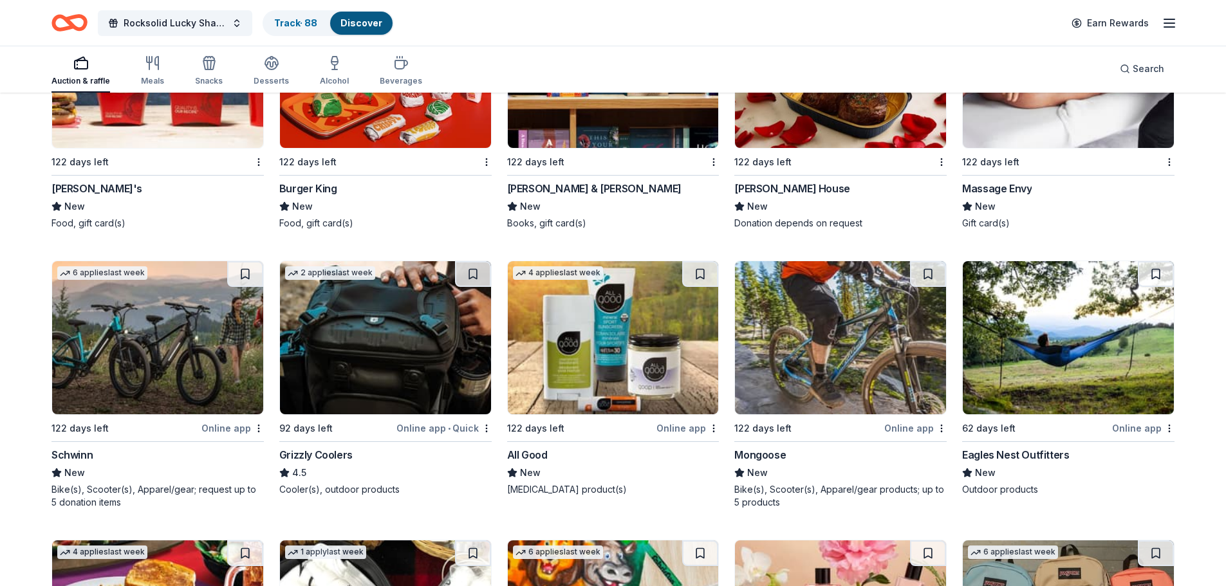
click at [252, 263] on button at bounding box center [245, 274] width 36 height 26
click at [472, 263] on button at bounding box center [473, 274] width 36 height 26
click at [925, 261] on button at bounding box center [928, 274] width 36 height 26
click at [1157, 261] on button at bounding box center [1156, 274] width 36 height 26
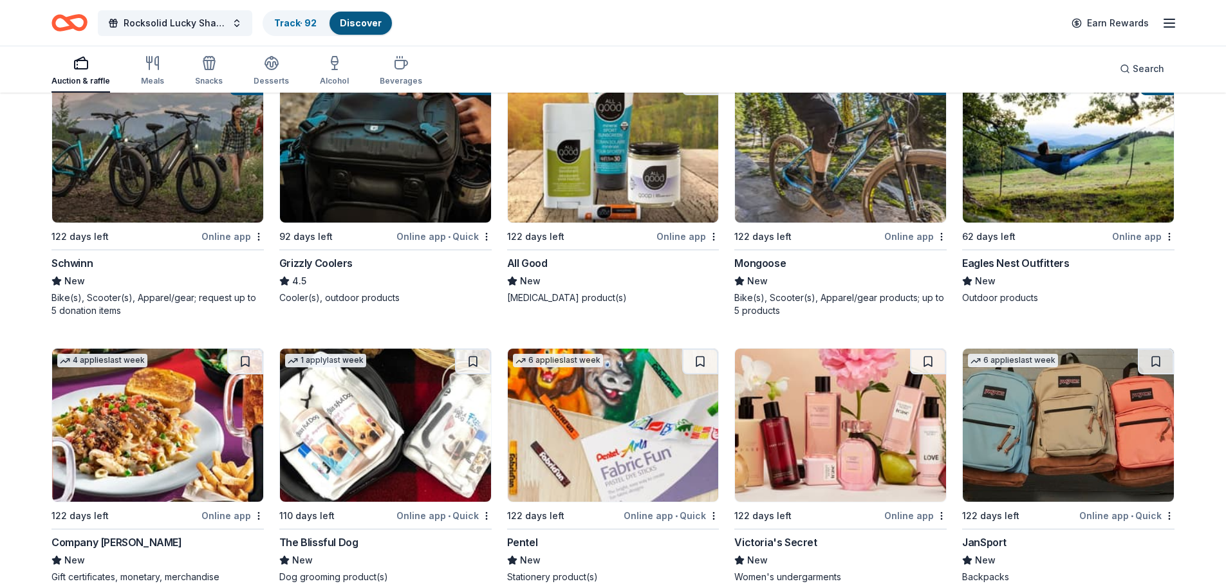
scroll to position [7594, 0]
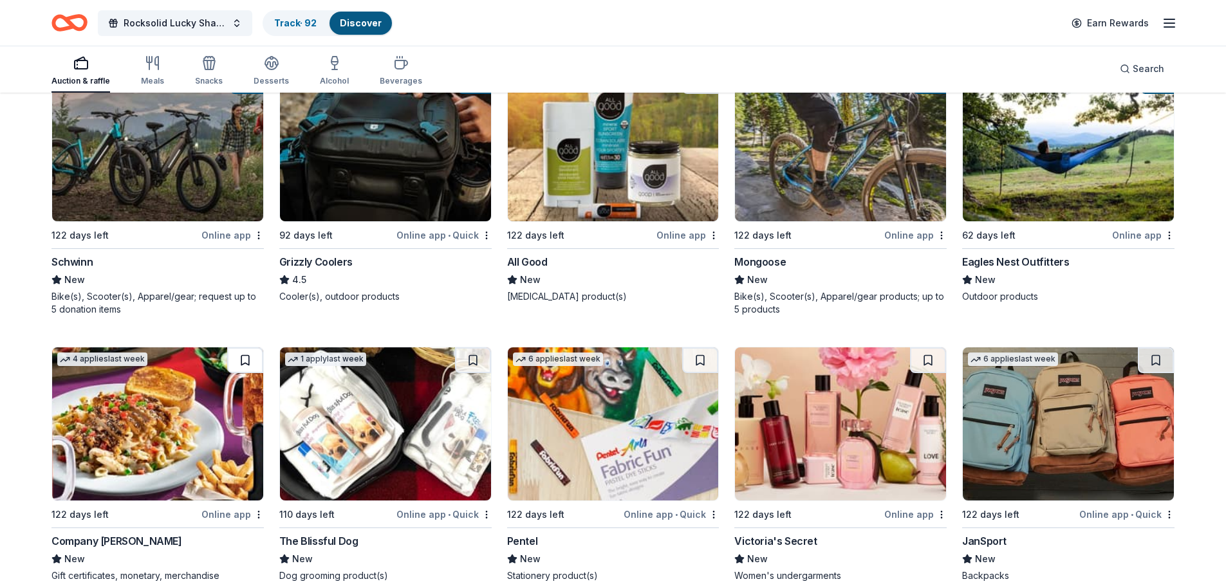
click at [243, 347] on button at bounding box center [245, 360] width 36 height 26
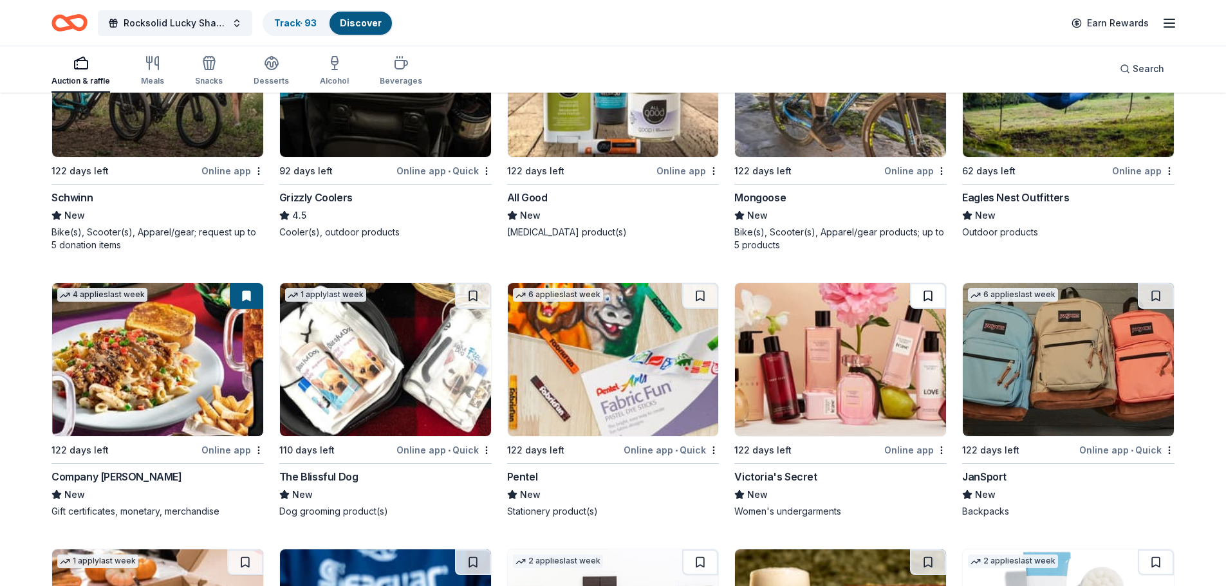
click at [925, 285] on button at bounding box center [928, 296] width 36 height 26
click at [1150, 283] on button at bounding box center [1156, 296] width 36 height 26
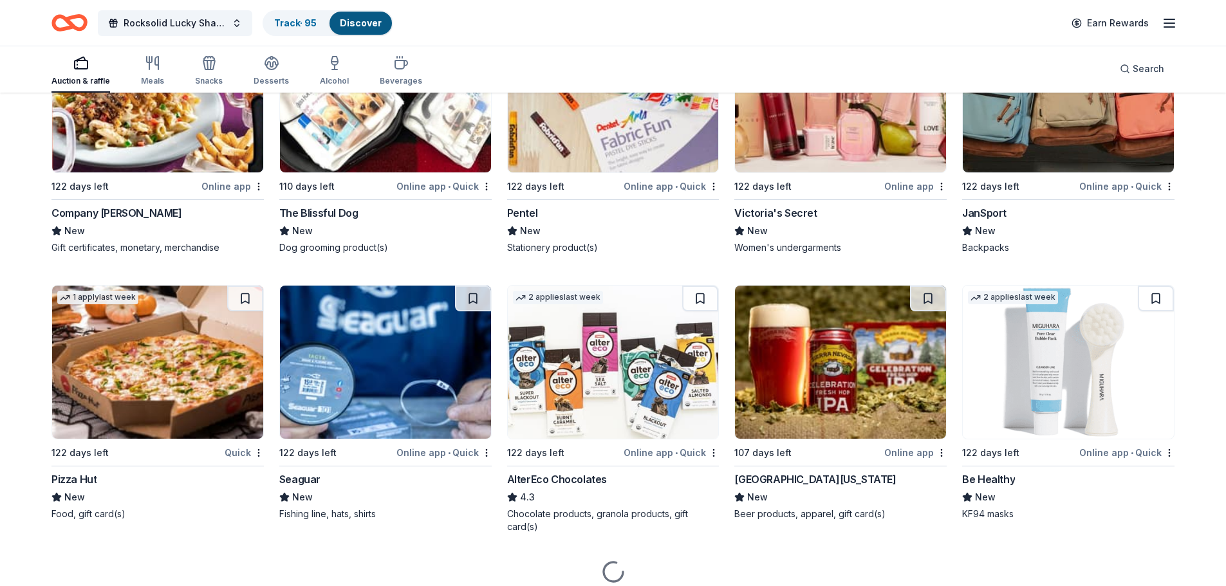
scroll to position [7959, 0]
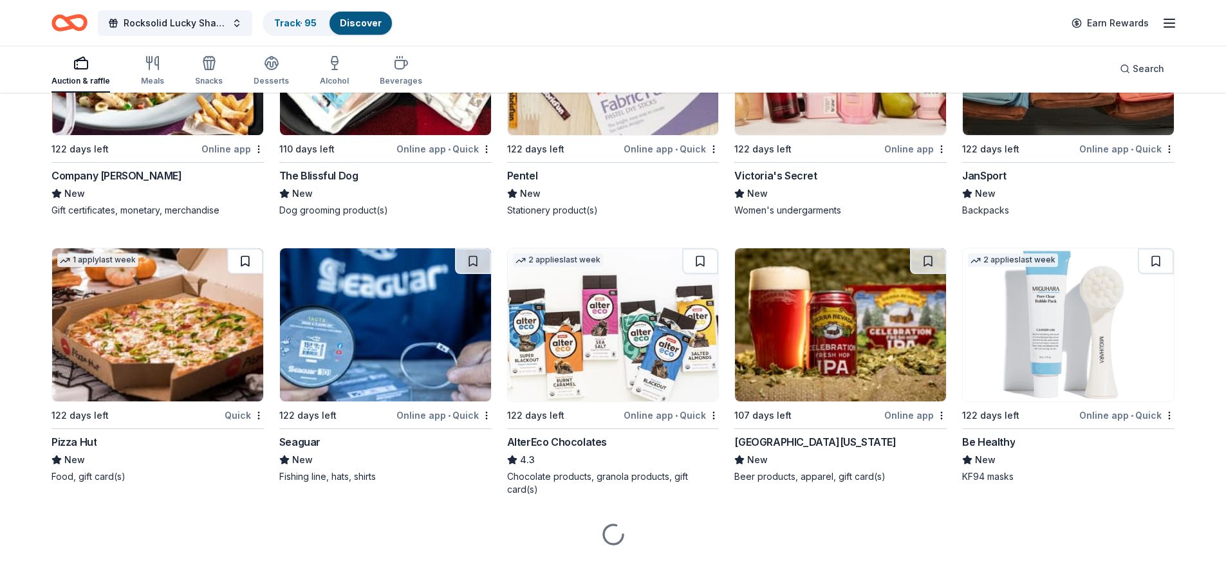
click at [244, 249] on button at bounding box center [245, 261] width 36 height 26
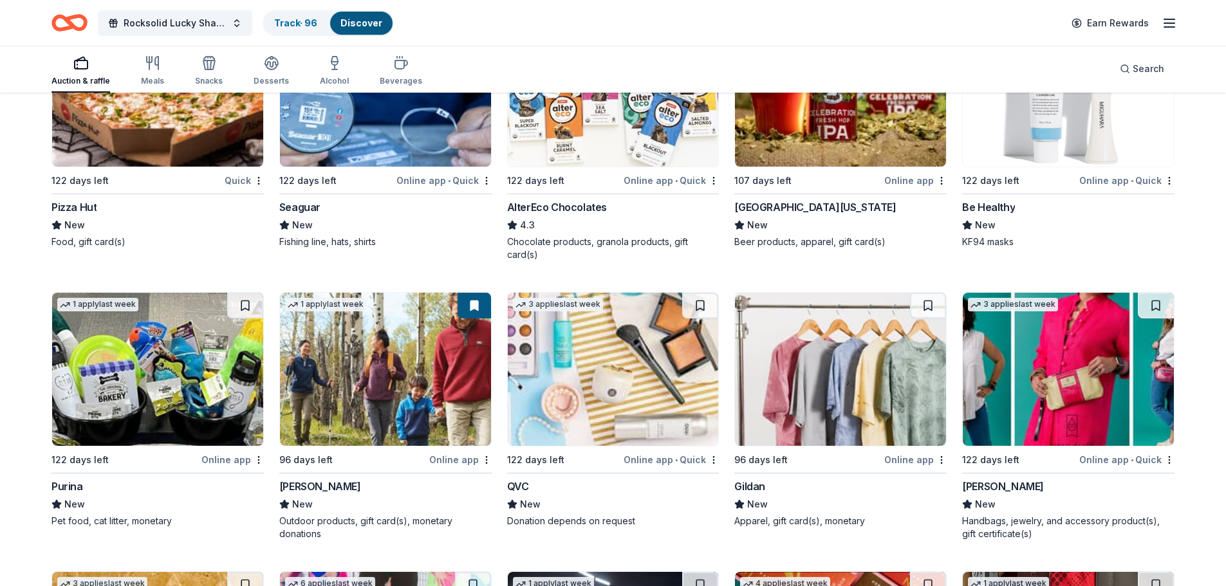
scroll to position [8216, 0]
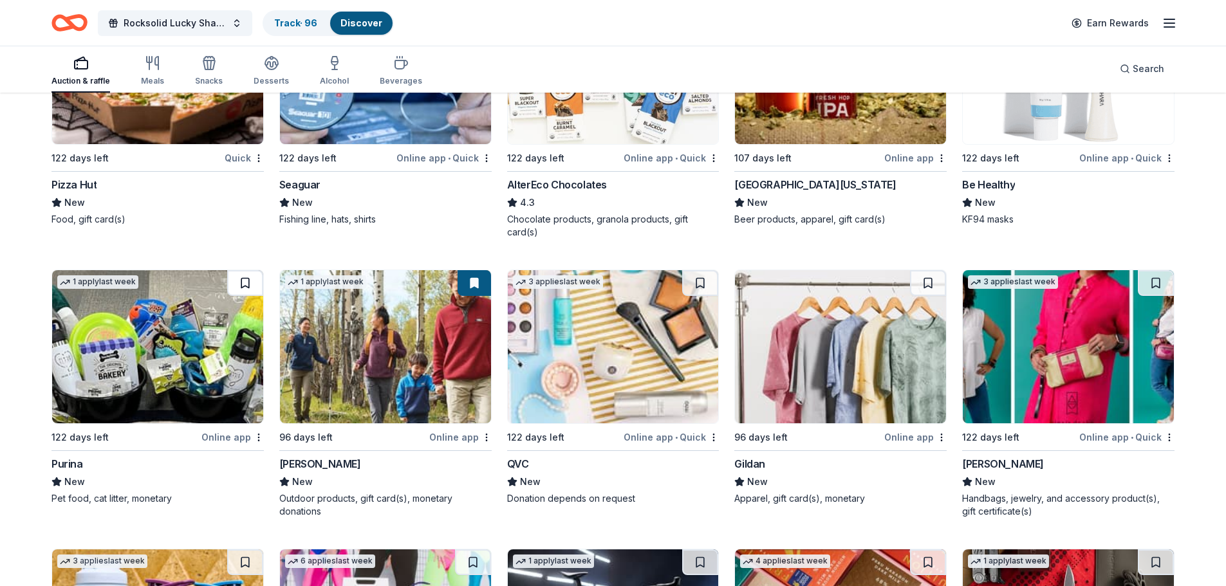
click at [245, 270] on button at bounding box center [245, 283] width 36 height 26
click at [698, 270] on button at bounding box center [700, 283] width 36 height 26
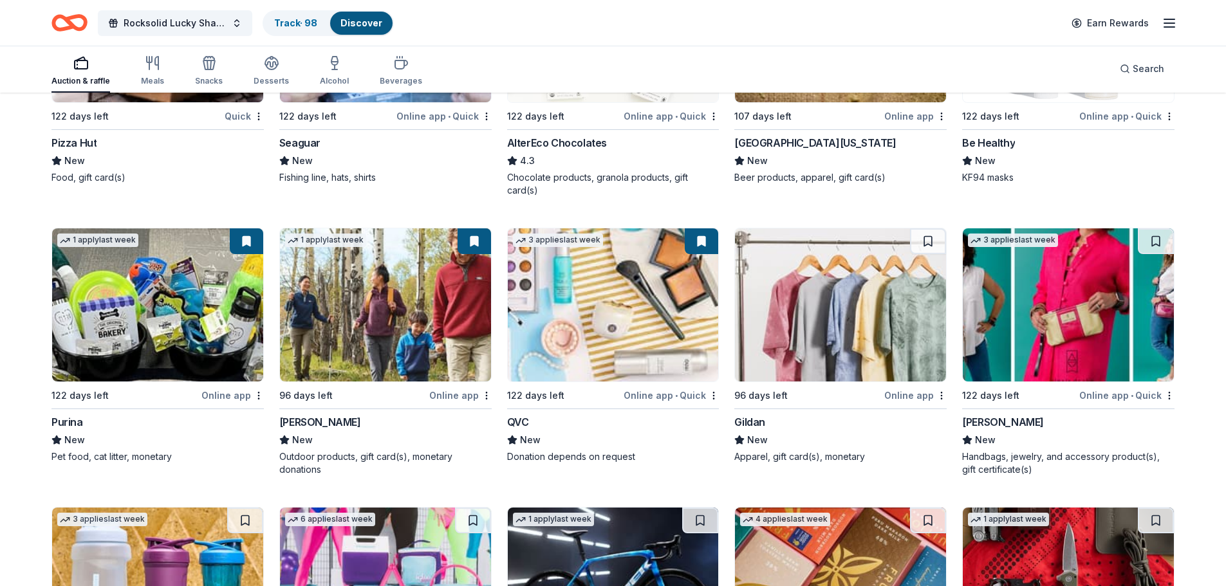
scroll to position [8281, 0]
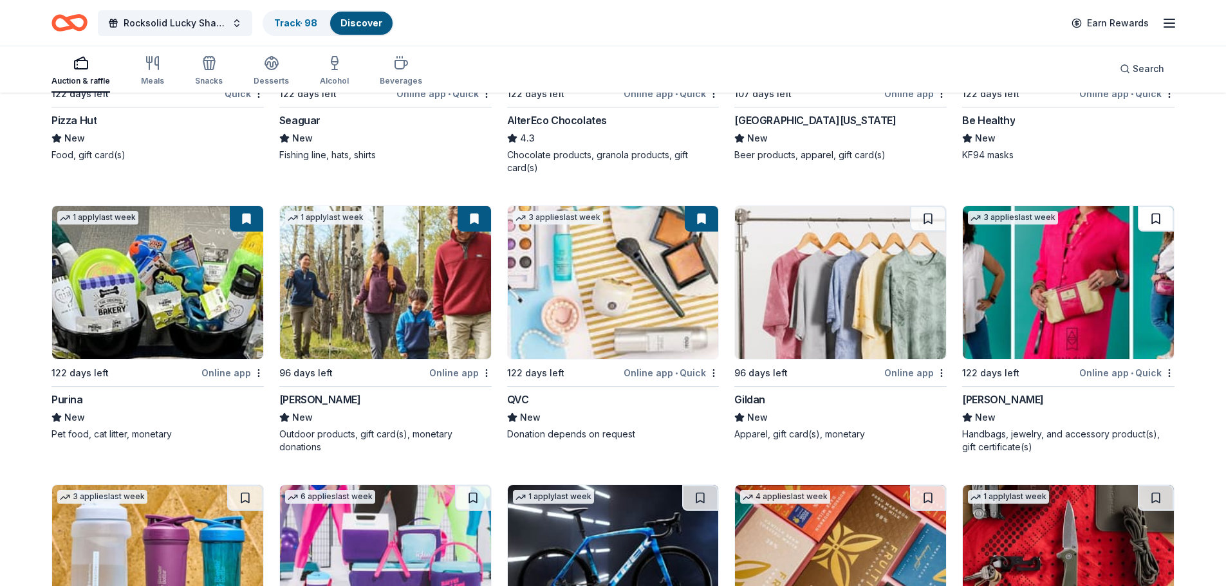
click at [1153, 208] on button at bounding box center [1156, 219] width 36 height 26
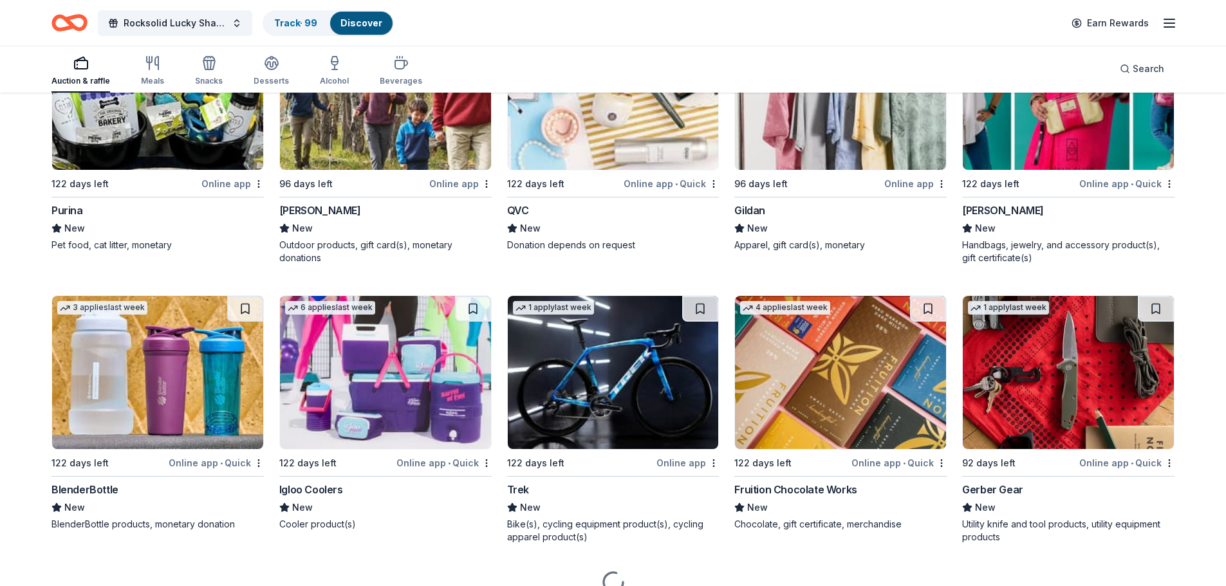
scroll to position [8474, 0]
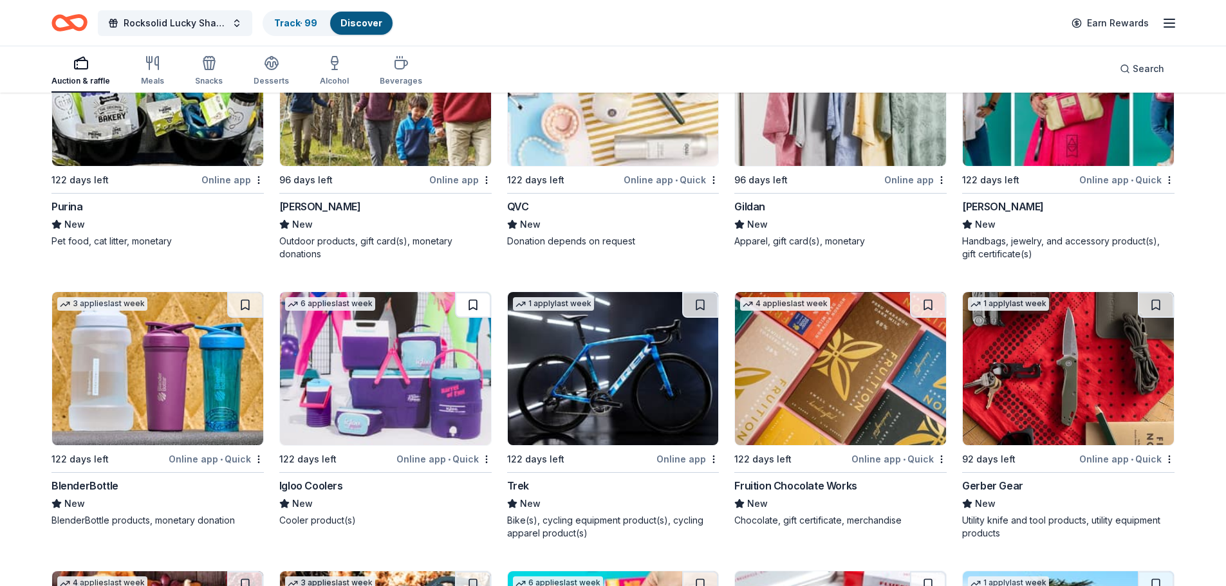
click at [468, 293] on button at bounding box center [473, 305] width 36 height 26
click at [696, 293] on button at bounding box center [700, 305] width 36 height 26
click at [1156, 293] on button at bounding box center [1156, 305] width 36 height 26
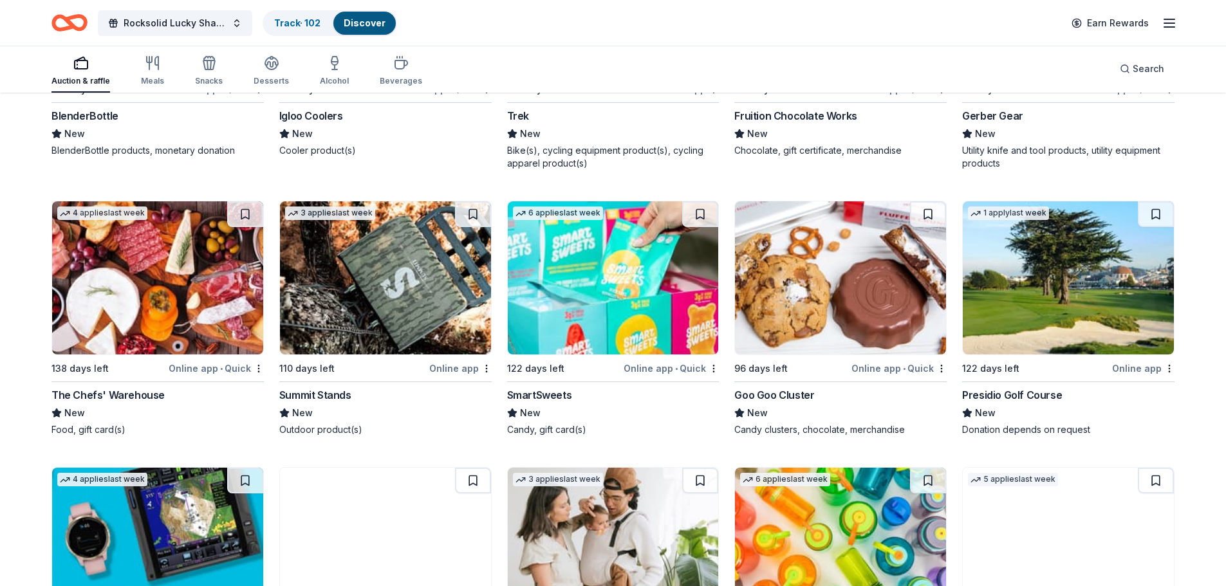
scroll to position [8860, 0]
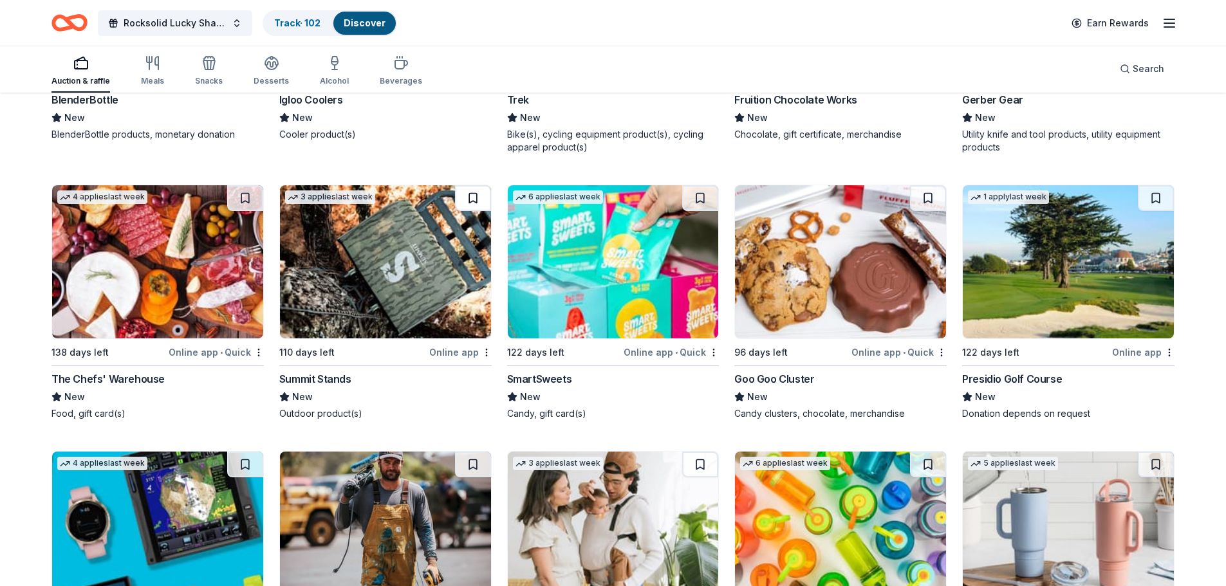
click at [473, 185] on button at bounding box center [473, 198] width 36 height 26
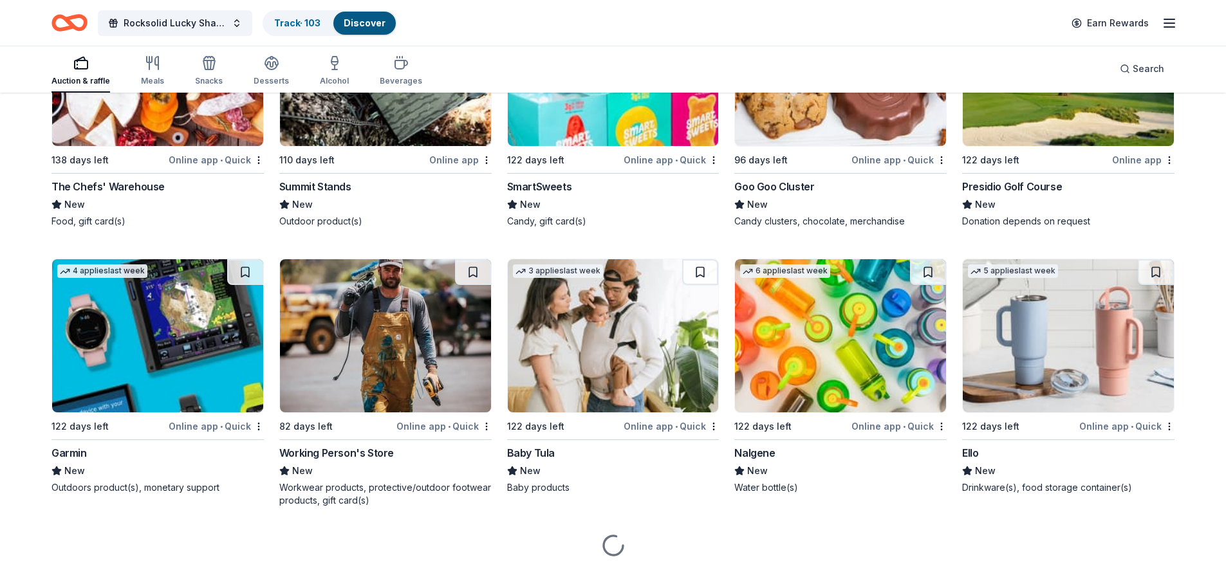
scroll to position [9053, 0]
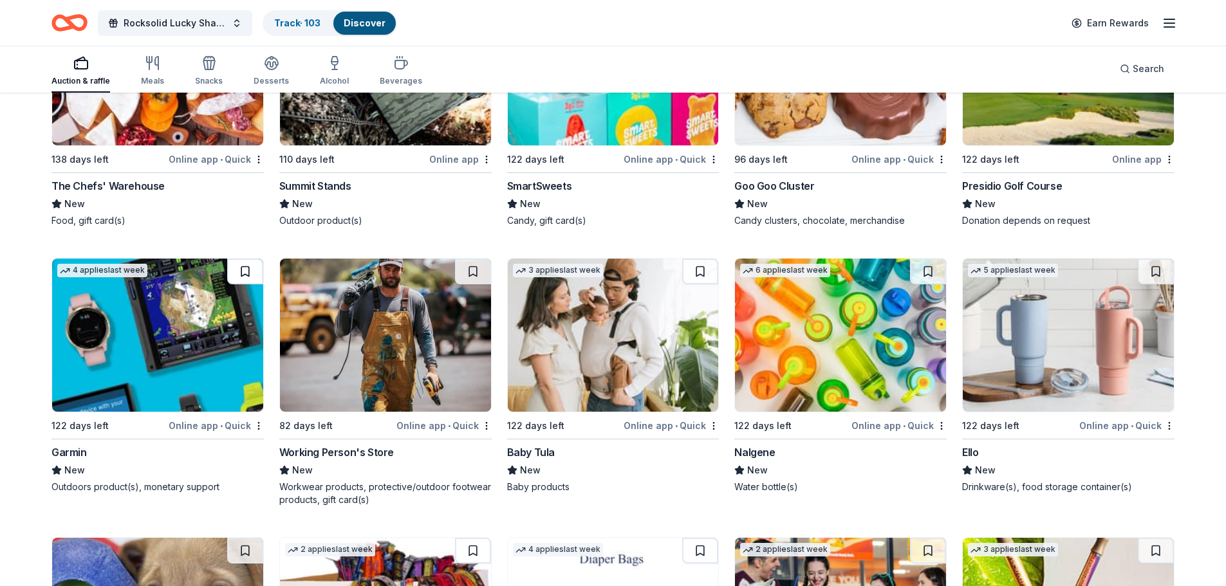
click at [243, 260] on button at bounding box center [245, 272] width 36 height 26
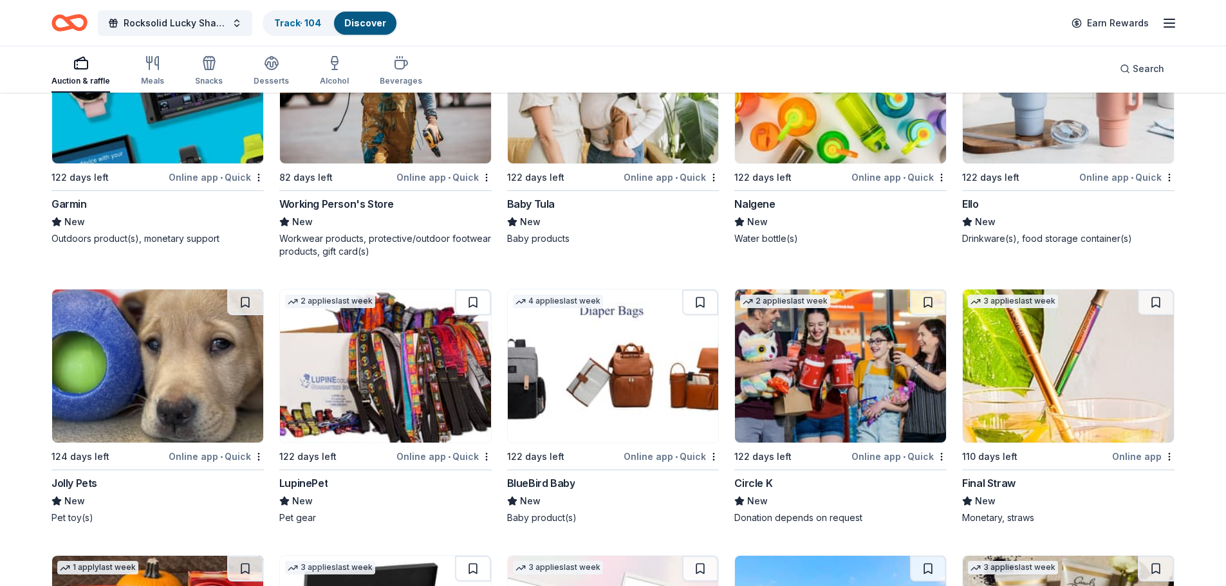
scroll to position [9310, 0]
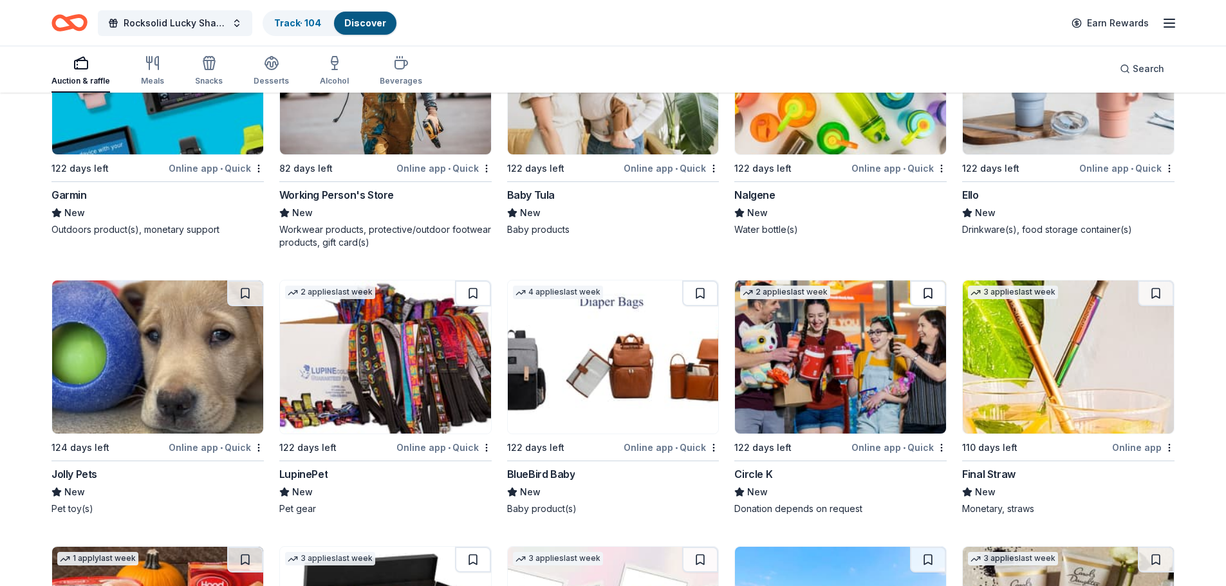
click at [928, 282] on button at bounding box center [928, 294] width 36 height 26
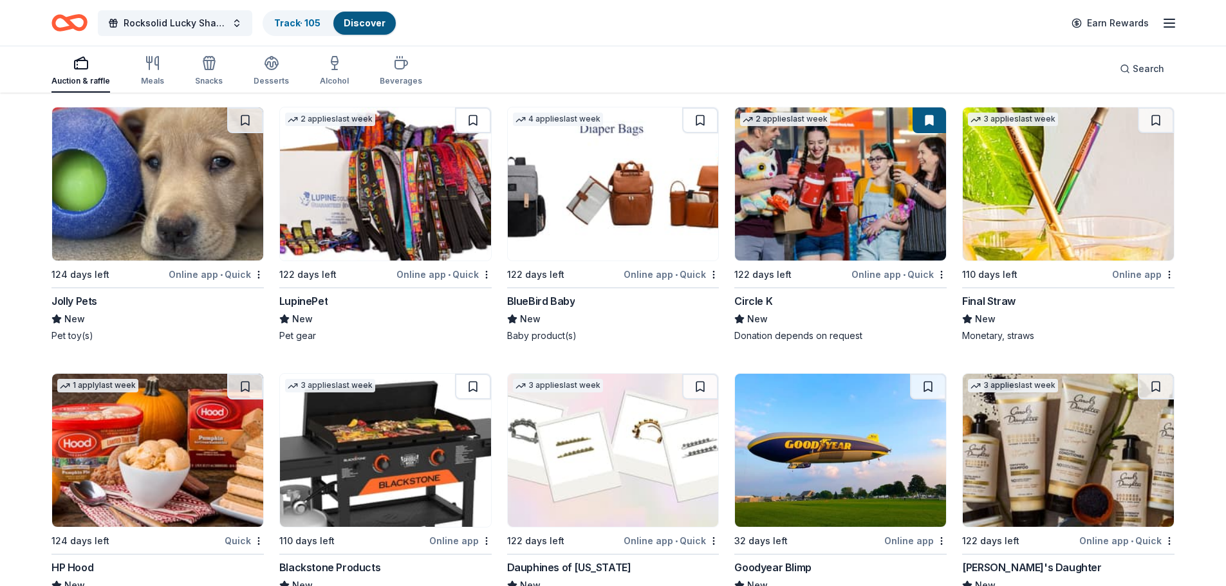
scroll to position [9568, 0]
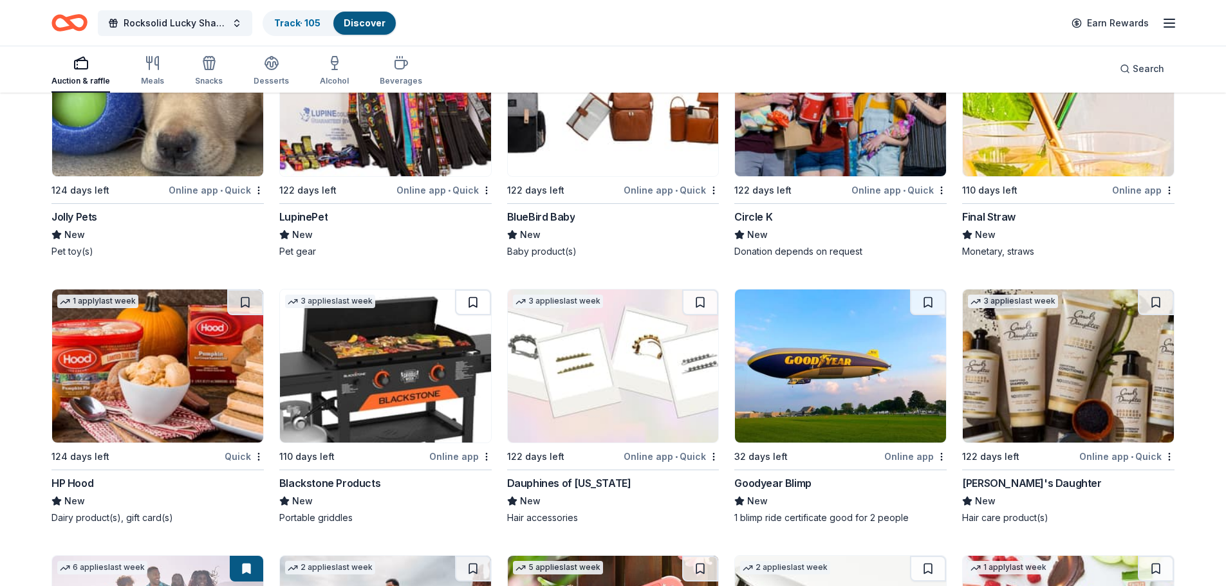
click at [477, 290] on button at bounding box center [473, 303] width 36 height 26
click at [929, 290] on button at bounding box center [928, 303] width 36 height 26
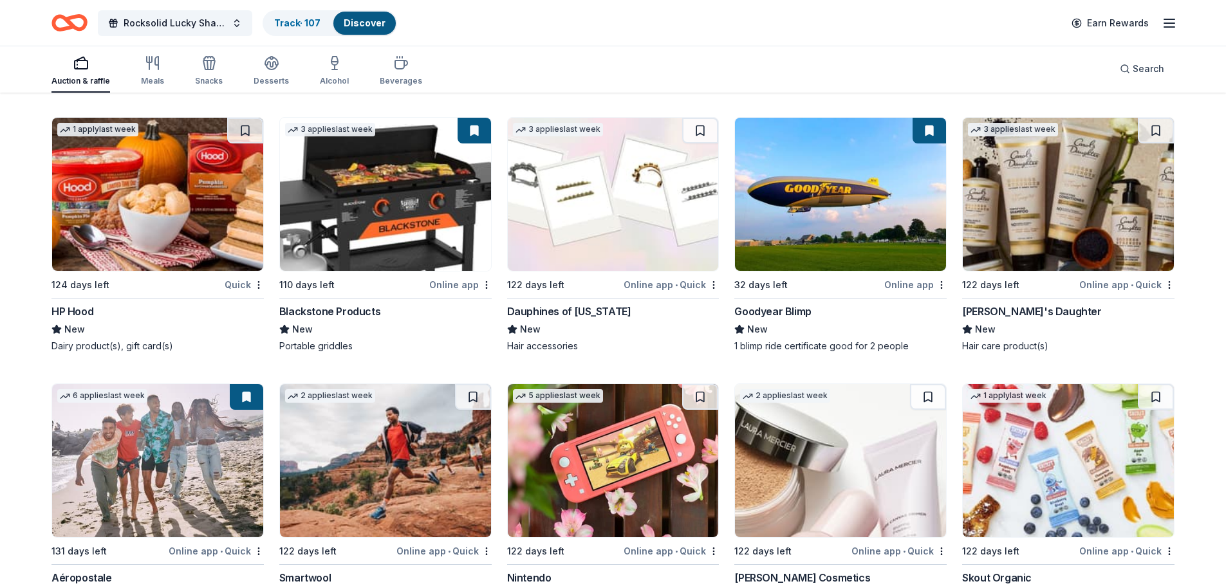
scroll to position [9825, 0]
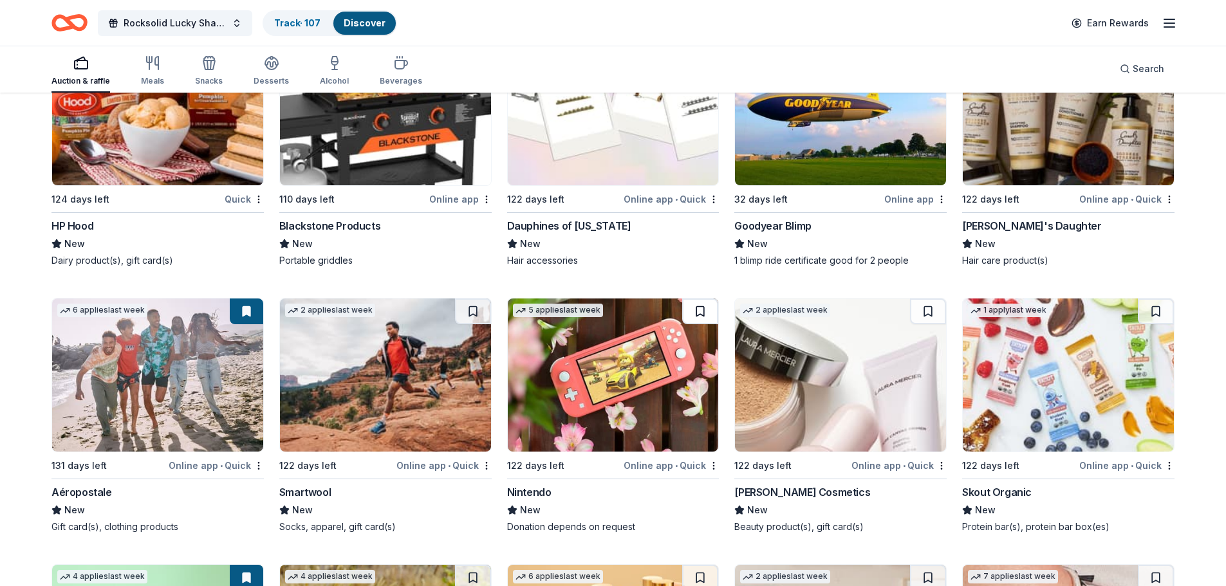
click at [703, 299] on button at bounding box center [700, 312] width 36 height 26
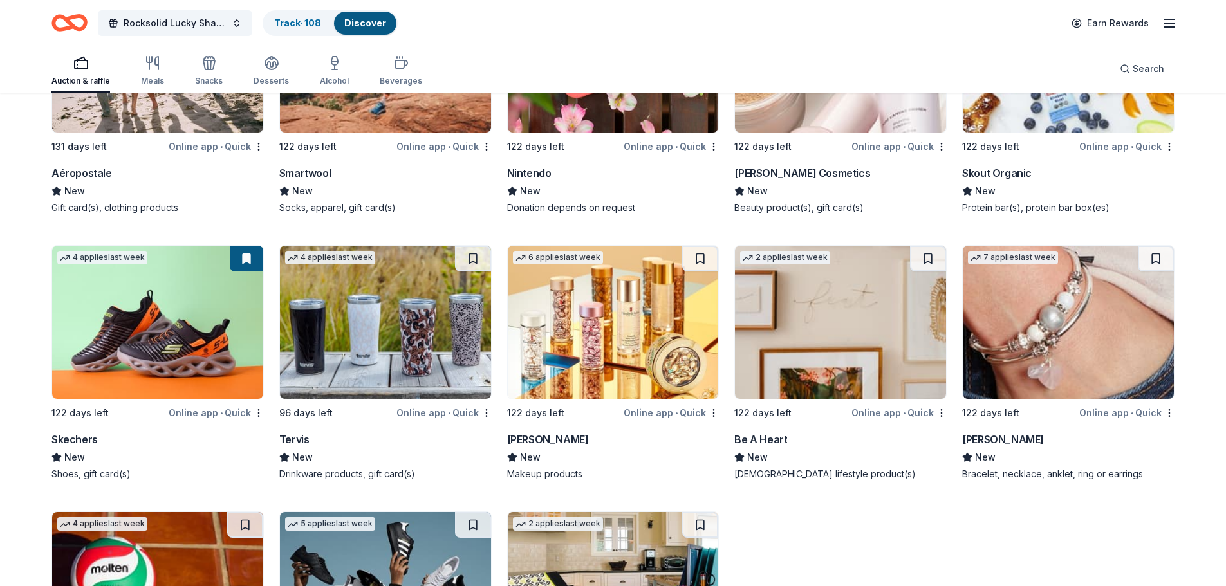
scroll to position [10147, 0]
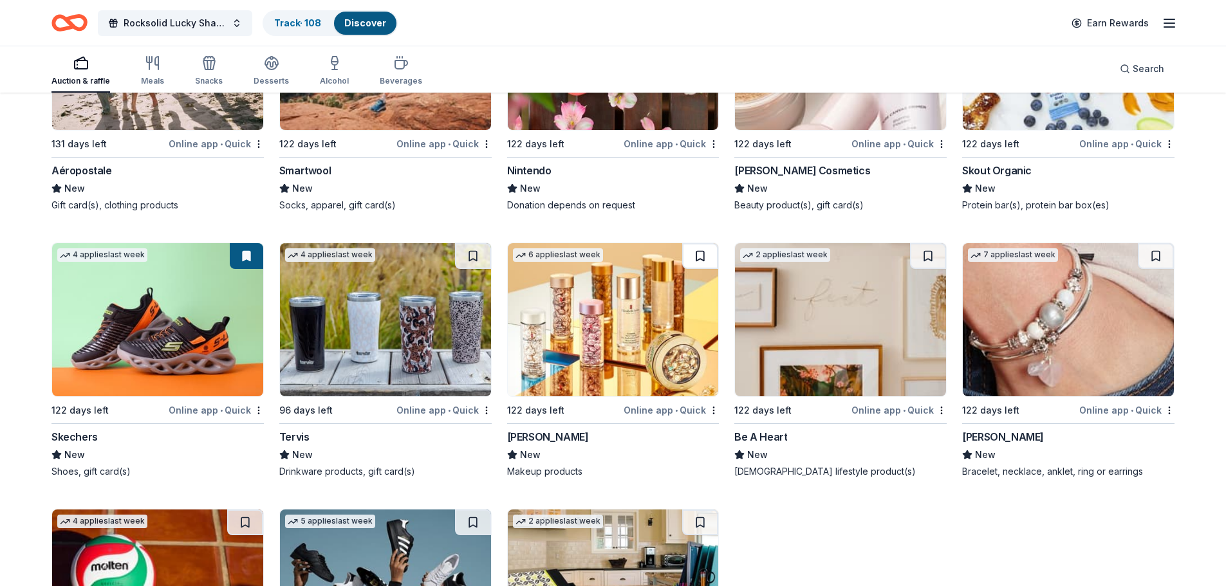
click at [703, 243] on button at bounding box center [700, 256] width 36 height 26
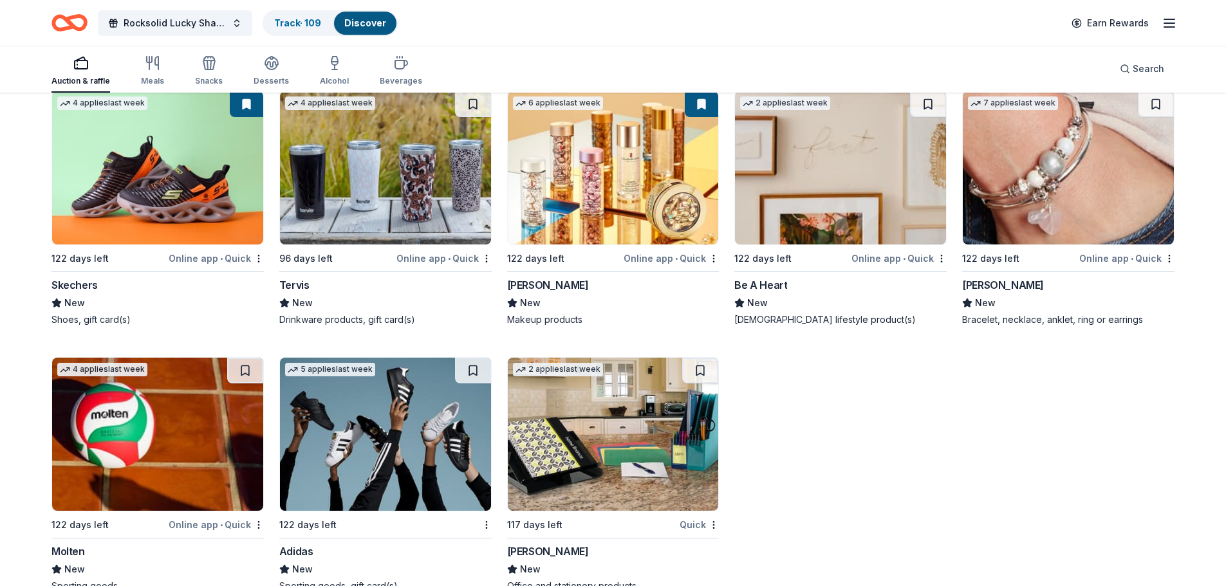
scroll to position [10318, 0]
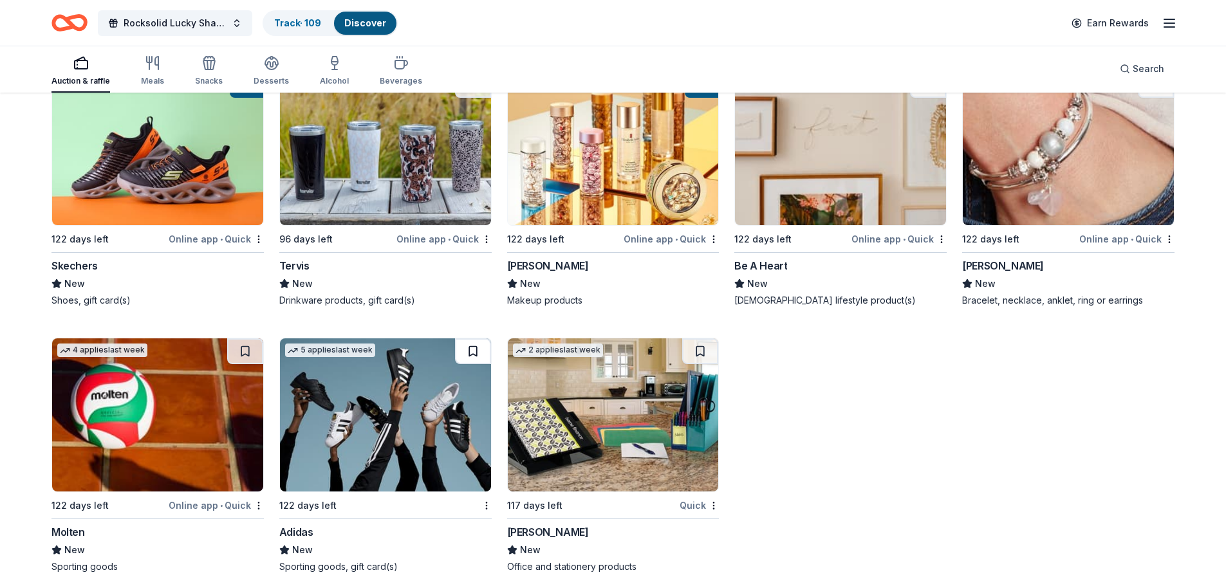
click at [471, 338] on button at bounding box center [473, 351] width 36 height 26
click at [703, 338] on button at bounding box center [700, 351] width 36 height 26
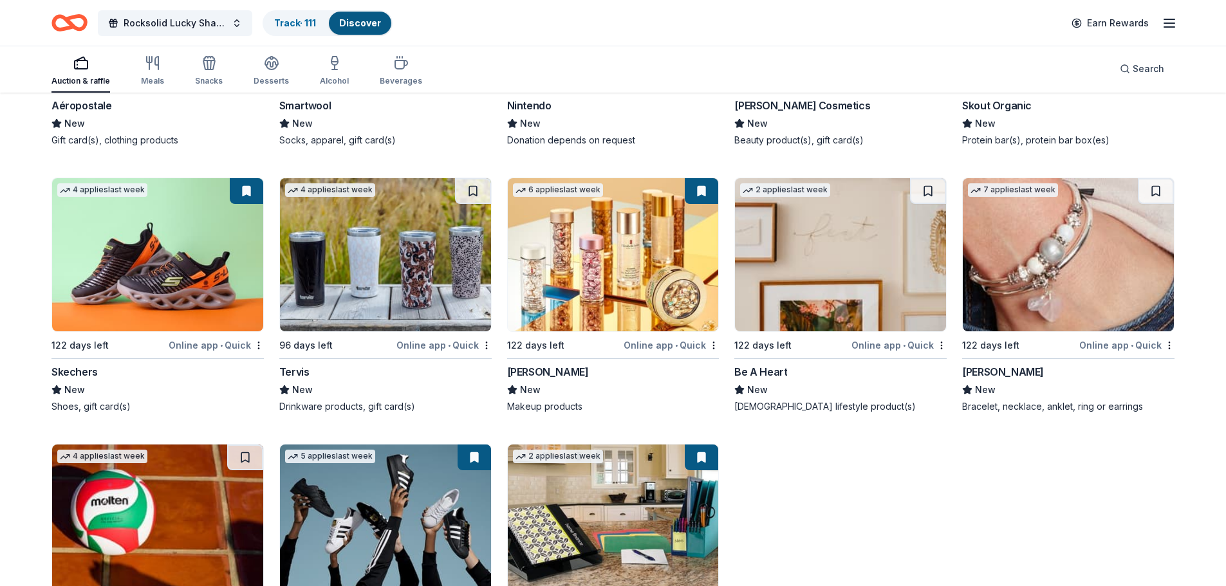
scroll to position [10189, 0]
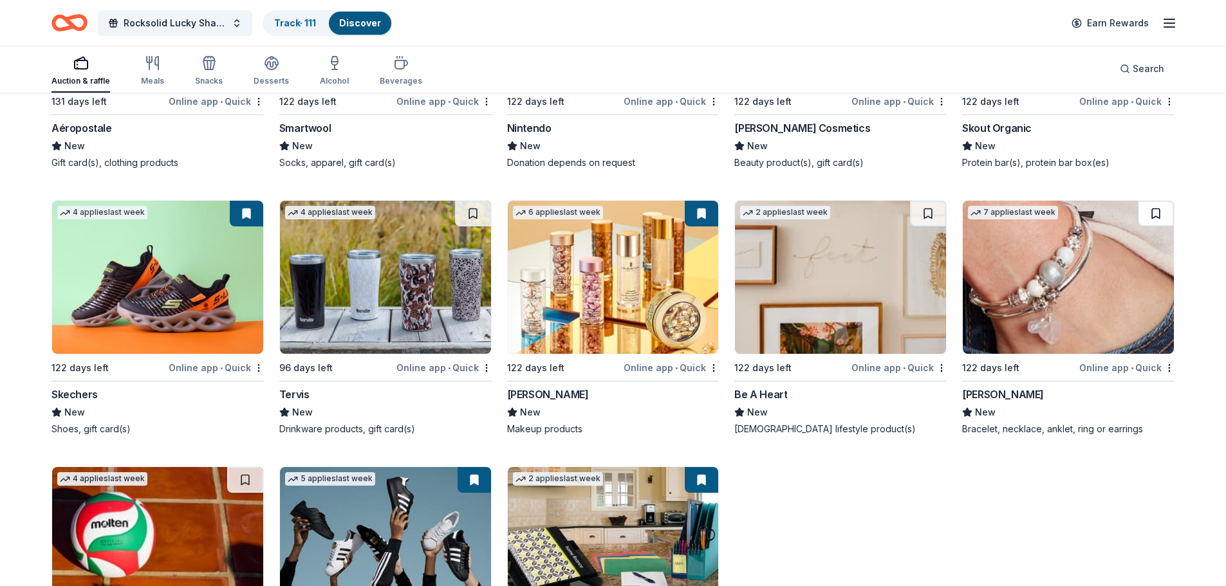
click at [1154, 203] on button at bounding box center [1156, 214] width 36 height 26
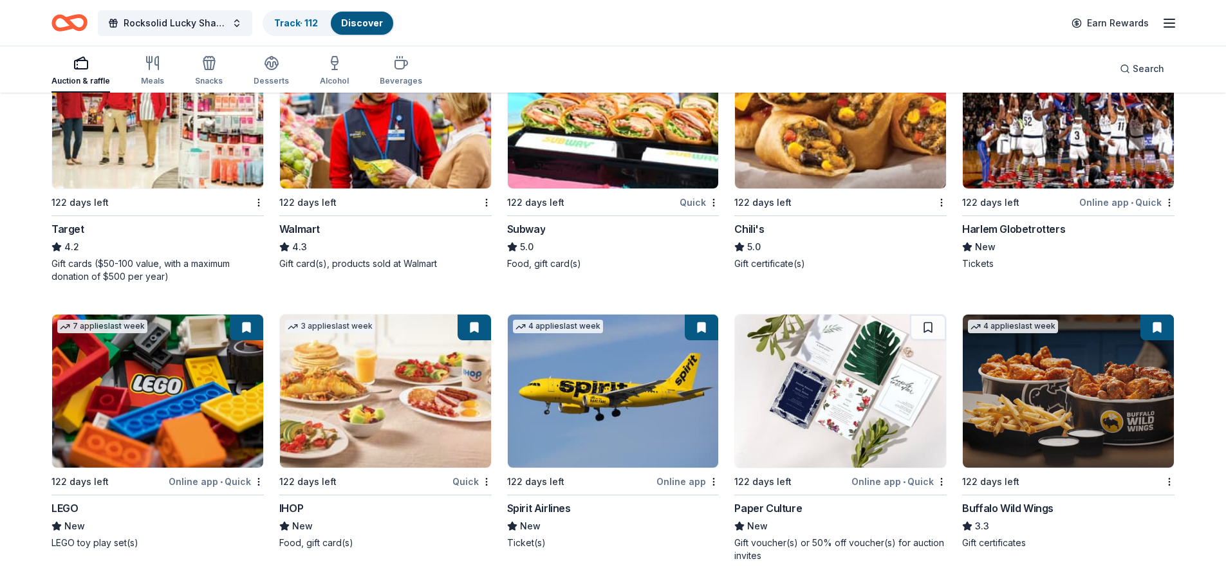
scroll to position [6522, 0]
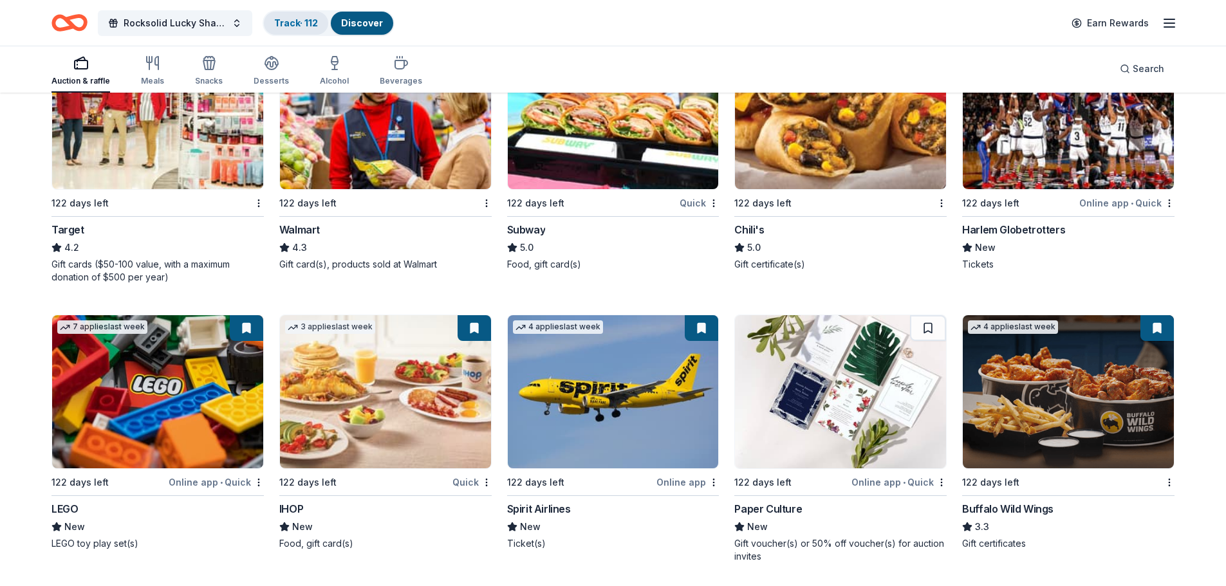
click at [286, 27] on link "Track · 112" at bounding box center [296, 22] width 44 height 11
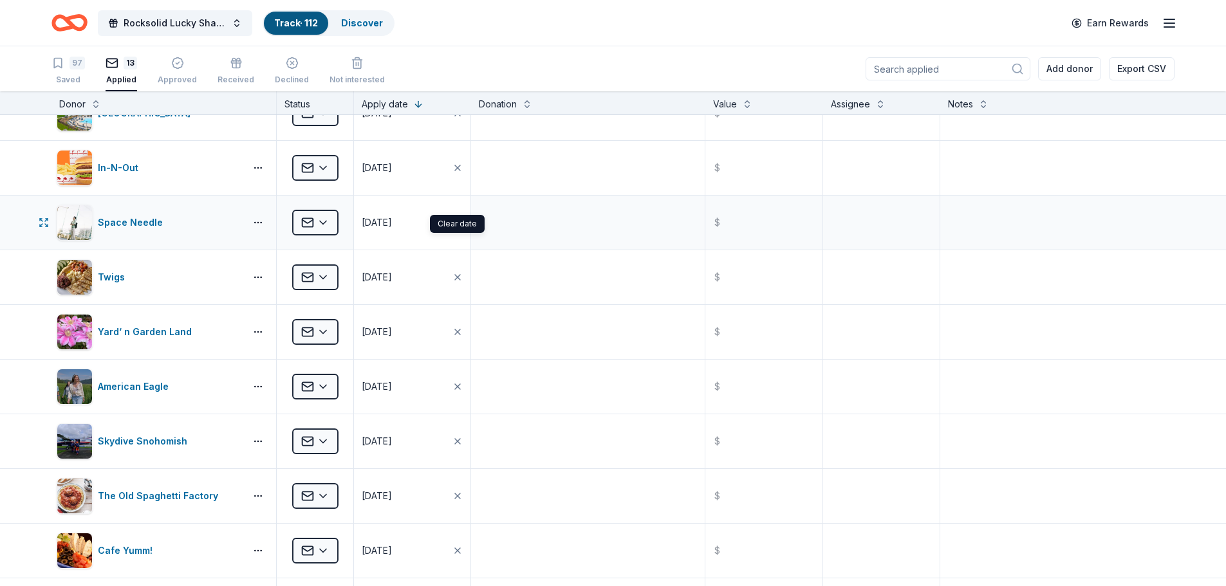
scroll to position [257, 0]
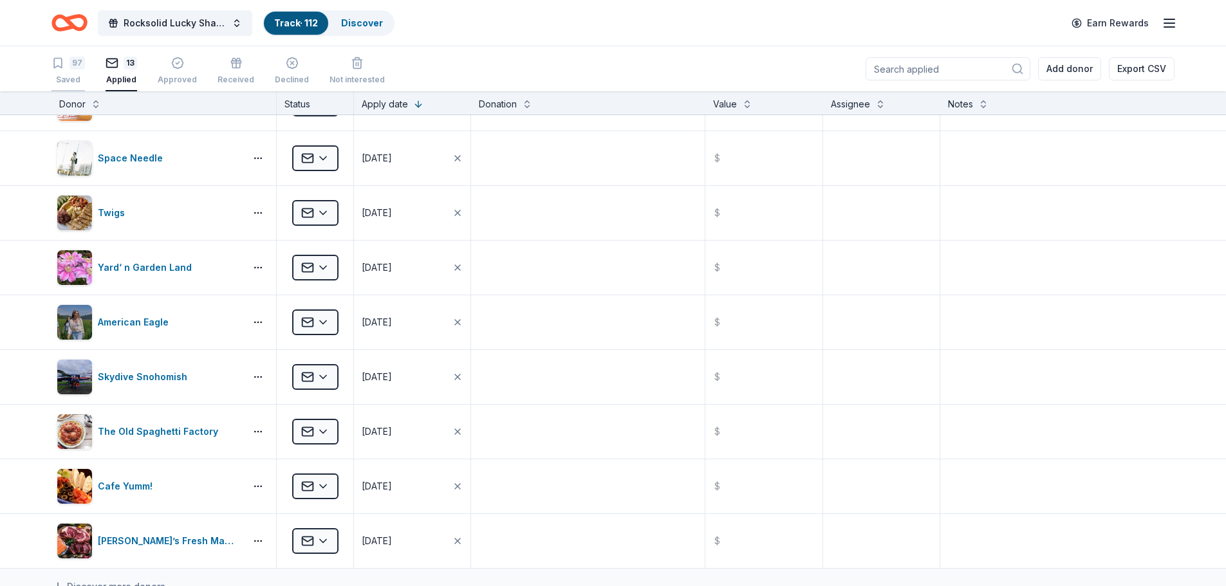
click at [70, 73] on div "97 Saved" at bounding box center [67, 71] width 33 height 28
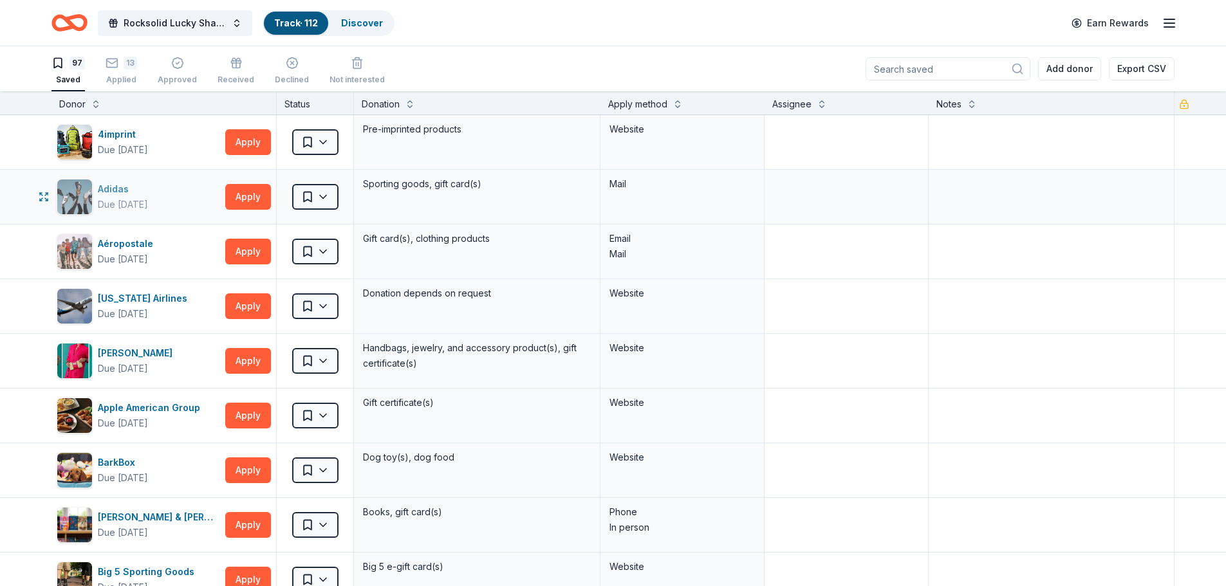
click at [117, 190] on div "Adidas" at bounding box center [123, 188] width 50 height 15
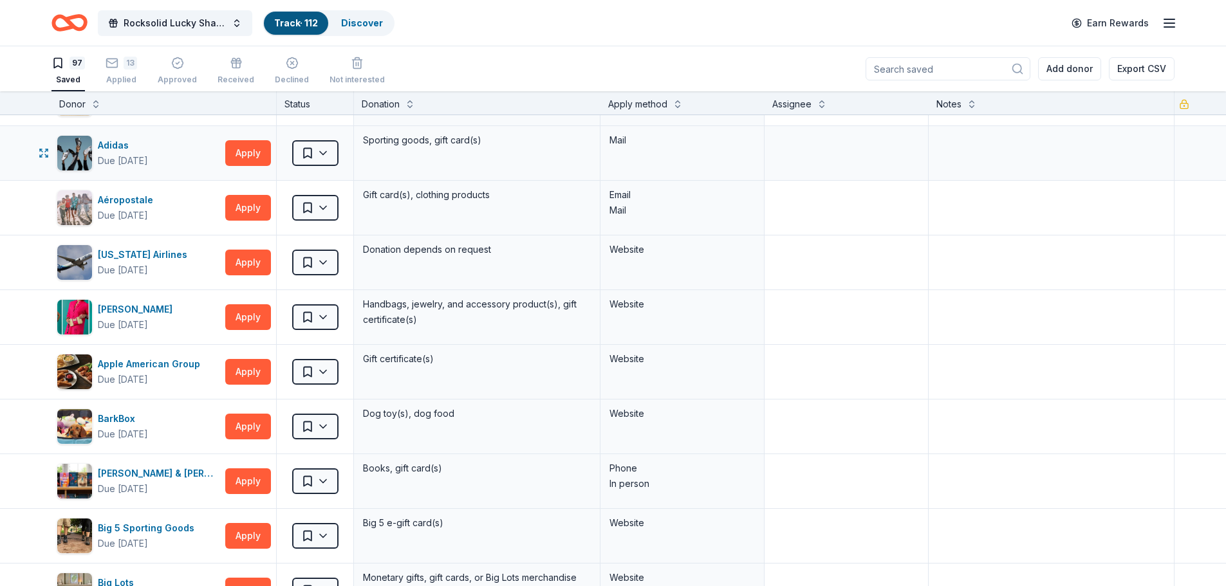
scroll to position [64, 0]
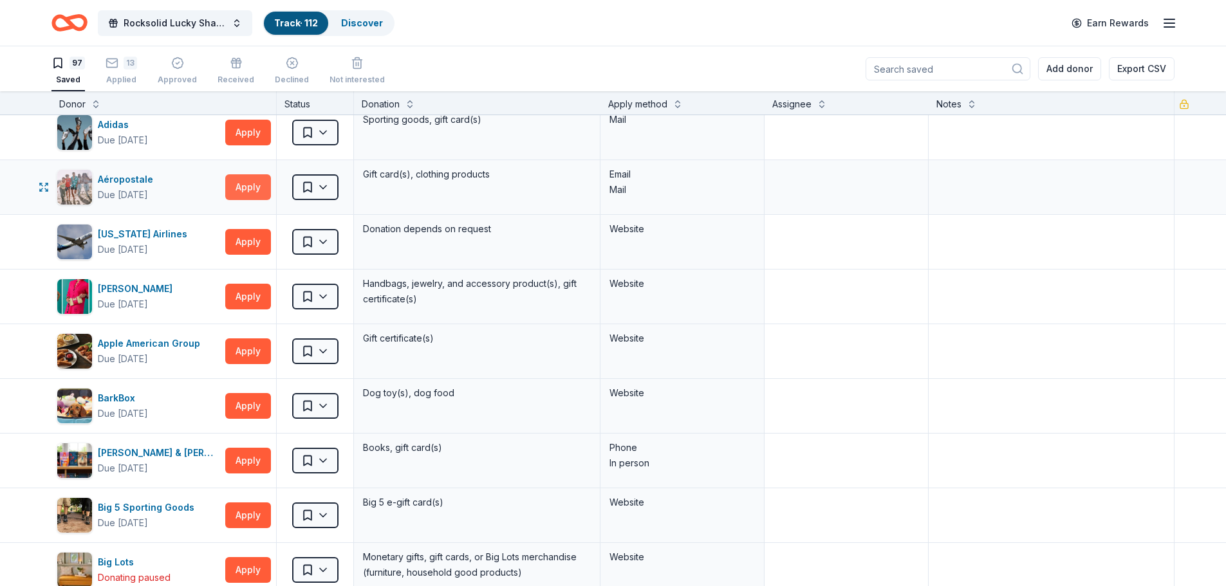
click at [248, 190] on button "Apply" at bounding box center [248, 187] width 46 height 26
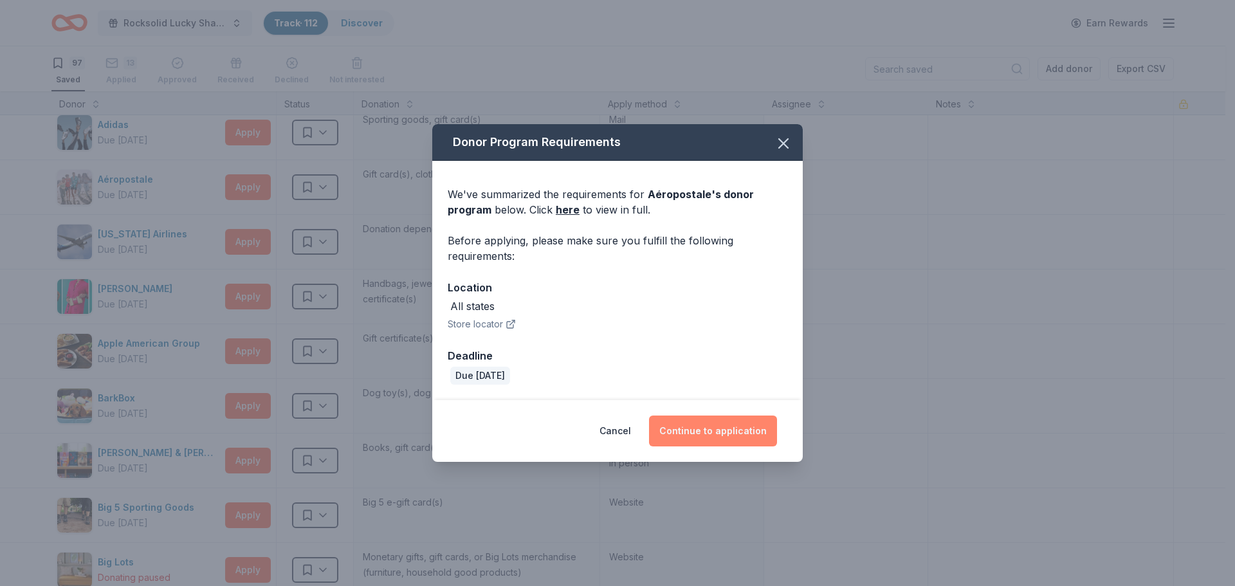
click at [704, 434] on button "Continue to application" at bounding box center [713, 431] width 128 height 31
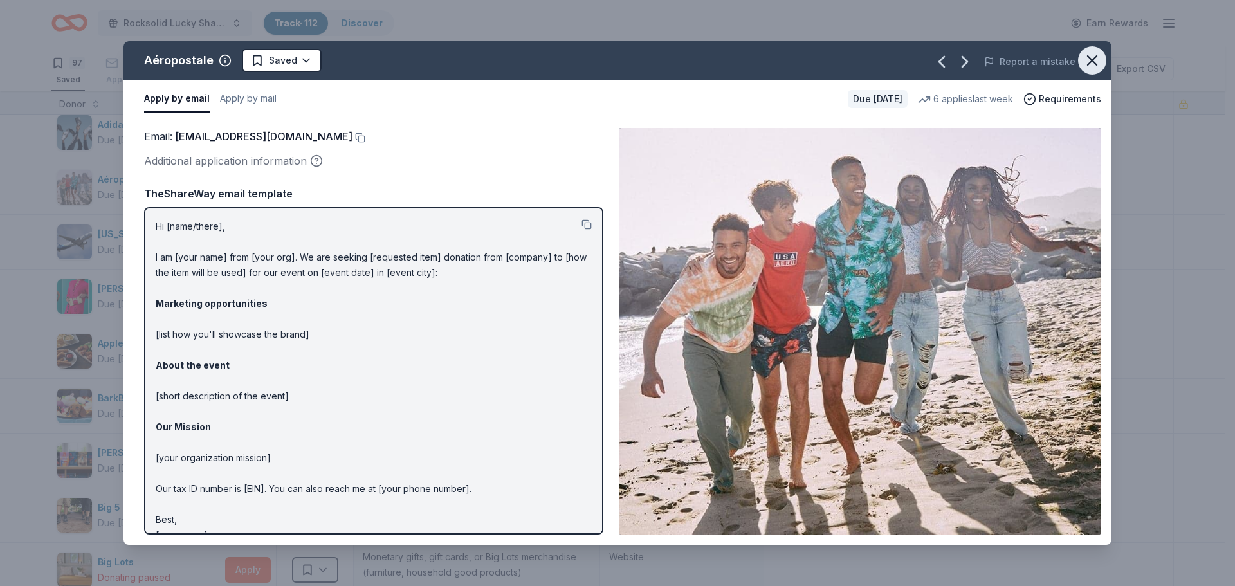
click at [1095, 60] on icon "button" at bounding box center [1093, 60] width 18 height 18
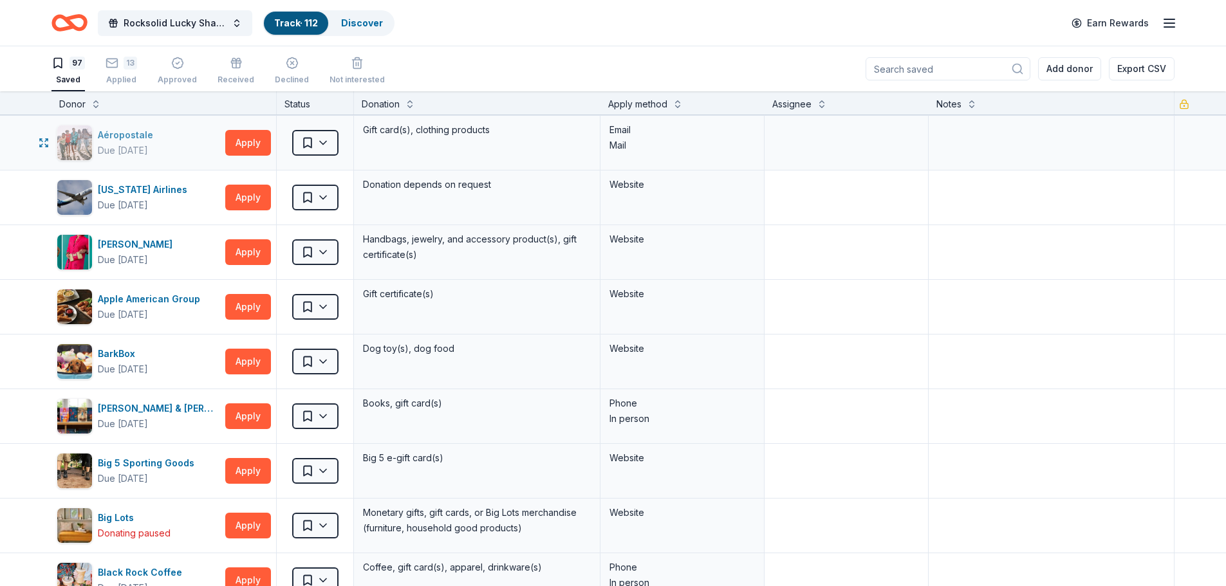
scroll to position [129, 0]
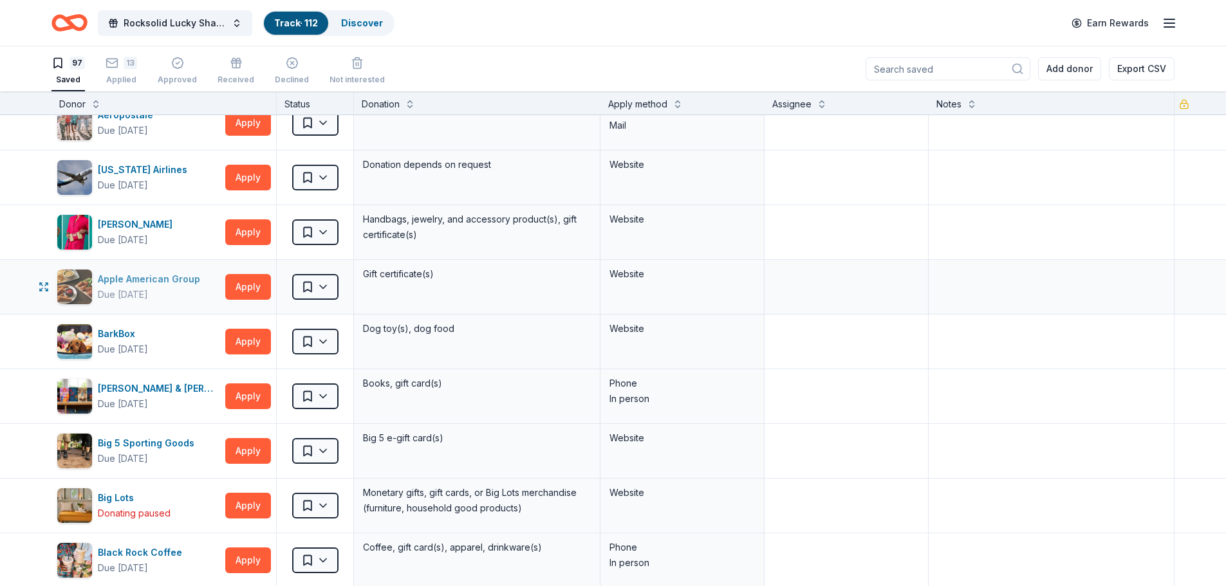
click at [145, 281] on div "Apple American Group" at bounding box center [151, 279] width 107 height 15
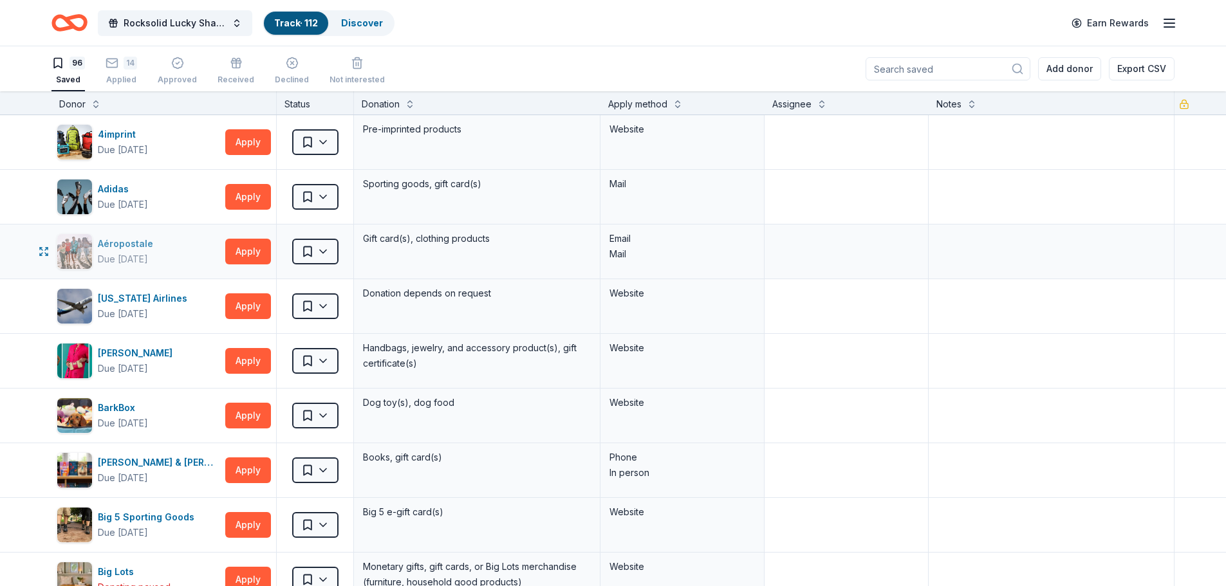
scroll to position [64, 0]
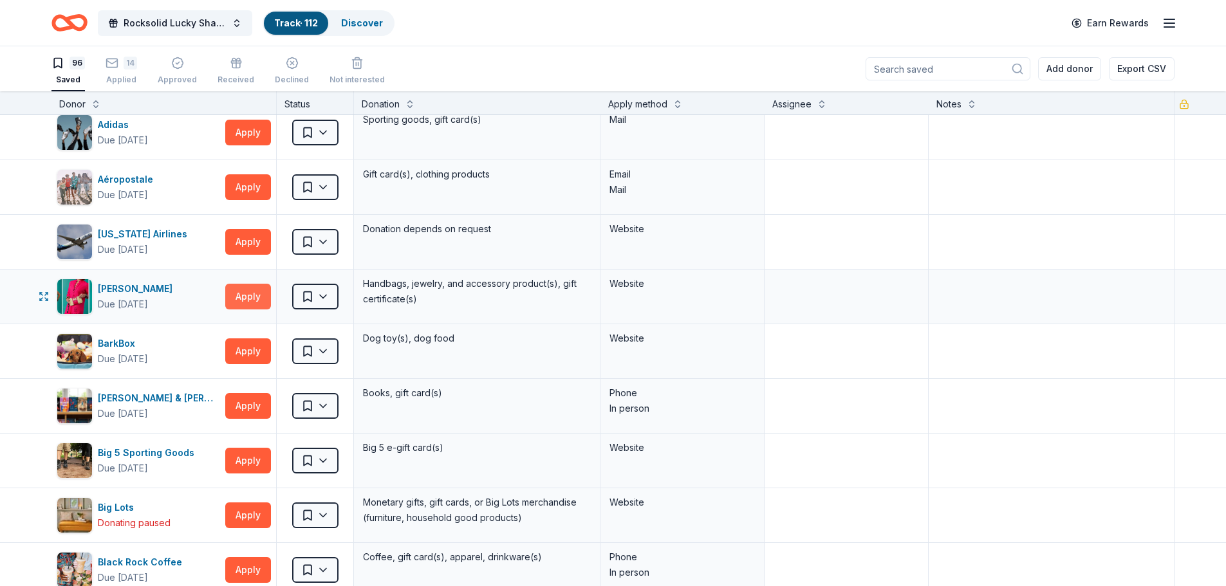
click at [246, 299] on button "Apply" at bounding box center [248, 297] width 46 height 26
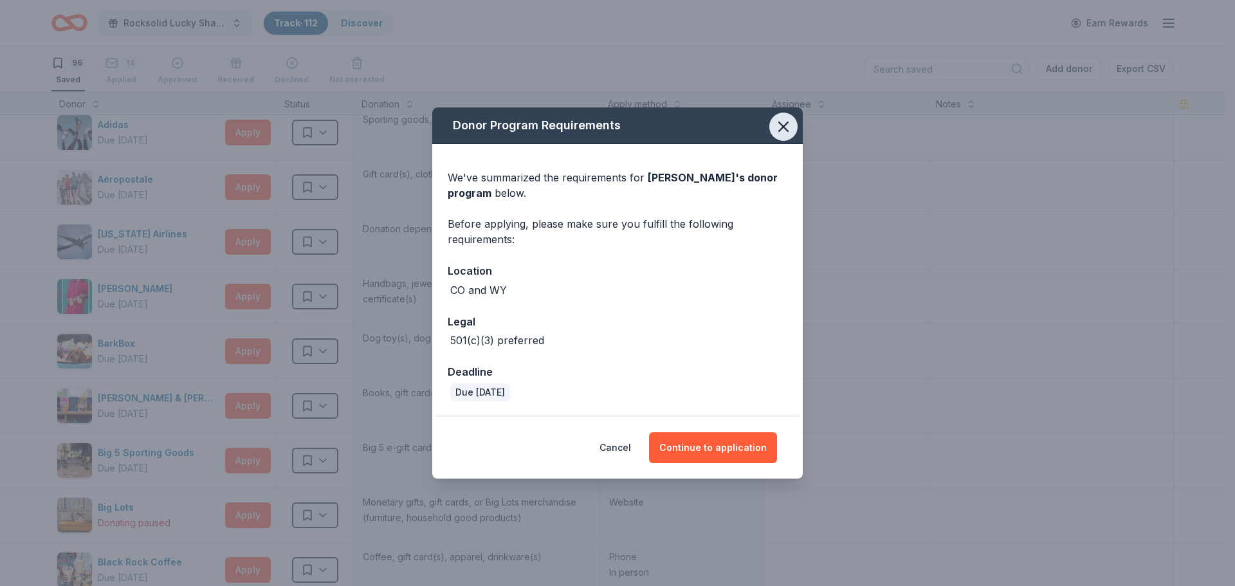
click at [783, 122] on icon "button" at bounding box center [784, 127] width 18 height 18
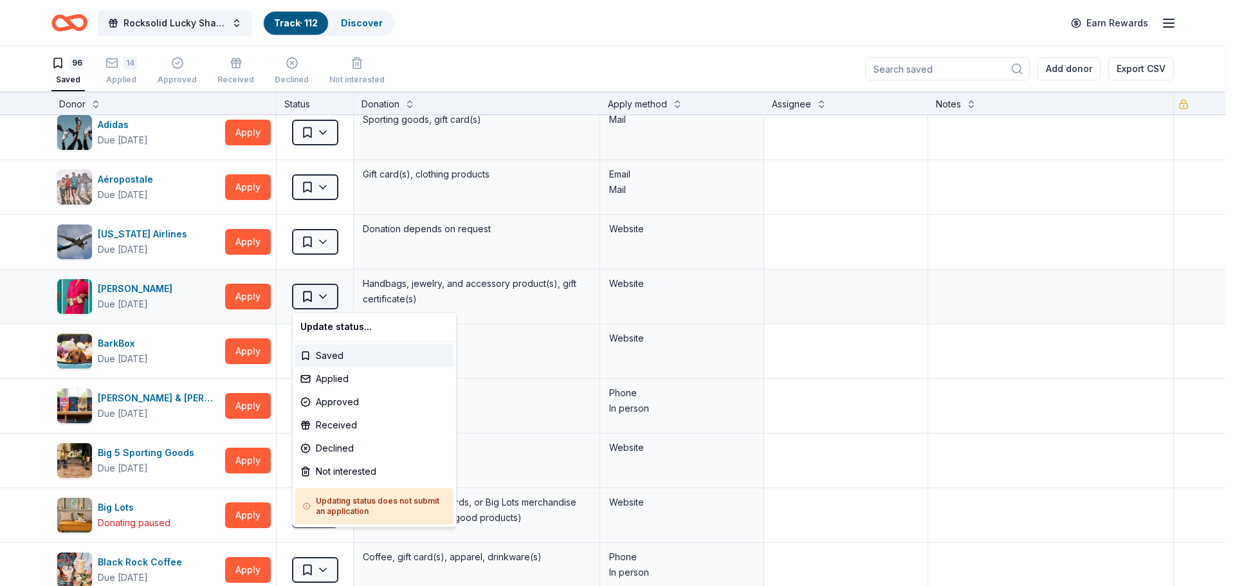
click at [321, 297] on html "Rocksolid Lucky Shamrock Auction Track · 112 Discover Earn Rewards 96 Saved 14 …" at bounding box center [617, 293] width 1235 height 586
click at [356, 470] on div "Not interested" at bounding box center [374, 471] width 158 height 23
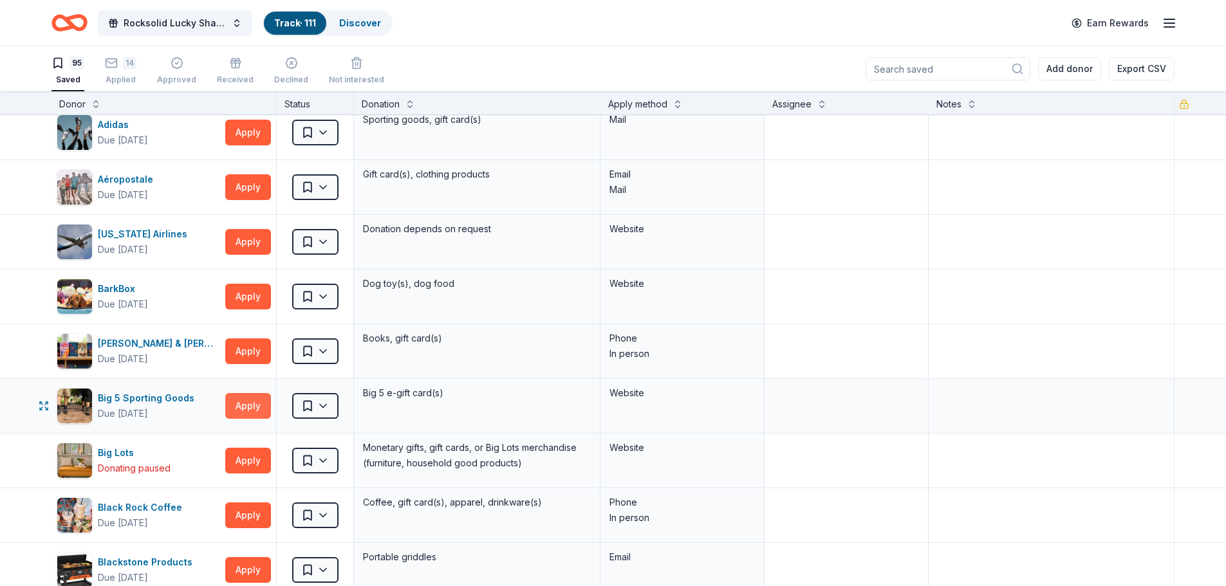
click at [250, 407] on button "Apply" at bounding box center [248, 406] width 46 height 26
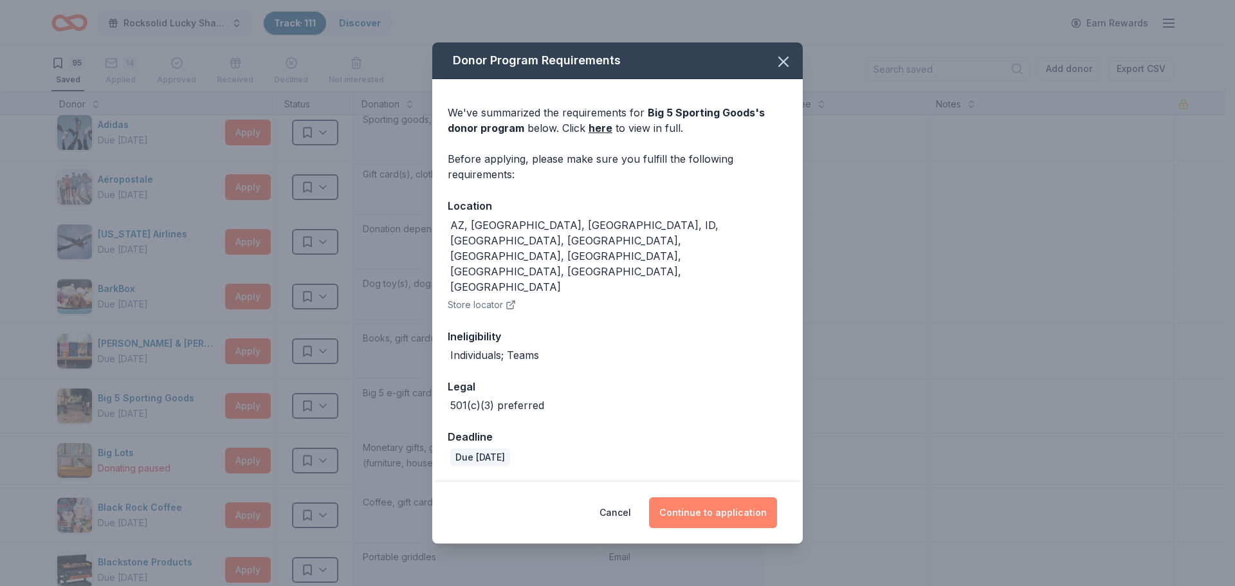
click at [683, 497] on button "Continue to application" at bounding box center [713, 512] width 128 height 31
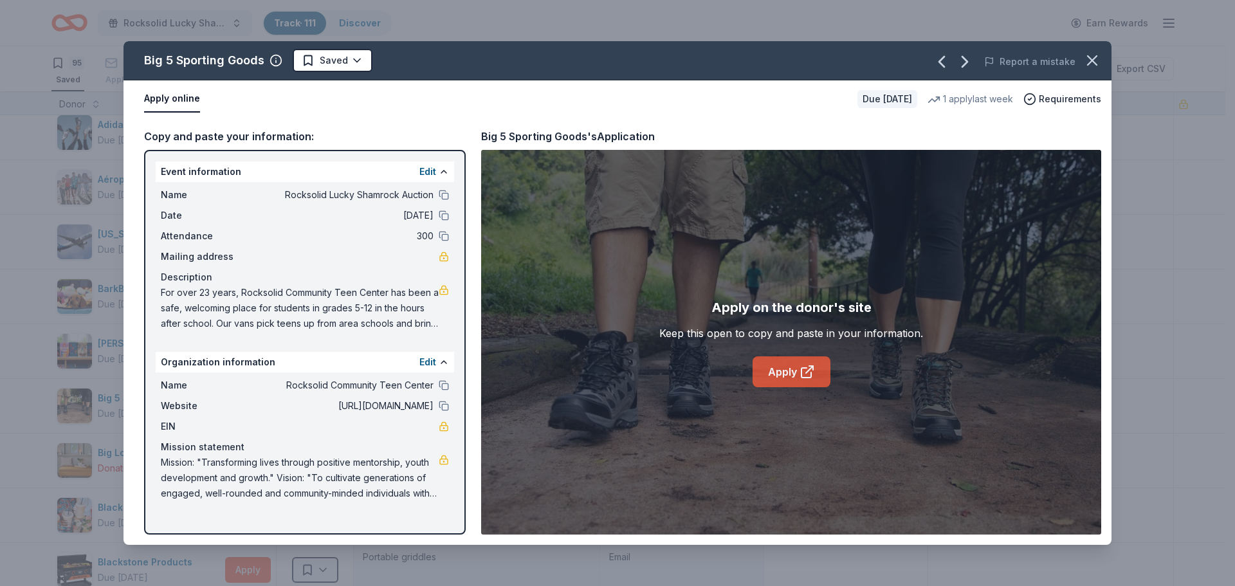
click at [774, 377] on link "Apply" at bounding box center [792, 371] width 78 height 31
click at [1099, 62] on icon "button" at bounding box center [1093, 60] width 18 height 18
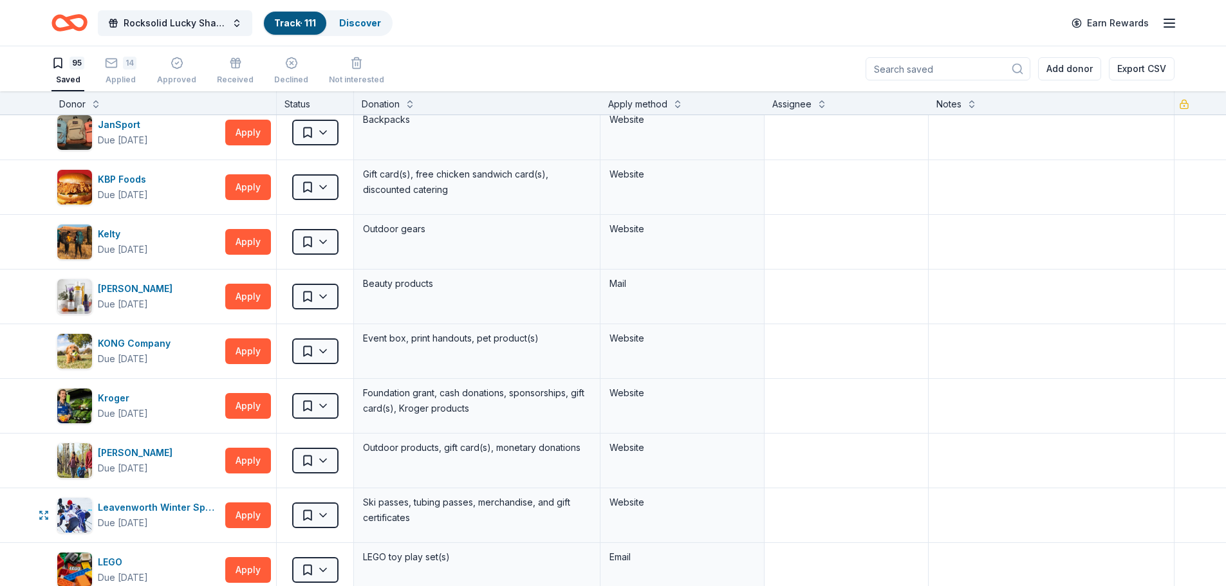
scroll to position [2381, 0]
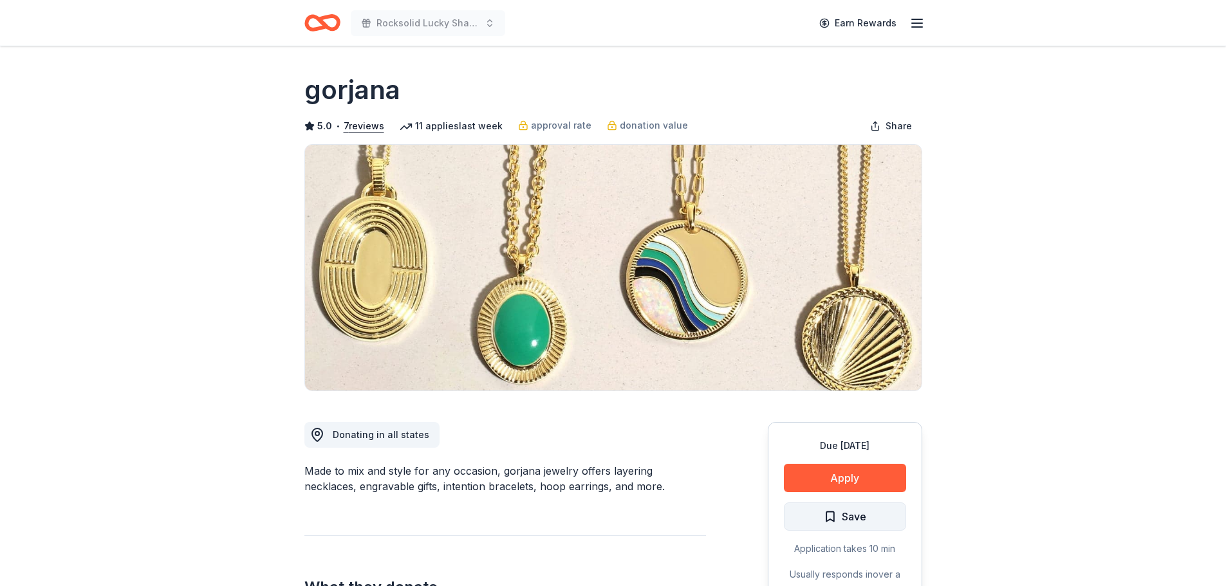
click at [831, 523] on span "Save" at bounding box center [845, 516] width 42 height 17
click at [322, 25] on icon "Home" at bounding box center [328, 22] width 20 height 13
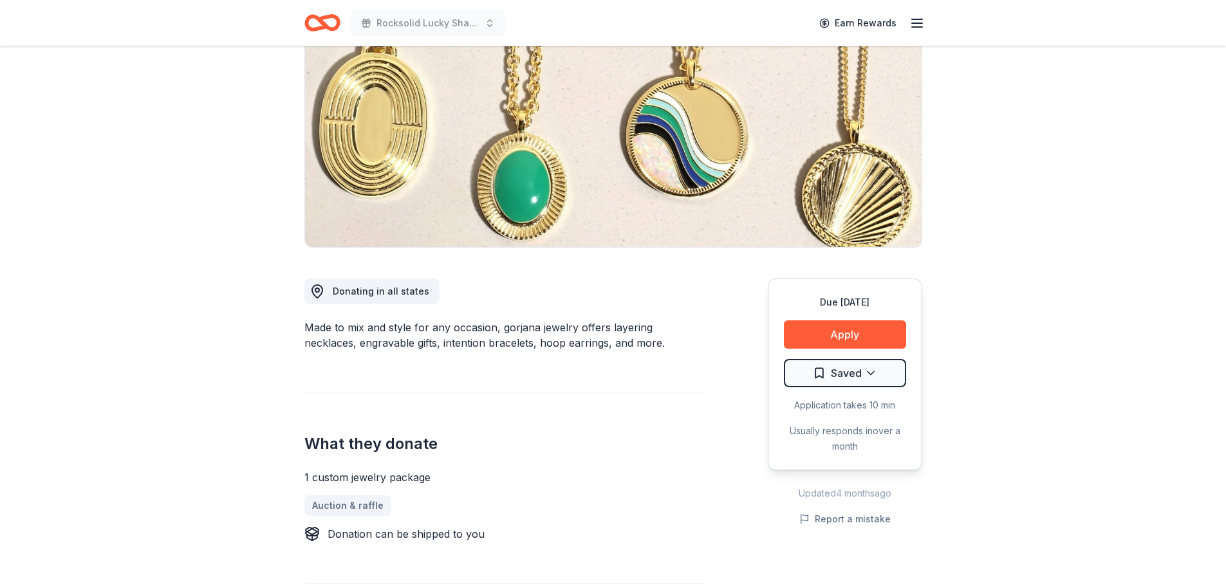
scroll to position [193, 0]
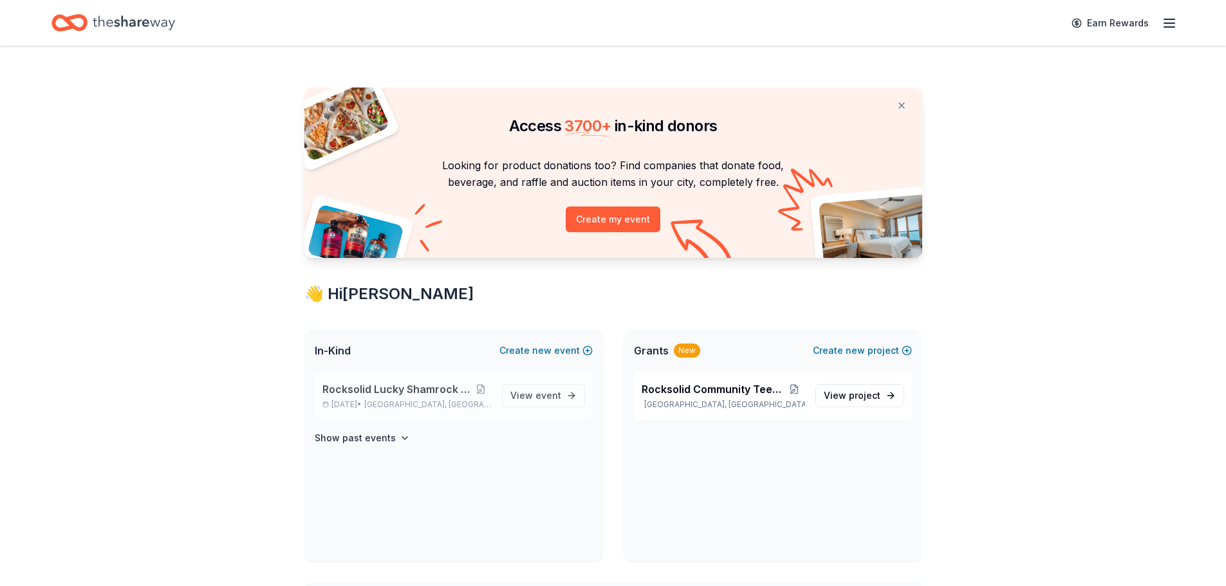
click at [398, 392] on span "Rocksolid Lucky Shamrock Auction" at bounding box center [396, 389] width 148 height 15
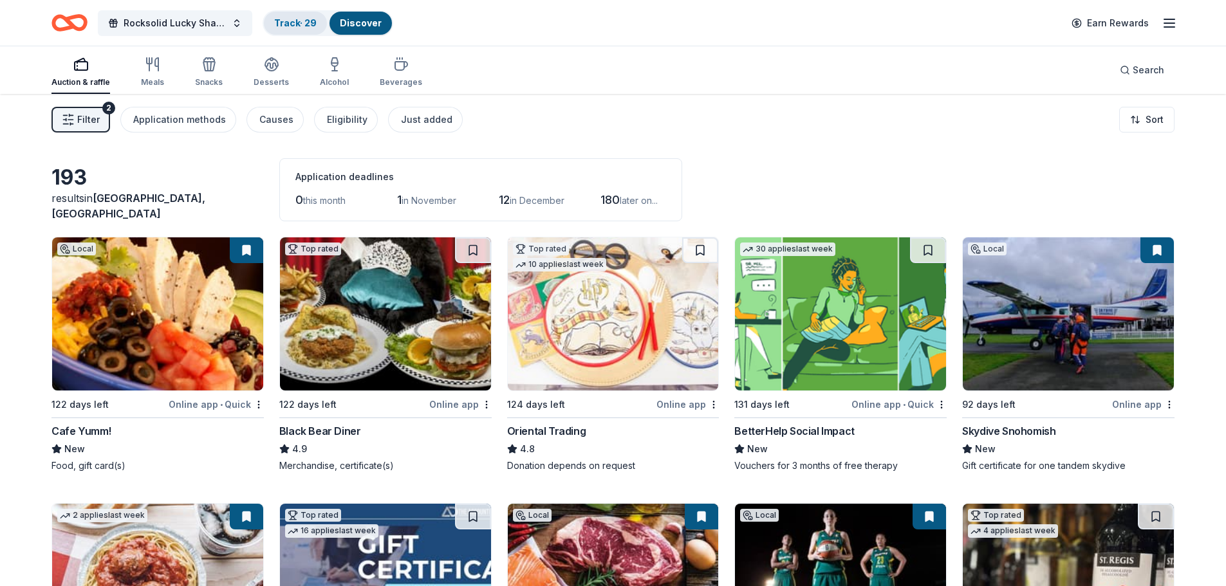
click at [293, 26] on link "Track · 29" at bounding box center [295, 22] width 42 height 11
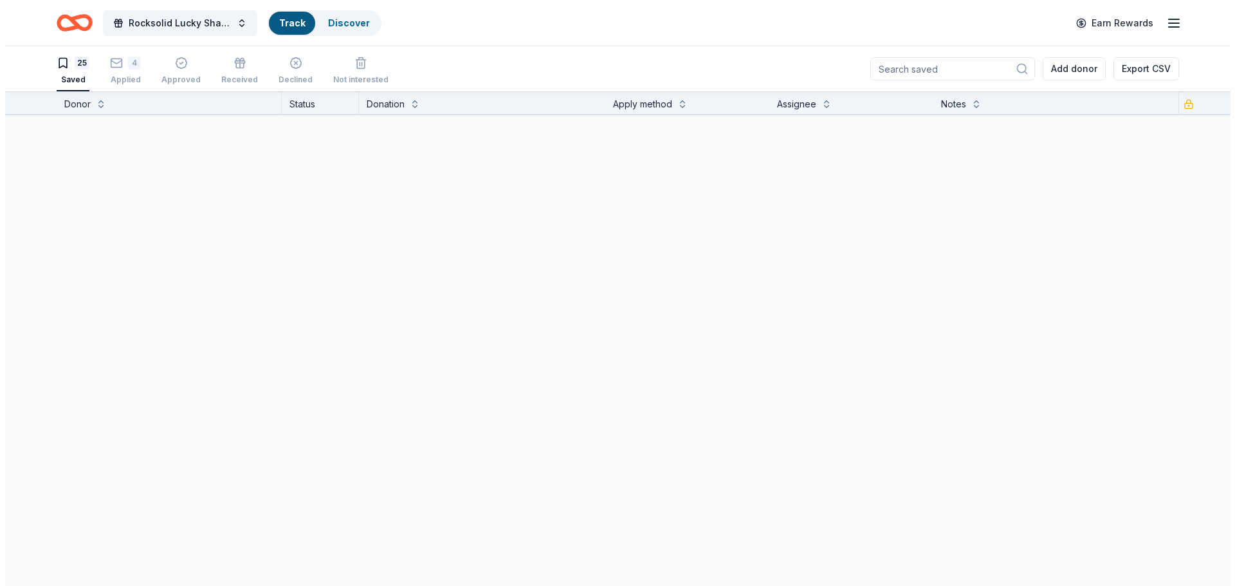
scroll to position [1, 0]
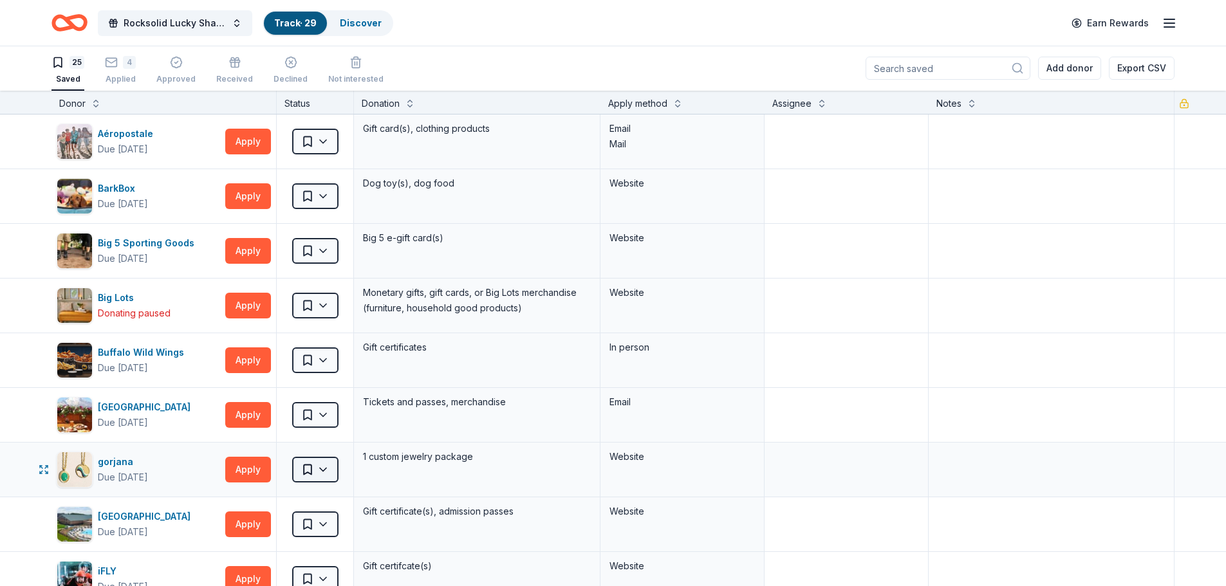
click at [323, 470] on html "10% Rocksolid Lucky Shamrock Auction Track · 29 Discover Earn Rewards 25 Saved …" at bounding box center [613, 292] width 1226 height 586
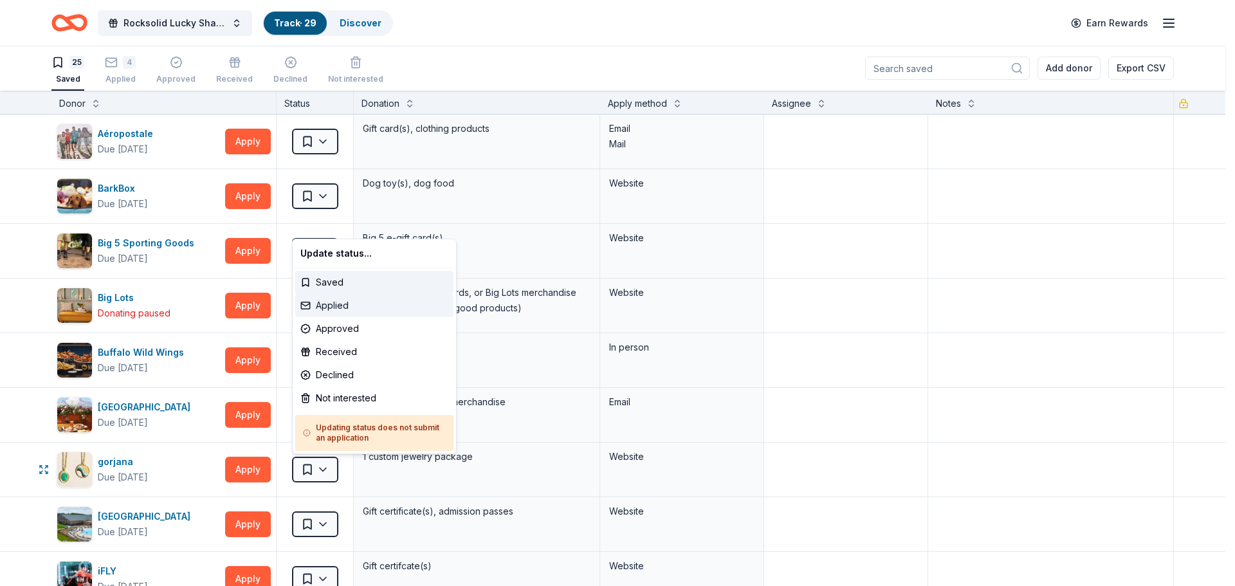
click at [331, 305] on div "Applied" at bounding box center [374, 305] width 158 height 23
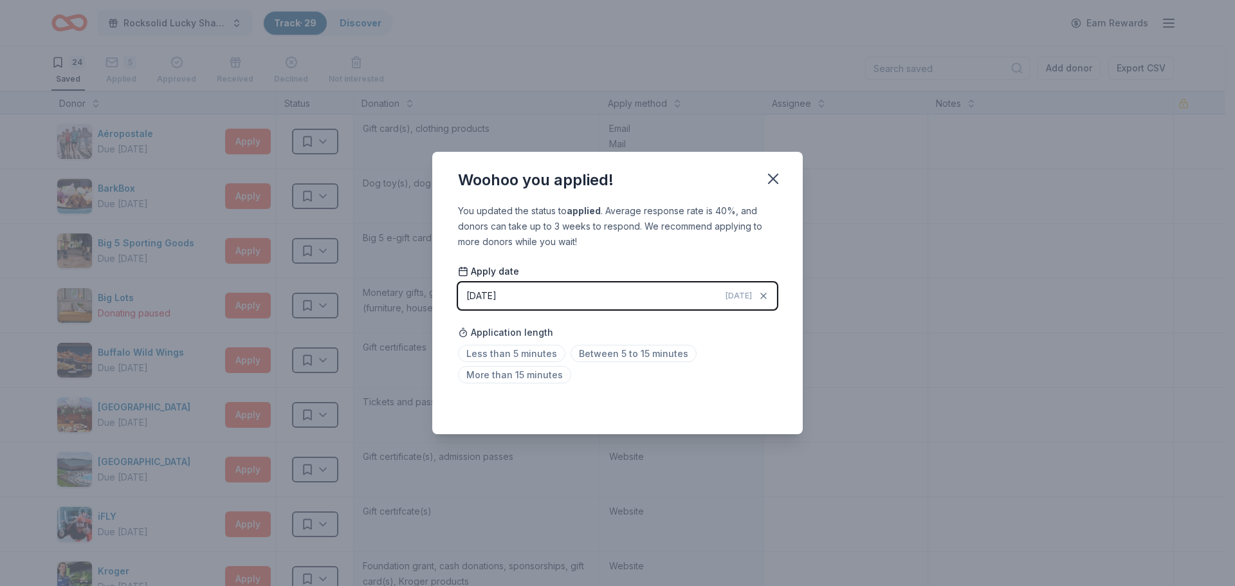
click at [732, 299] on span "Today" at bounding box center [739, 296] width 26 height 10
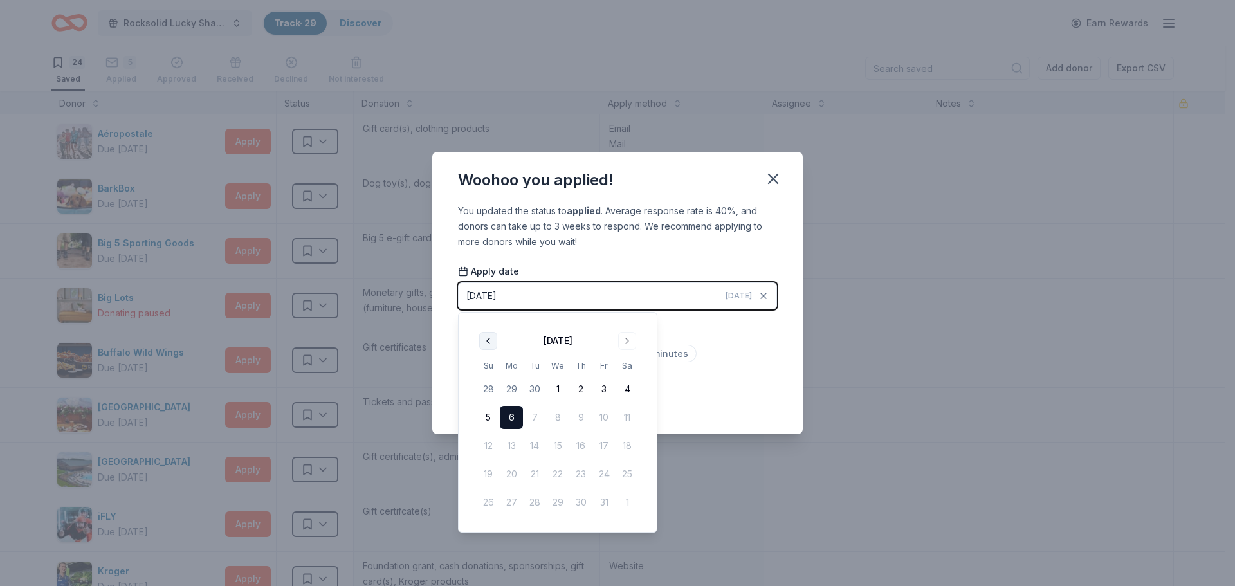
click at [486, 339] on button "Go to previous month" at bounding box center [488, 341] width 18 height 18
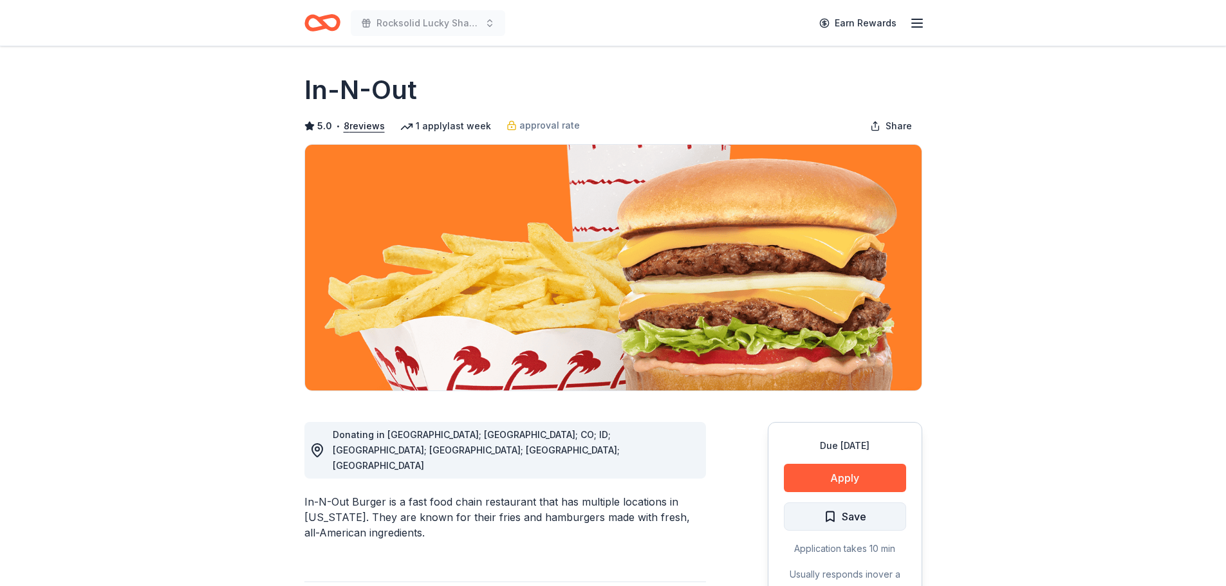
click at [828, 518] on span "Save" at bounding box center [845, 516] width 42 height 17
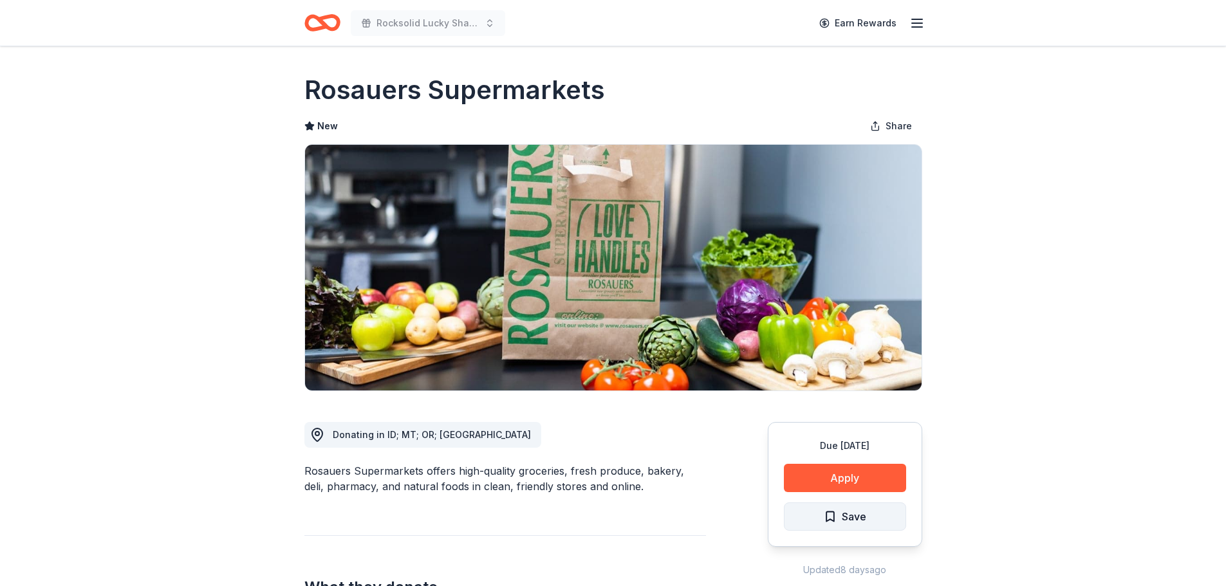
click at [831, 519] on span "Save" at bounding box center [845, 516] width 42 height 17
click at [329, 24] on icon "Home" at bounding box center [322, 23] width 36 height 30
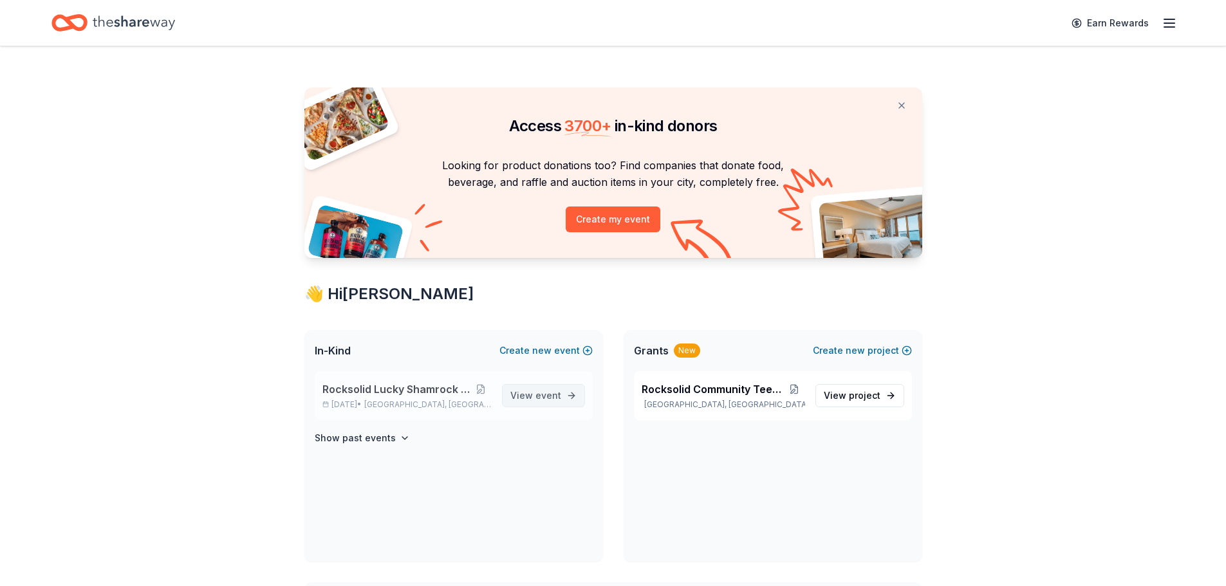
click at [535, 395] on span "View event" at bounding box center [535, 395] width 51 height 15
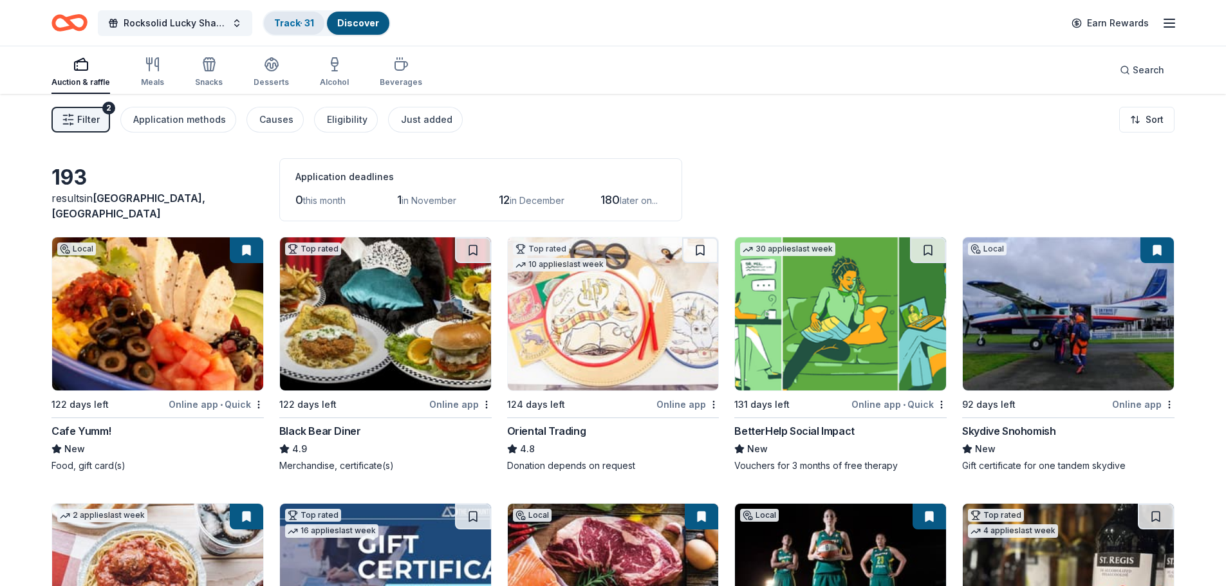
click at [294, 24] on link "Track · 31" at bounding box center [294, 22] width 40 height 11
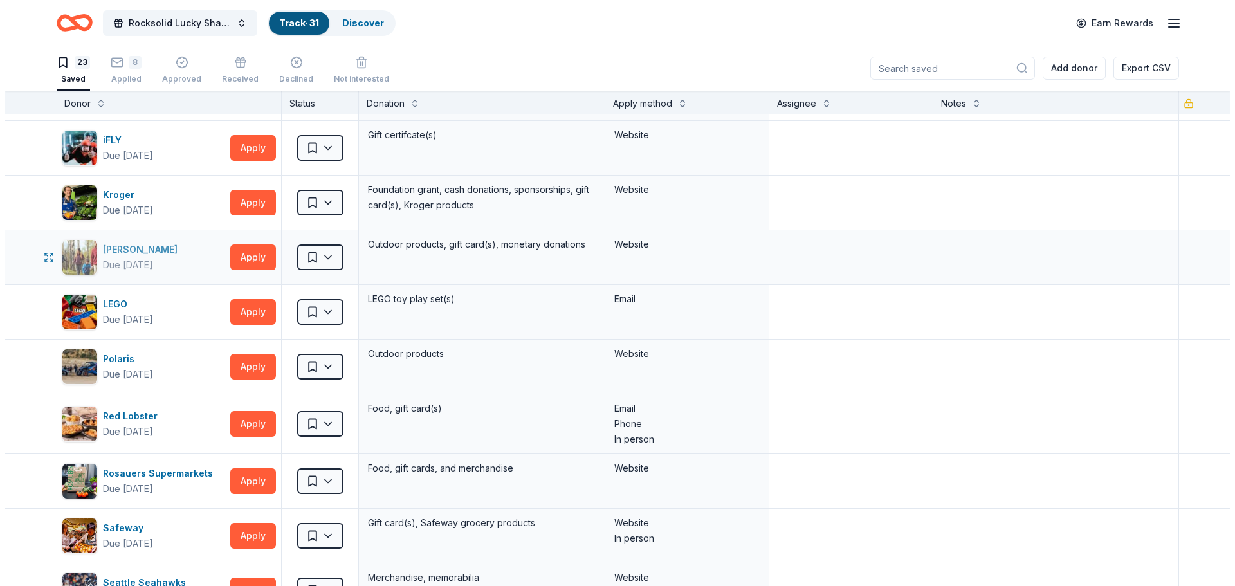
scroll to position [386, 0]
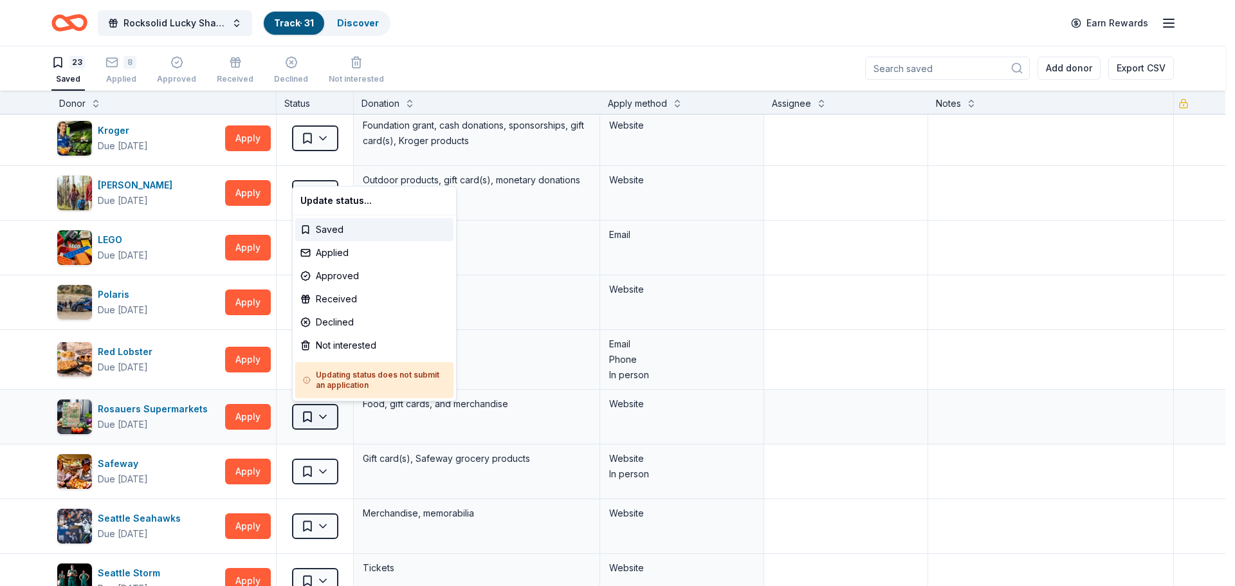
click at [328, 418] on html "Rocksolid Lucky Shamrock Auction Track · 31 Discover Earn Rewards 23 Saved 8 Ap…" at bounding box center [617, 292] width 1235 height 586
click at [337, 322] on div "Declined" at bounding box center [374, 322] width 158 height 23
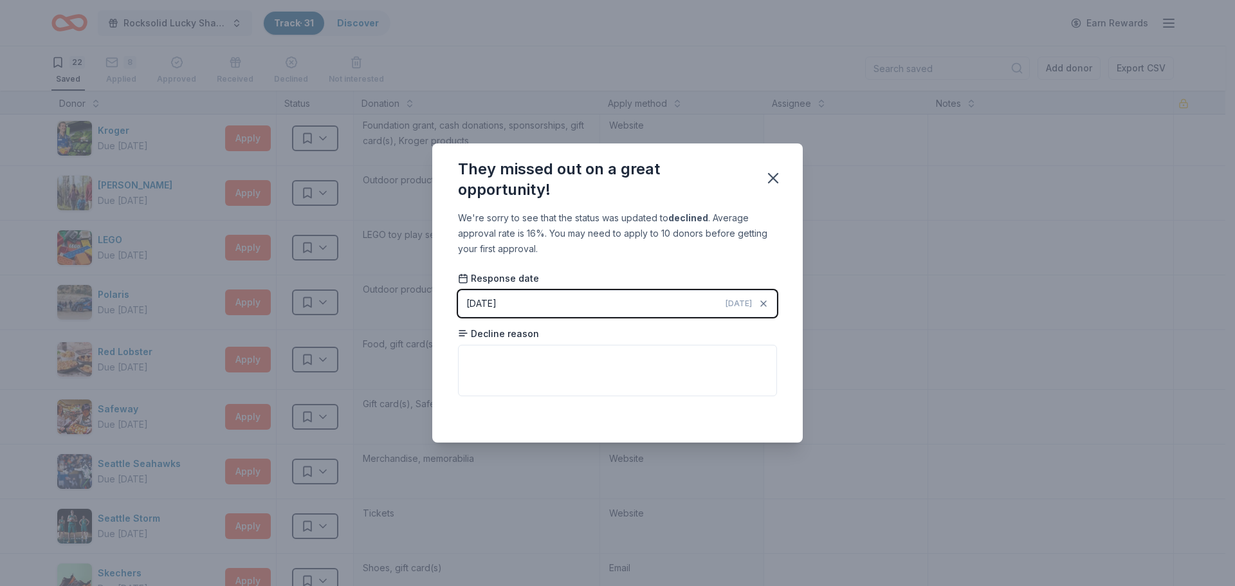
click at [465, 332] on icon at bounding box center [463, 333] width 10 height 10
click at [771, 177] on icon "button" at bounding box center [773, 178] width 18 height 18
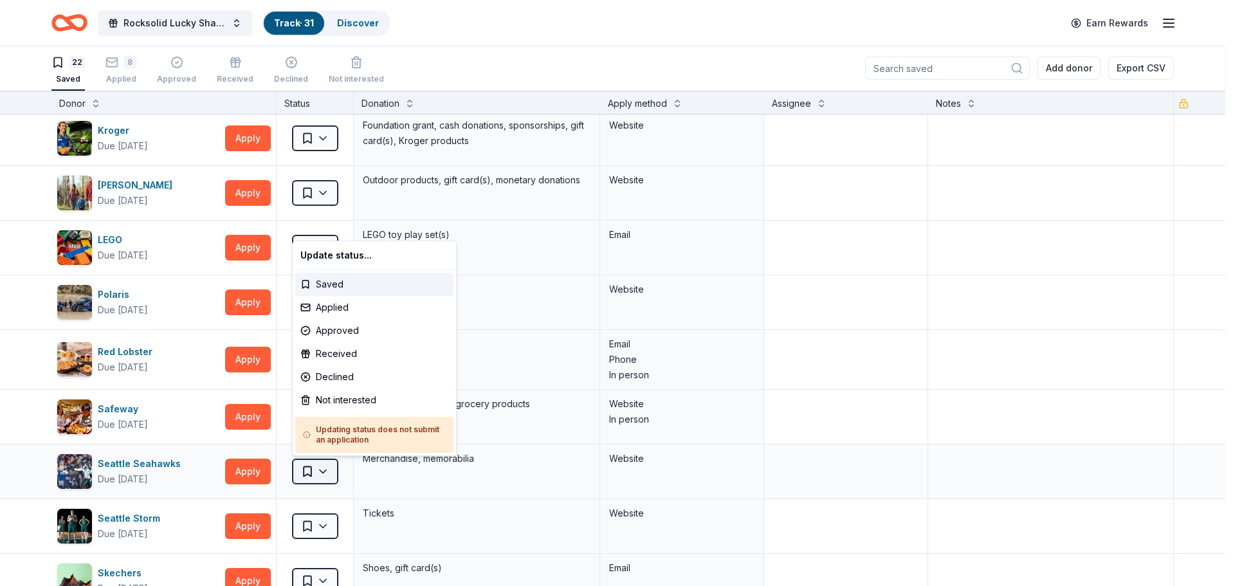
click at [324, 473] on html "Rocksolid Lucky Shamrock Auction Track · 31 Discover Earn Rewards 22 Saved 8 Ap…" at bounding box center [617, 292] width 1235 height 586
click at [327, 308] on div "Applied" at bounding box center [374, 307] width 158 height 23
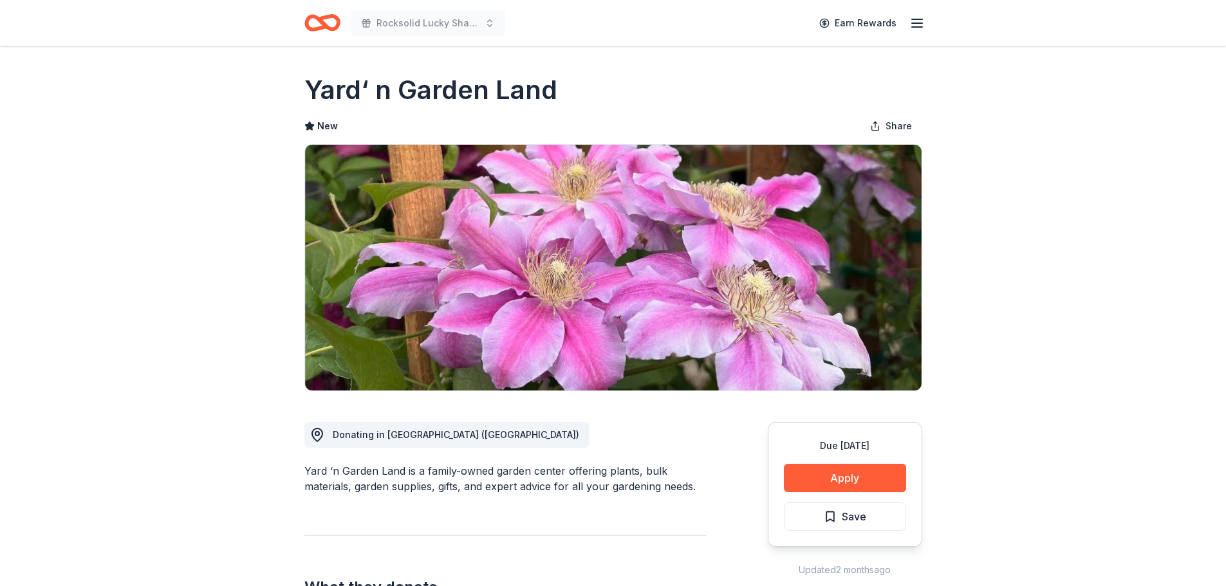
click at [833, 519] on span "Save" at bounding box center [845, 516] width 42 height 17
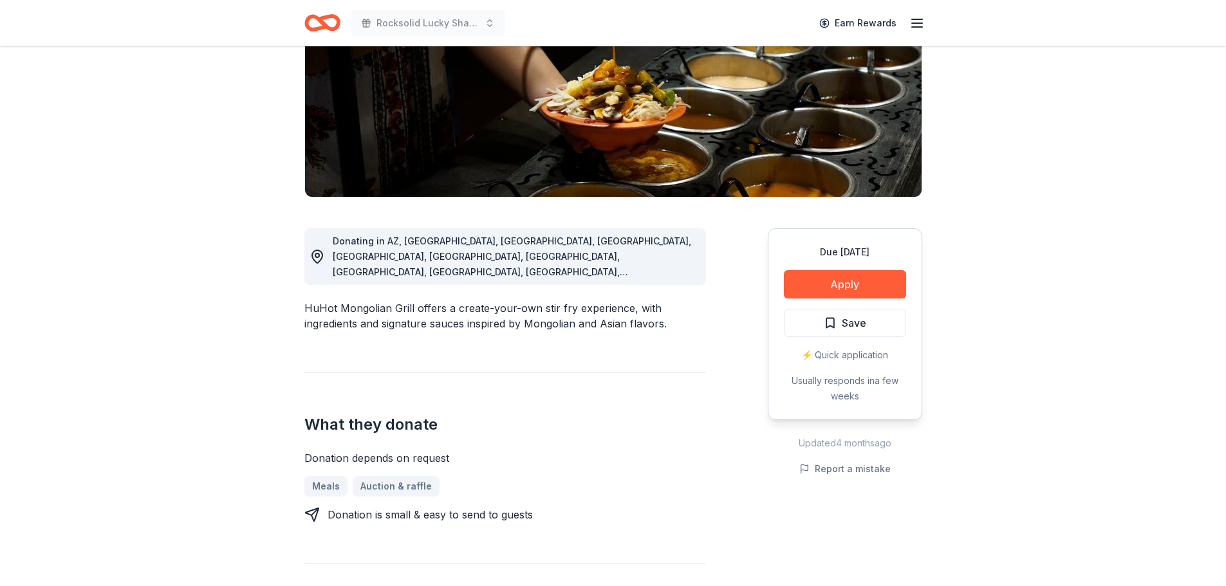
scroll to position [193, 0]
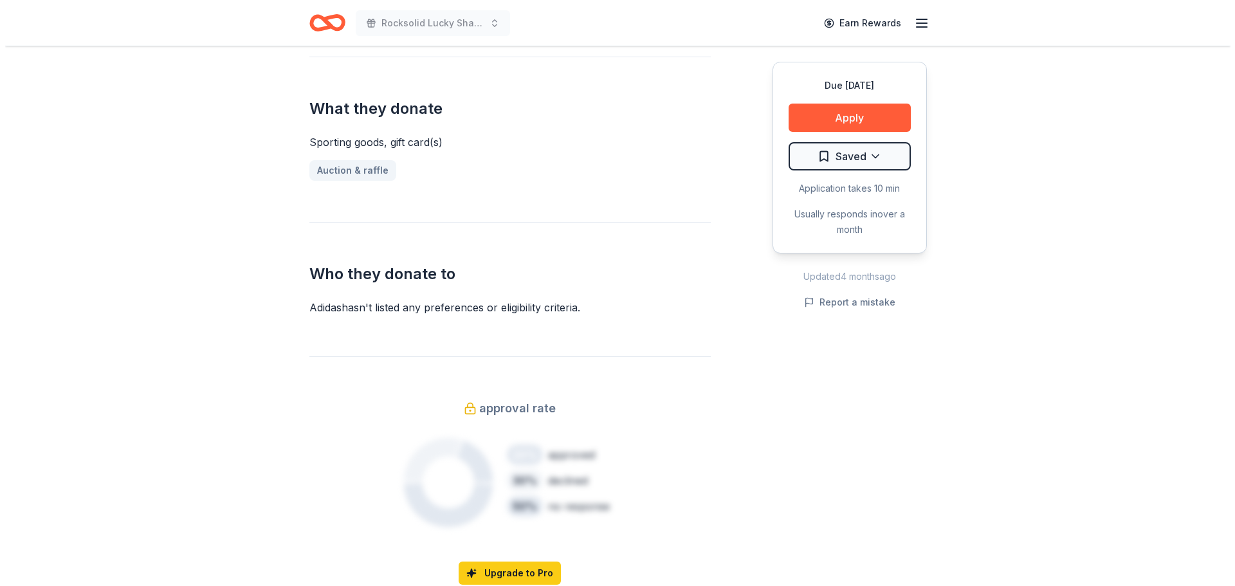
scroll to position [515, 0]
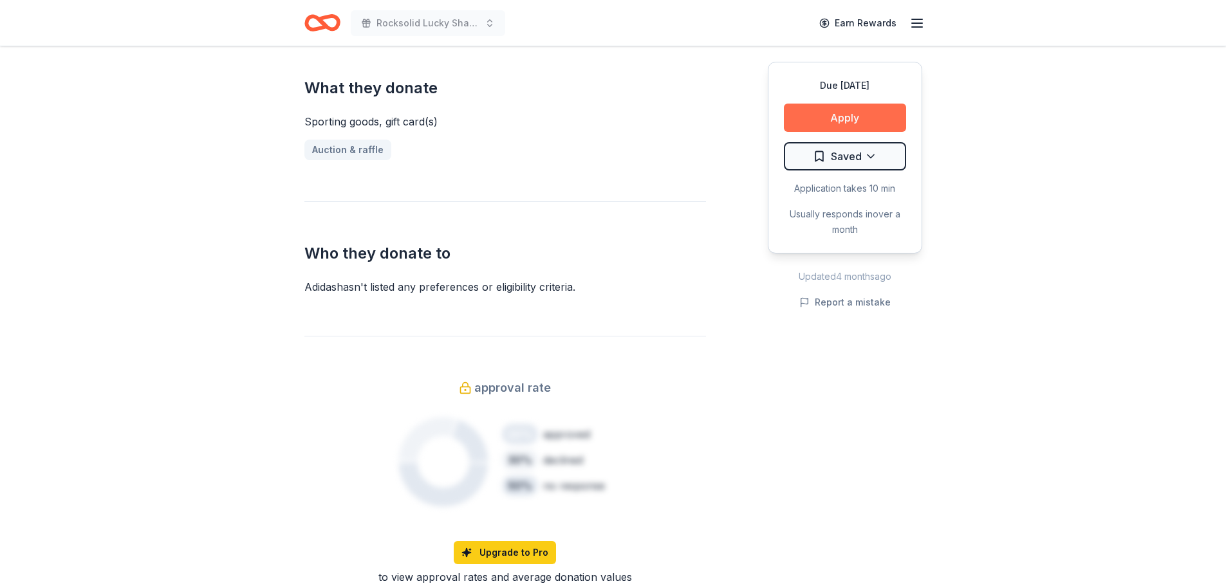
click at [829, 112] on button "Apply" at bounding box center [845, 118] width 122 height 28
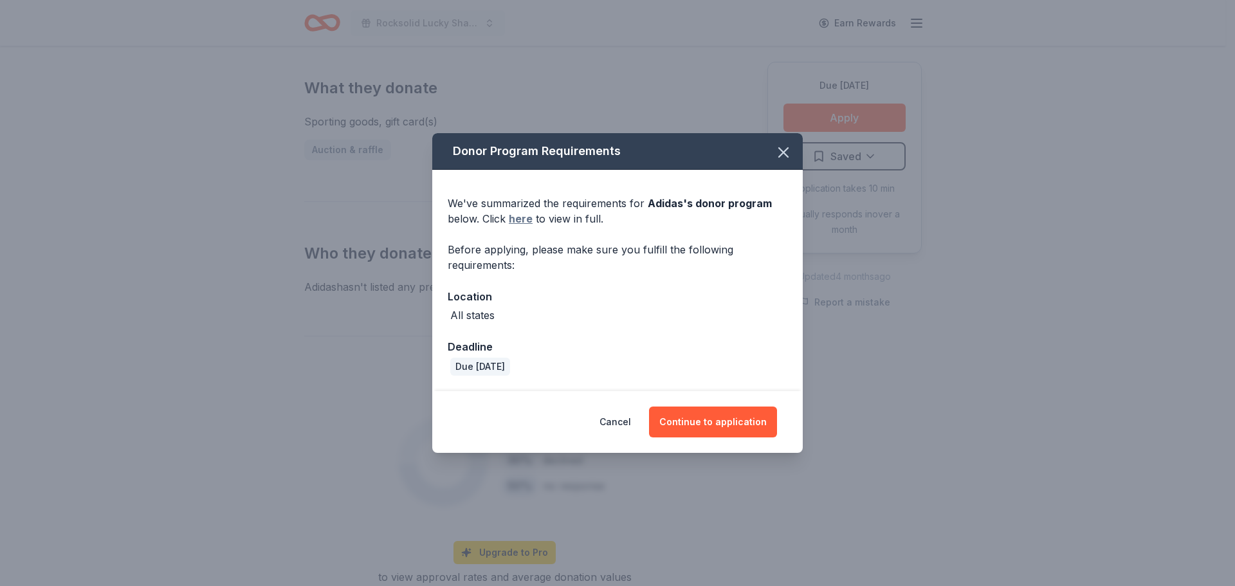
click at [522, 219] on link "here" at bounding box center [521, 218] width 24 height 15
click at [697, 421] on button "Continue to application" at bounding box center [713, 422] width 128 height 31
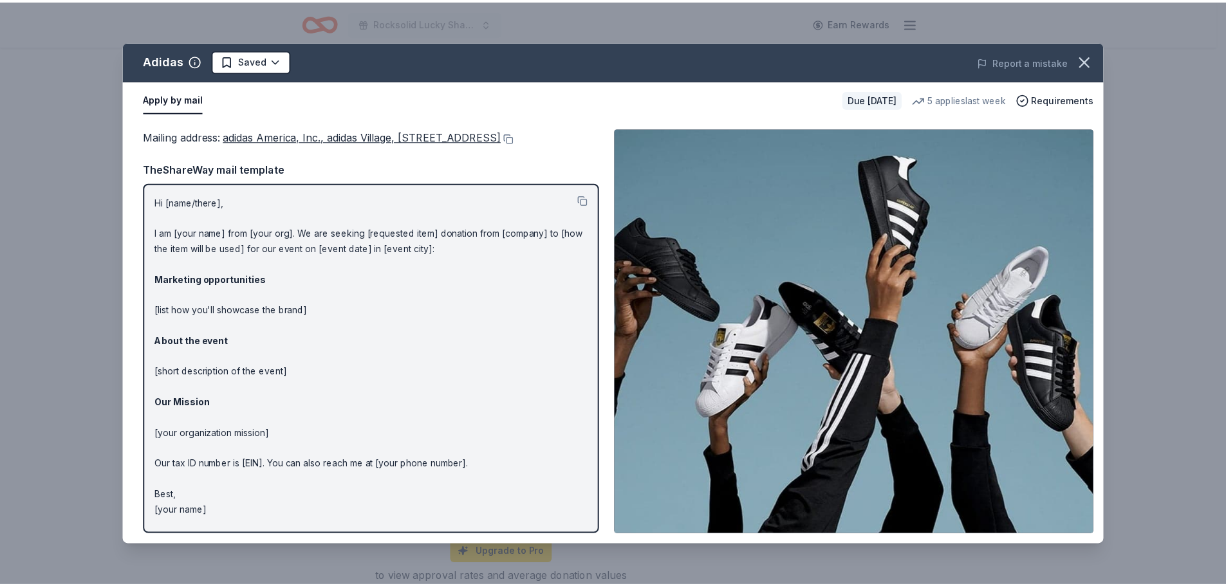
scroll to position [12, 0]
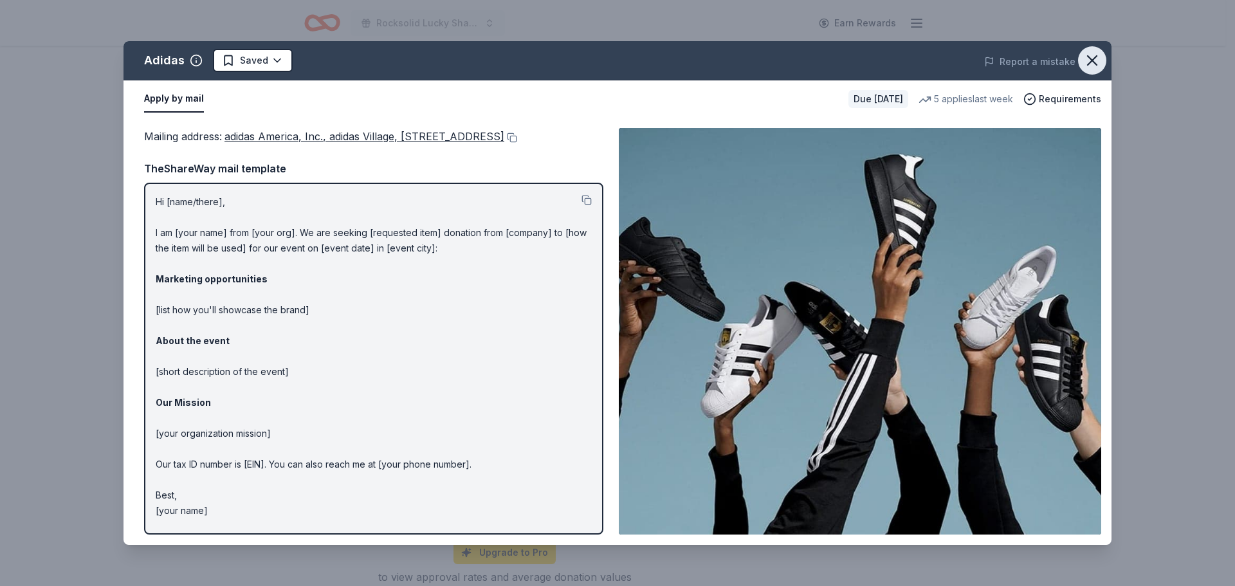
click at [1086, 61] on icon "button" at bounding box center [1093, 60] width 18 height 18
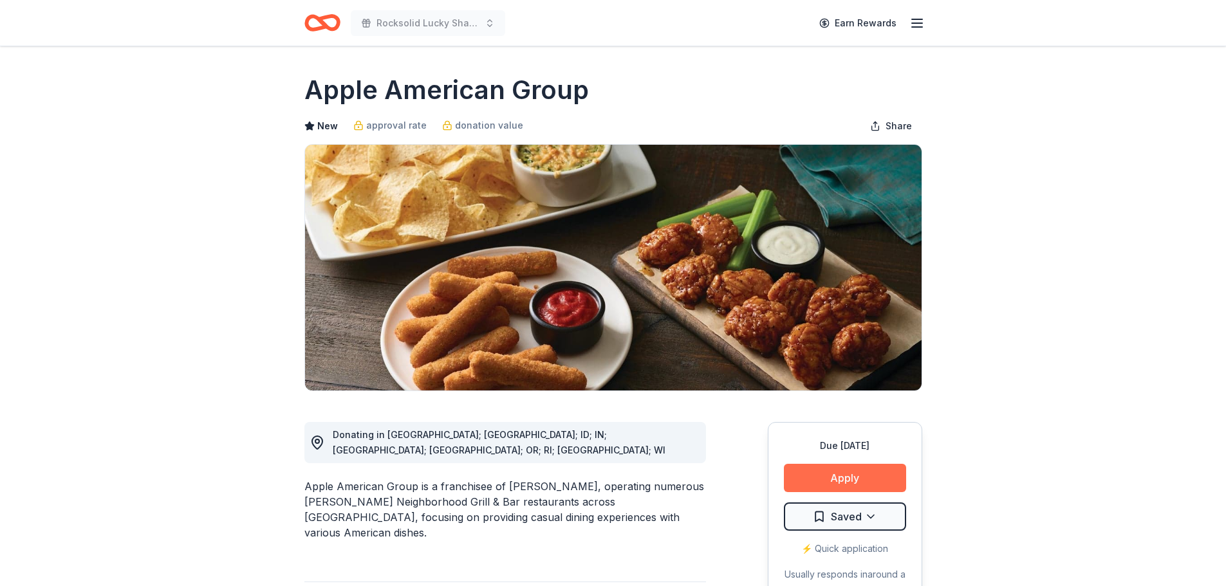
click at [841, 483] on button "Apply" at bounding box center [845, 478] width 122 height 28
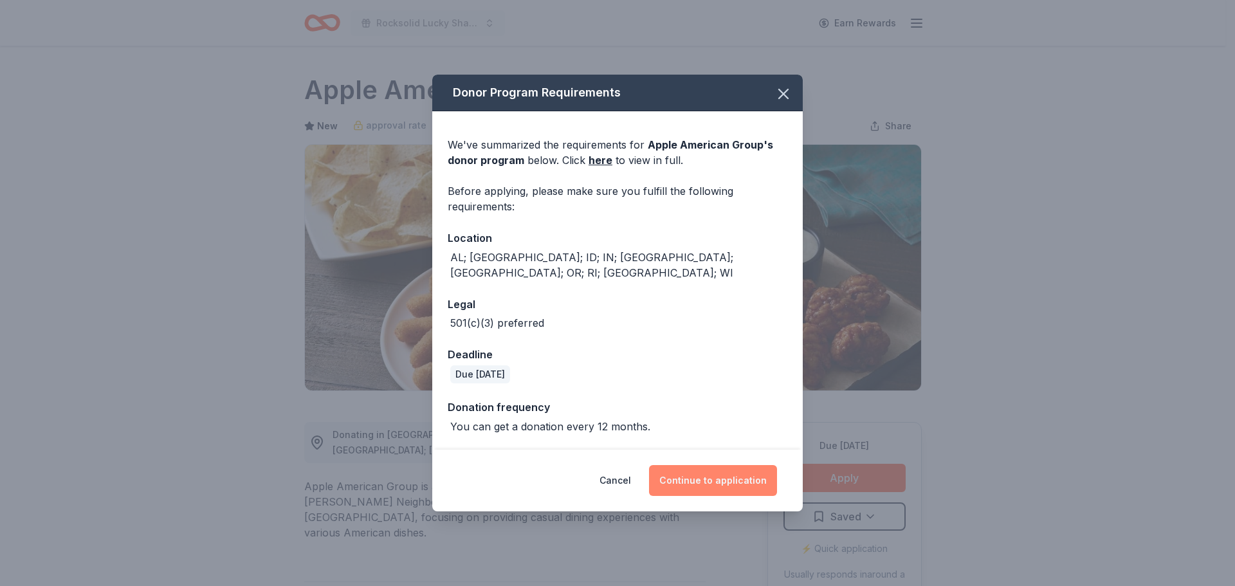
click at [696, 465] on button "Continue to application" at bounding box center [713, 480] width 128 height 31
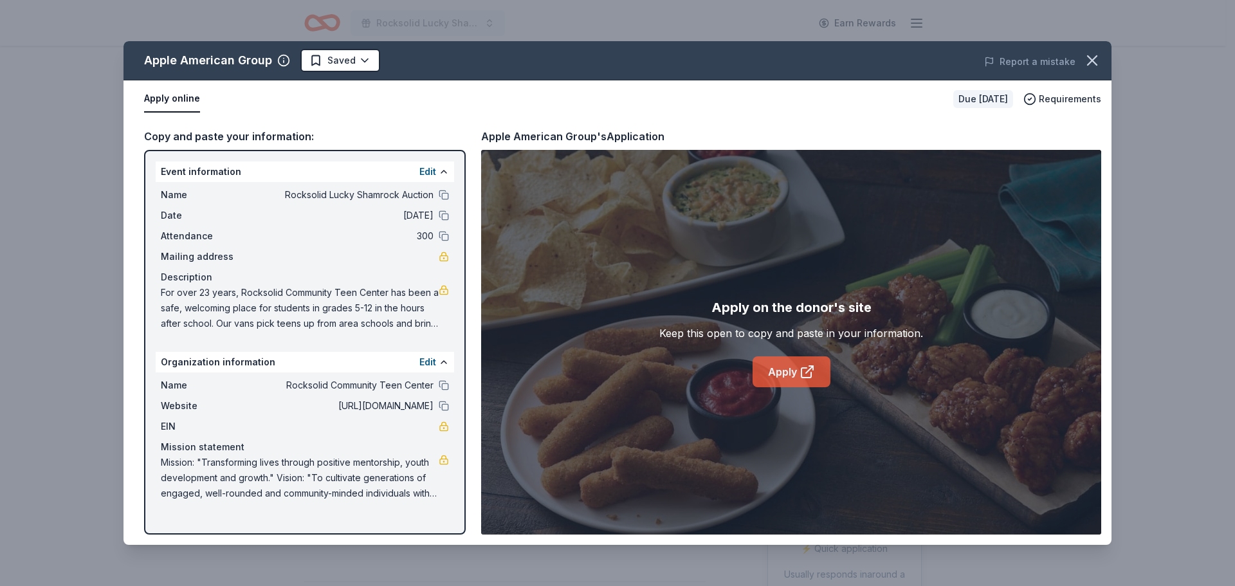
click at [778, 381] on link "Apply" at bounding box center [792, 371] width 78 height 31
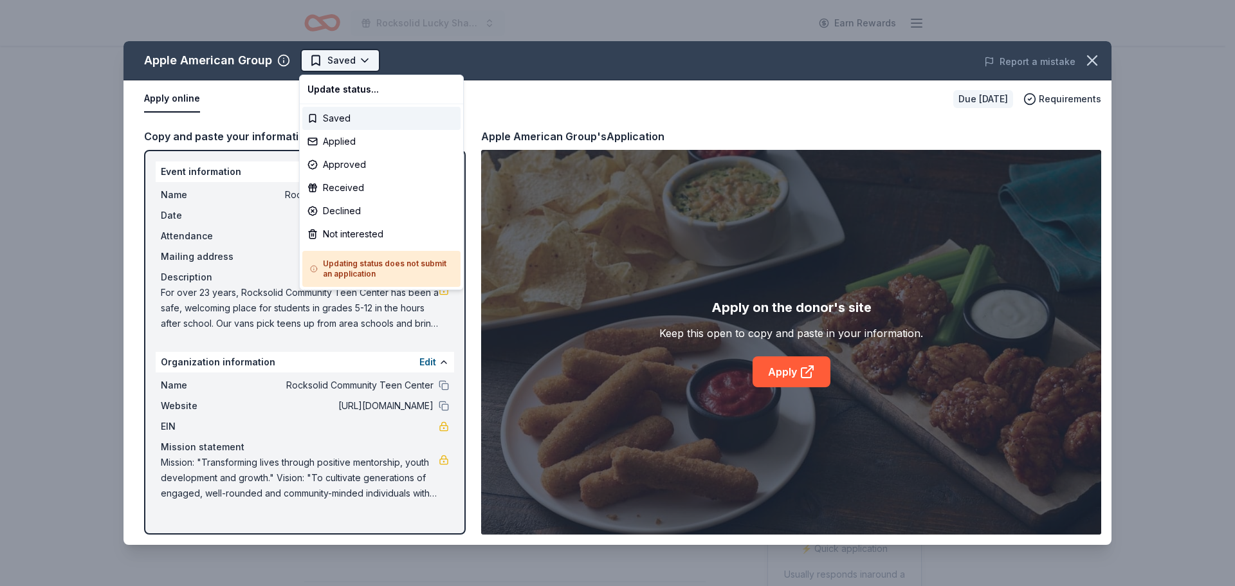
click at [362, 60] on html "Rocksolid Lucky Shamrock Auction Earn Rewards Due [DATE] Share Apple American G…" at bounding box center [617, 293] width 1235 height 586
click at [344, 144] on div "Applied" at bounding box center [381, 141] width 158 height 23
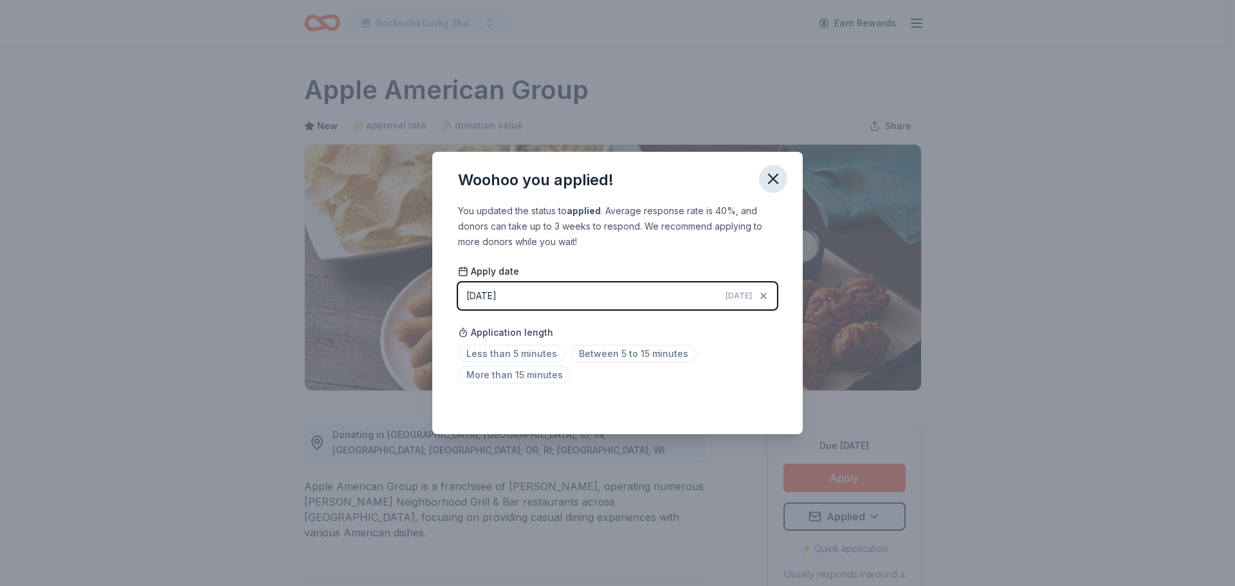
click at [770, 179] on icon "button" at bounding box center [773, 179] width 18 height 18
